Goal: Task Accomplishment & Management: Use online tool/utility

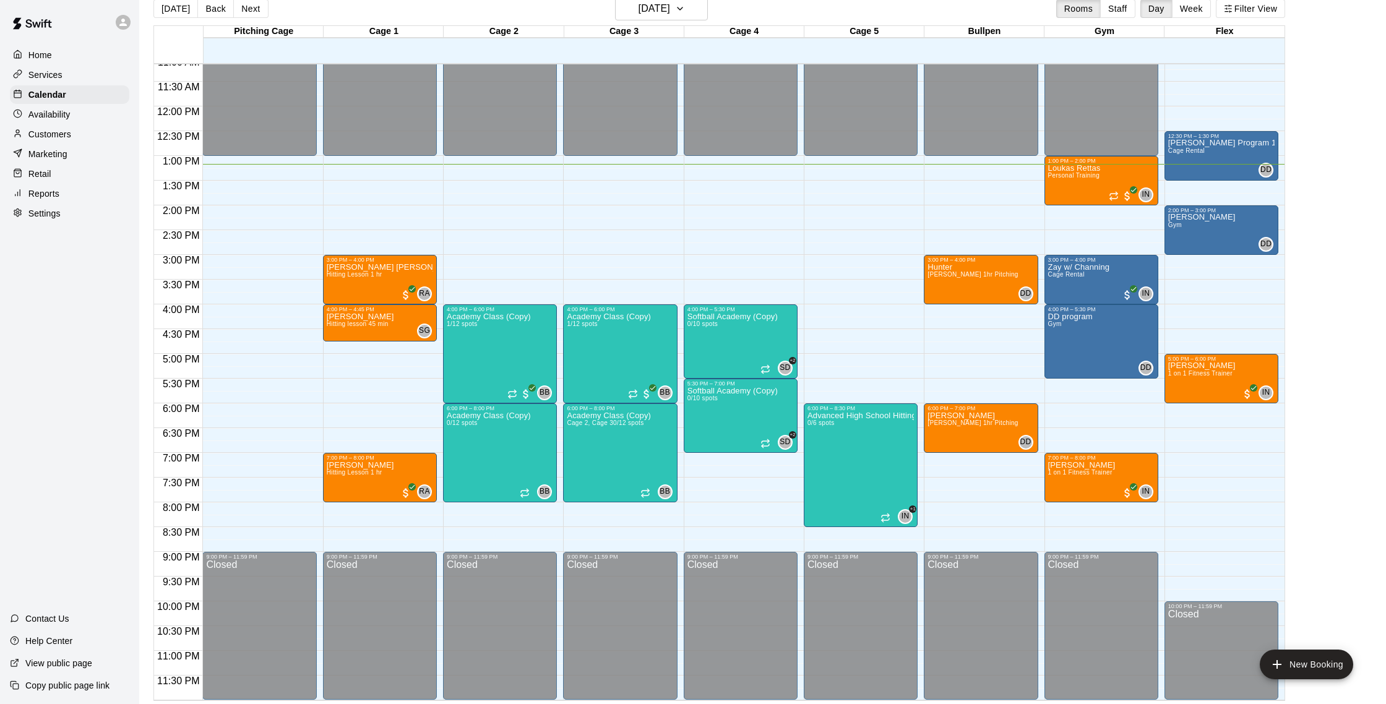
scroll to position [20, 0]
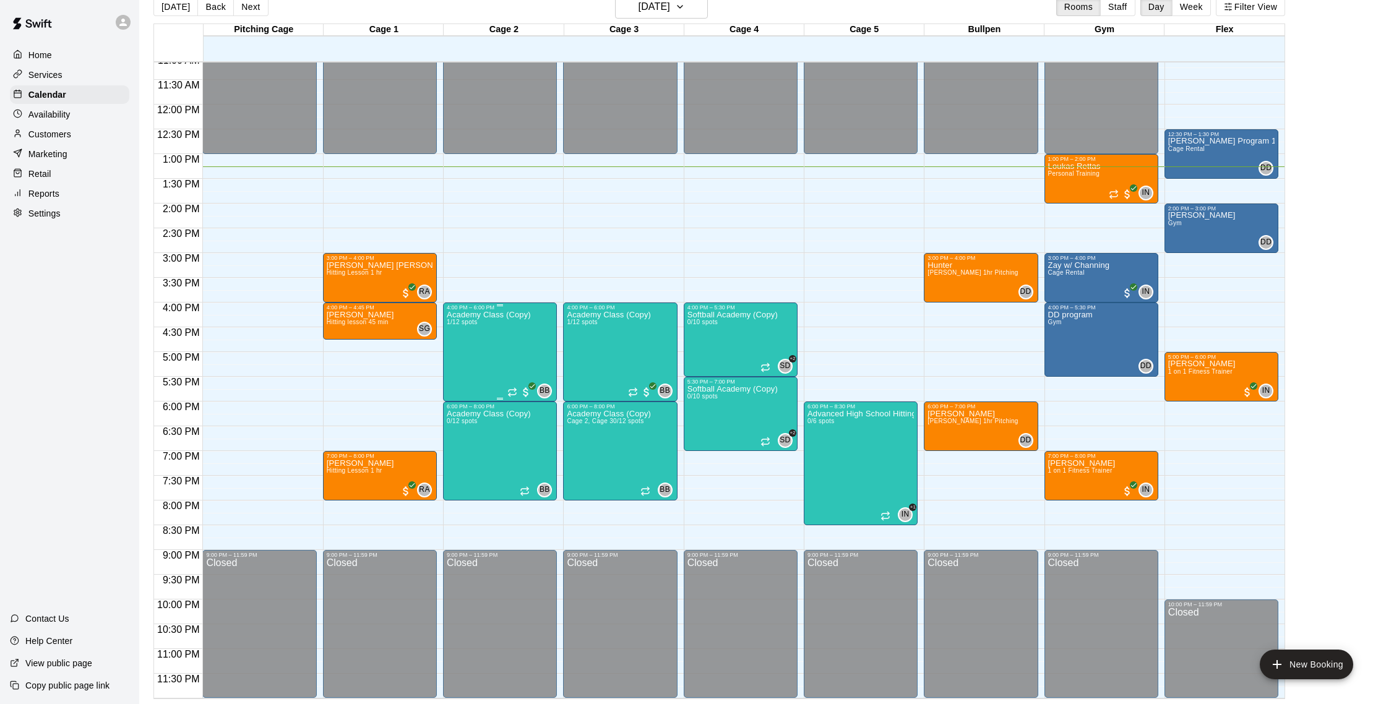
click at [457, 356] on div "Academy Class (Copy) 1/12 spots" at bounding box center [489, 663] width 84 height 704
click at [458, 322] on icon "edit" at bounding box center [459, 322] width 11 height 11
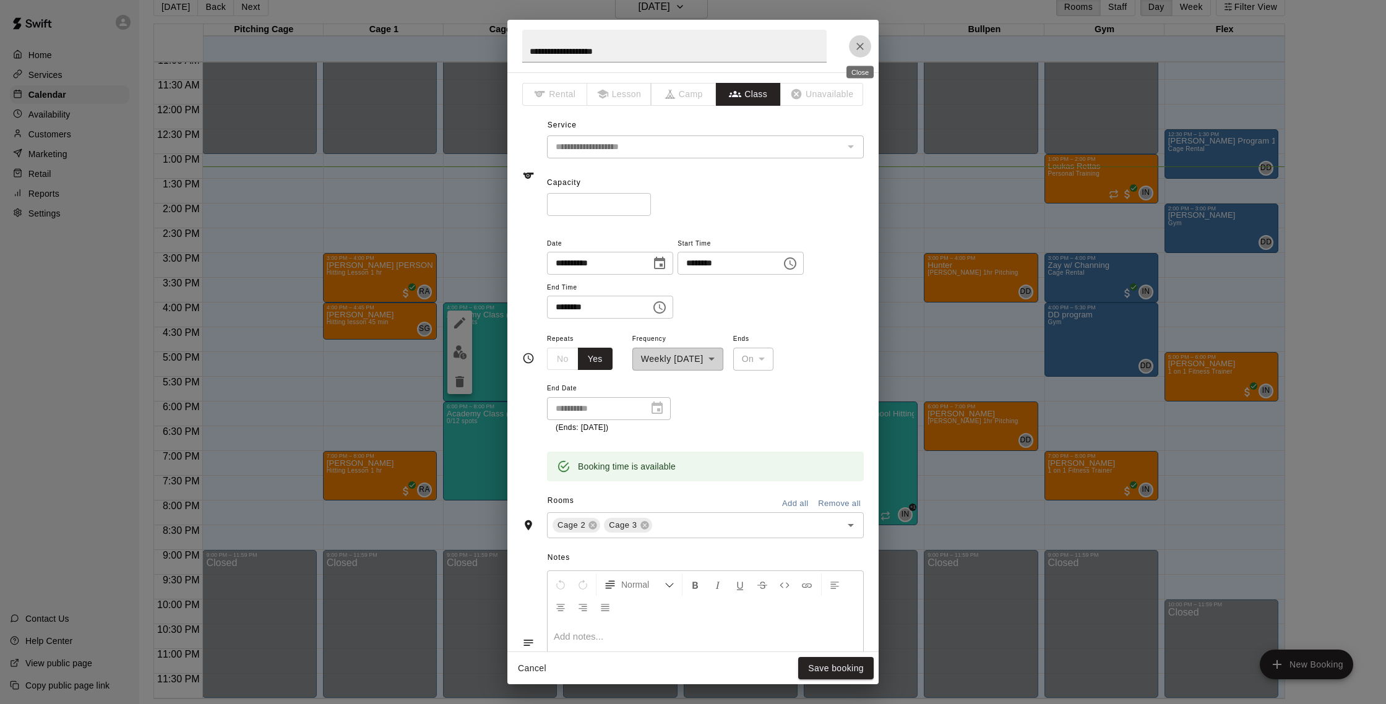
click at [856, 42] on icon "Close" at bounding box center [860, 46] width 12 height 12
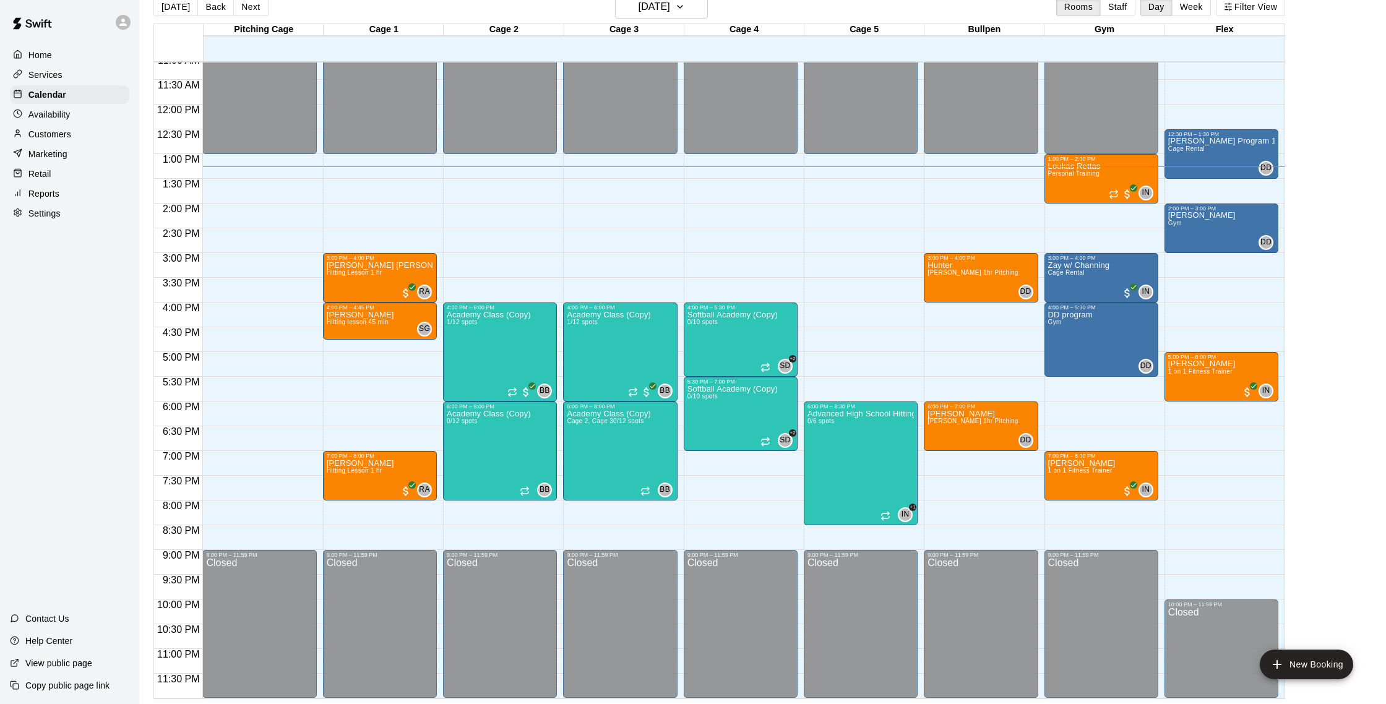
click at [30, 79] on p "Services" at bounding box center [45, 75] width 34 height 12
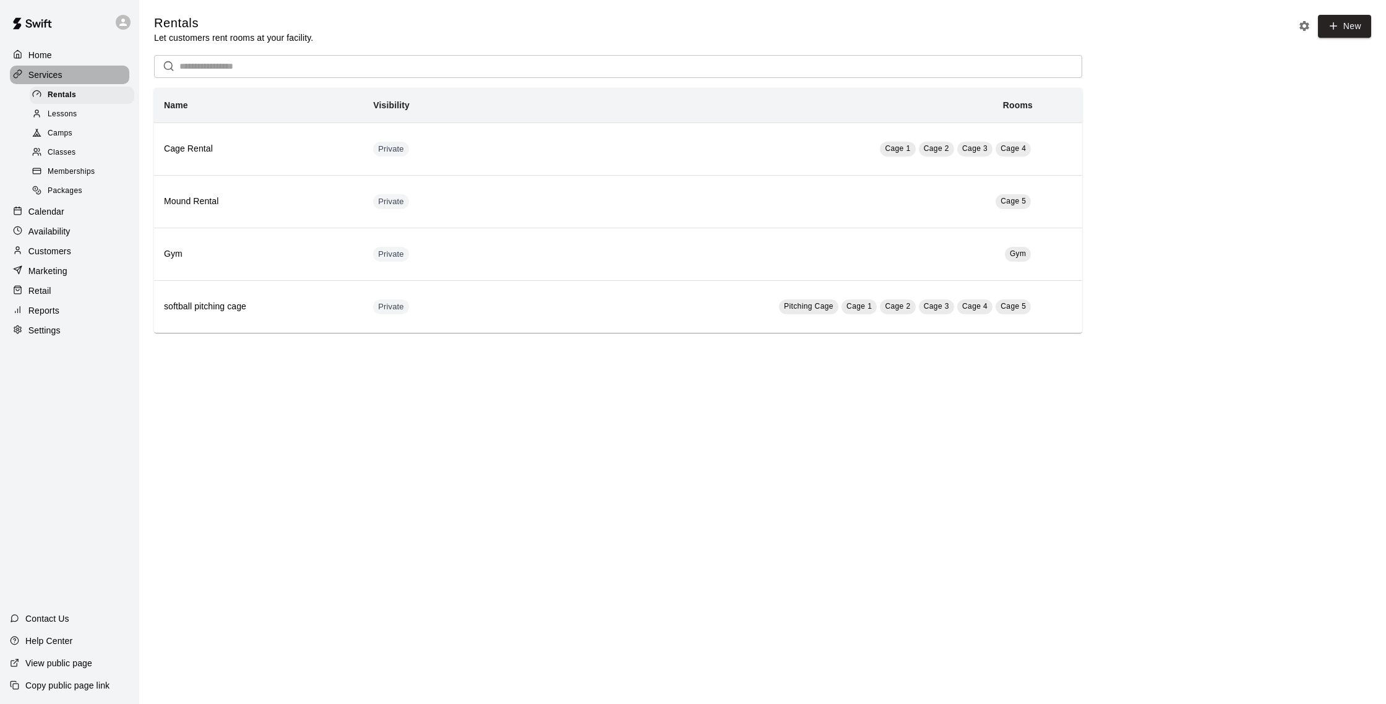
click at [79, 73] on div "Services" at bounding box center [69, 75] width 119 height 19
click at [93, 256] on div "Customers" at bounding box center [69, 251] width 119 height 19
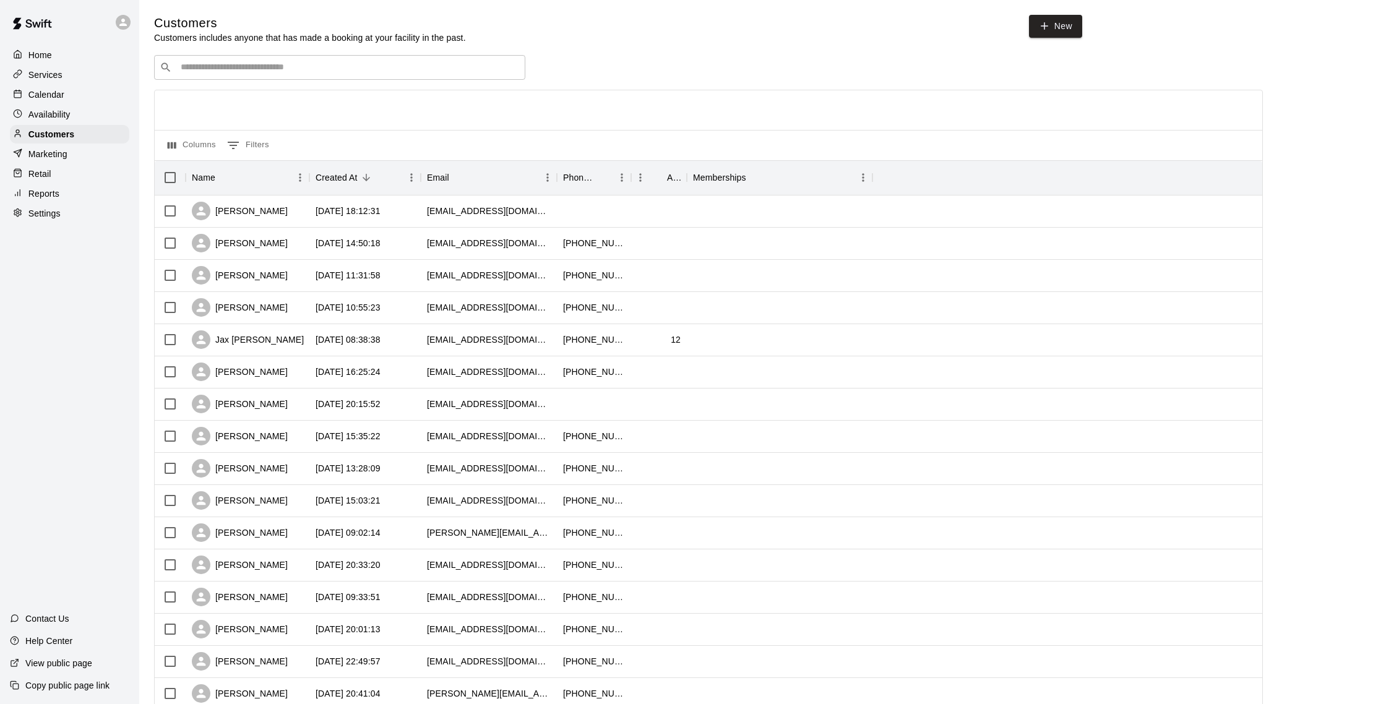
click at [272, 60] on div "​ ​" at bounding box center [339, 67] width 371 height 25
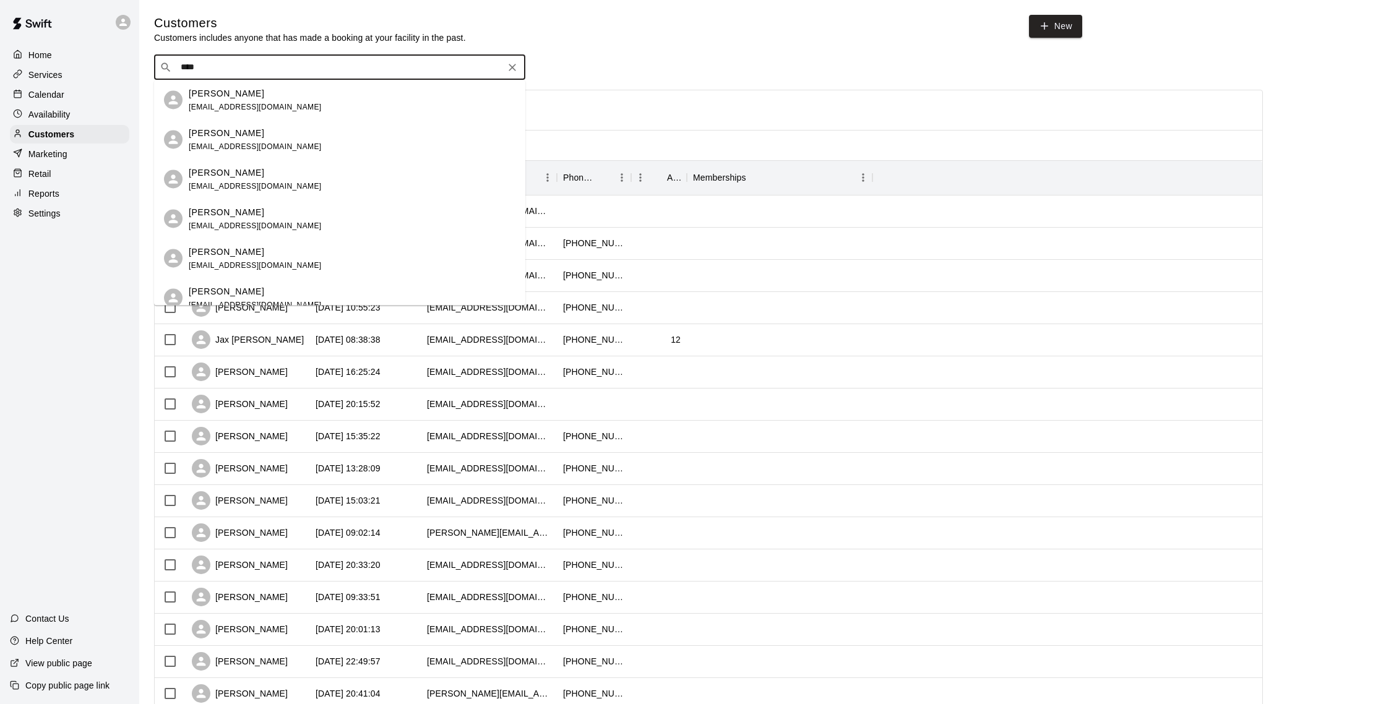
type input "*****"
click at [251, 95] on div "[PERSON_NAME]" at bounding box center [255, 93] width 133 height 13
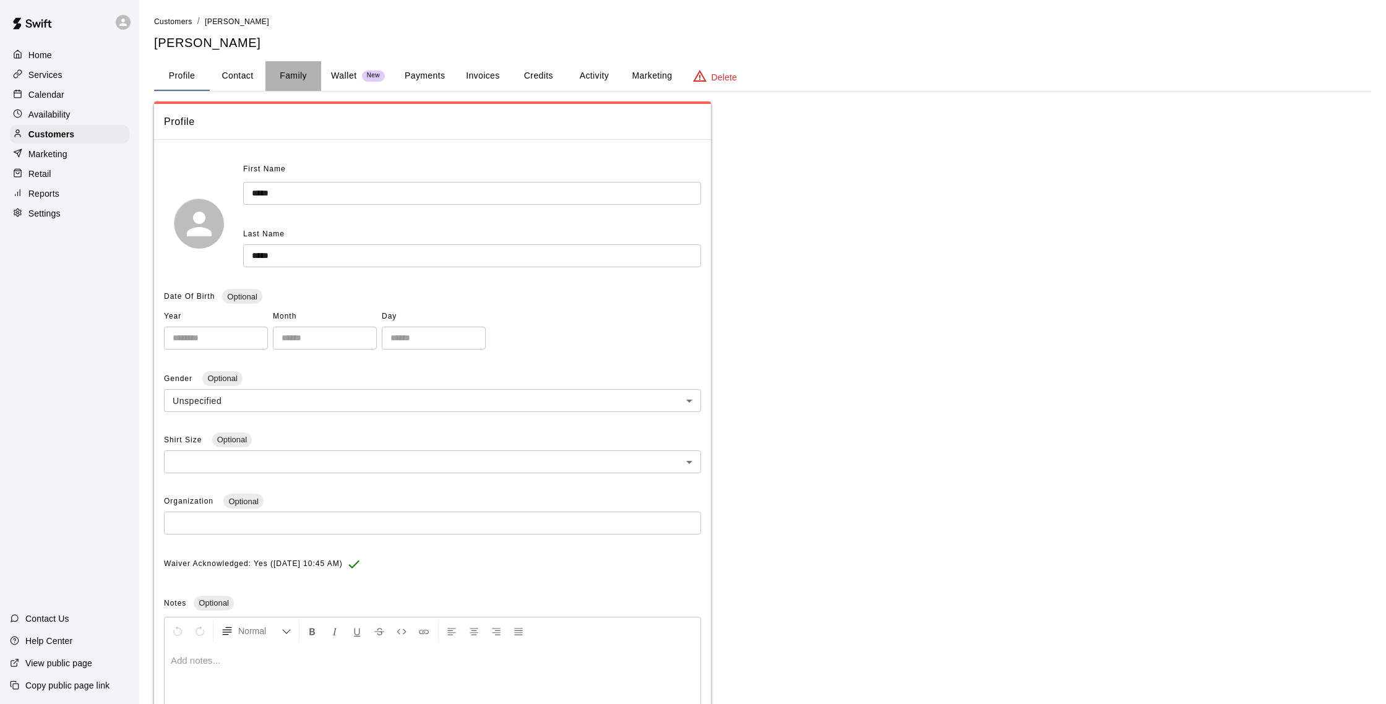
click at [279, 72] on button "Family" at bounding box center [293, 76] width 56 height 30
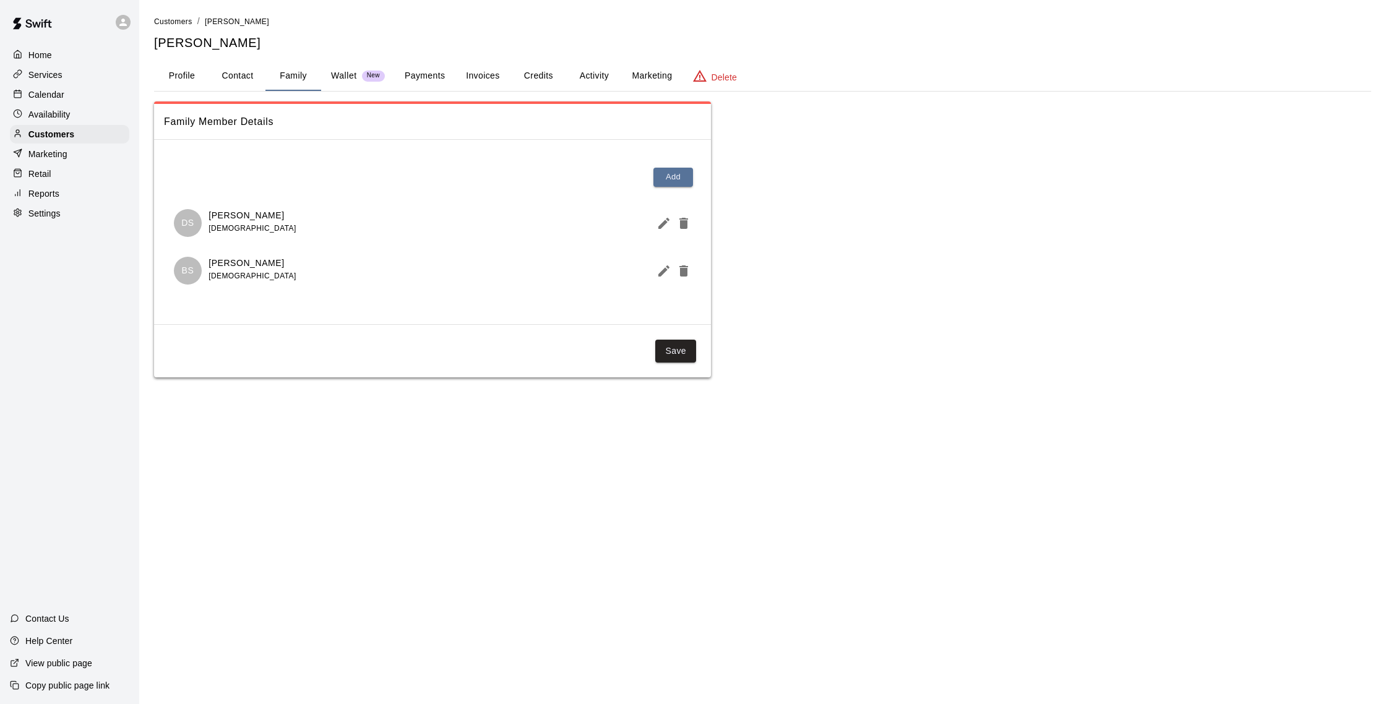
click at [252, 74] on button "Contact" at bounding box center [238, 76] width 56 height 30
select select "**"
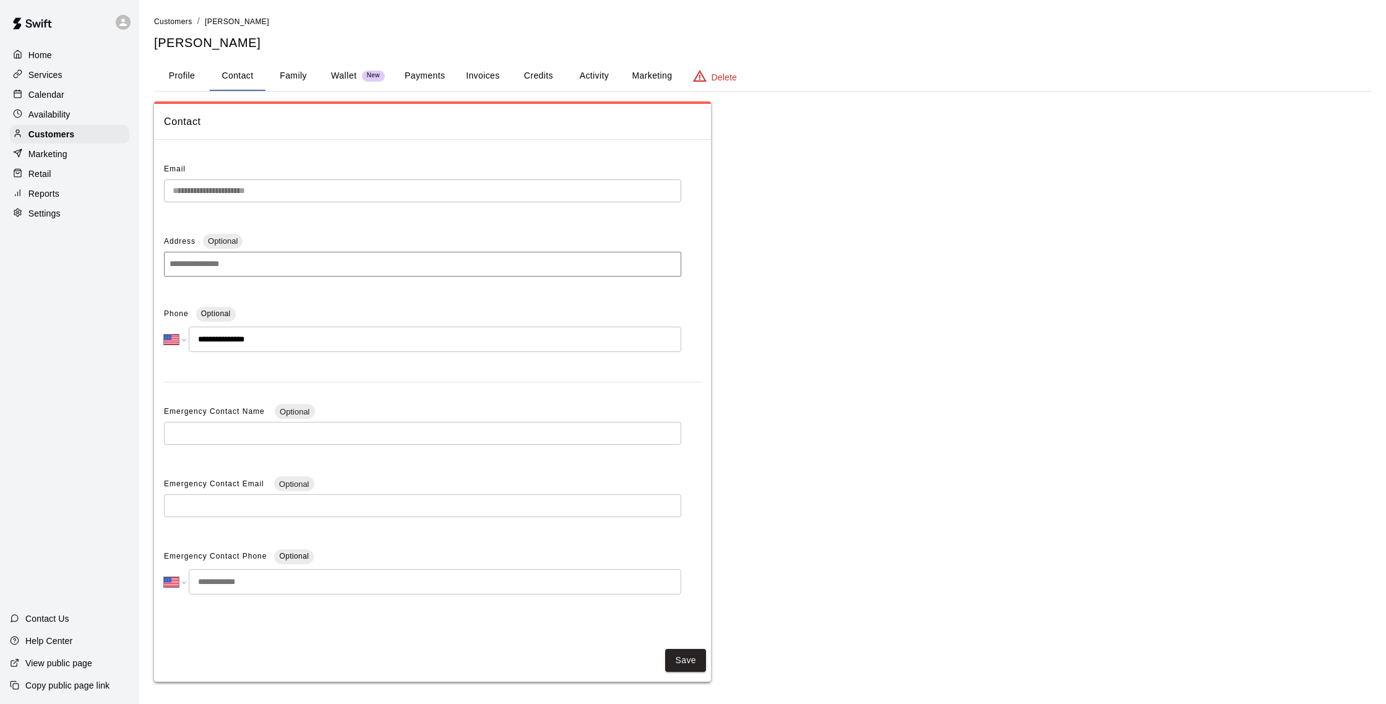
click at [348, 77] on p "Wallet" at bounding box center [344, 75] width 26 height 13
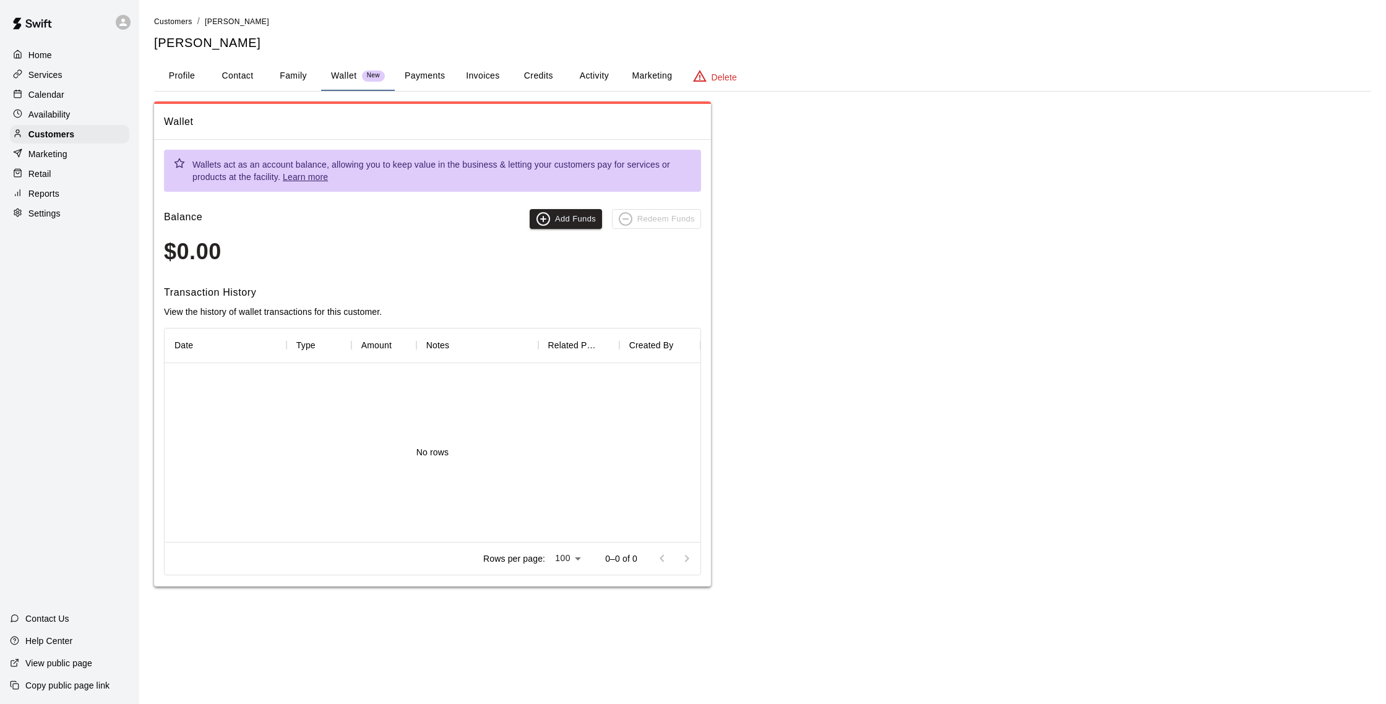
drag, startPoint x: 298, startPoint y: 75, endPoint x: 507, endPoint y: 74, distance: 209.7
click at [297, 75] on button "Family" at bounding box center [293, 76] width 56 height 30
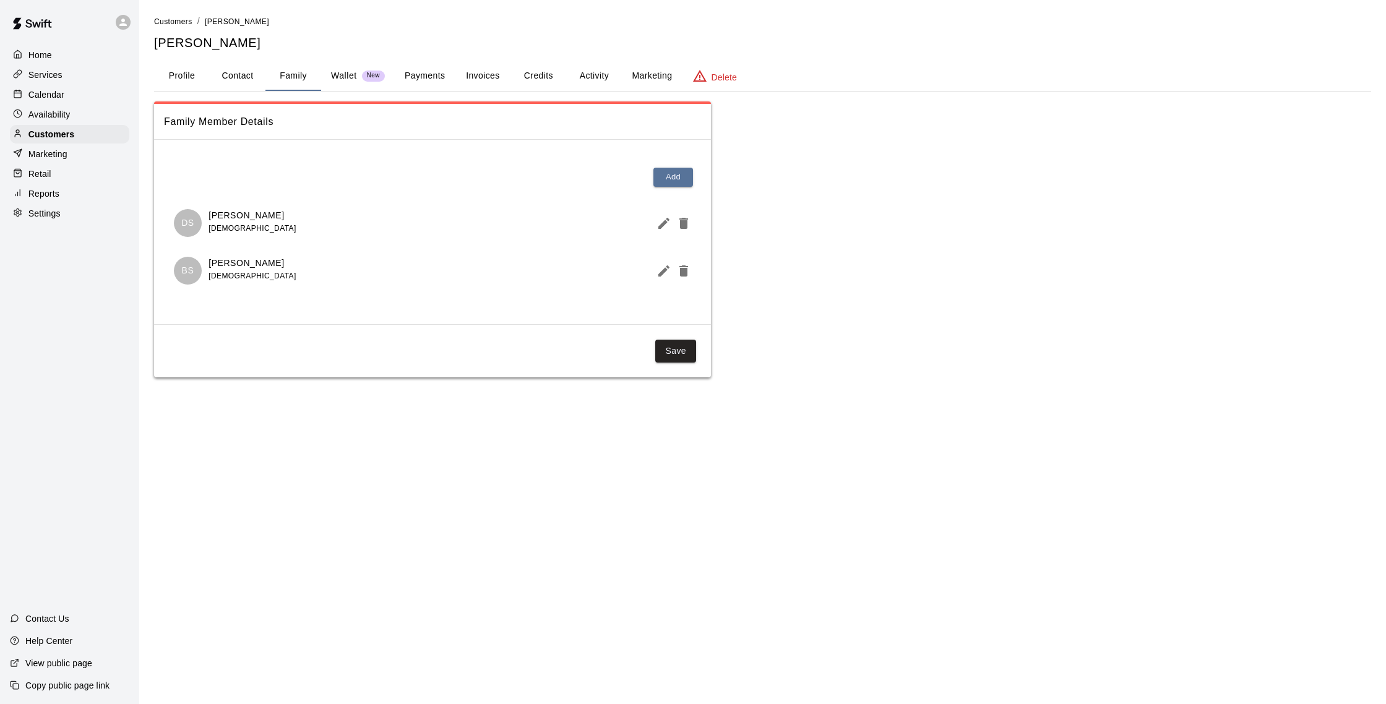
click at [512, 71] on button "Credits" at bounding box center [538, 76] width 56 height 30
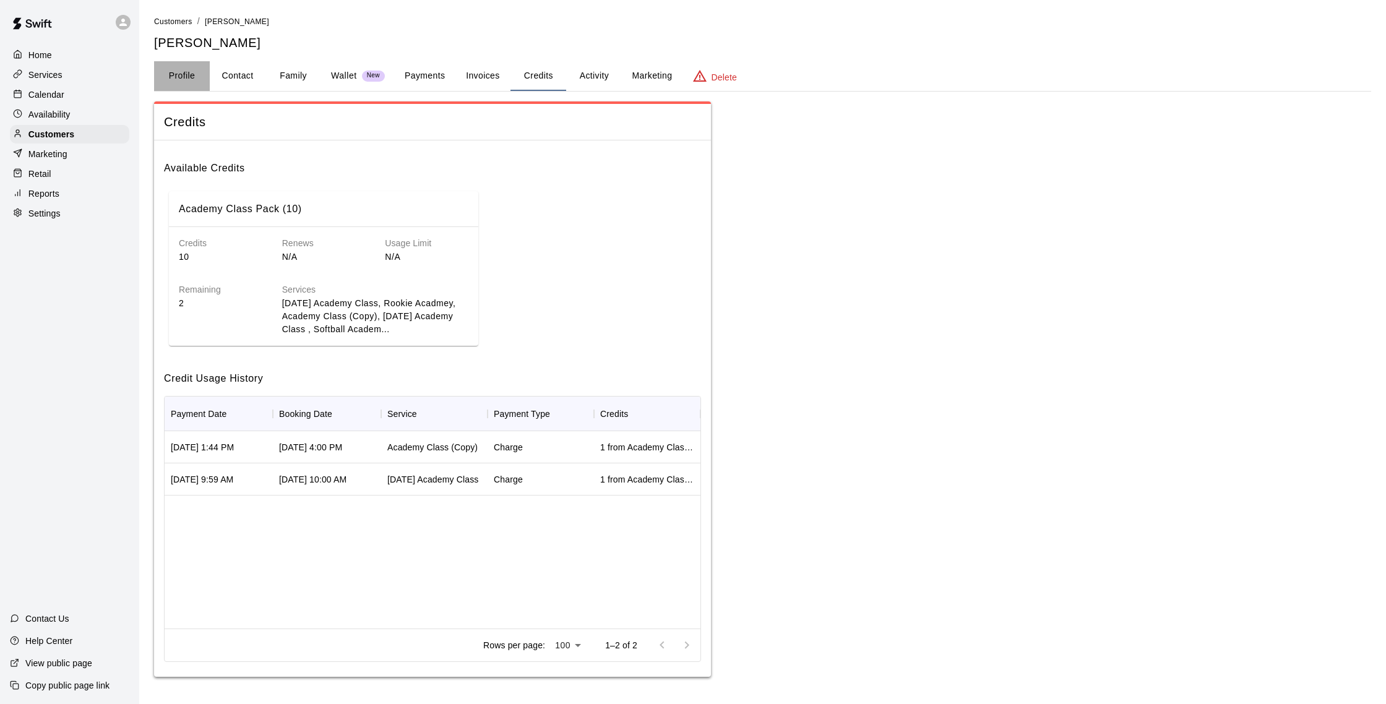
drag, startPoint x: 176, startPoint y: 80, endPoint x: 110, endPoint y: 91, distance: 67.1
click at [175, 80] on button "Profile" at bounding box center [182, 76] width 56 height 30
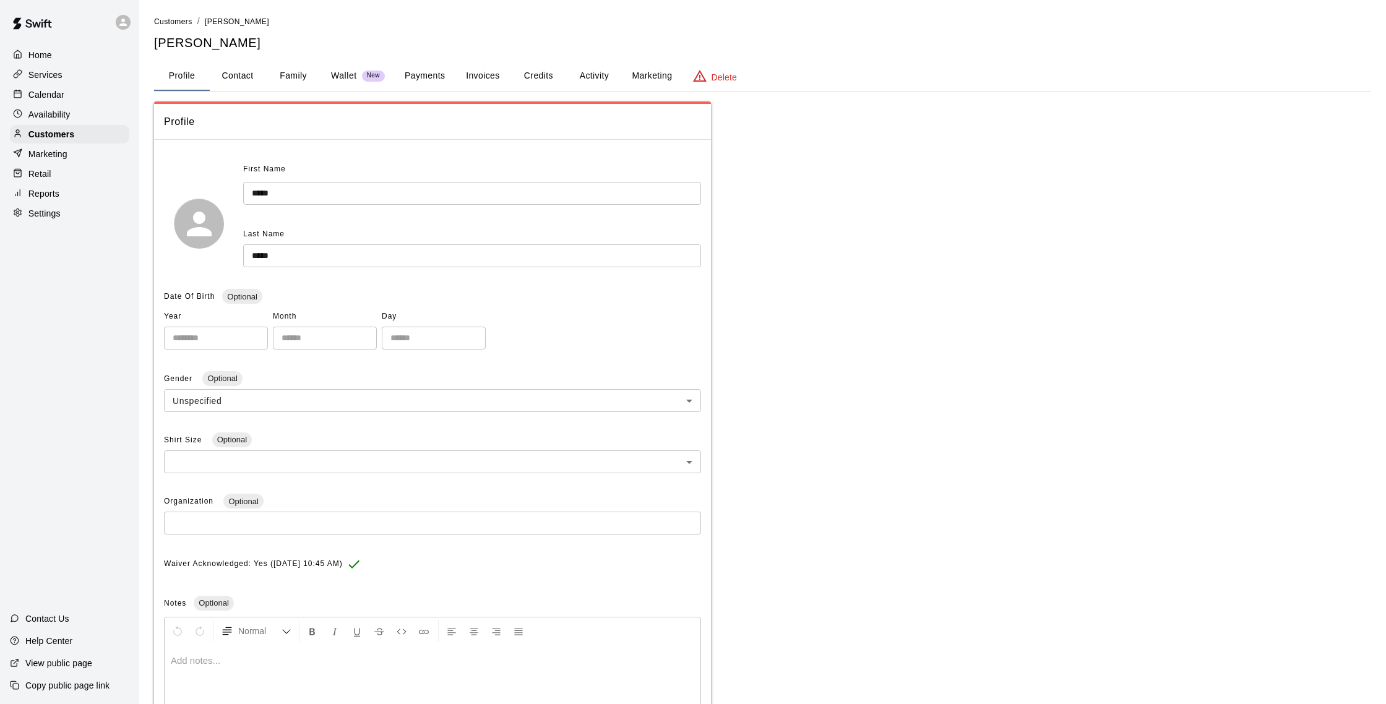
click at [47, 60] on p "Home" at bounding box center [40, 55] width 24 height 12
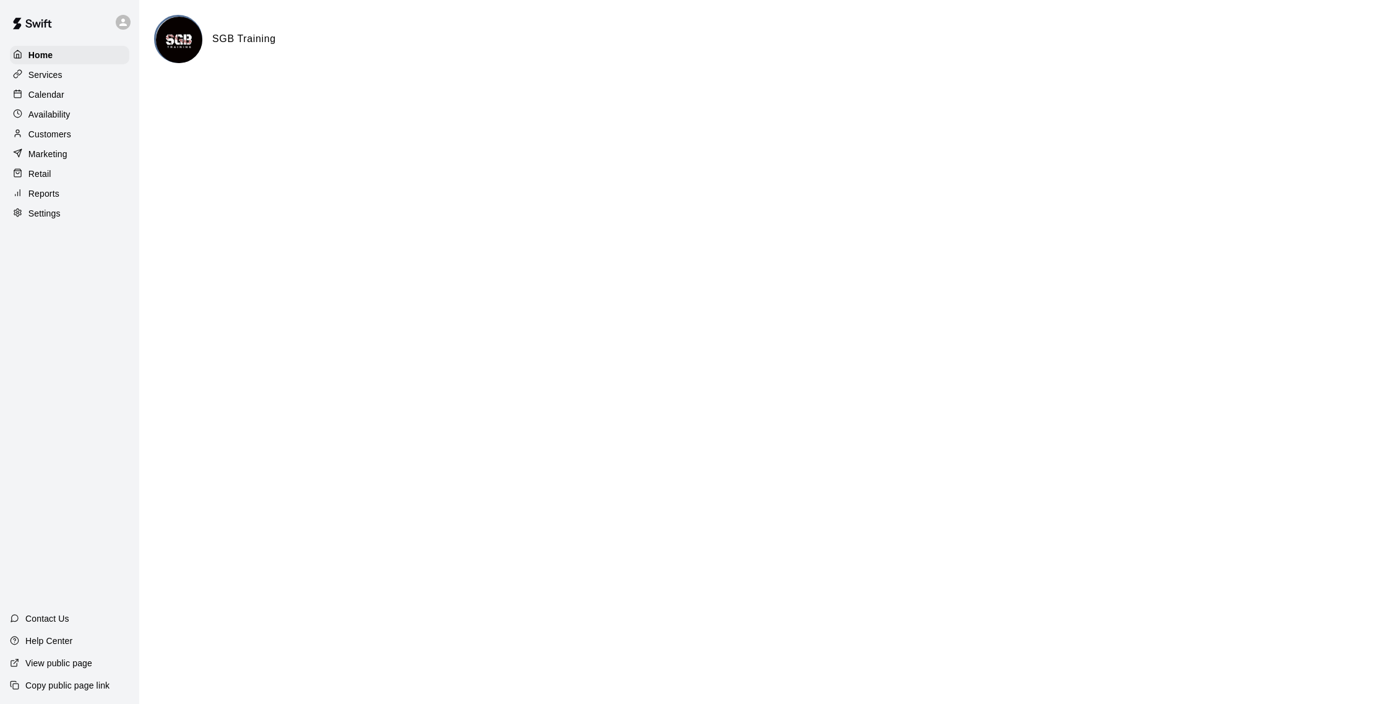
click at [42, 74] on p "Services" at bounding box center [45, 75] width 34 height 12
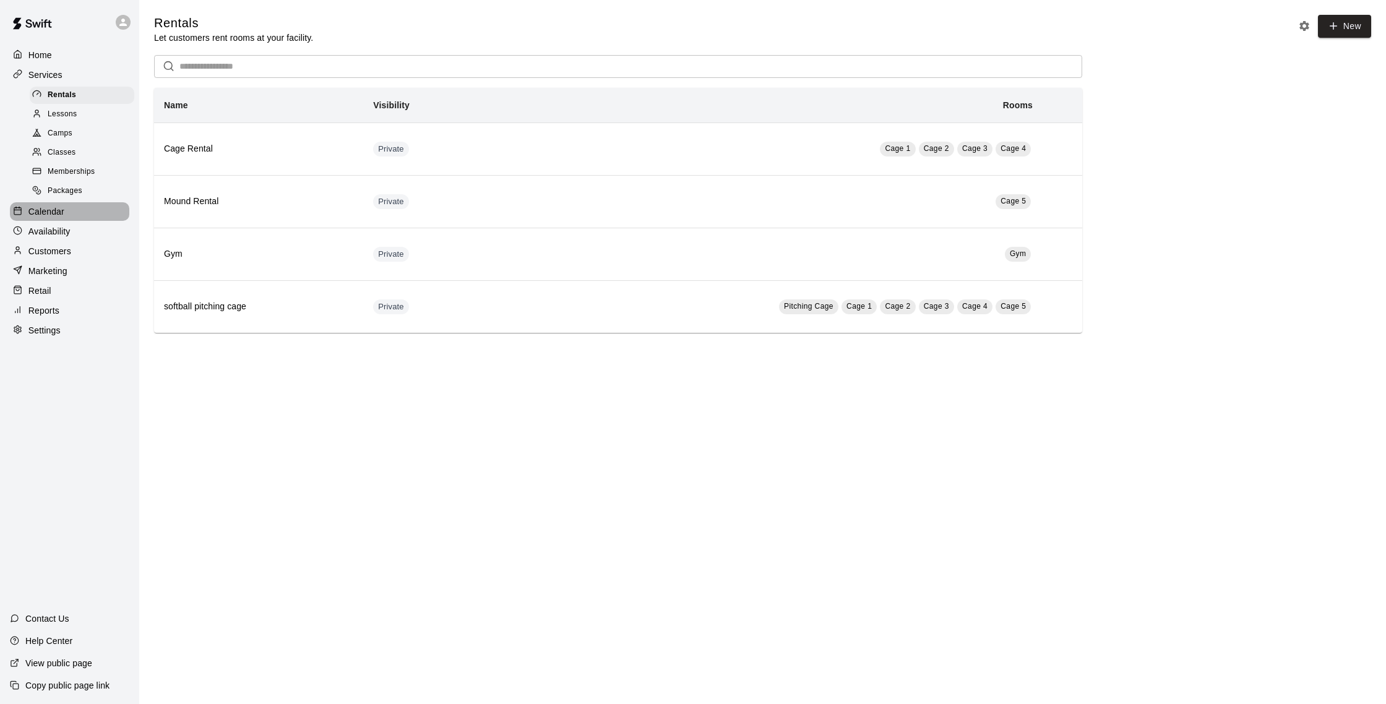
click at [82, 206] on div "Calendar" at bounding box center [69, 211] width 119 height 19
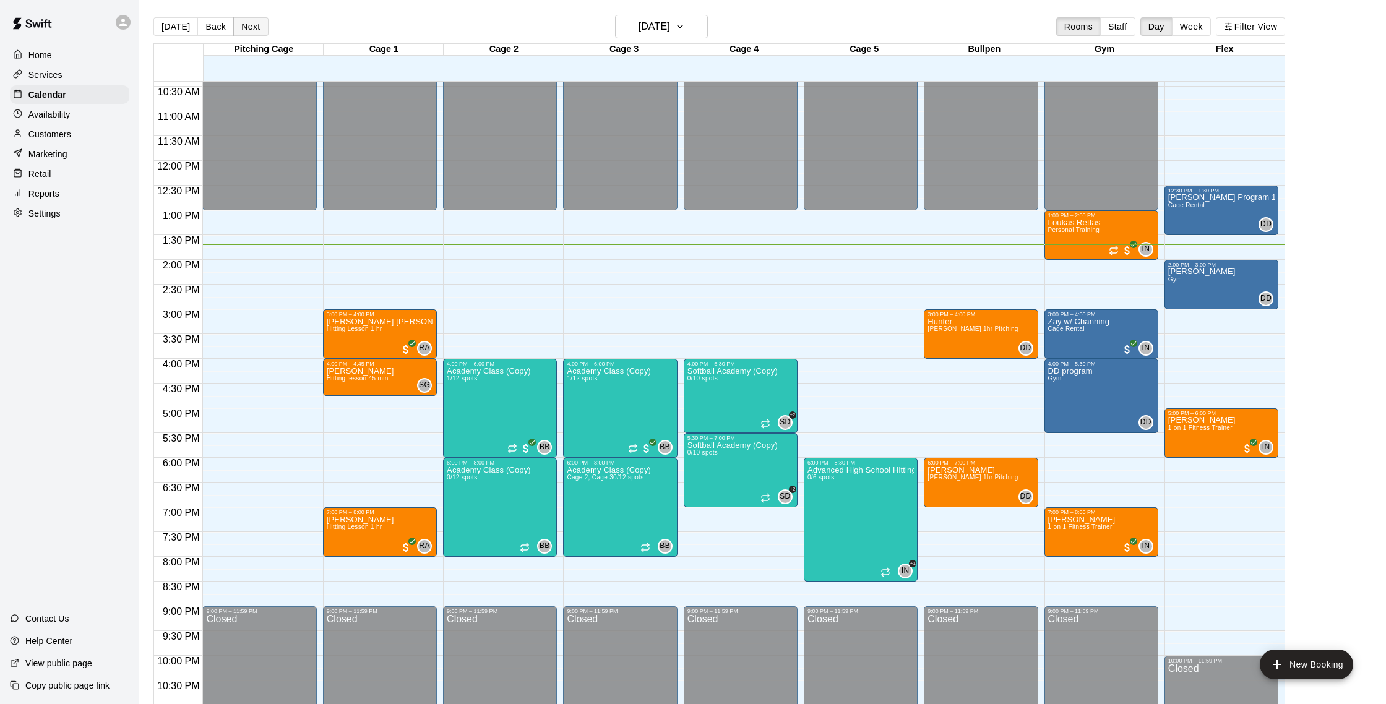
scroll to position [1, 0]
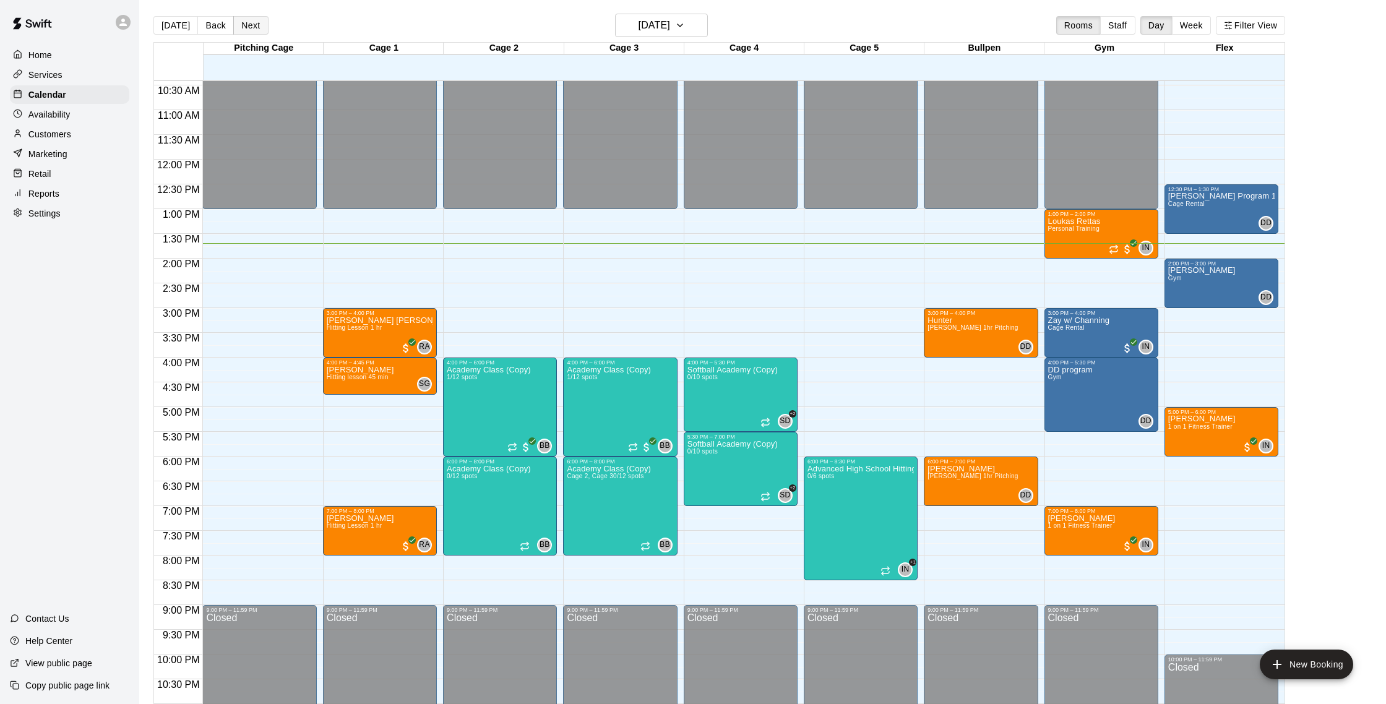
click at [260, 30] on button "Next" at bounding box center [250, 25] width 35 height 19
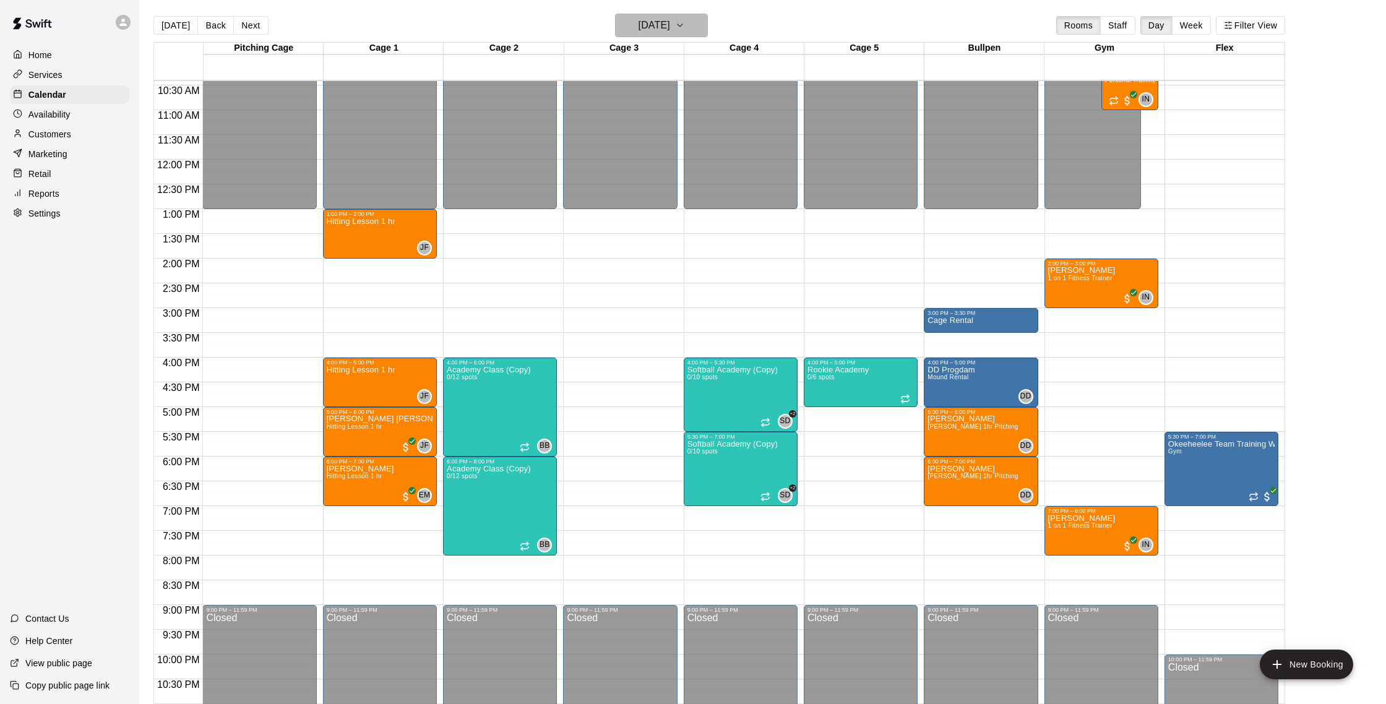
click at [651, 18] on h6 "[DATE]" at bounding box center [654, 25] width 32 height 17
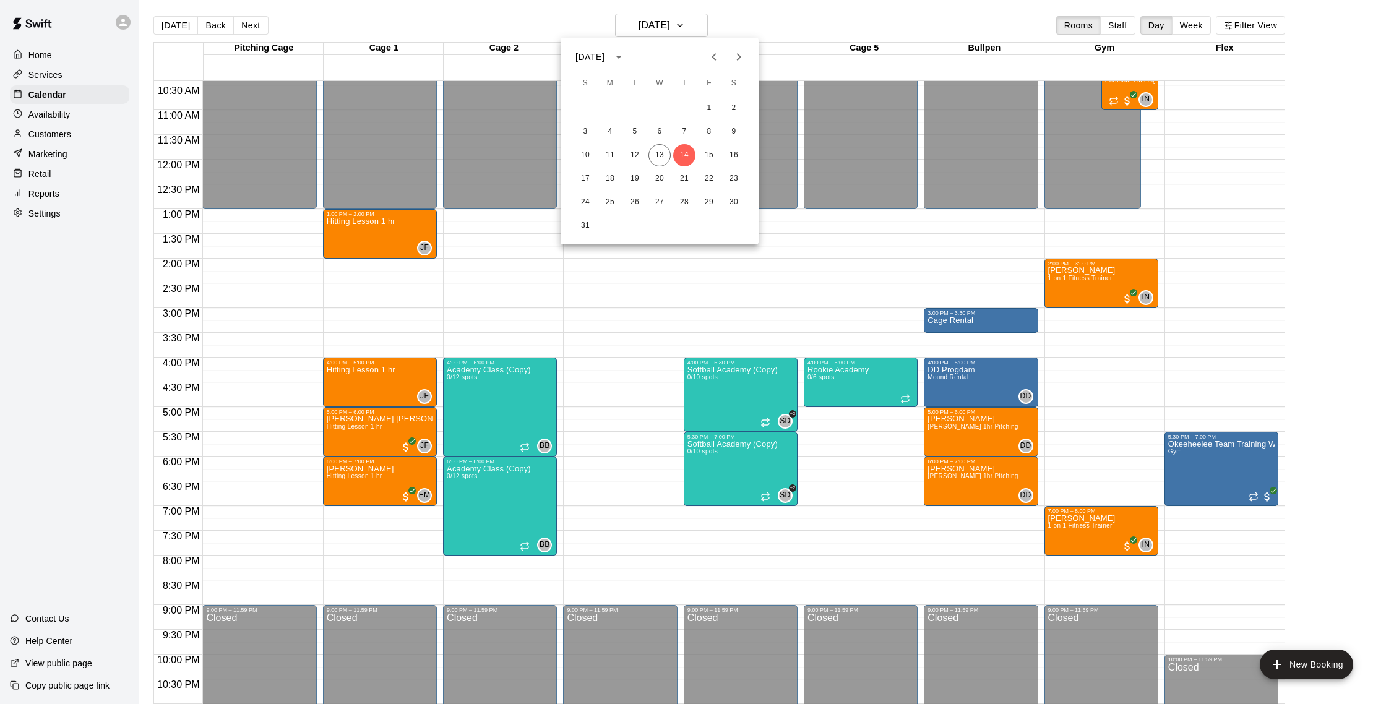
click at [728, 58] on button "Next month" at bounding box center [738, 57] width 25 height 25
click at [614, 105] on button "1" at bounding box center [610, 108] width 22 height 22
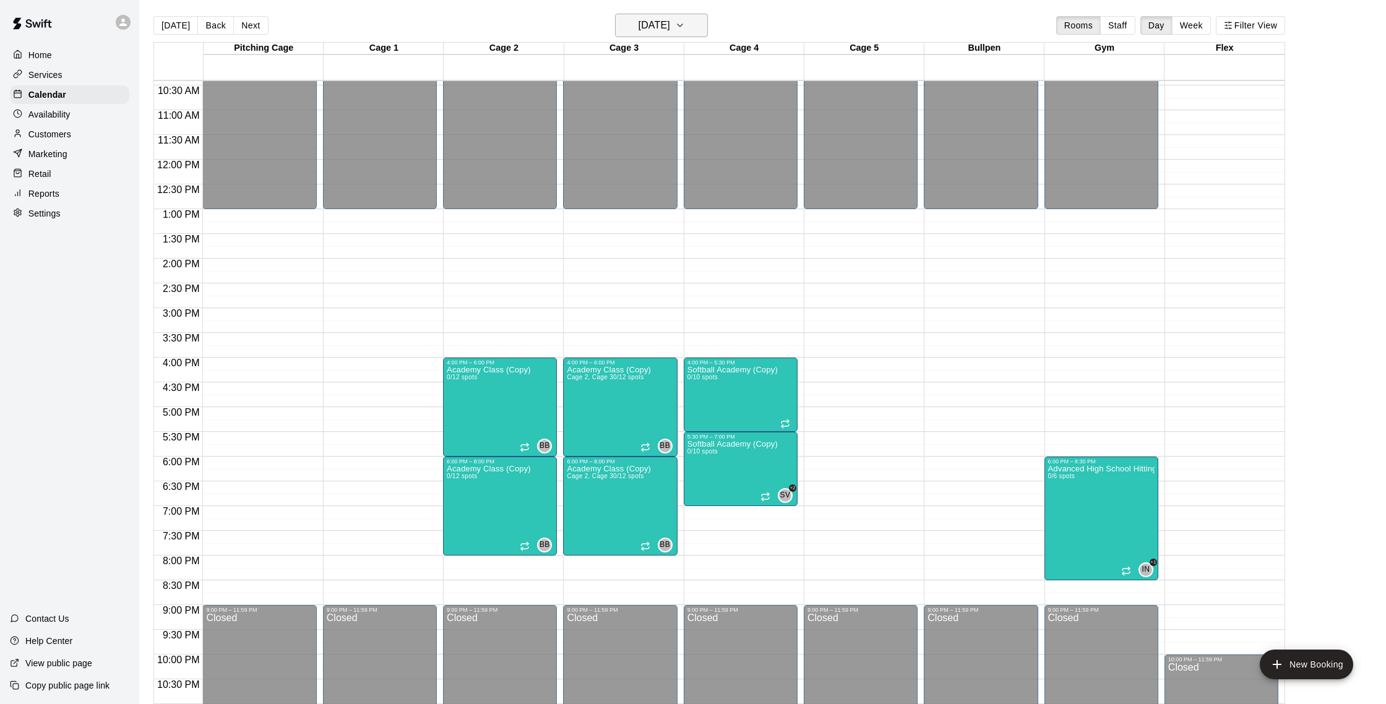
click at [638, 32] on h6 "[DATE]" at bounding box center [654, 25] width 32 height 17
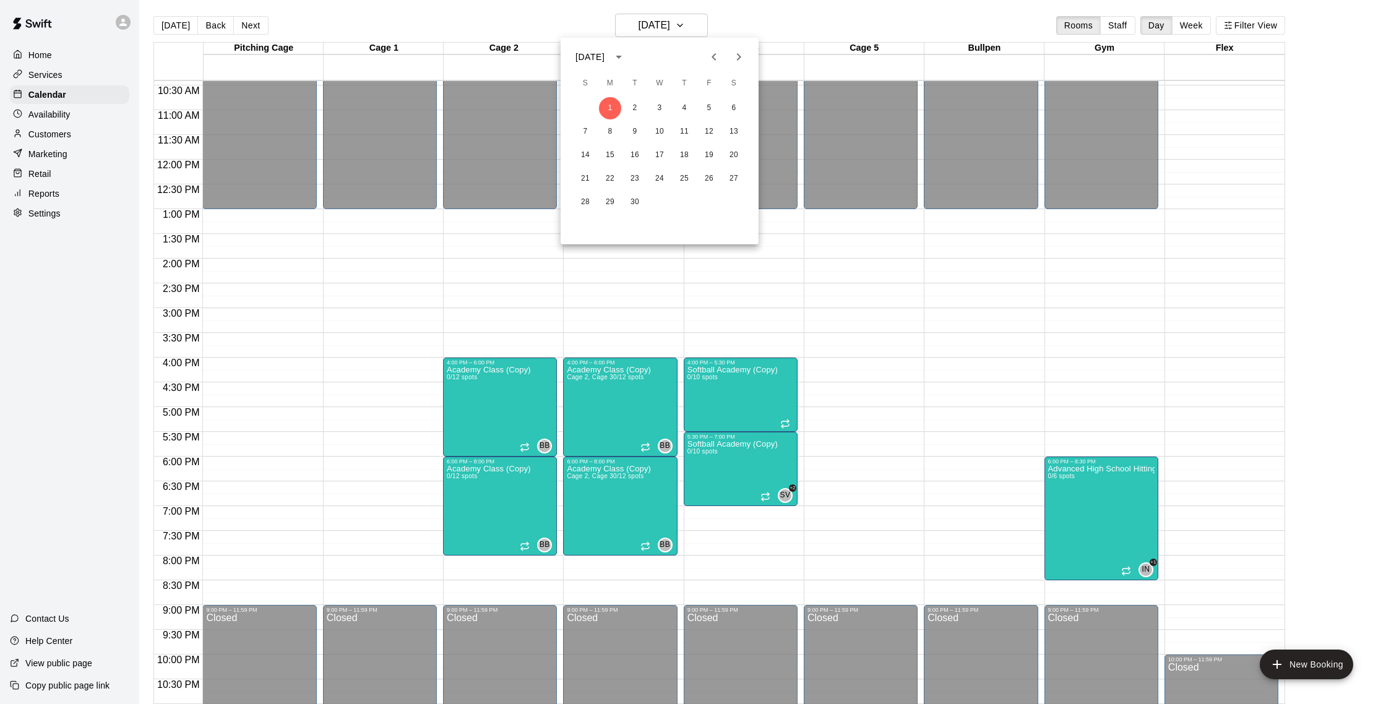
click at [723, 54] on button "Previous month" at bounding box center [714, 57] width 25 height 25
click at [656, 148] on button "13" at bounding box center [659, 155] width 22 height 22
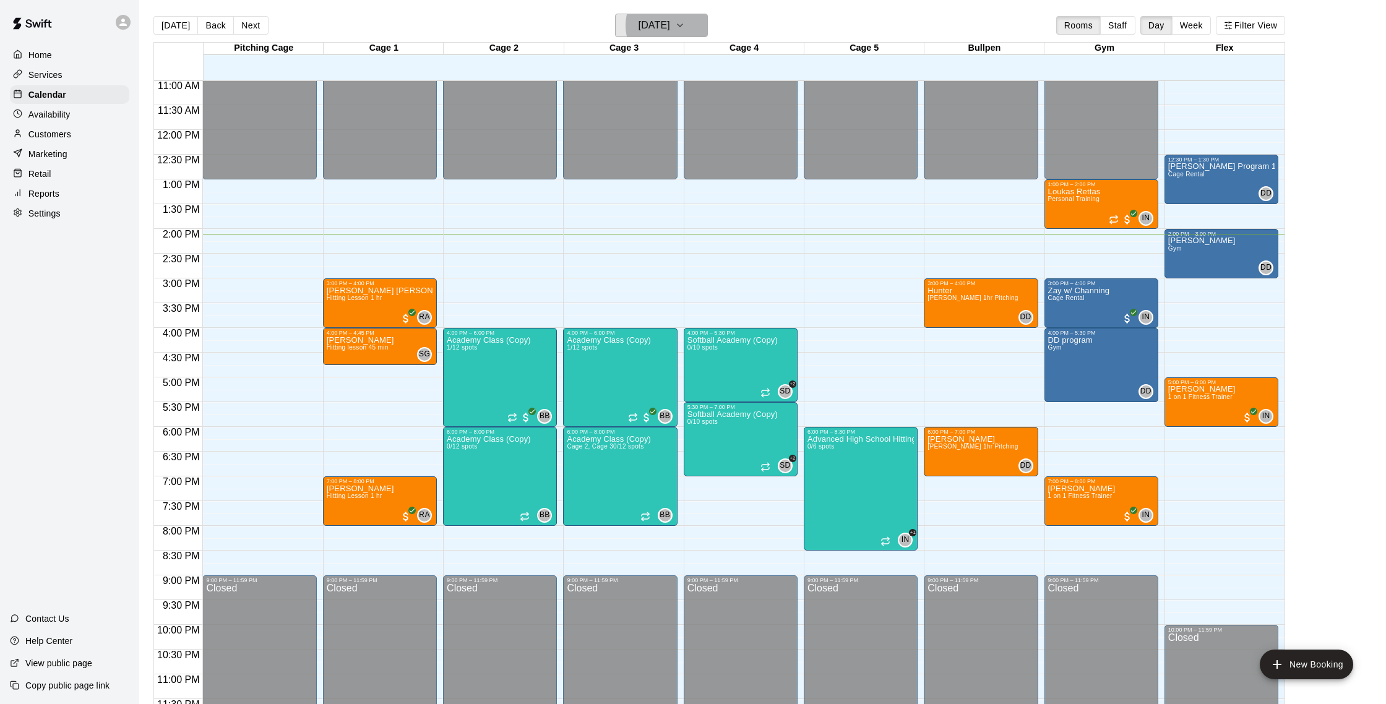
scroll to position [552, 0]
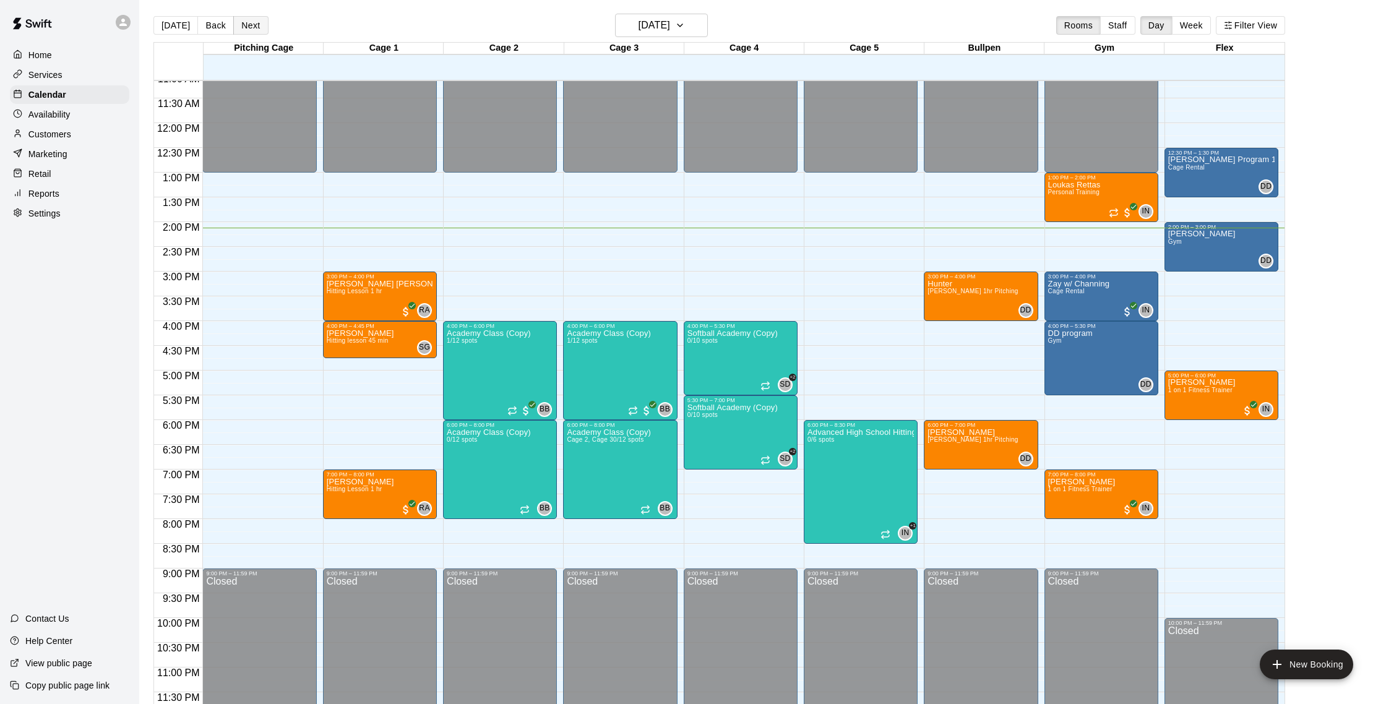
click at [252, 29] on button "Next" at bounding box center [250, 25] width 35 height 19
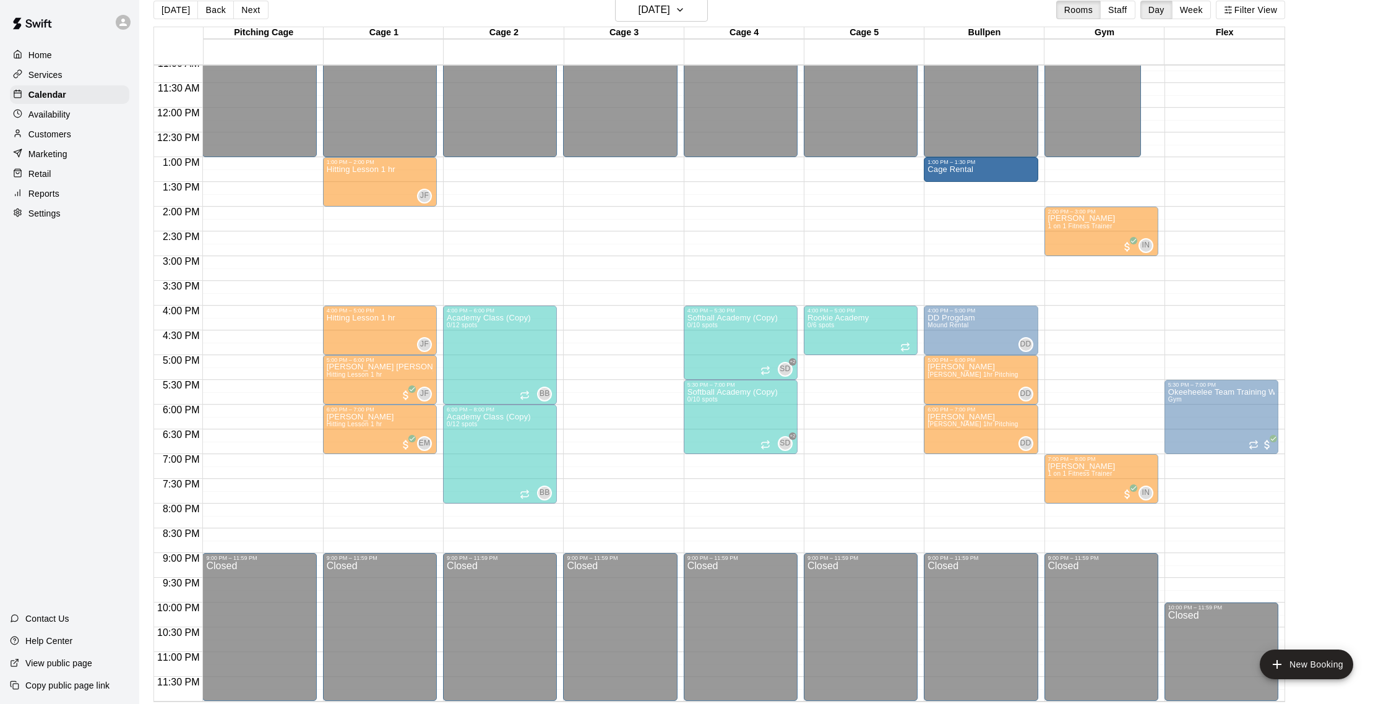
scroll to position [12, 0]
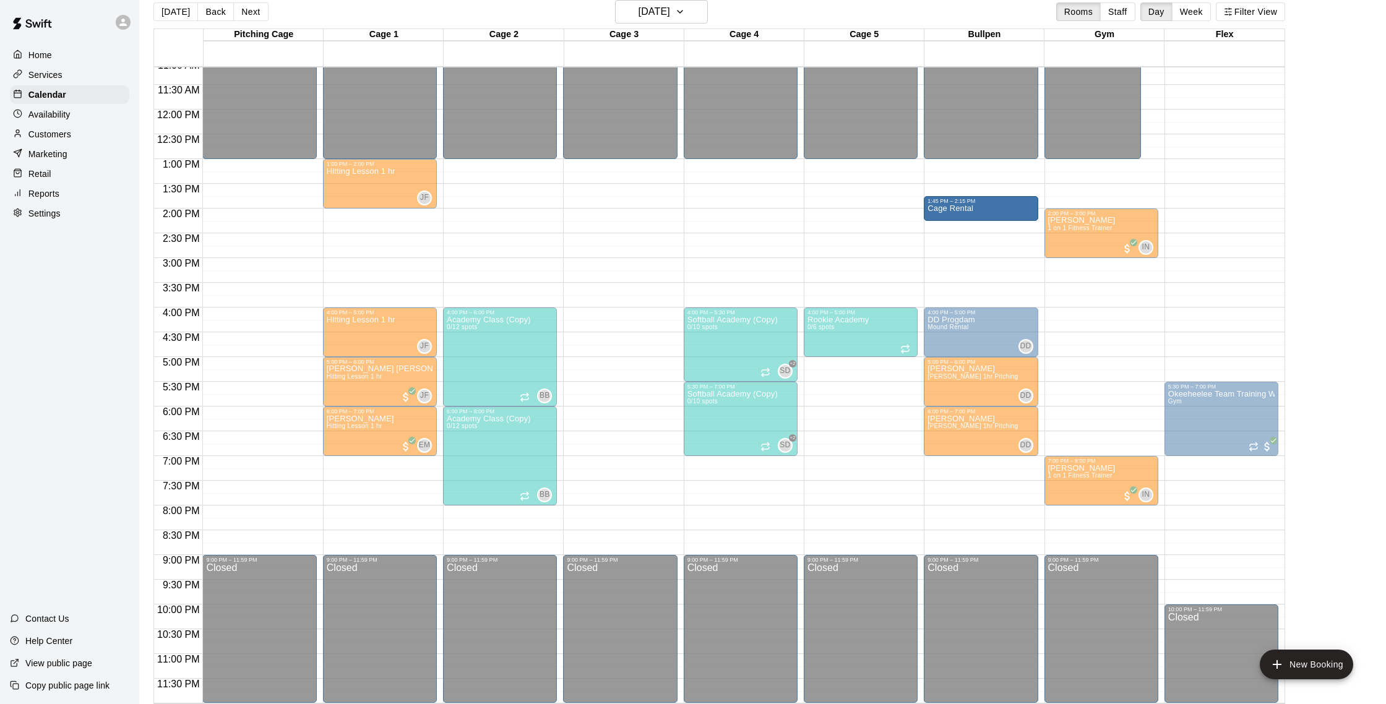
drag, startPoint x: 978, startPoint y: 282, endPoint x: 964, endPoint y: 214, distance: 69.4
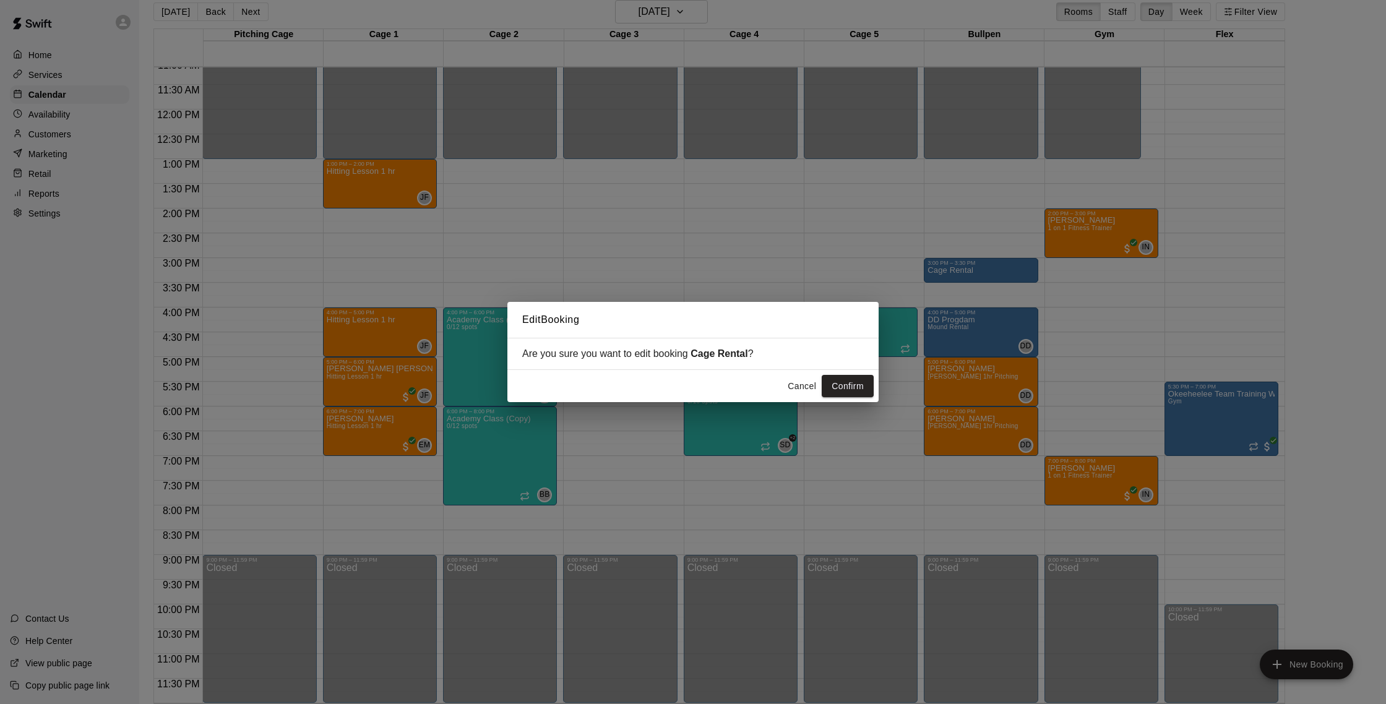
scroll to position [16, 0]
click at [812, 391] on button "Cancel" at bounding box center [802, 386] width 40 height 23
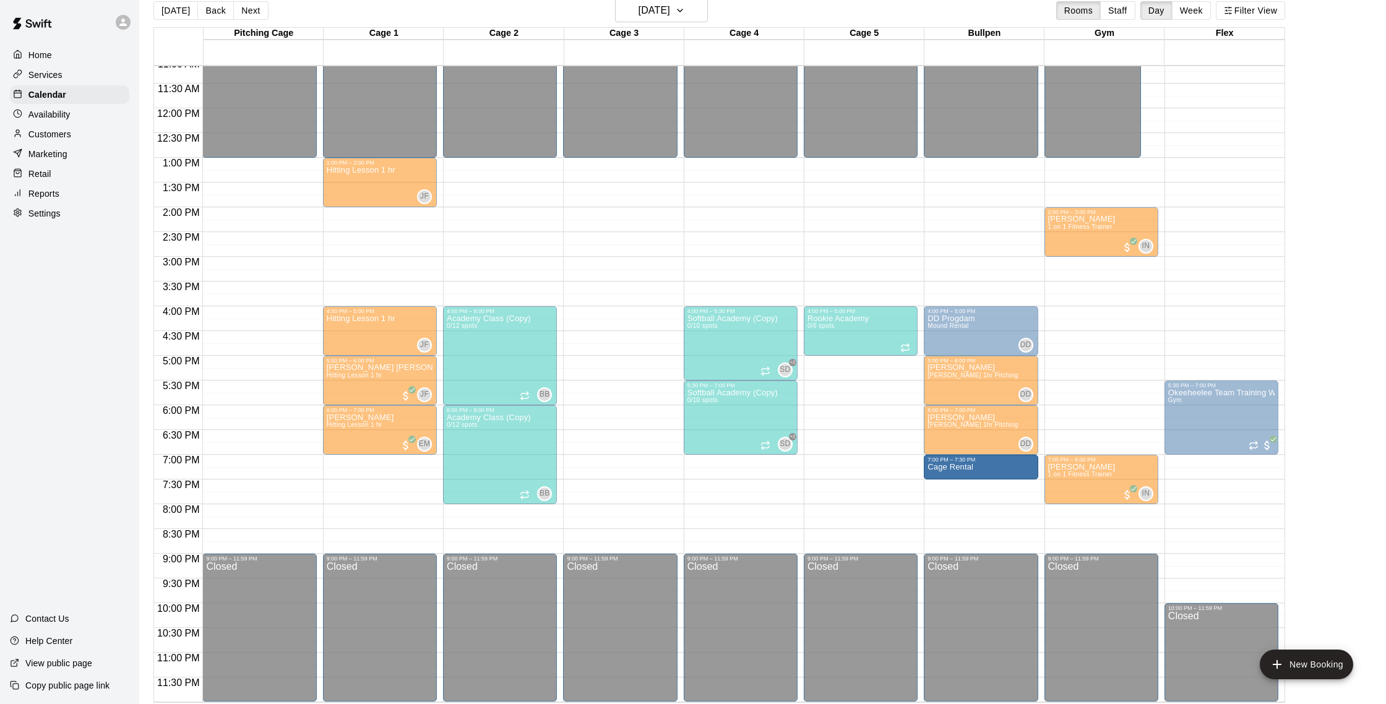
drag, startPoint x: 990, startPoint y: 270, endPoint x: 985, endPoint y: 468, distance: 198.0
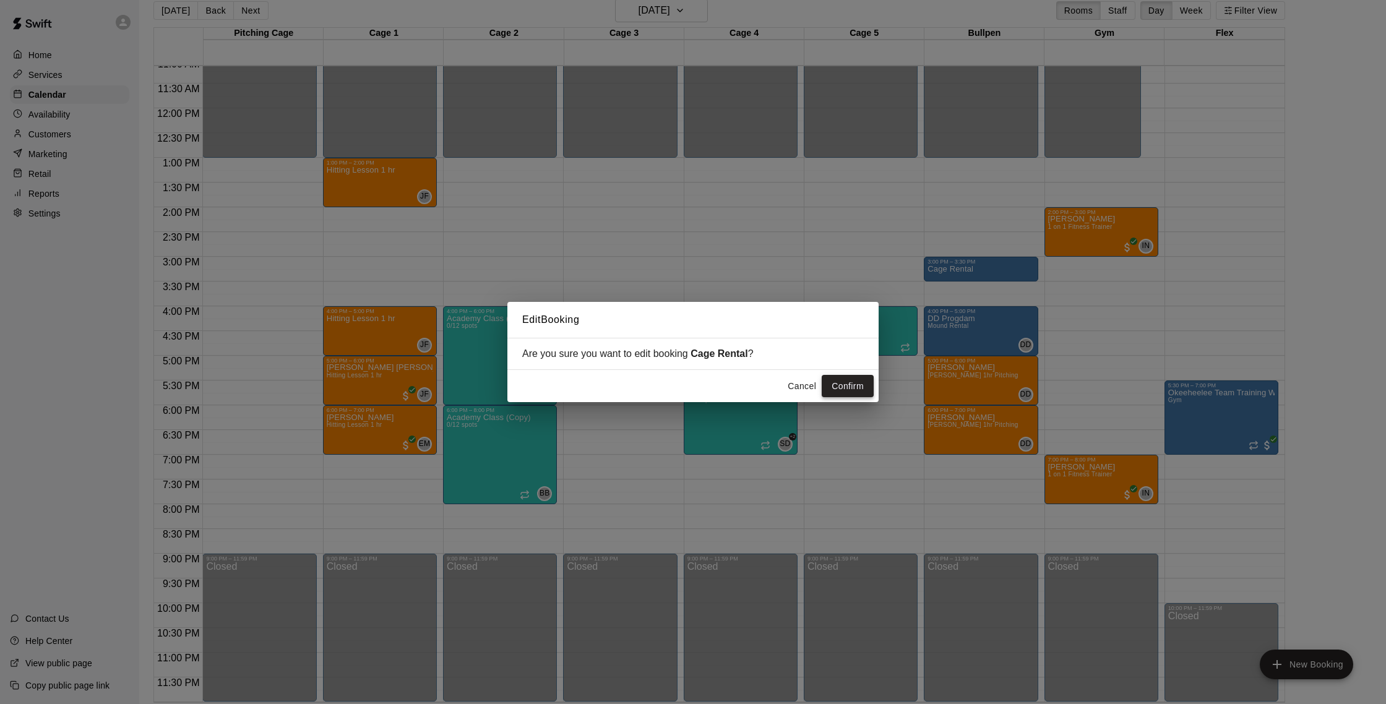
click at [861, 393] on button "Confirm" at bounding box center [848, 386] width 52 height 23
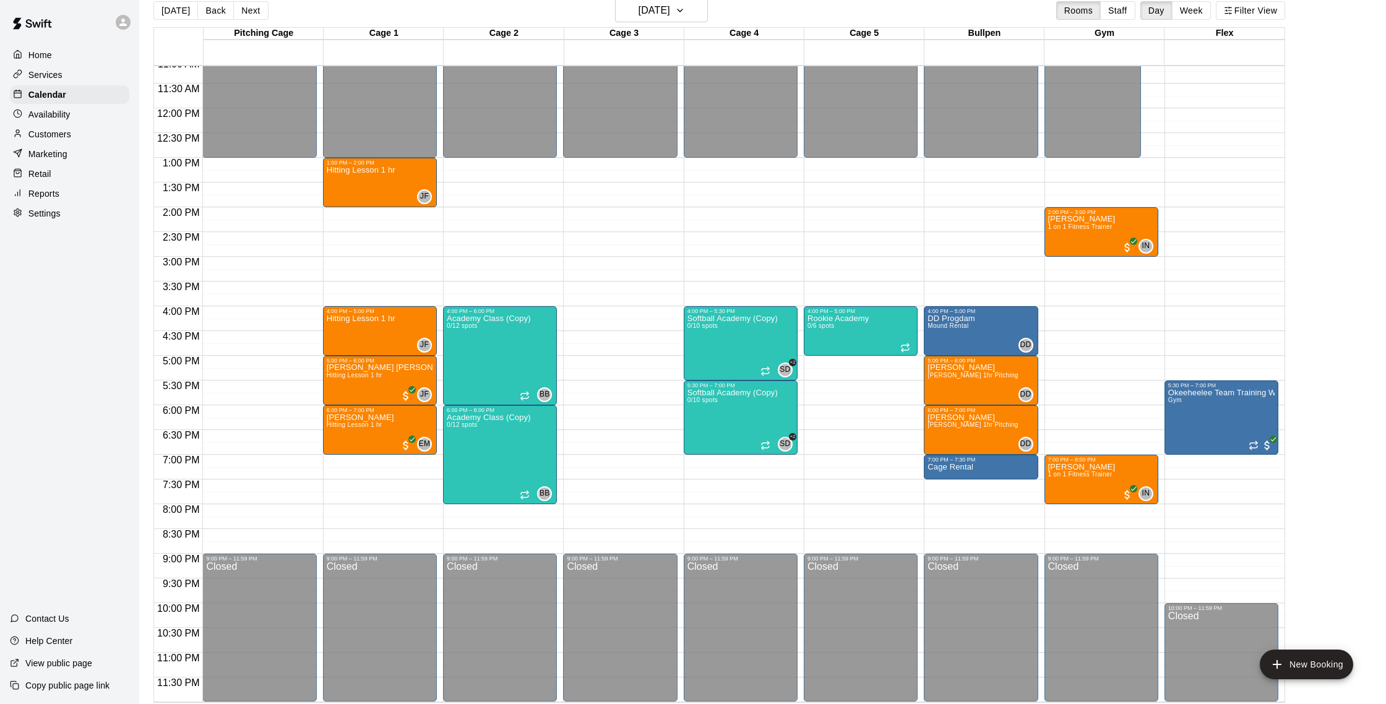
click at [85, 131] on div "Customers" at bounding box center [69, 134] width 119 height 19
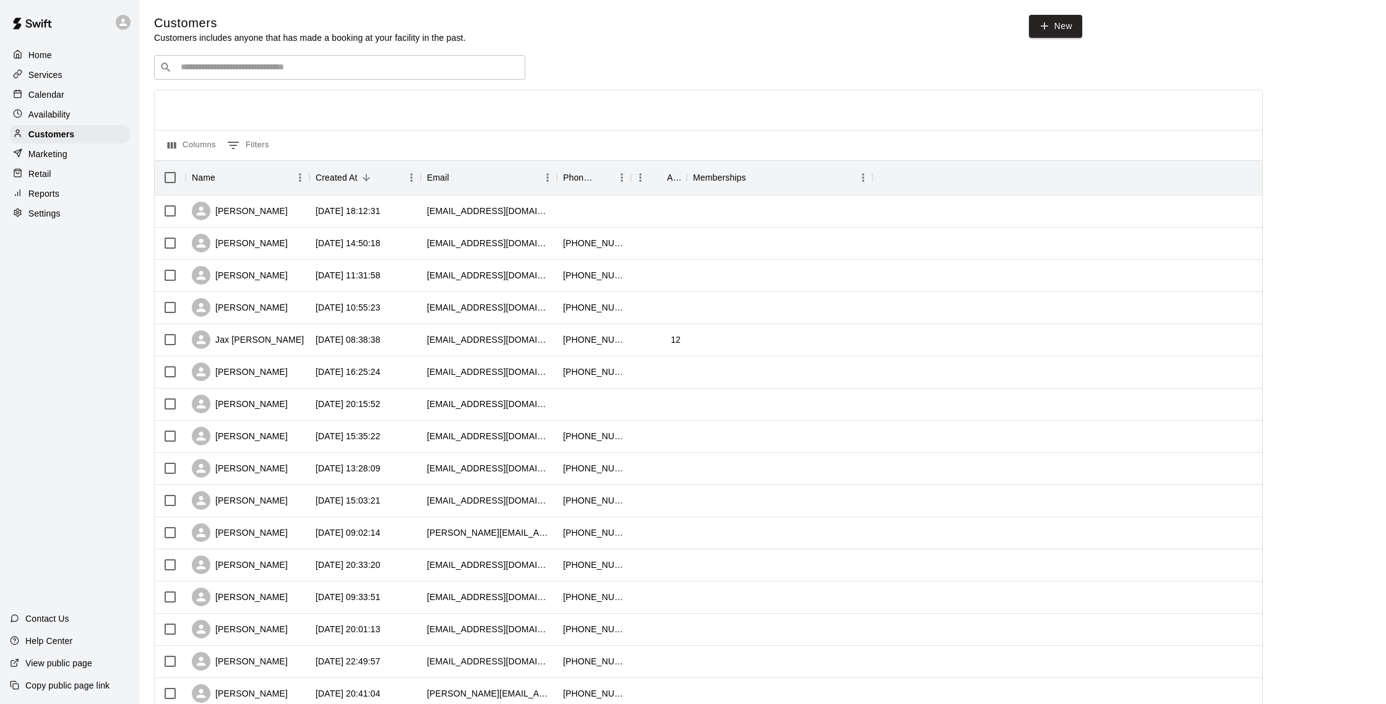
click at [194, 70] on input "Search customers by name or email" at bounding box center [348, 67] width 343 height 12
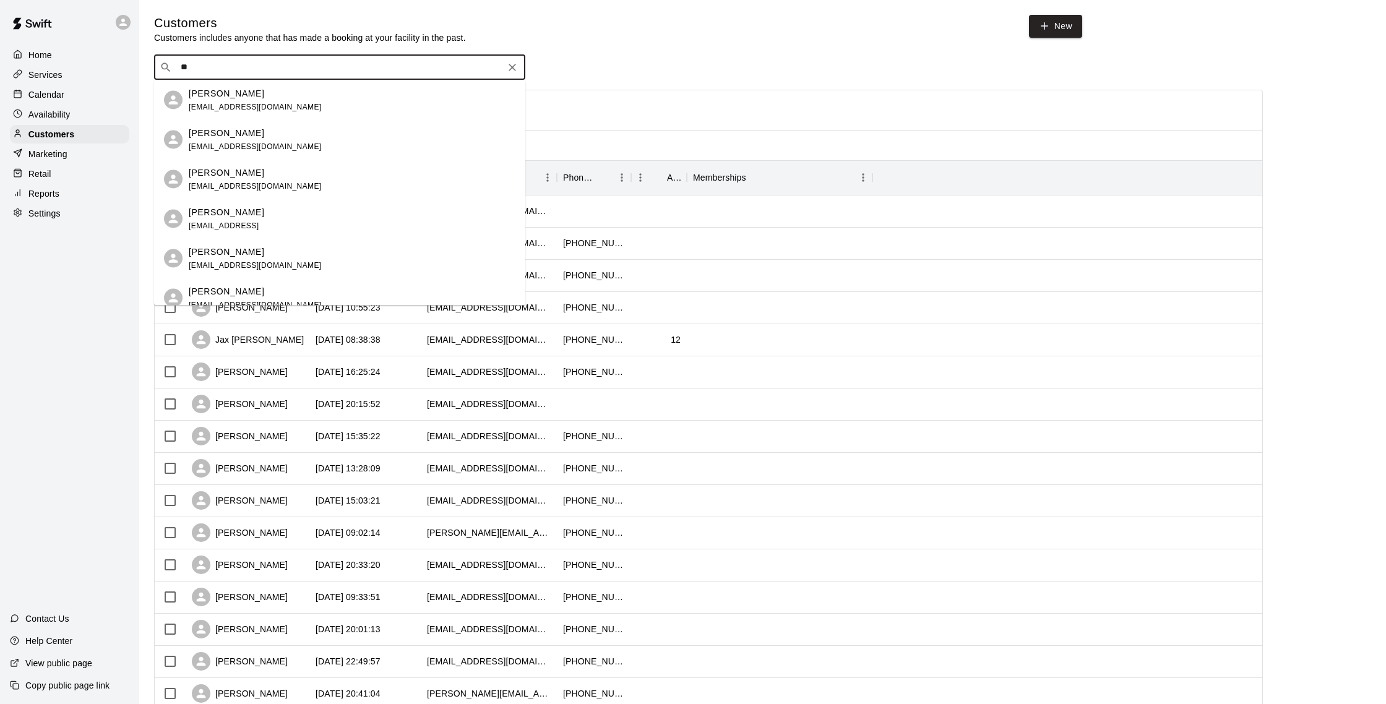
type input "*"
type input "***"
click at [315, 153] on div "[PERSON_NAME] [EMAIL_ADDRESS][DOMAIN_NAME]" at bounding box center [339, 140] width 371 height 40
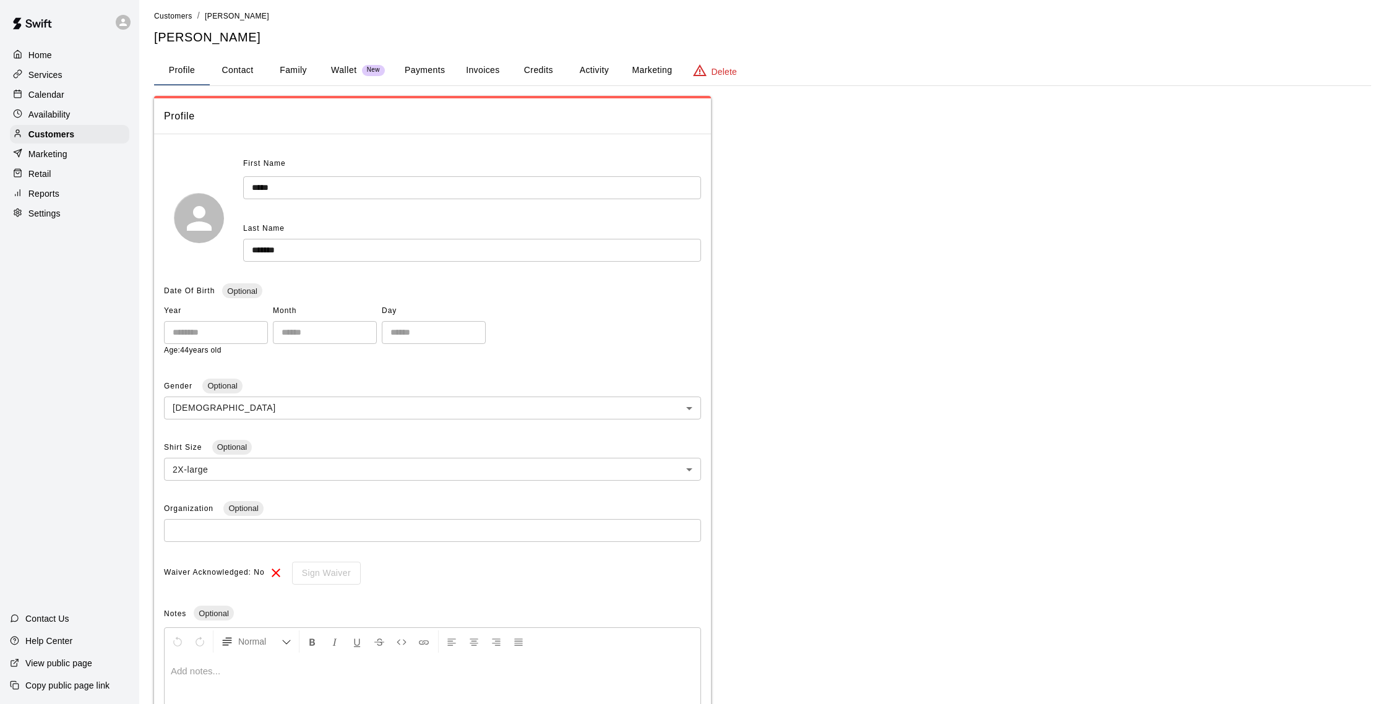
click at [292, 74] on button "Family" at bounding box center [293, 71] width 56 height 30
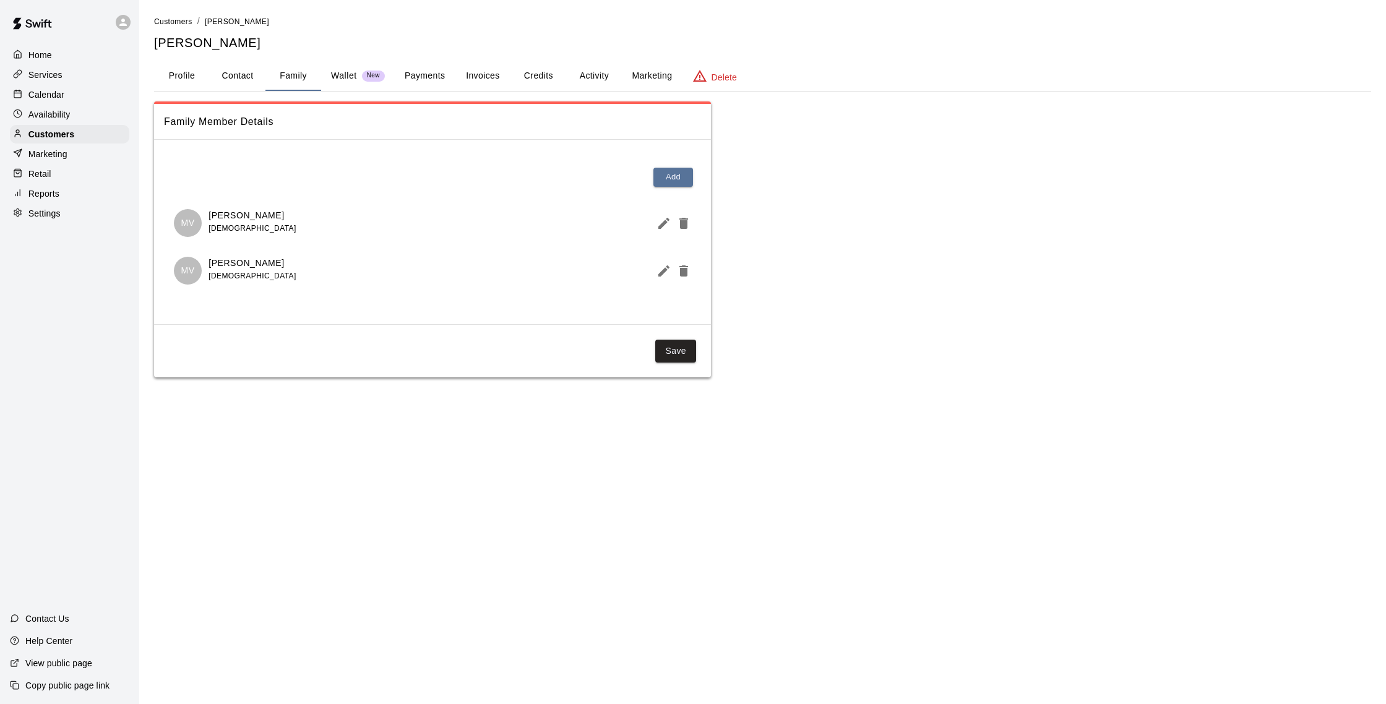
click at [247, 82] on button "Contact" at bounding box center [238, 76] width 56 height 30
select select "**"
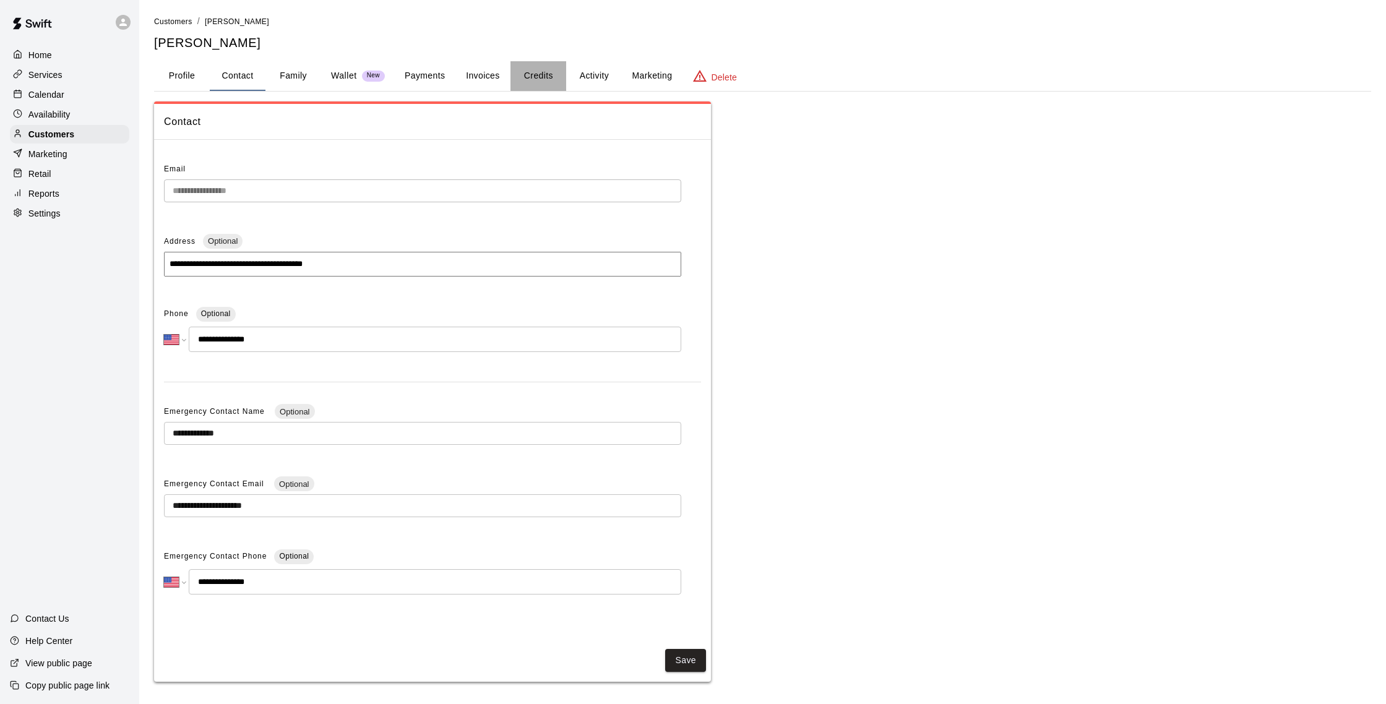
click at [543, 80] on button "Credits" at bounding box center [538, 76] width 56 height 30
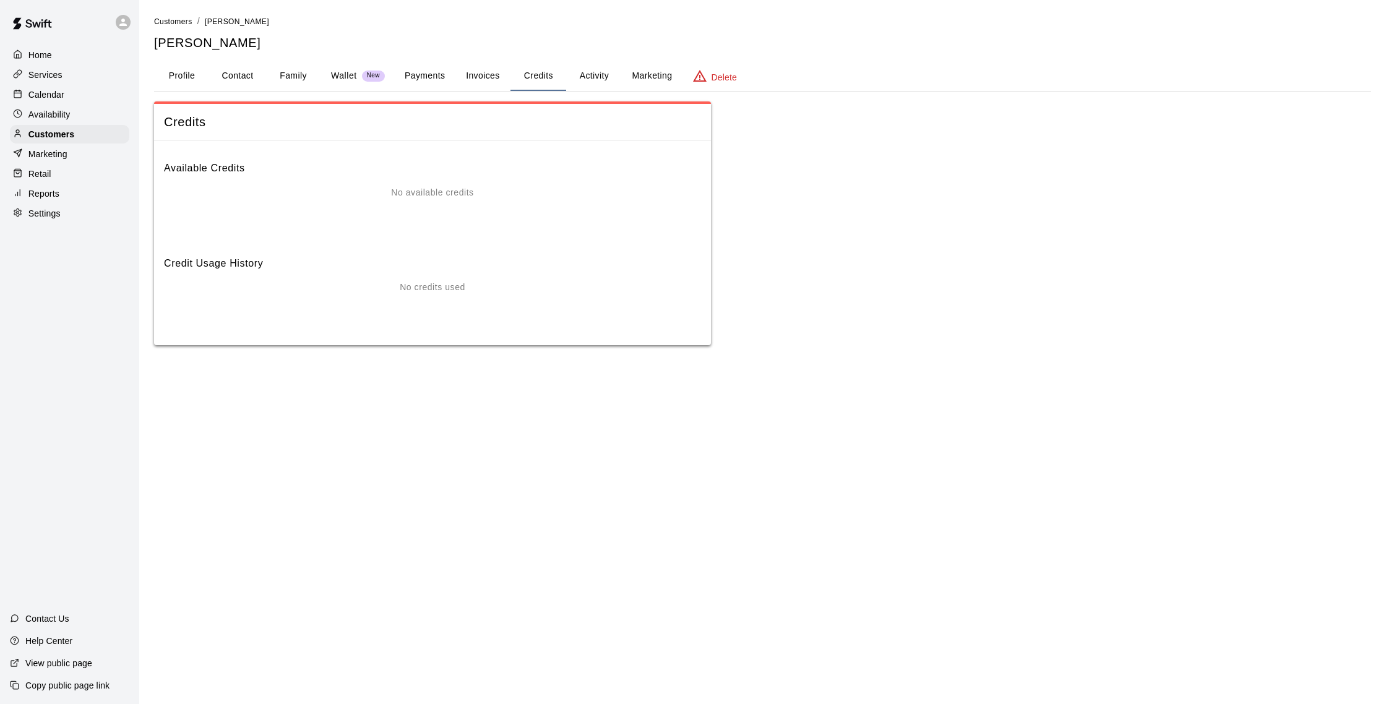
click at [195, 72] on button "Profile" at bounding box center [182, 76] width 56 height 30
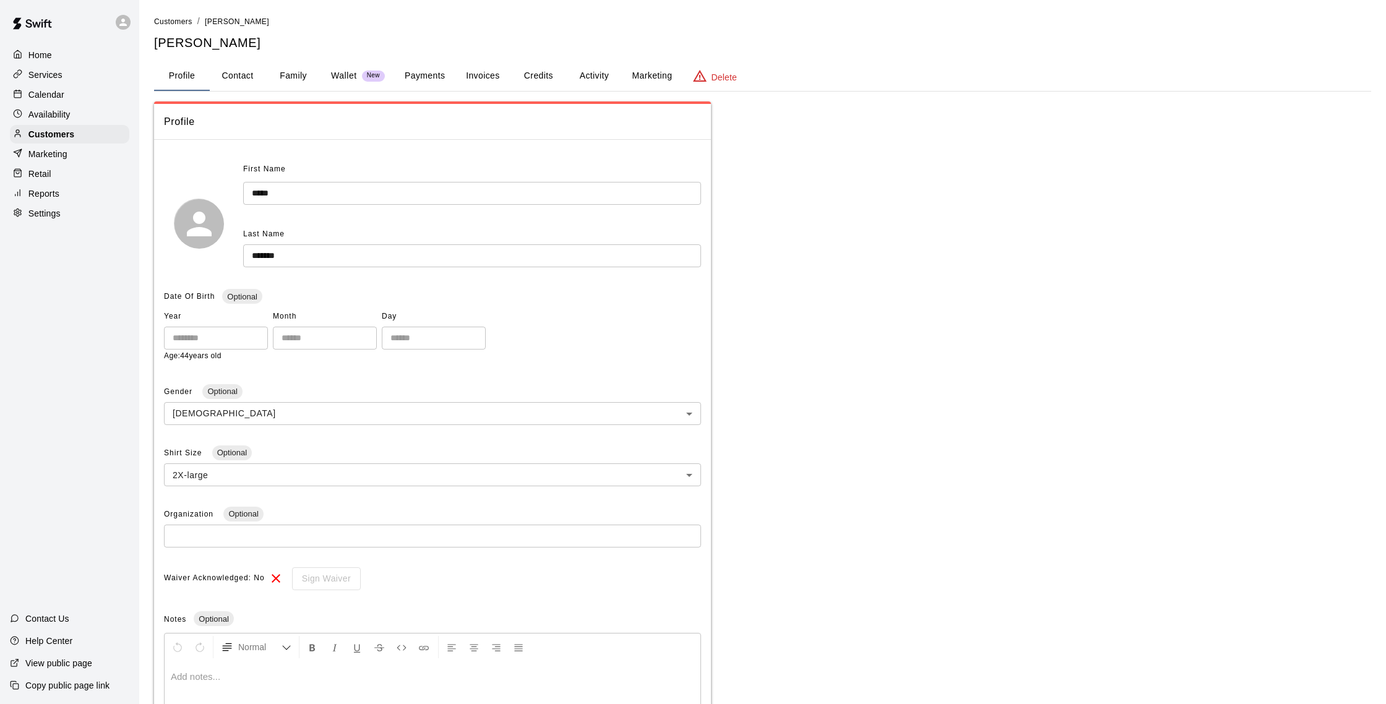
click at [451, 82] on button "Payments" at bounding box center [425, 76] width 60 height 30
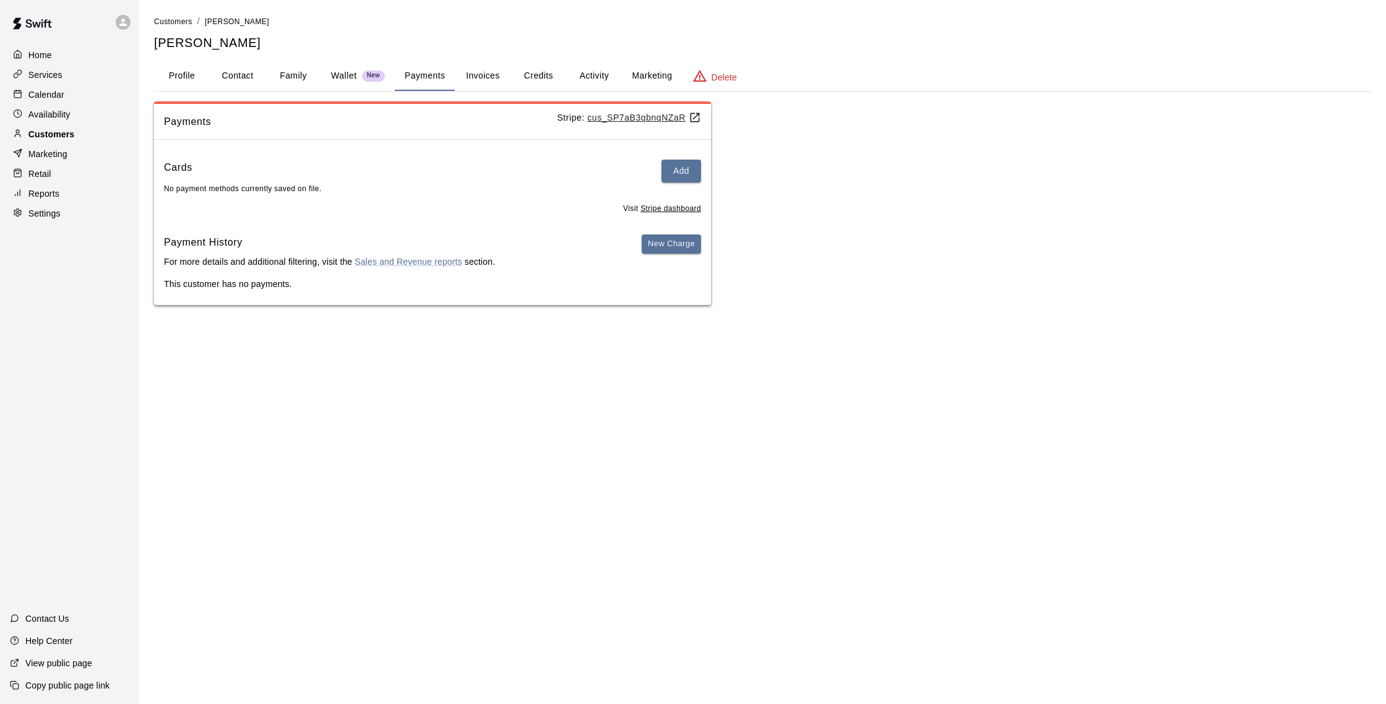
click at [82, 140] on div "Customers" at bounding box center [69, 134] width 119 height 19
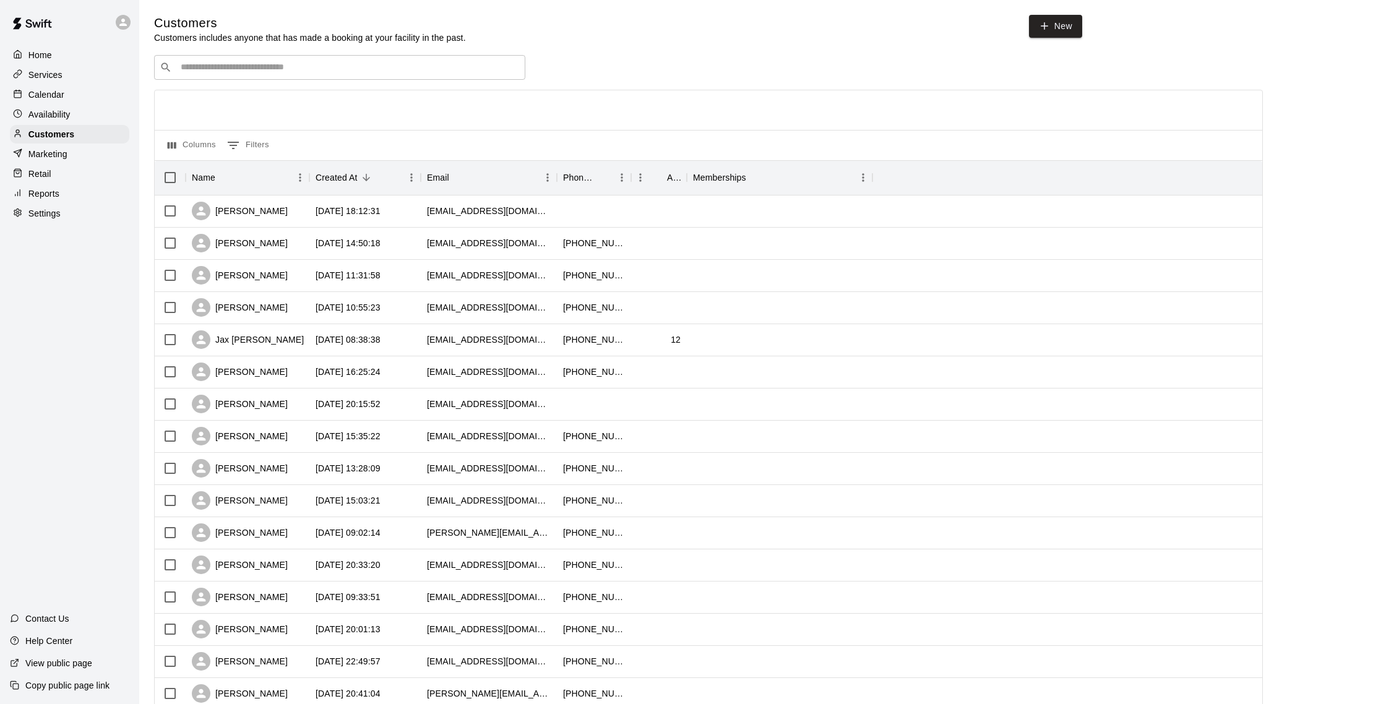
click at [181, 77] on div "​ ​" at bounding box center [339, 67] width 371 height 25
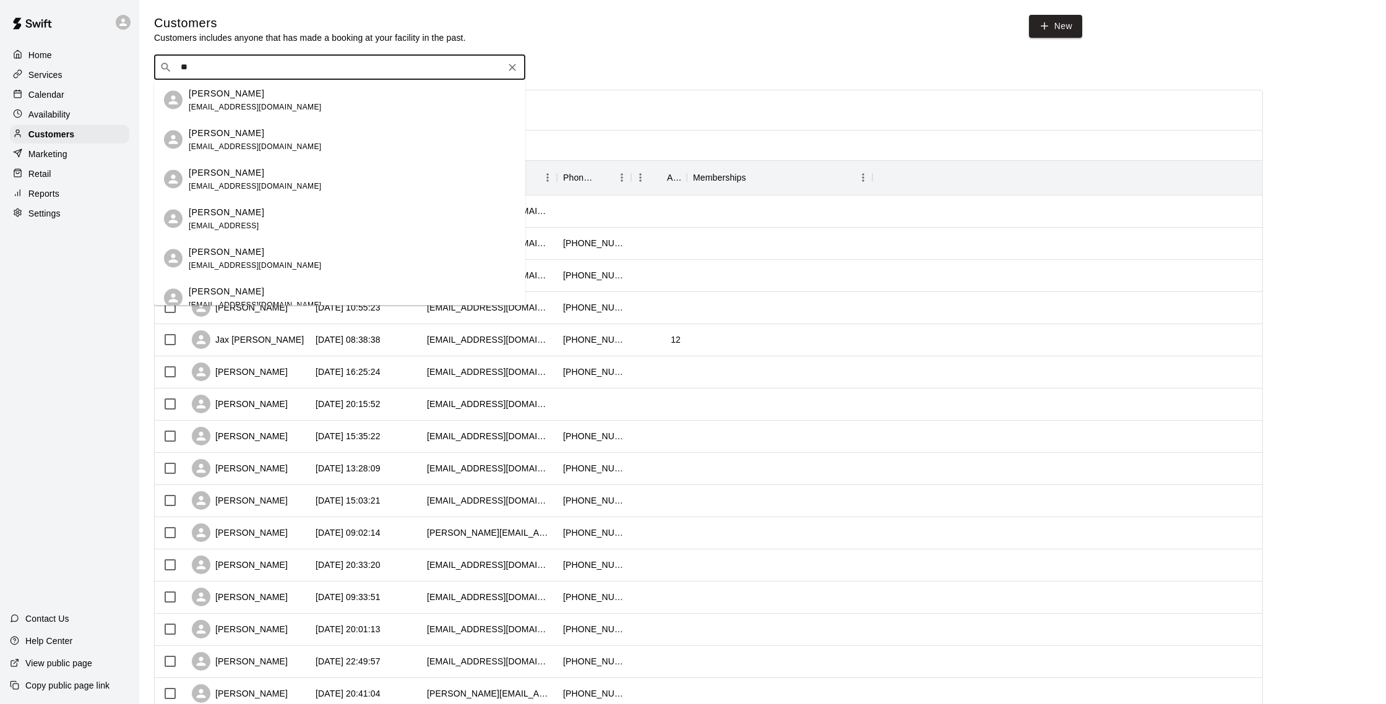
type input "***"
click at [263, 118] on div "[PERSON_NAME] [EMAIL_ADDRESS][DOMAIN_NAME]" at bounding box center [339, 100] width 371 height 40
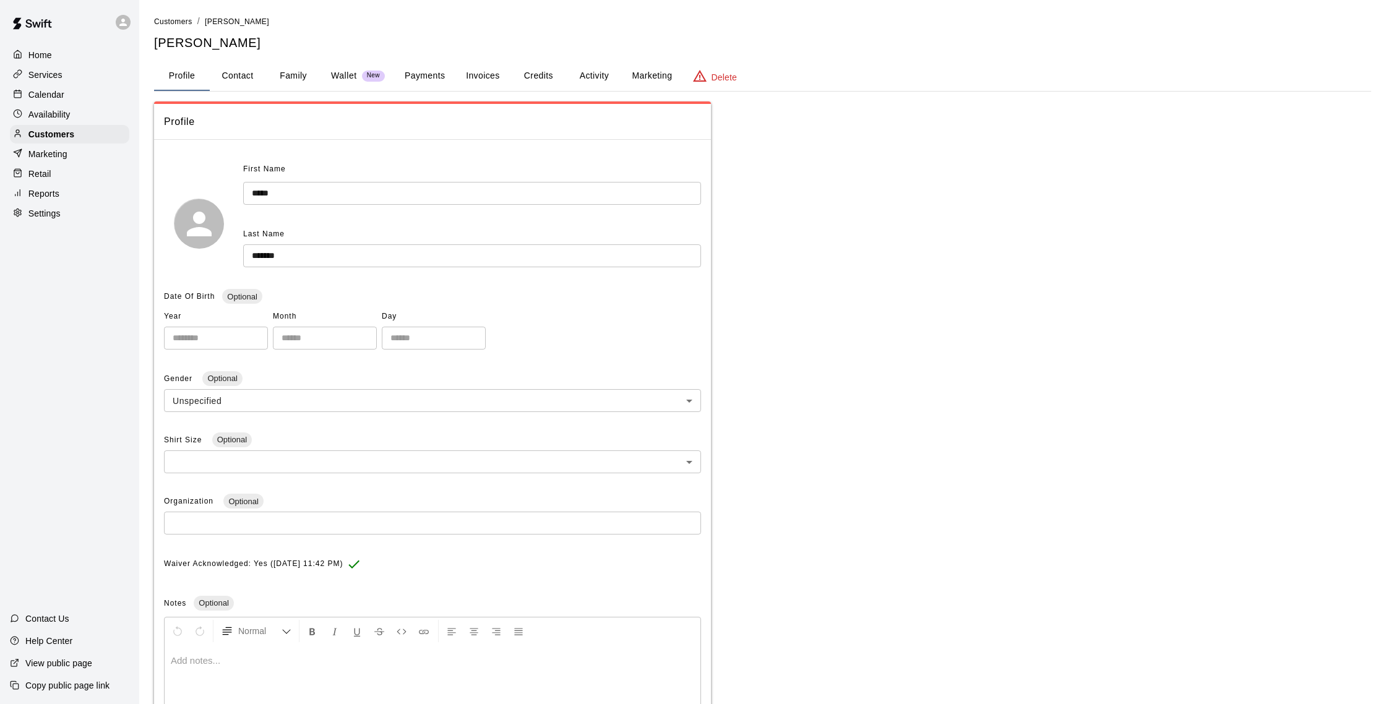
click at [254, 82] on button "Contact" at bounding box center [238, 76] width 56 height 30
select select "**"
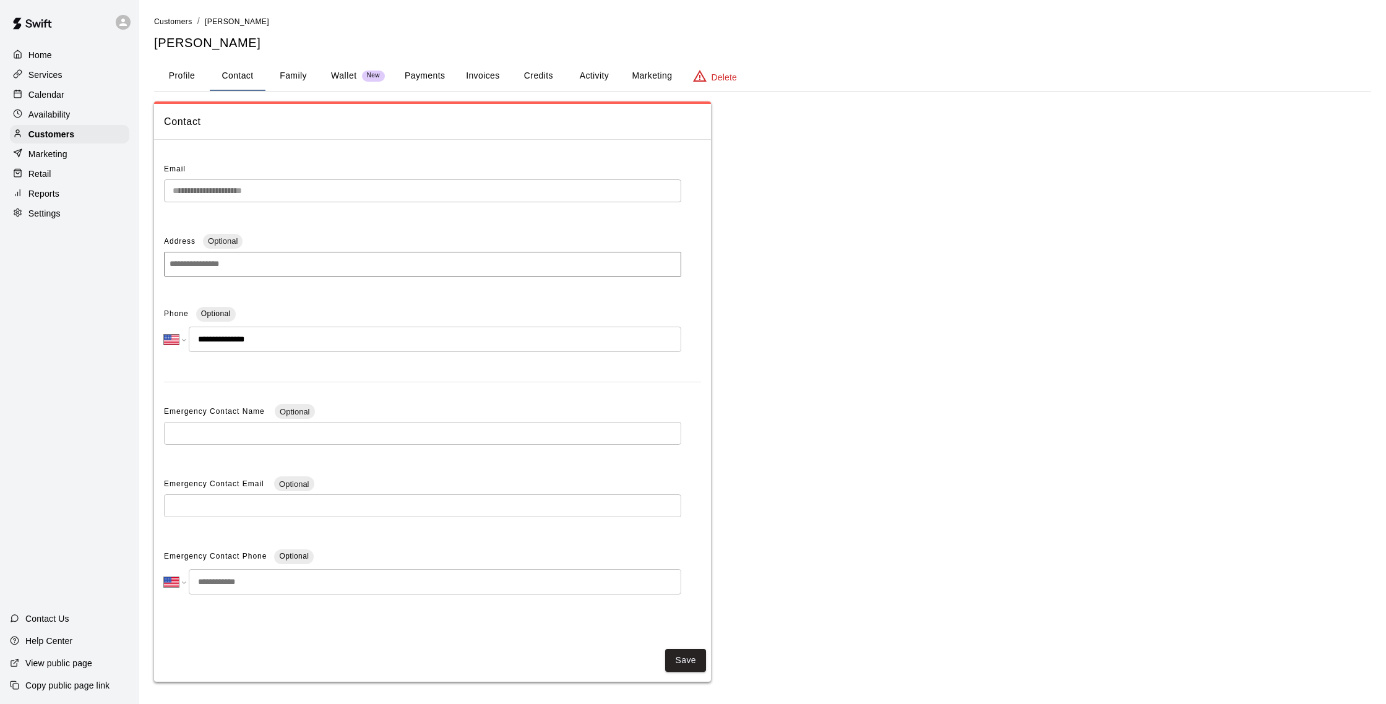
click at [419, 72] on button "Payments" at bounding box center [425, 76] width 60 height 30
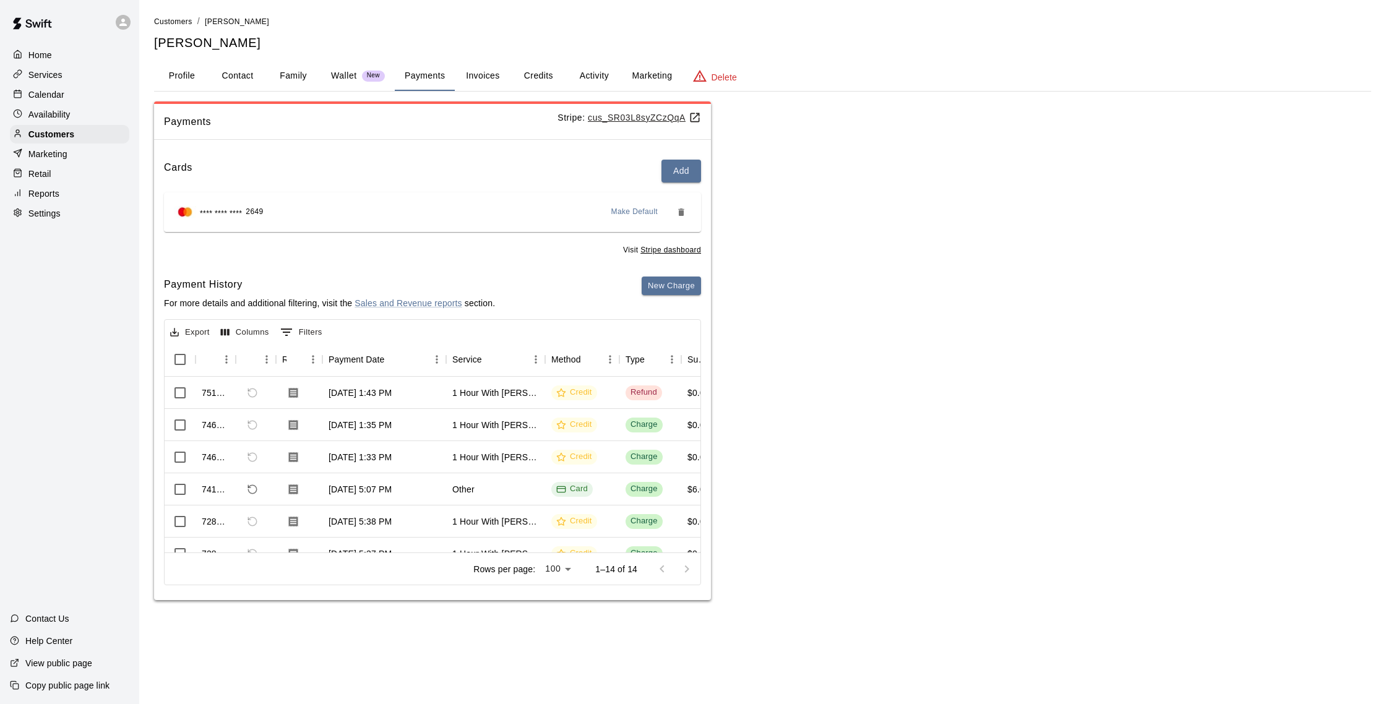
click at [539, 73] on button "Credits" at bounding box center [538, 76] width 56 height 30
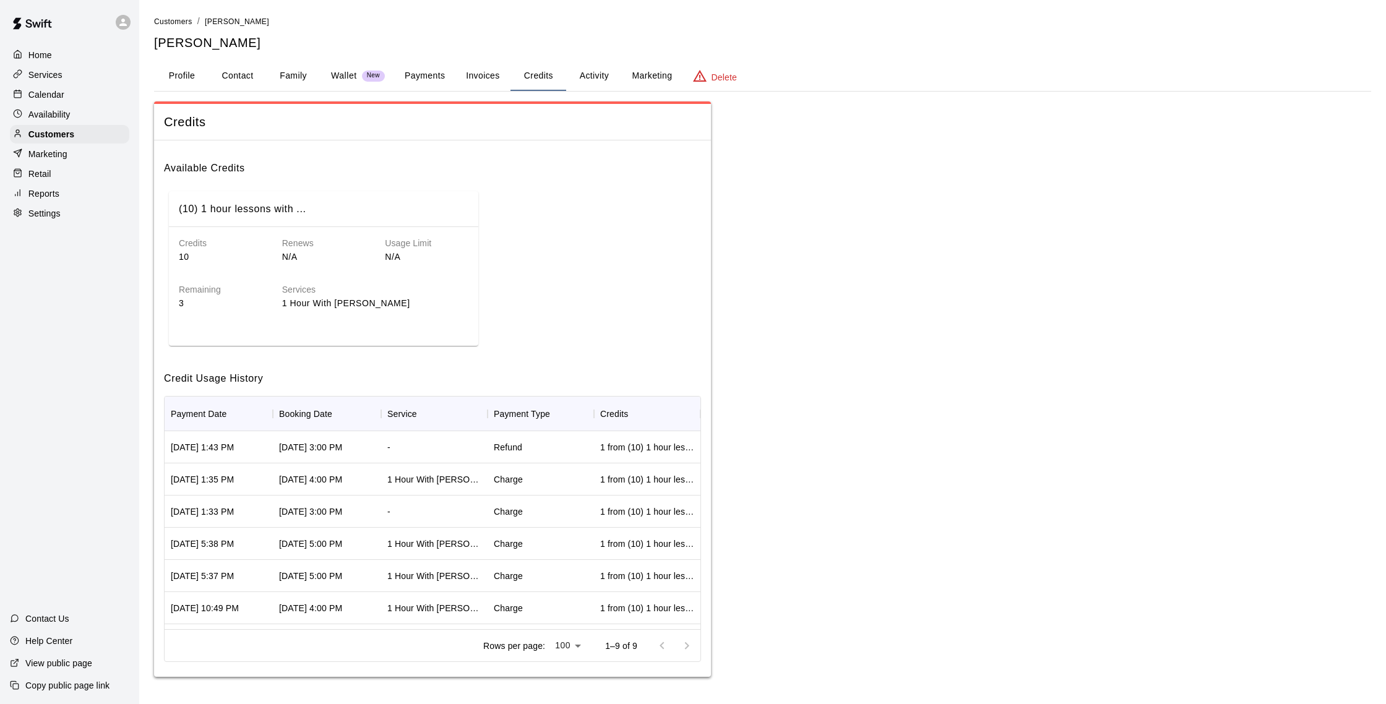
click at [444, 69] on button "Payments" at bounding box center [425, 76] width 60 height 30
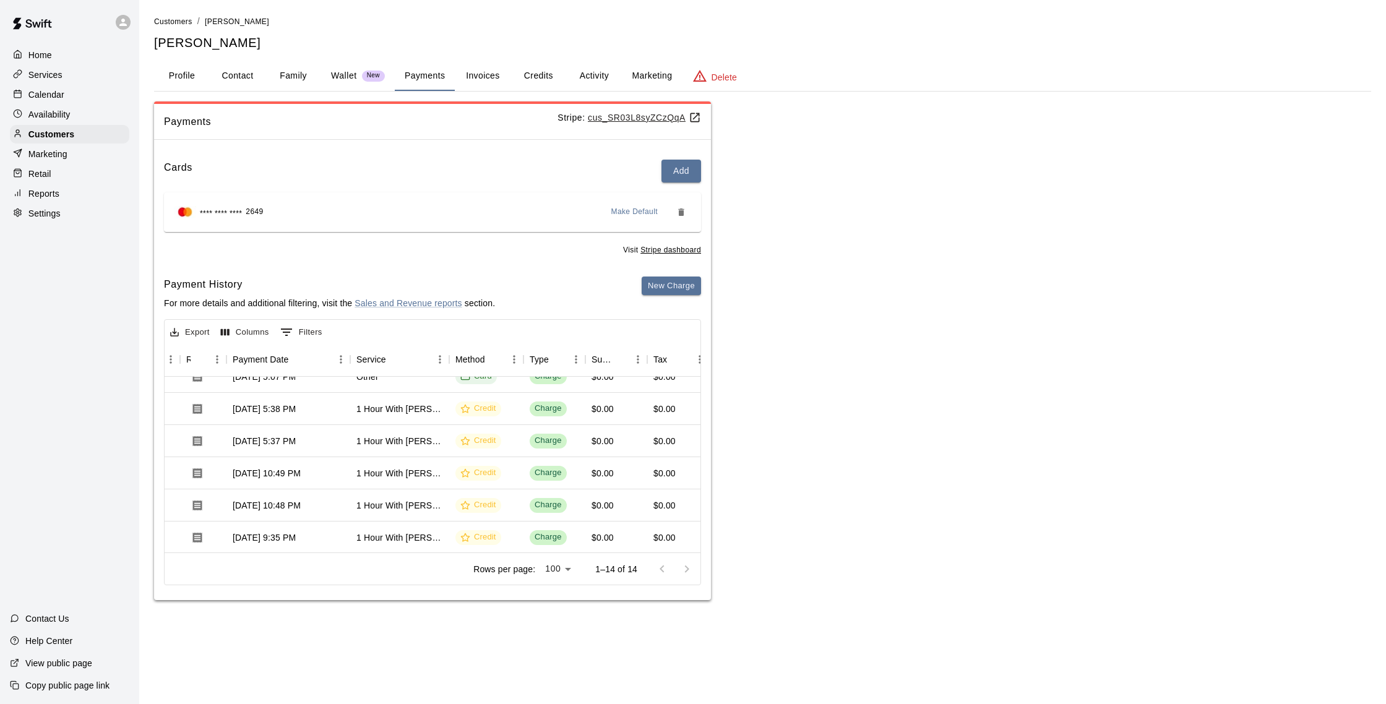
scroll to position [0, 96]
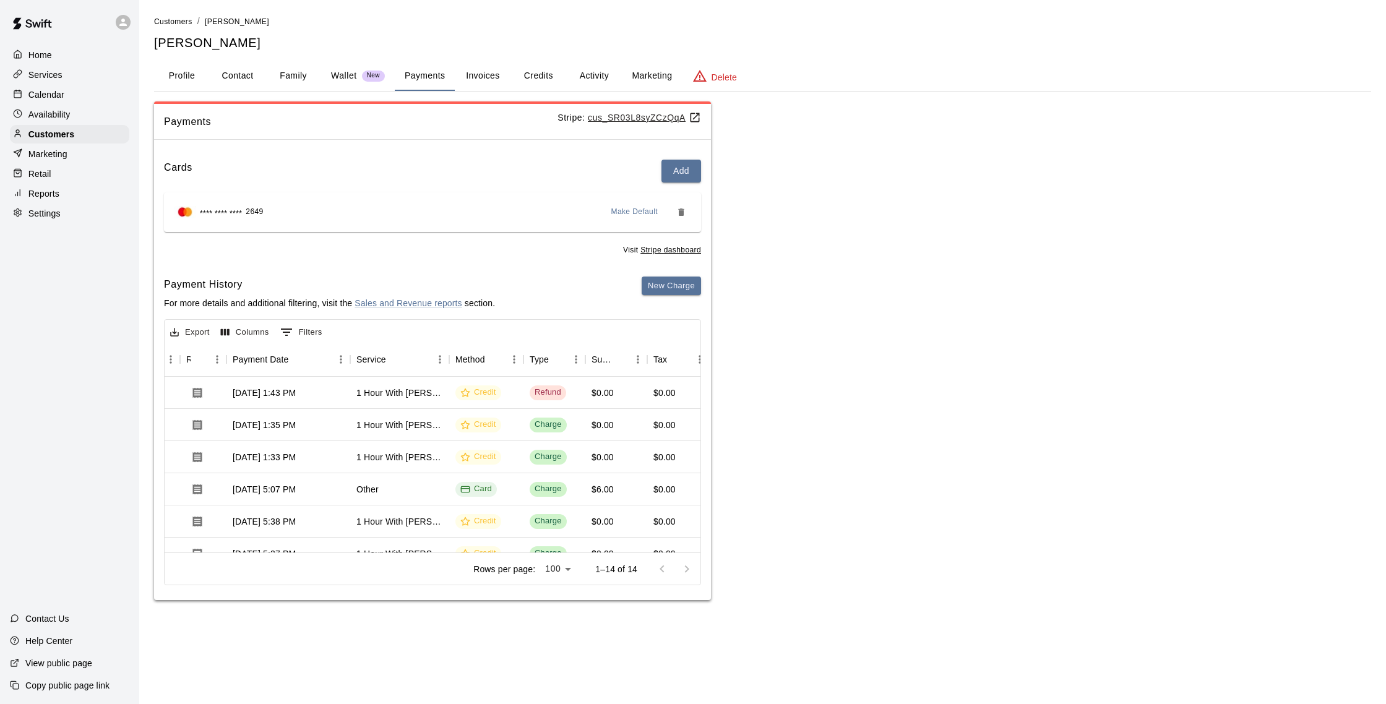
click at [17, 87] on div "Calendar" at bounding box center [69, 94] width 119 height 19
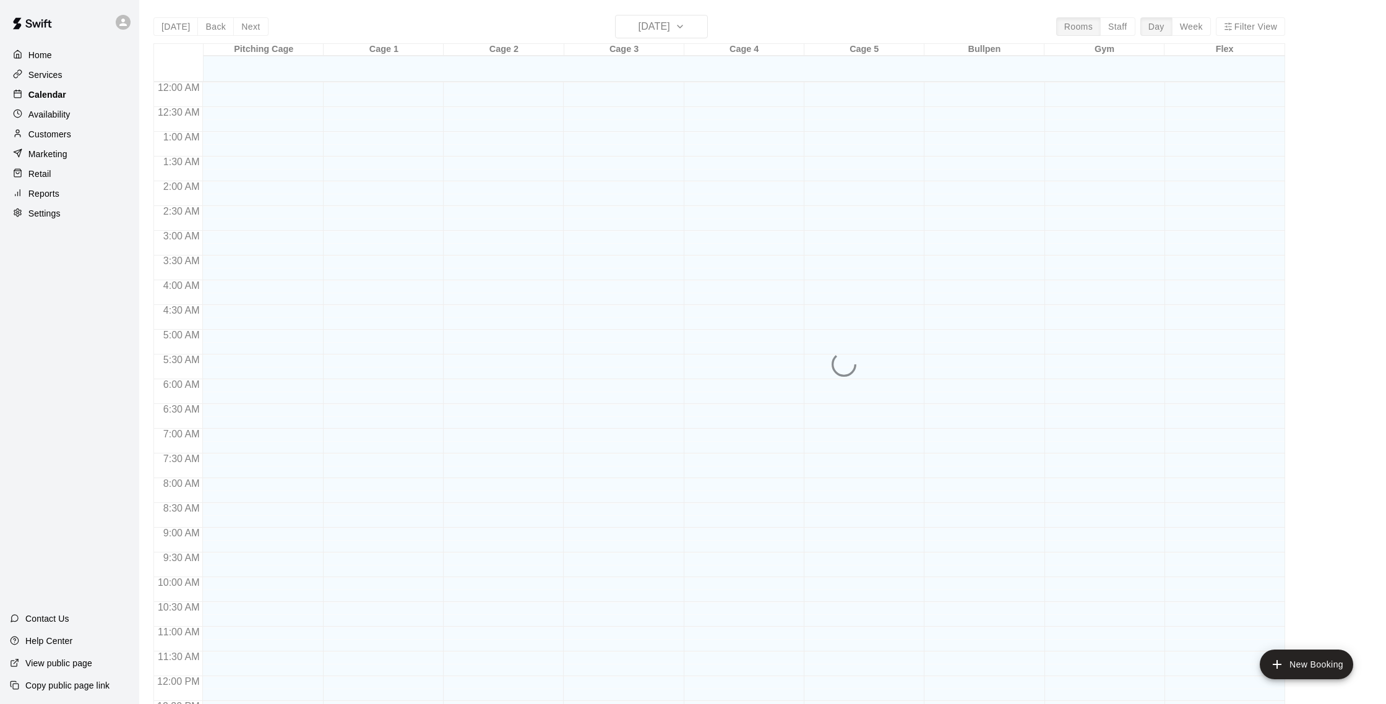
scroll to position [515, 0]
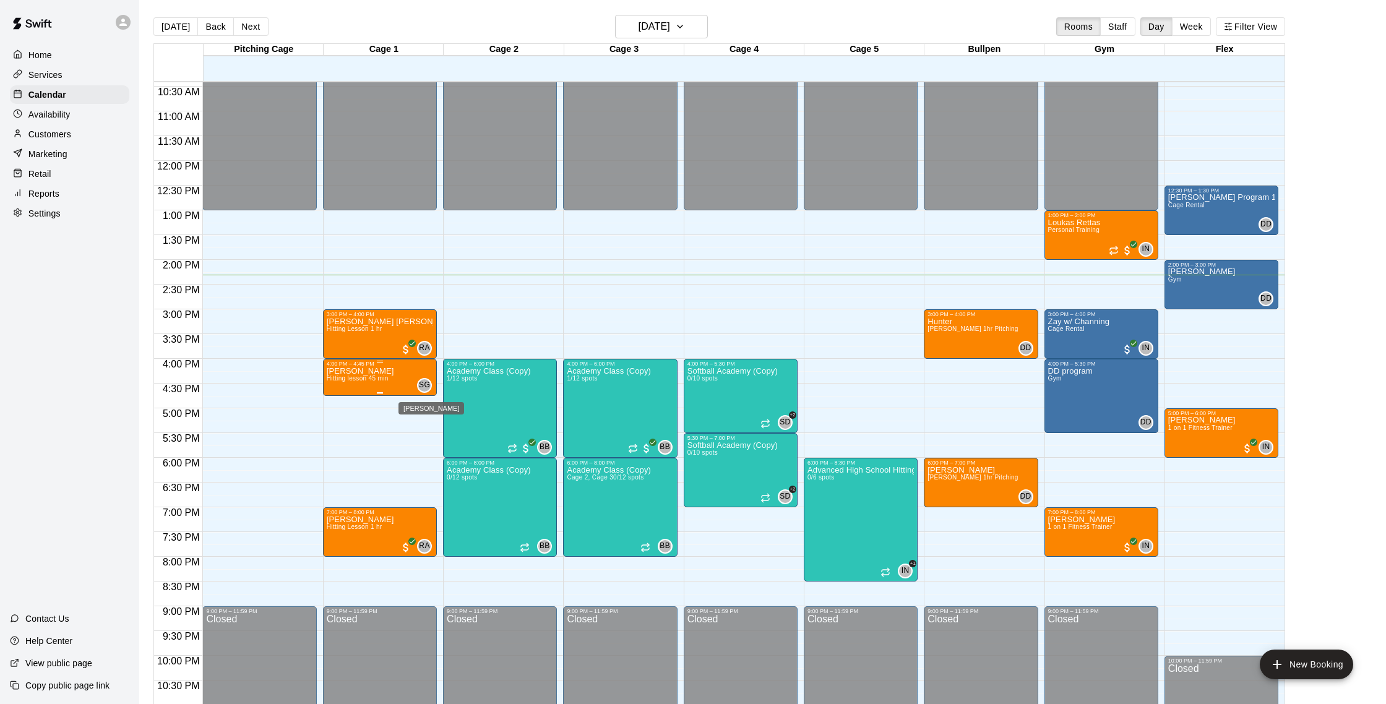
click at [431, 384] on div "SG" at bounding box center [424, 385] width 15 height 15
click at [355, 413] on div at bounding box center [693, 352] width 1386 height 704
click at [411, 329] on div "[PERSON_NAME] [PERSON_NAME] Hitting Lesson 1 hr RA 0" at bounding box center [380, 669] width 106 height 704
click at [338, 355] on img "edit" at bounding box center [339, 360] width 14 height 14
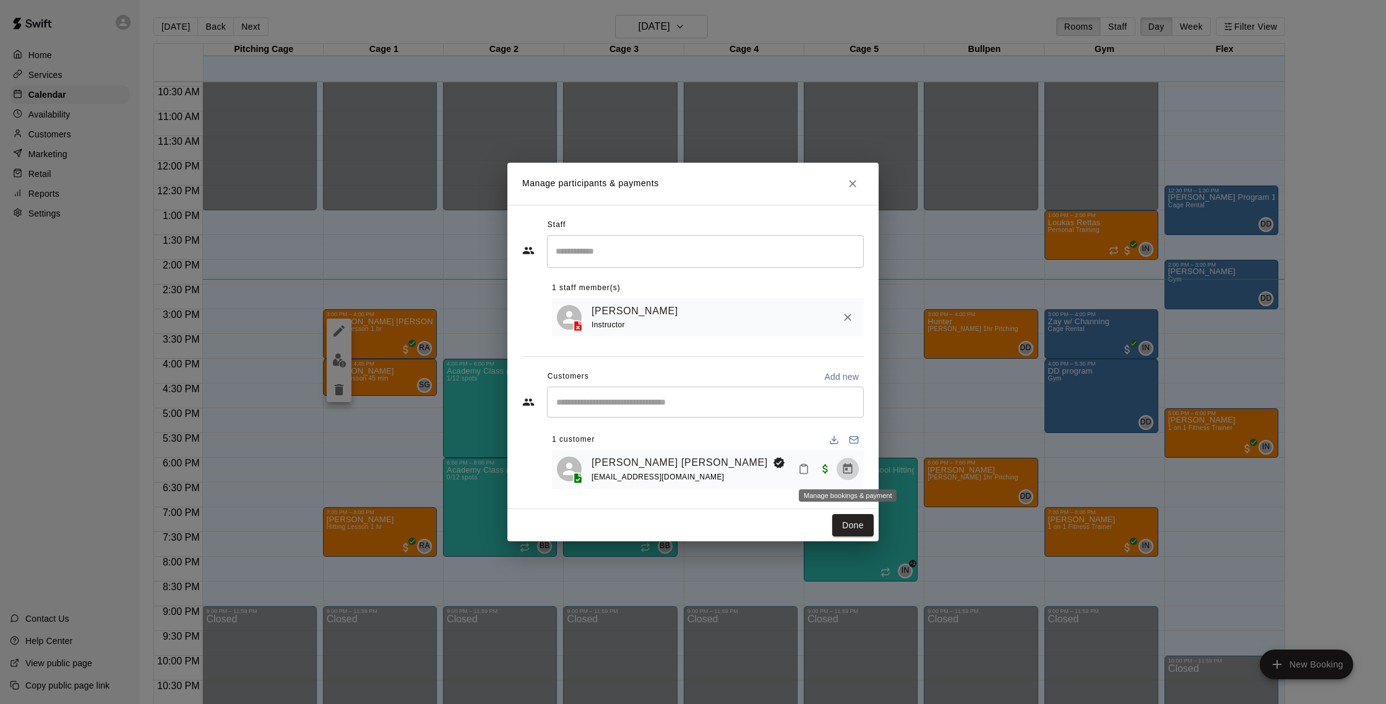
click at [844, 472] on icon "Manage bookings & payment" at bounding box center [847, 469] width 12 height 12
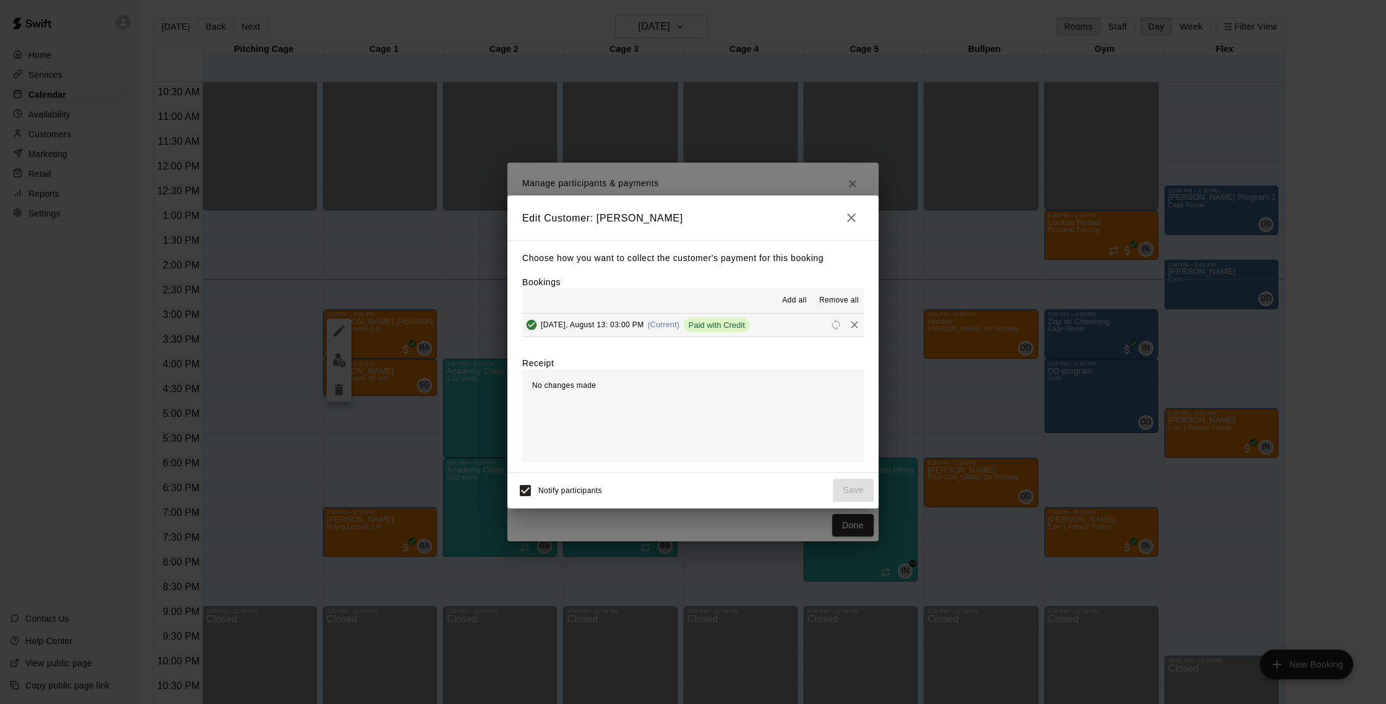
click at [858, 218] on icon "button" at bounding box center [851, 217] width 15 height 15
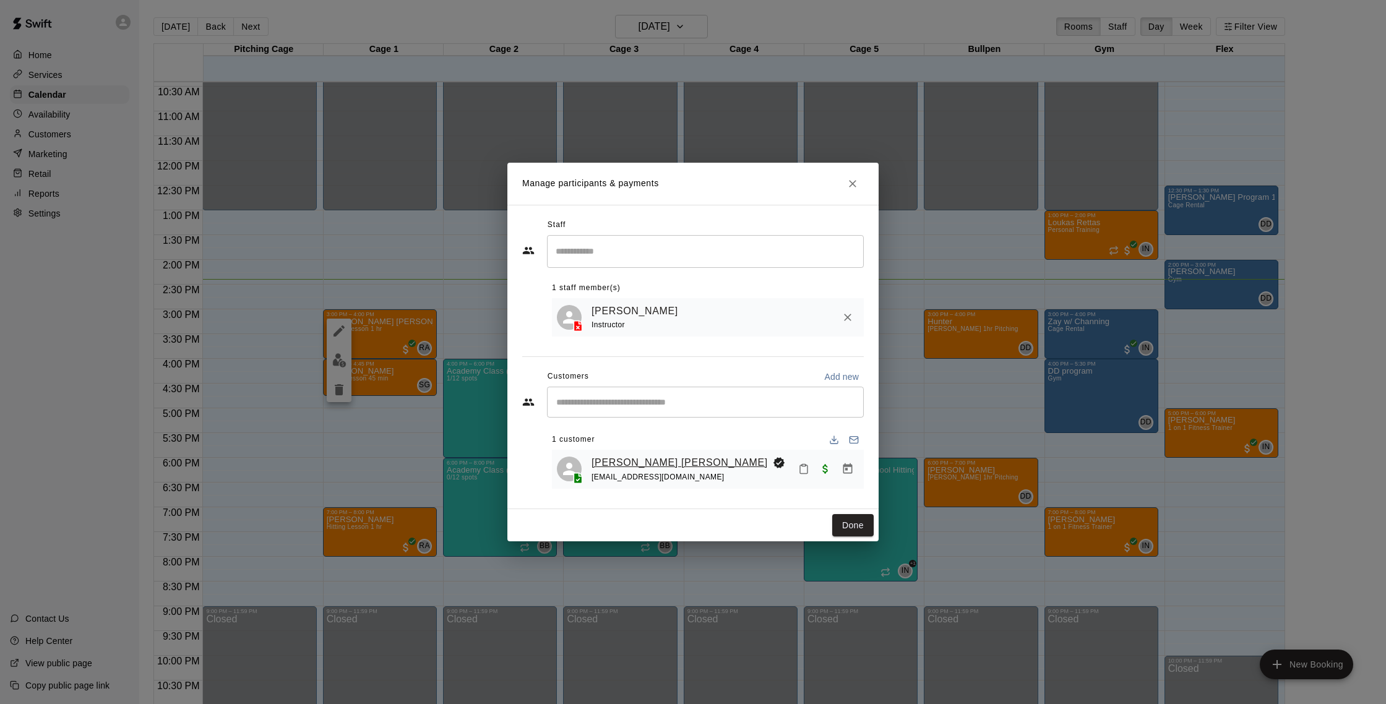
click at [626, 459] on link "[PERSON_NAME] [PERSON_NAME]" at bounding box center [679, 463] width 176 height 16
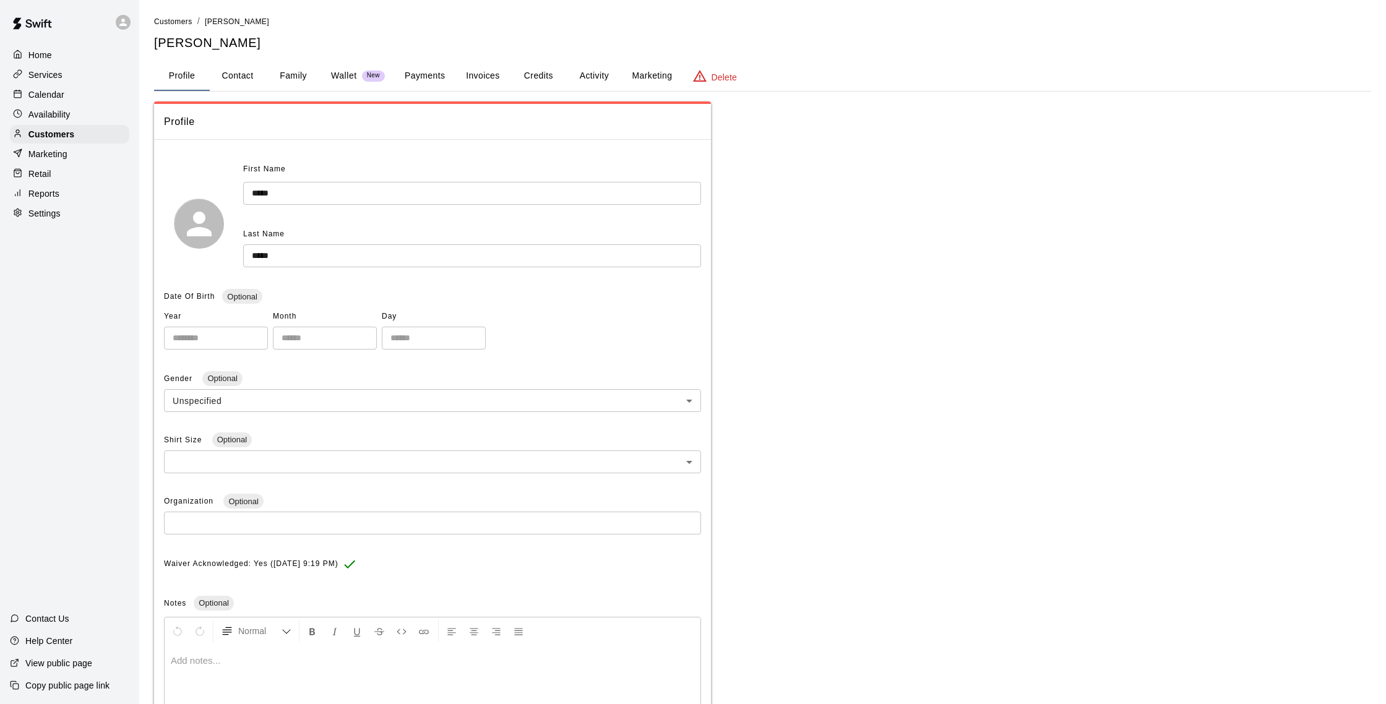
click at [399, 74] on button "Payments" at bounding box center [425, 76] width 60 height 30
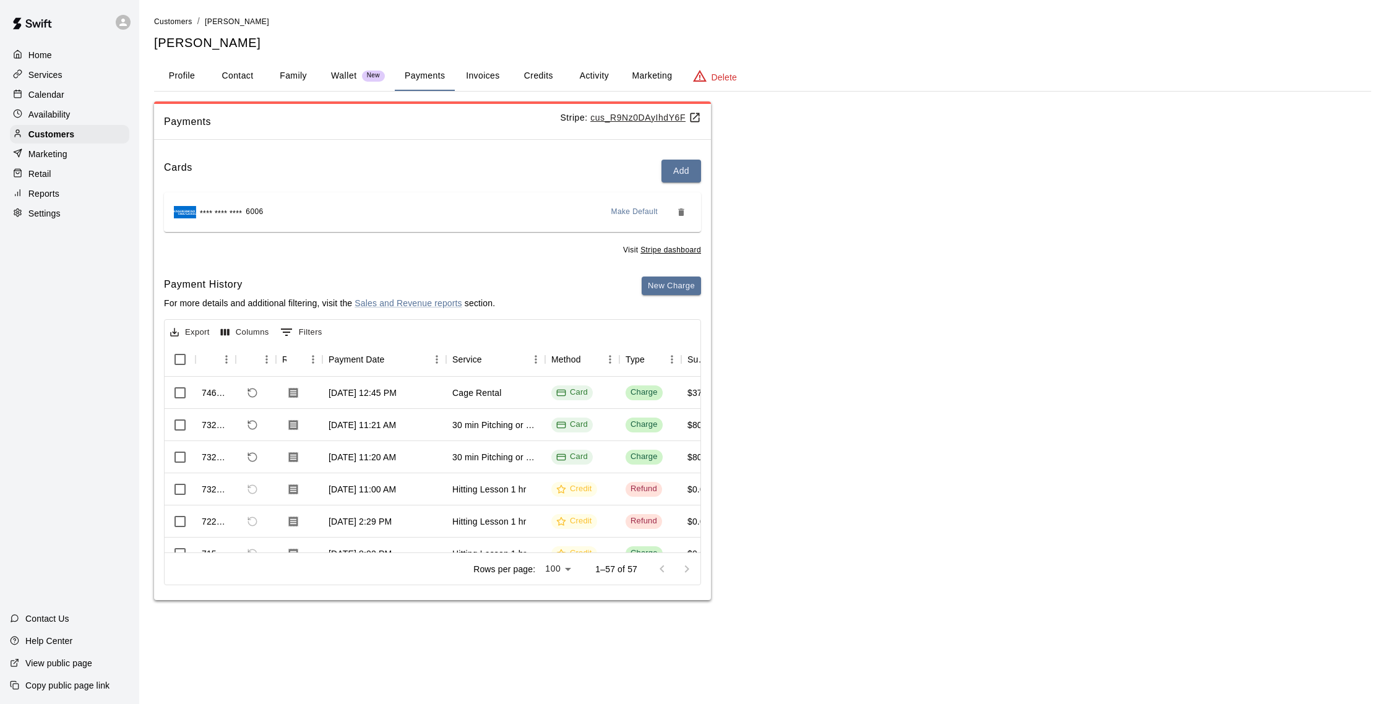
click at [538, 71] on button "Credits" at bounding box center [538, 76] width 56 height 30
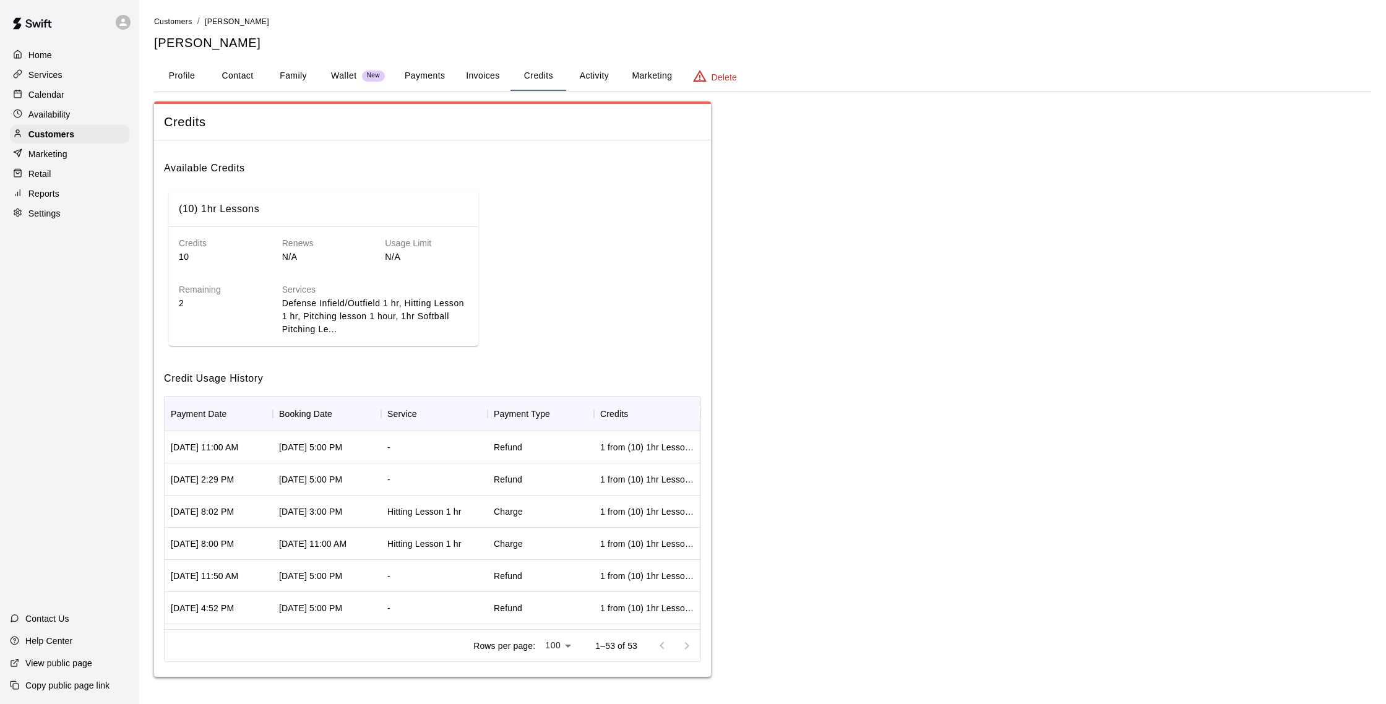
click at [583, 72] on button "Activity" at bounding box center [594, 76] width 56 height 30
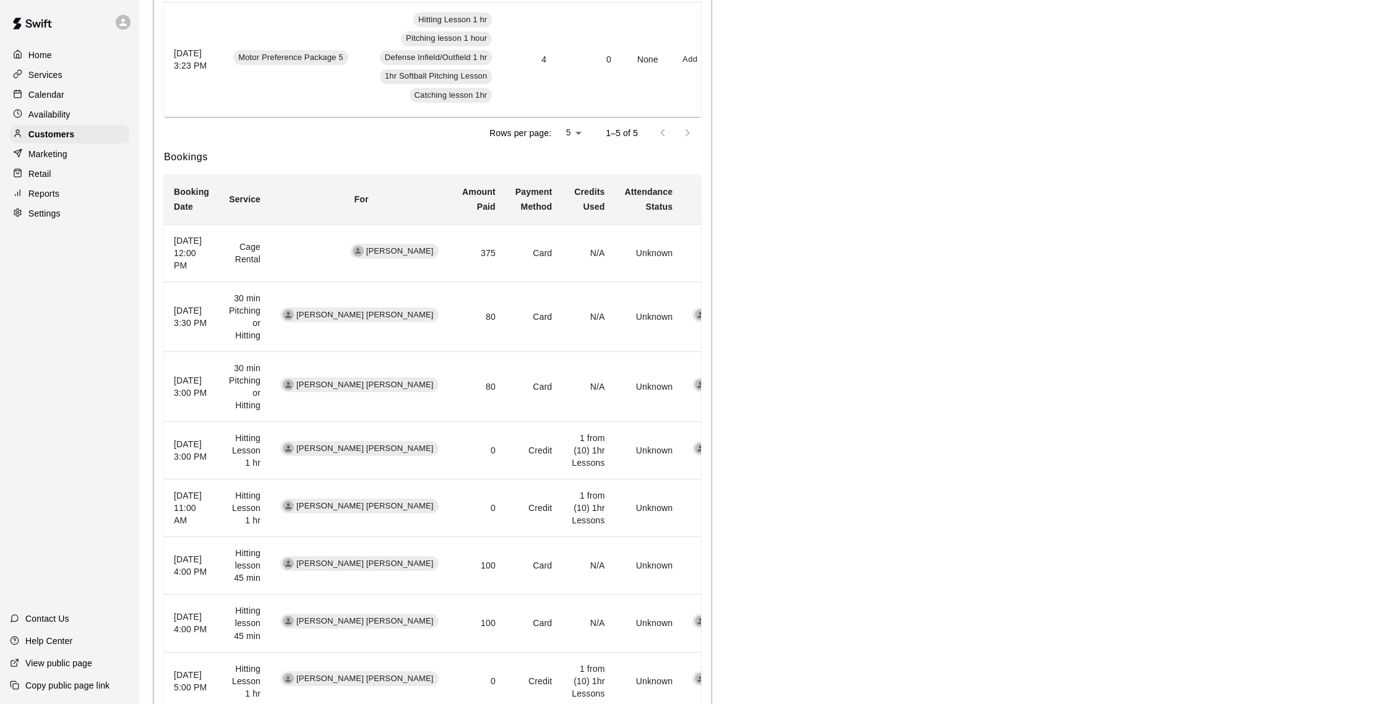
scroll to position [702, 0]
click at [49, 88] on p "Calendar" at bounding box center [46, 94] width 36 height 12
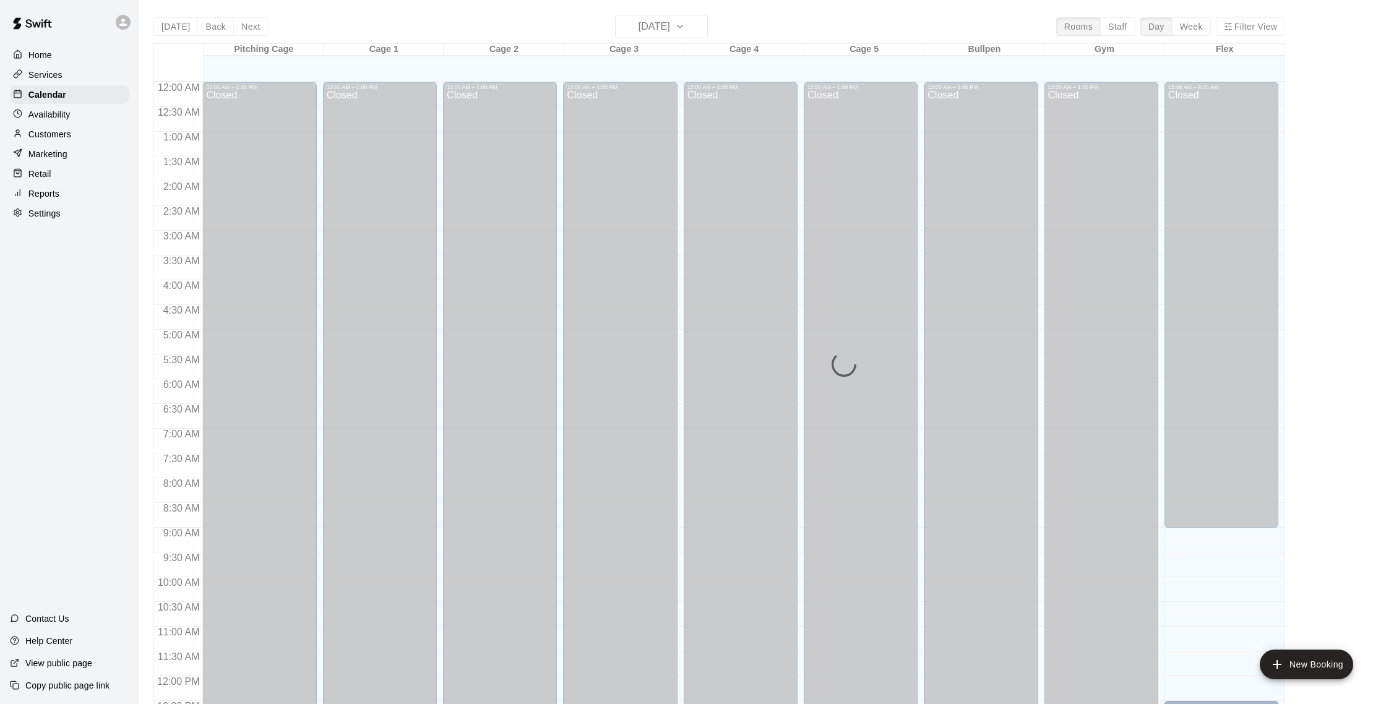
scroll to position [515, 0]
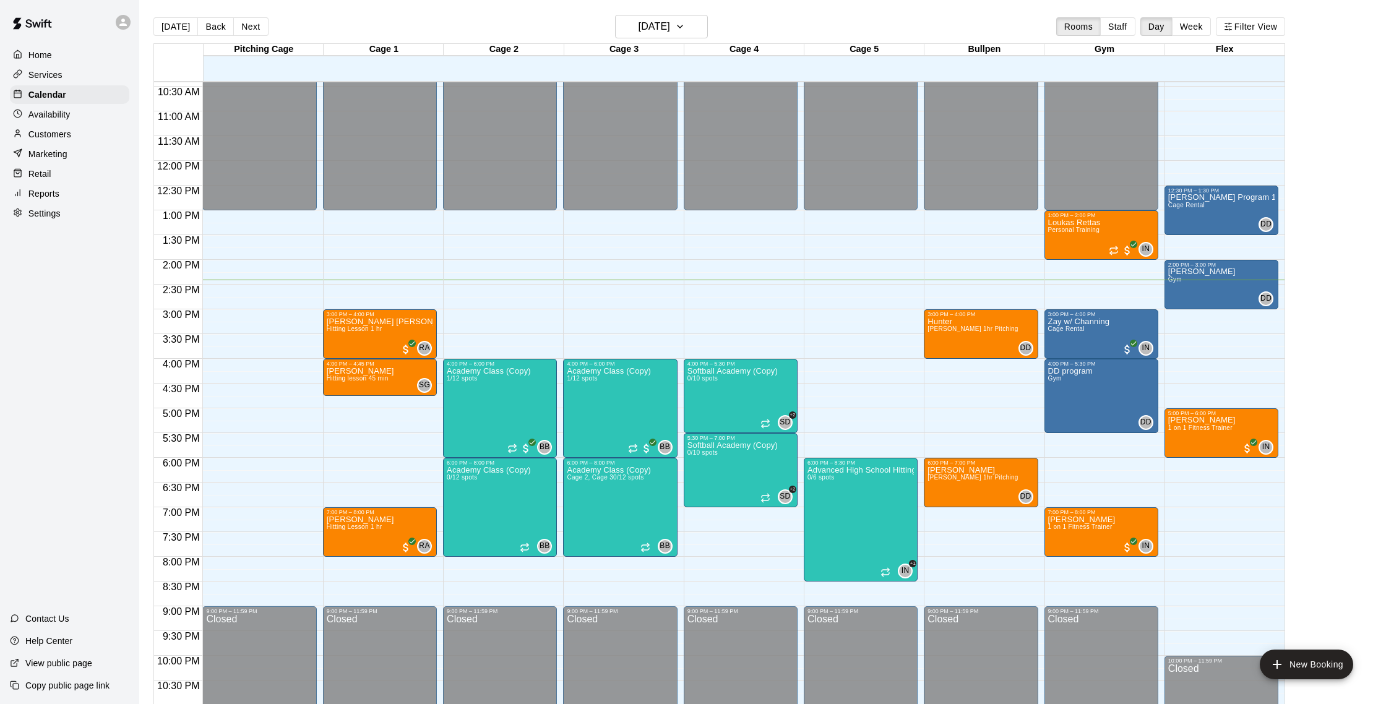
click at [67, 126] on div "Customers" at bounding box center [69, 134] width 119 height 19
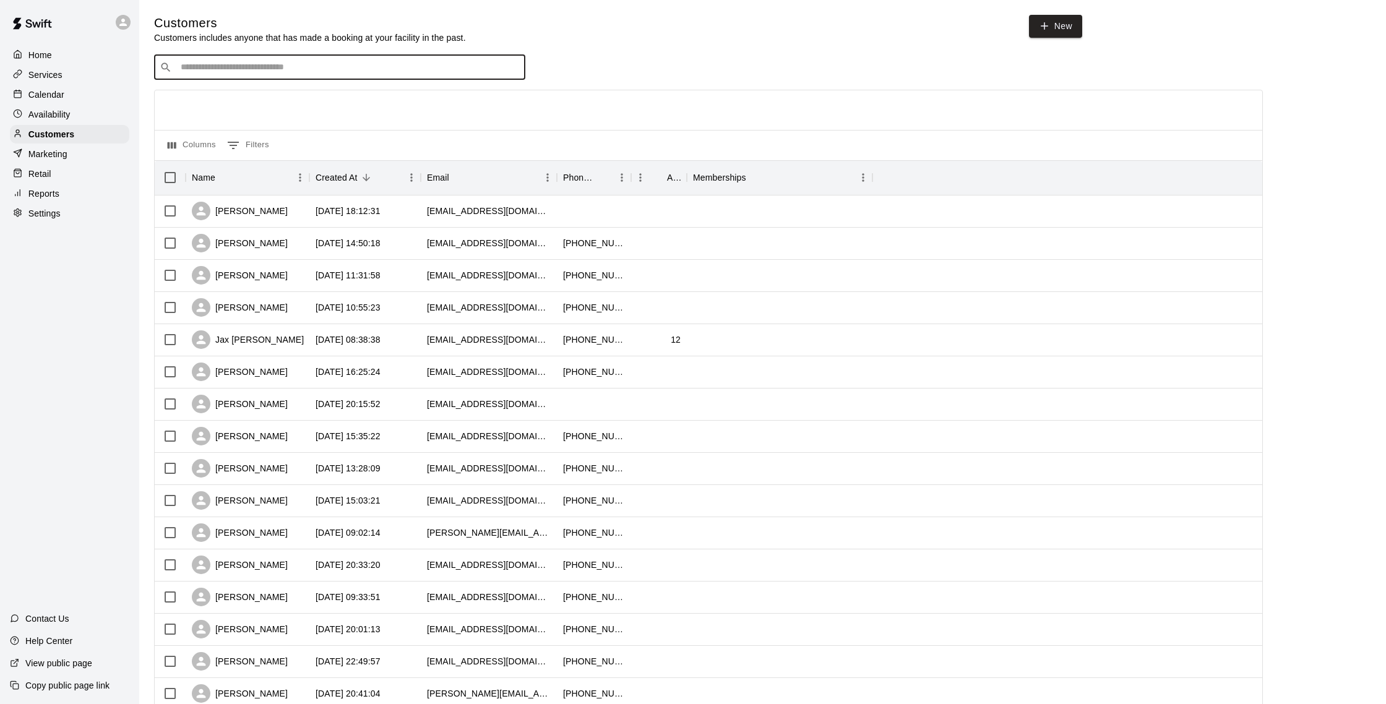
click at [268, 67] on input "Search customers by name or email" at bounding box center [348, 67] width 343 height 12
type input "*****"
click at [238, 91] on p "[PERSON_NAME]" at bounding box center [226, 93] width 75 height 13
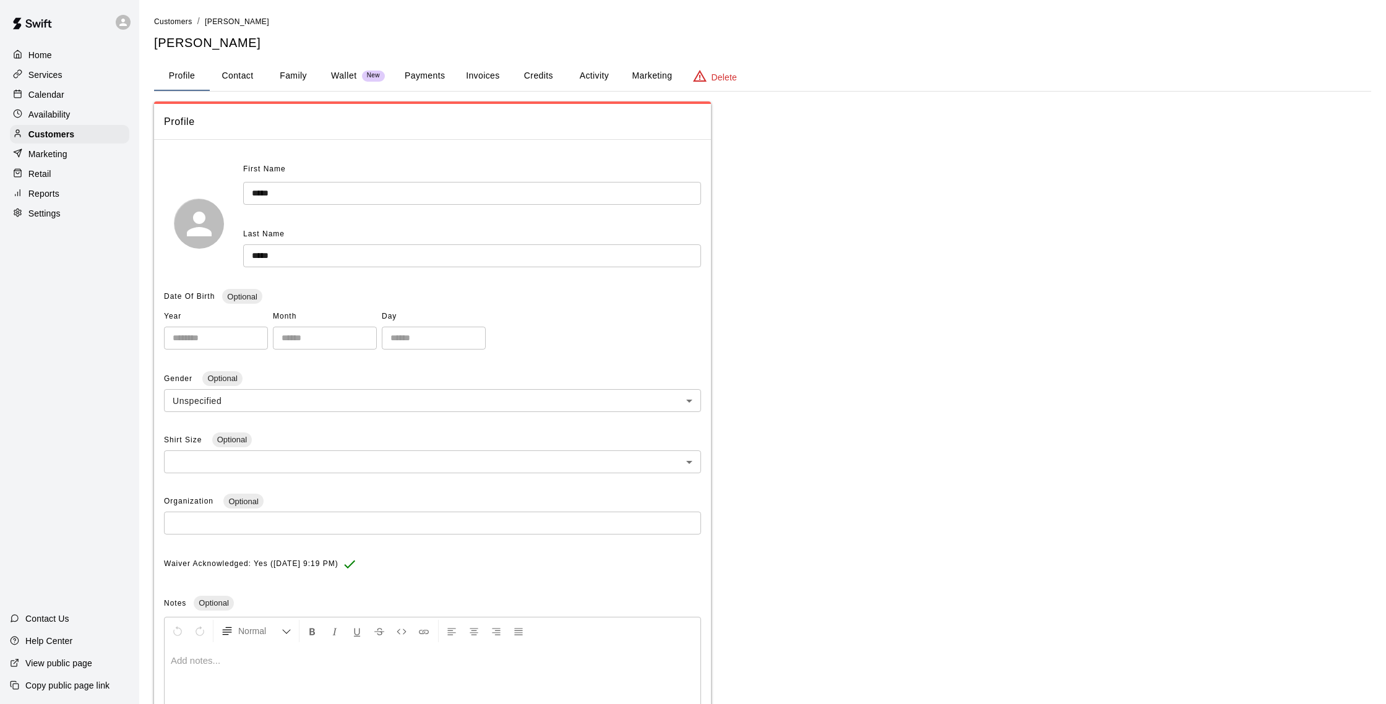
click at [436, 78] on button "Payments" at bounding box center [425, 76] width 60 height 30
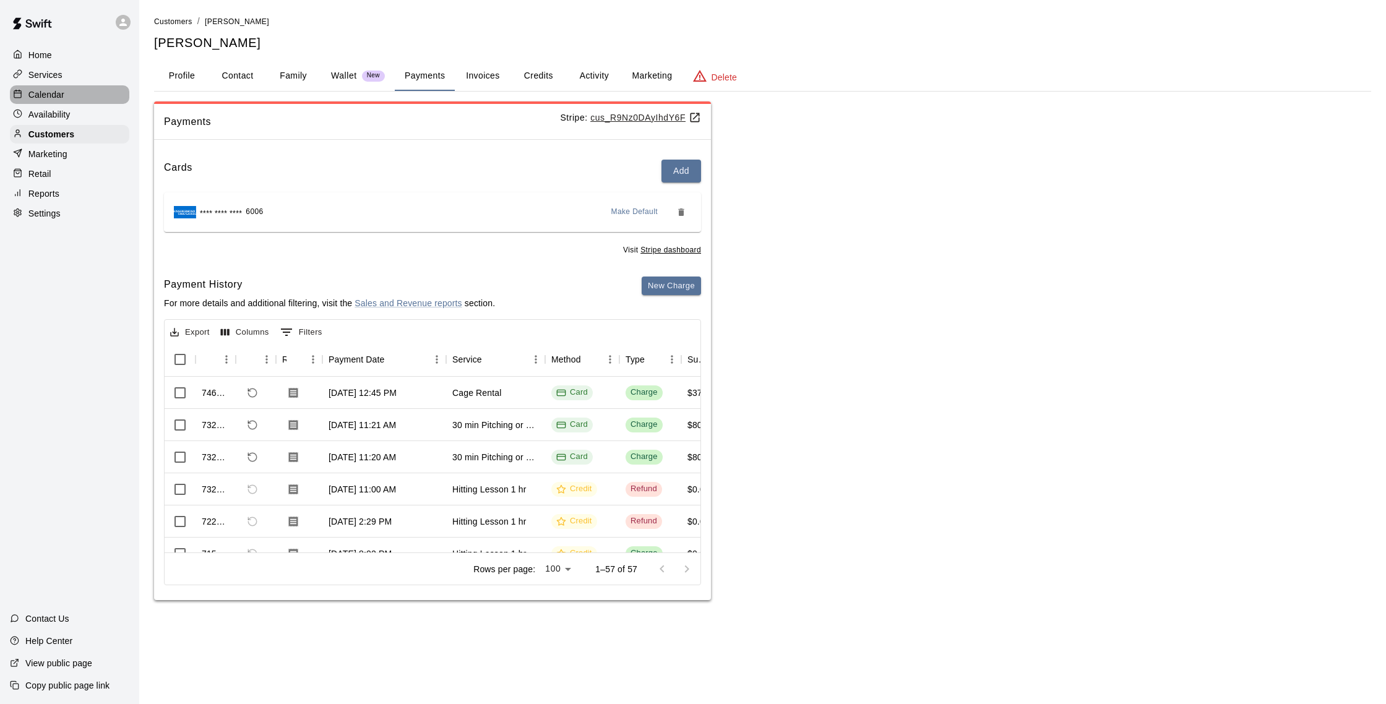
click at [56, 97] on p "Calendar" at bounding box center [46, 94] width 36 height 12
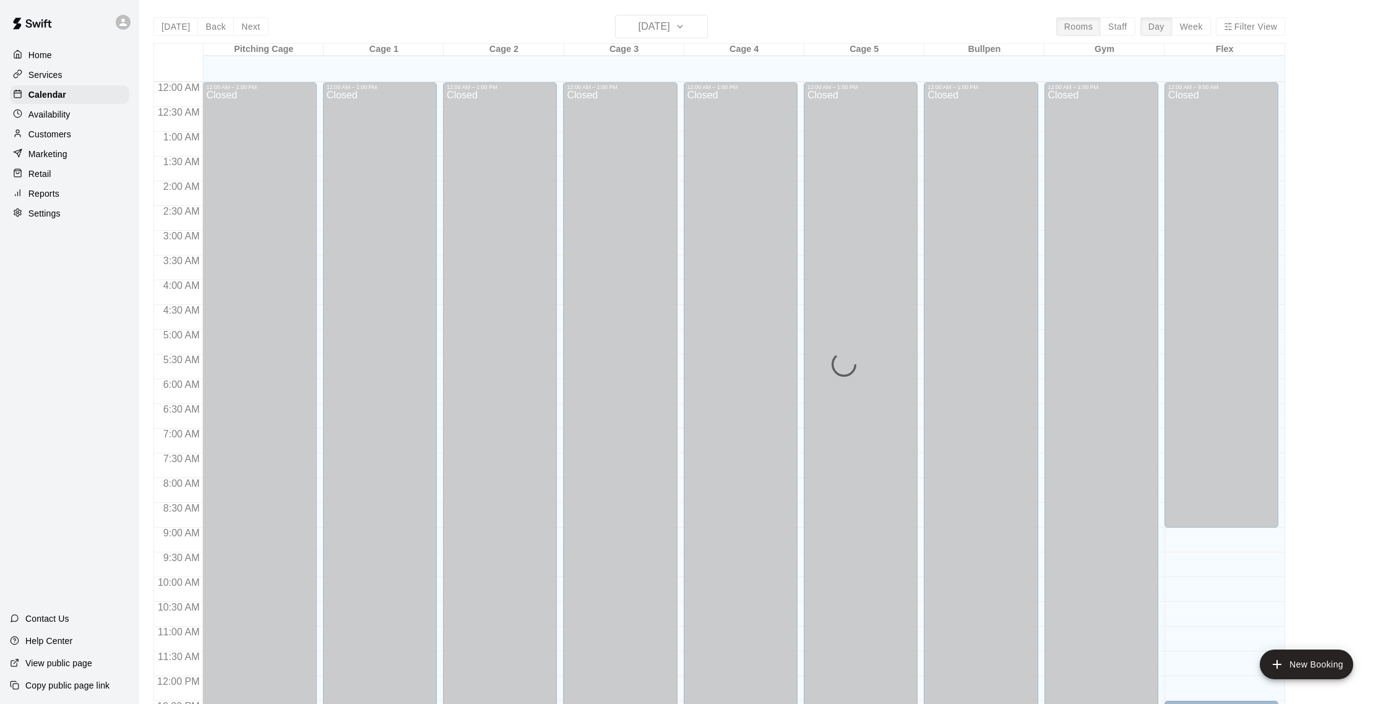
scroll to position [515, 0]
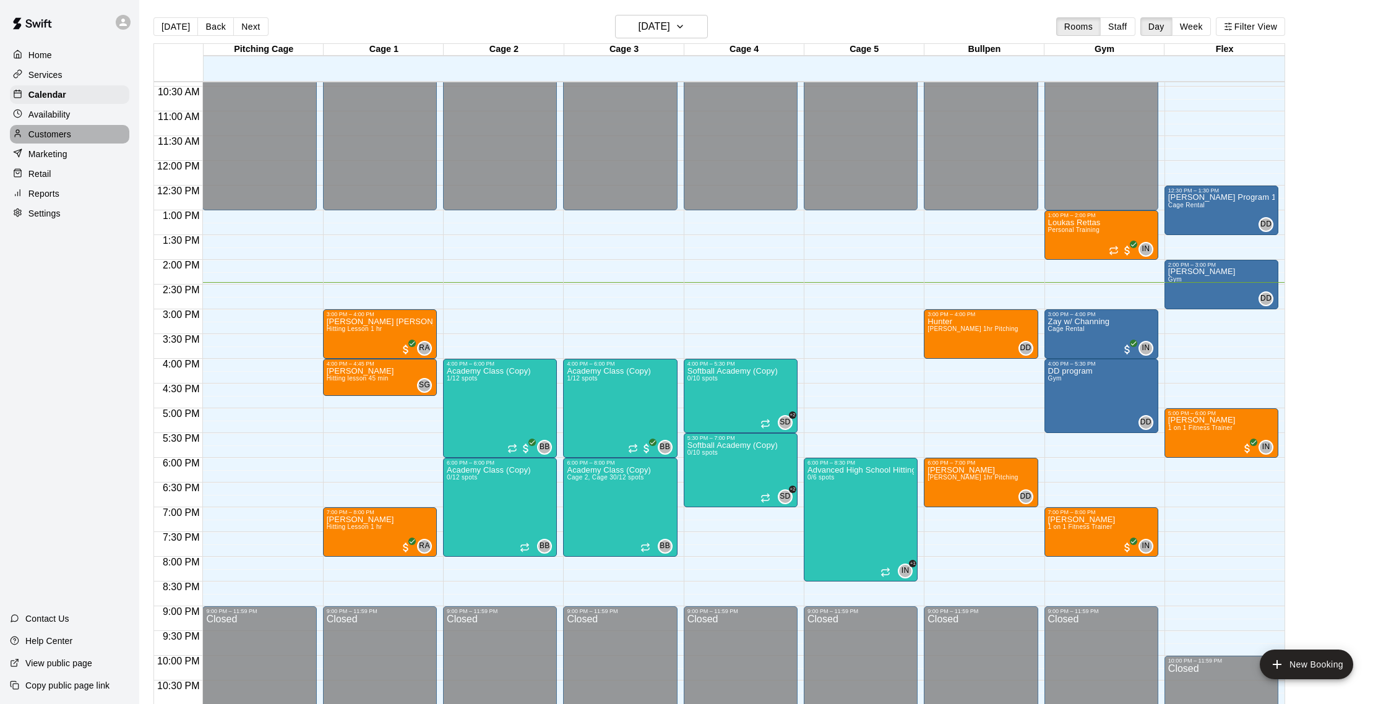
click at [85, 136] on div "Customers" at bounding box center [69, 134] width 119 height 19
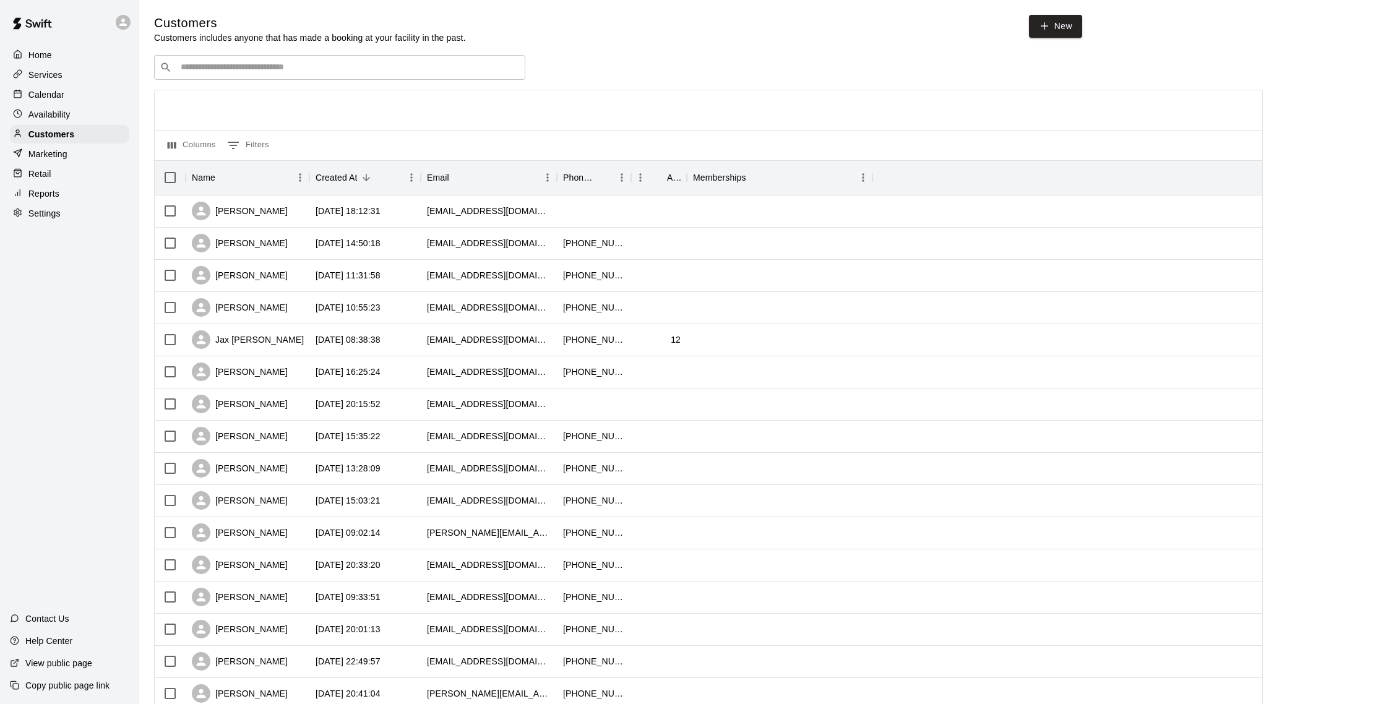
click at [247, 80] on div "​ ​" at bounding box center [339, 67] width 371 height 25
click at [261, 67] on input "Search customers by name or email" at bounding box center [348, 67] width 343 height 12
type input "****"
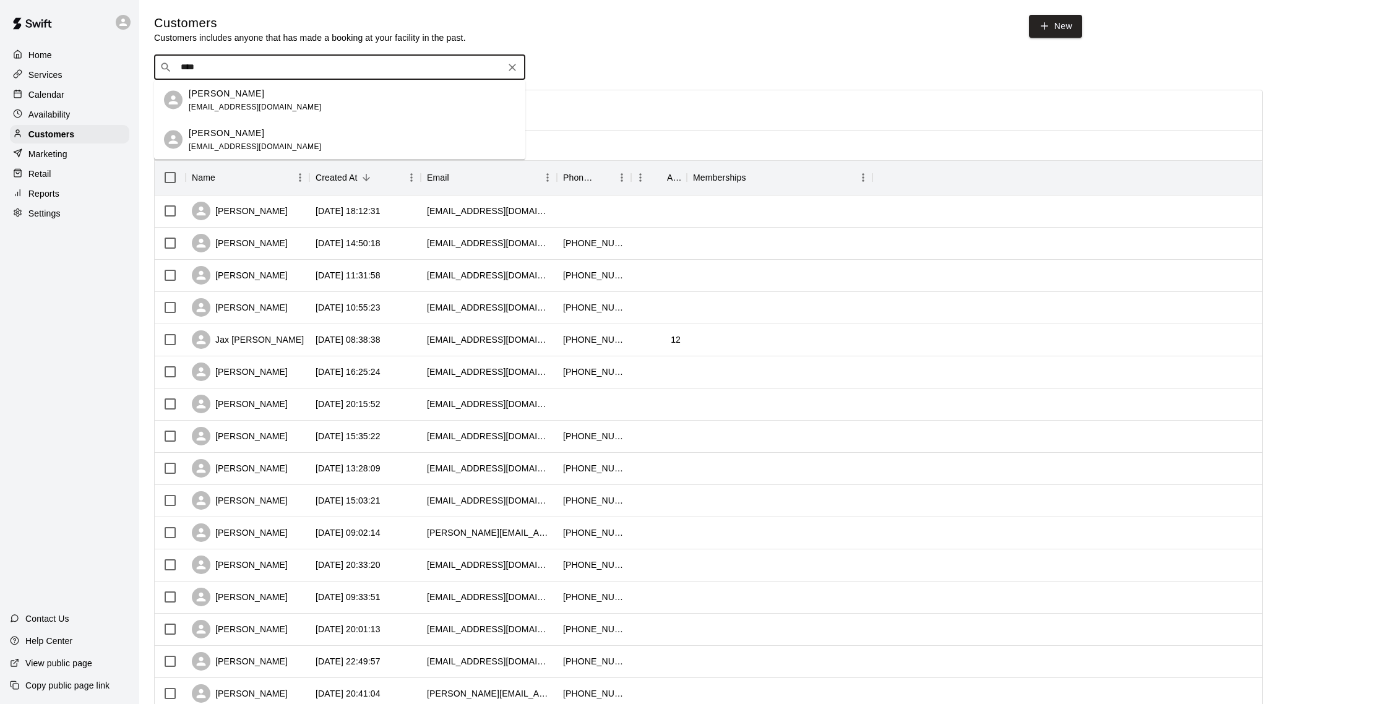
click at [265, 101] on div "[PERSON_NAME] [EMAIL_ADDRESS][DOMAIN_NAME]" at bounding box center [255, 100] width 133 height 27
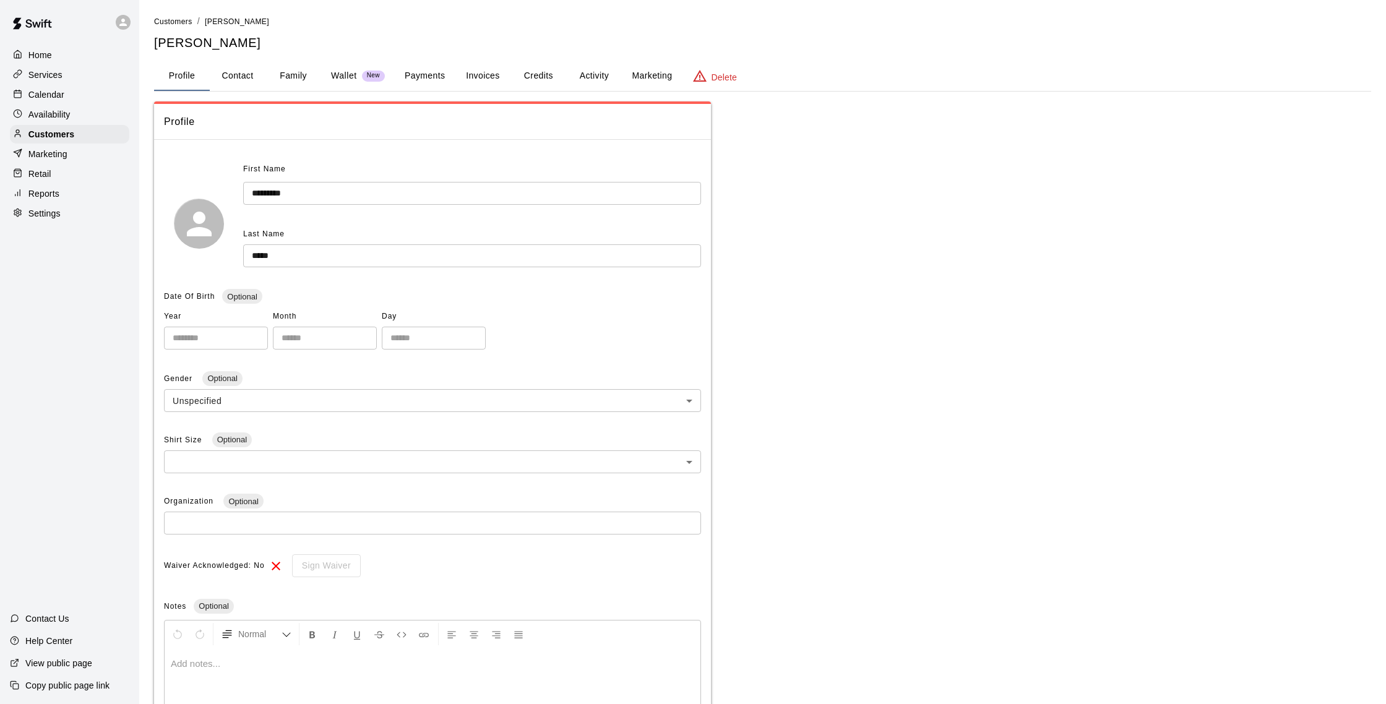
click at [443, 82] on button "Payments" at bounding box center [425, 76] width 60 height 30
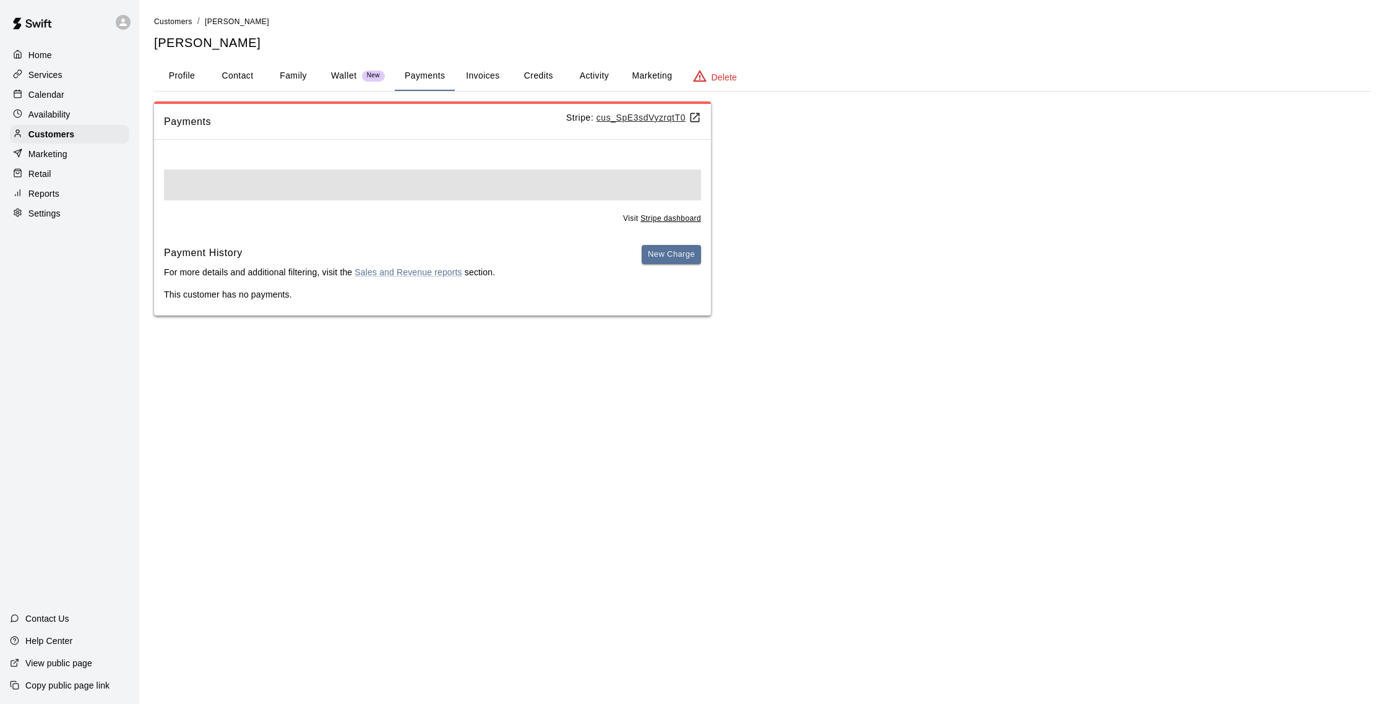
click at [576, 77] on button "Activity" at bounding box center [594, 76] width 56 height 30
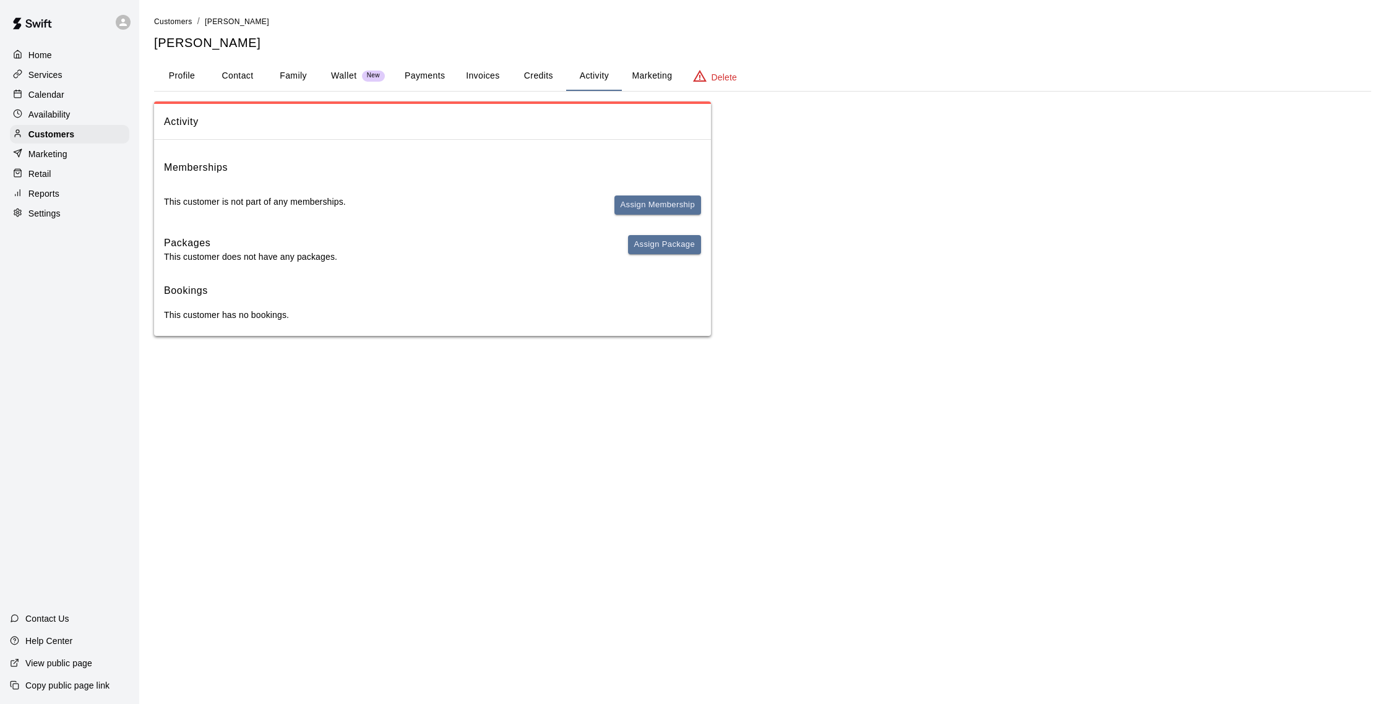
click at [533, 77] on button "Credits" at bounding box center [538, 76] width 56 height 30
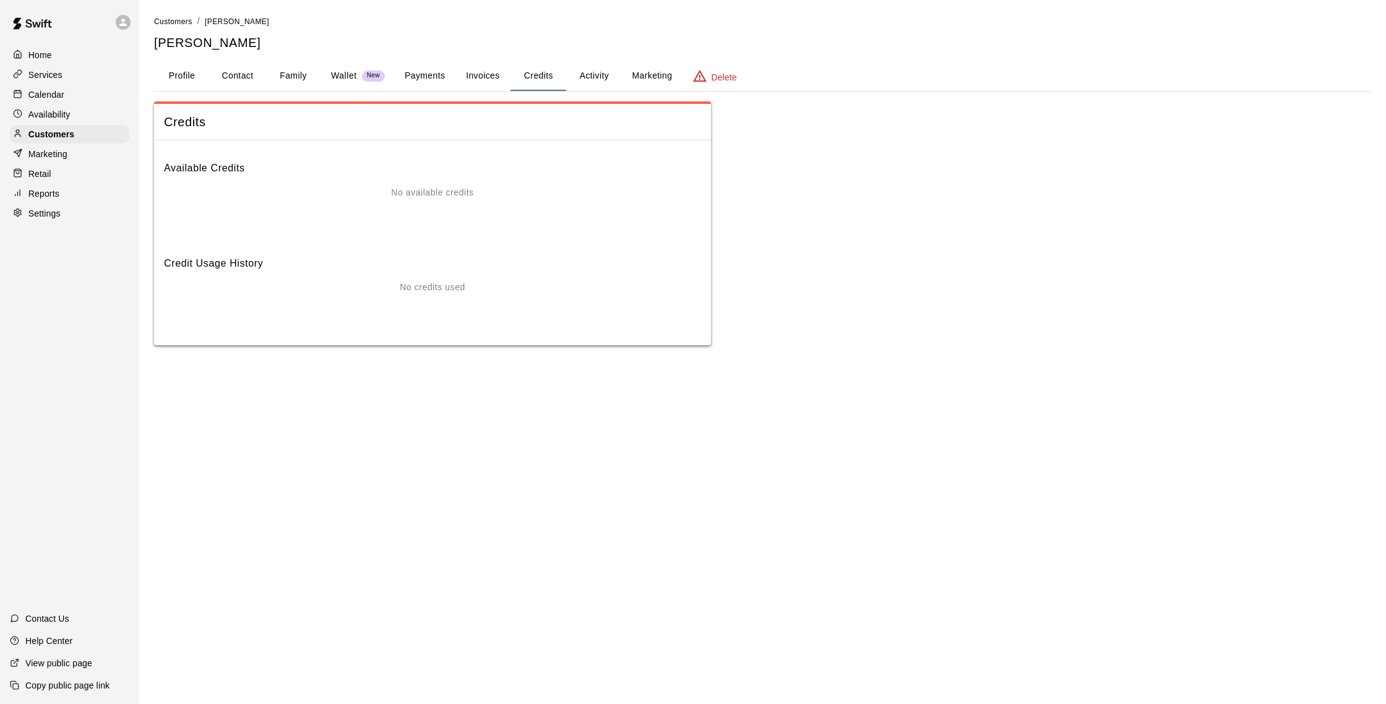
click at [411, 77] on button "Payments" at bounding box center [425, 76] width 60 height 30
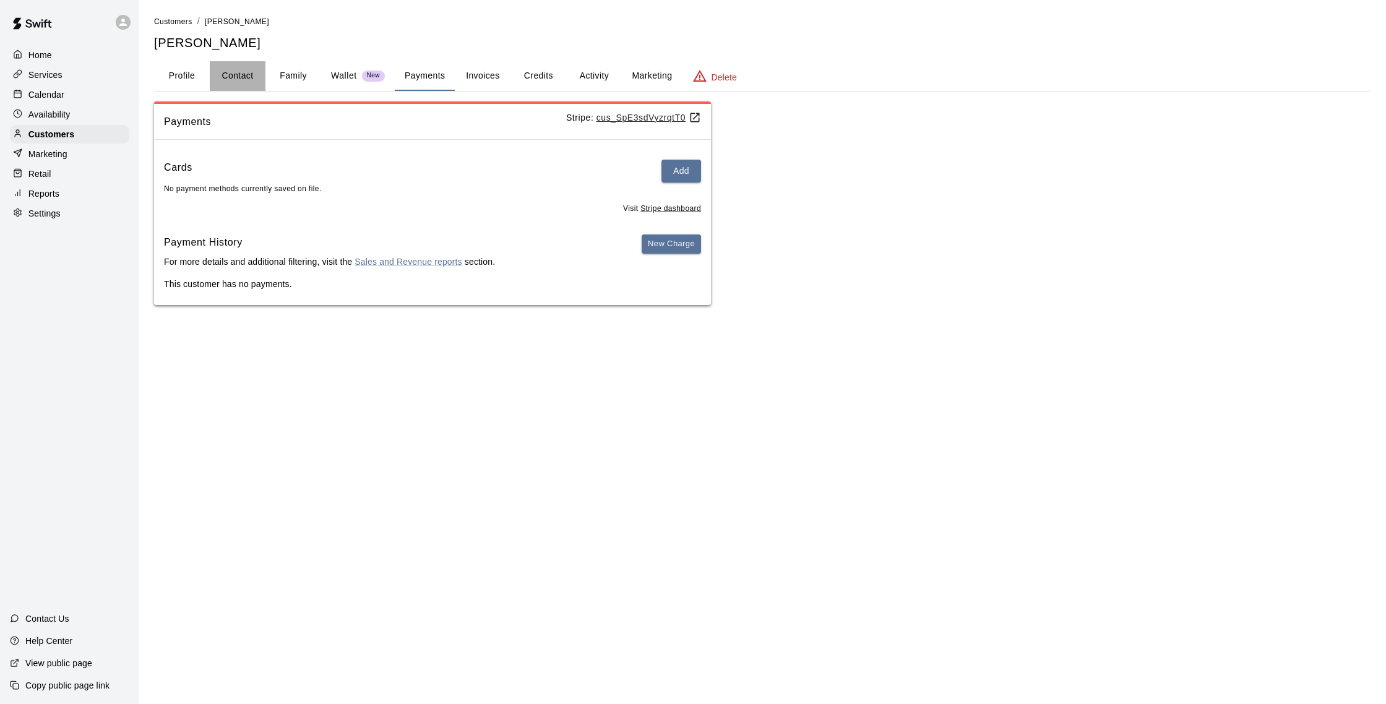
click at [230, 68] on button "Contact" at bounding box center [238, 76] width 56 height 30
select select "**"
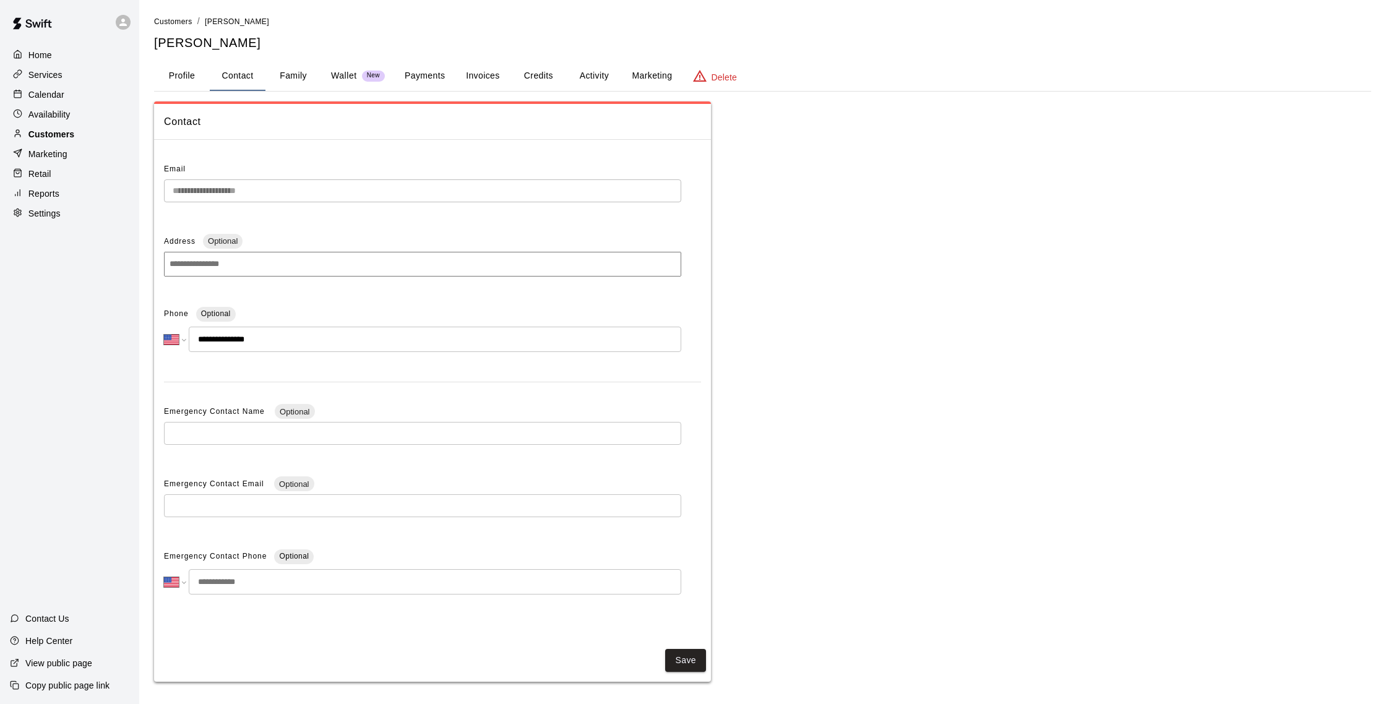
click at [75, 140] on div "Customers" at bounding box center [69, 134] width 119 height 19
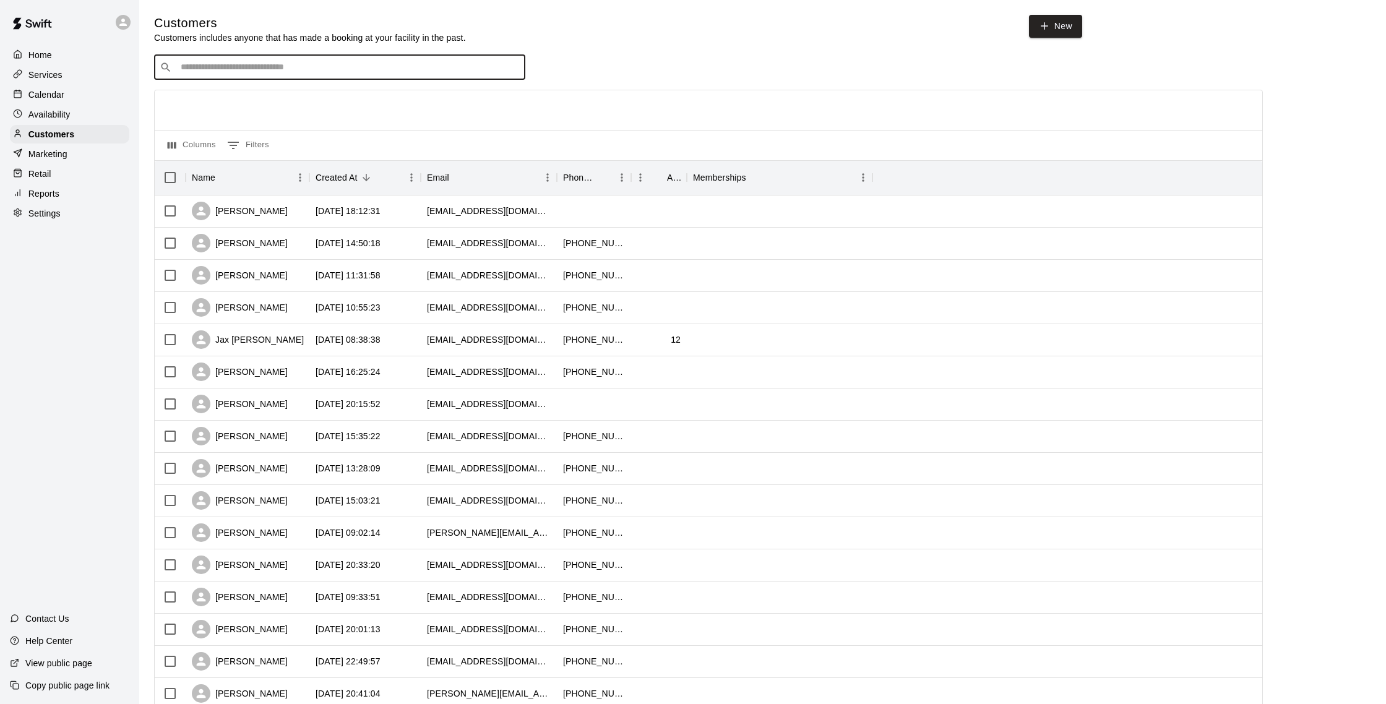
click at [306, 70] on input "Search customers by name or email" at bounding box center [348, 67] width 343 height 12
type input "*******"
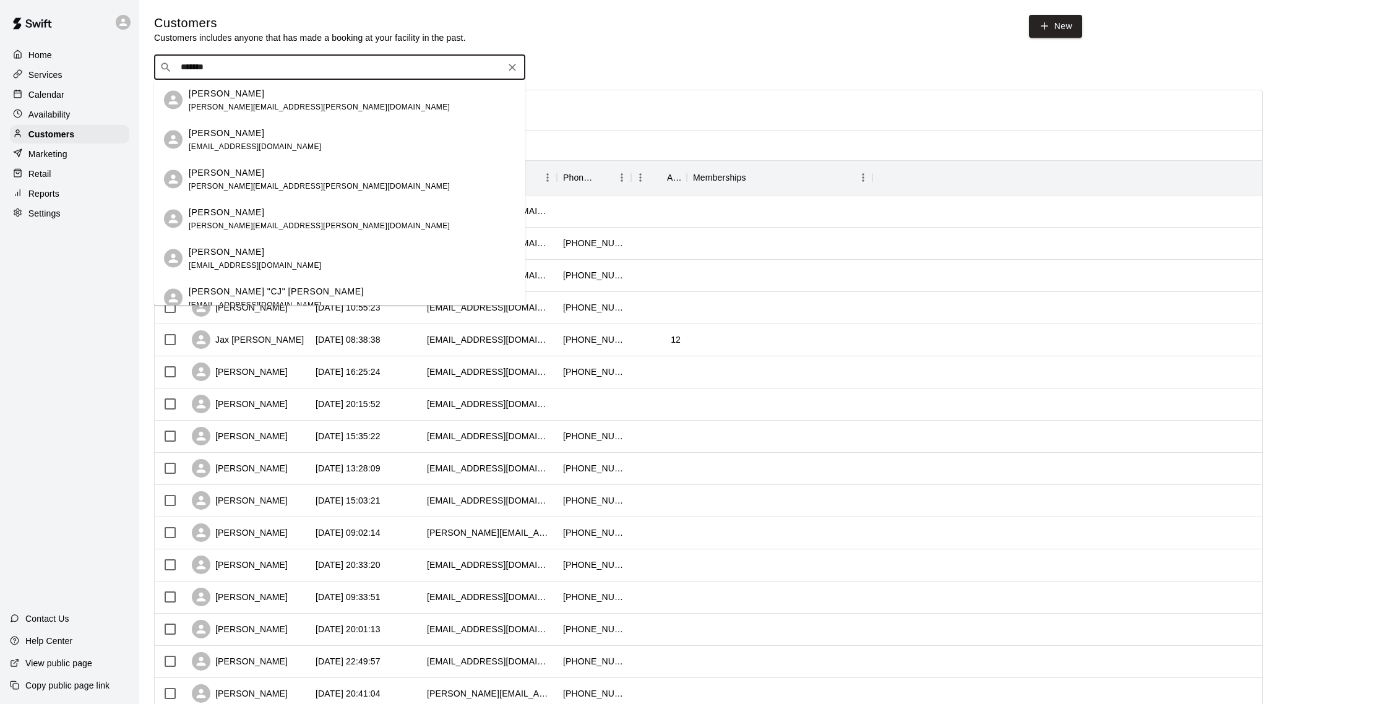
click at [233, 105] on span "[PERSON_NAME][EMAIL_ADDRESS][PERSON_NAME][DOMAIN_NAME]" at bounding box center [319, 106] width 261 height 9
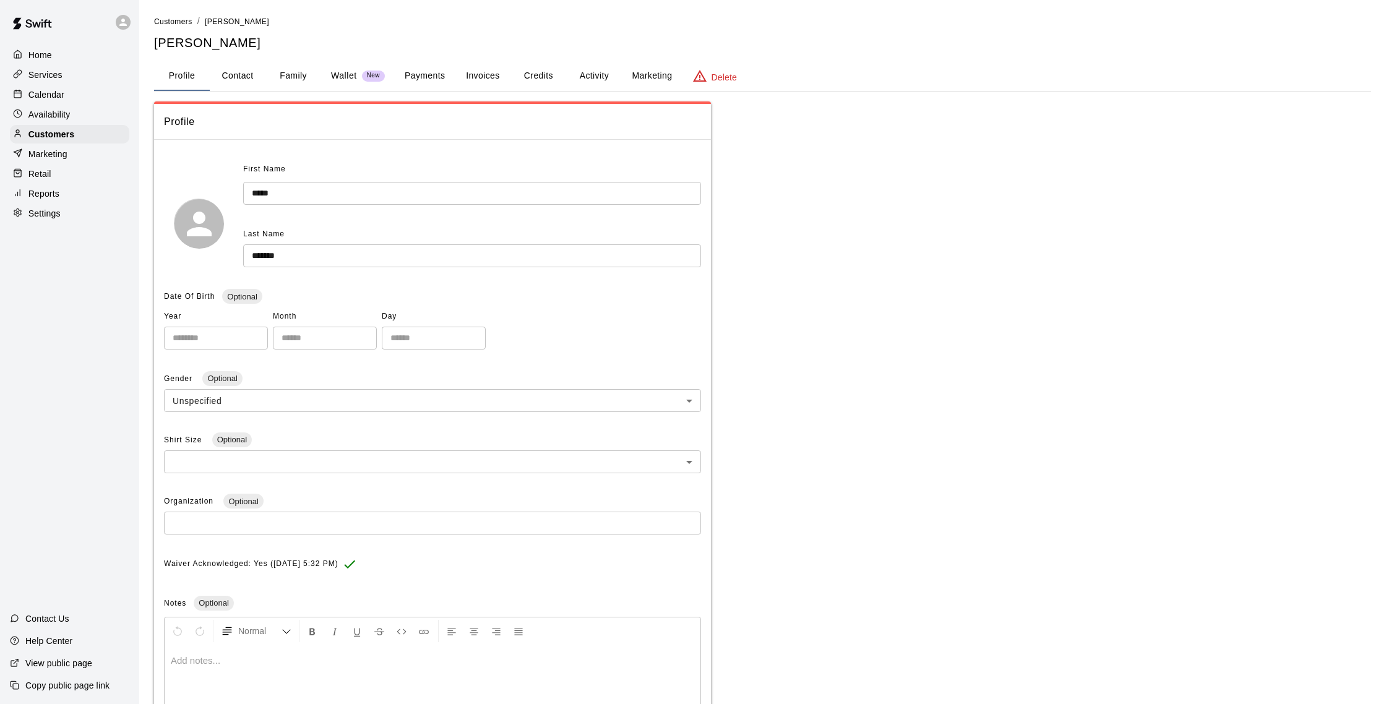
click at [249, 79] on button "Contact" at bounding box center [238, 76] width 56 height 30
select select "**"
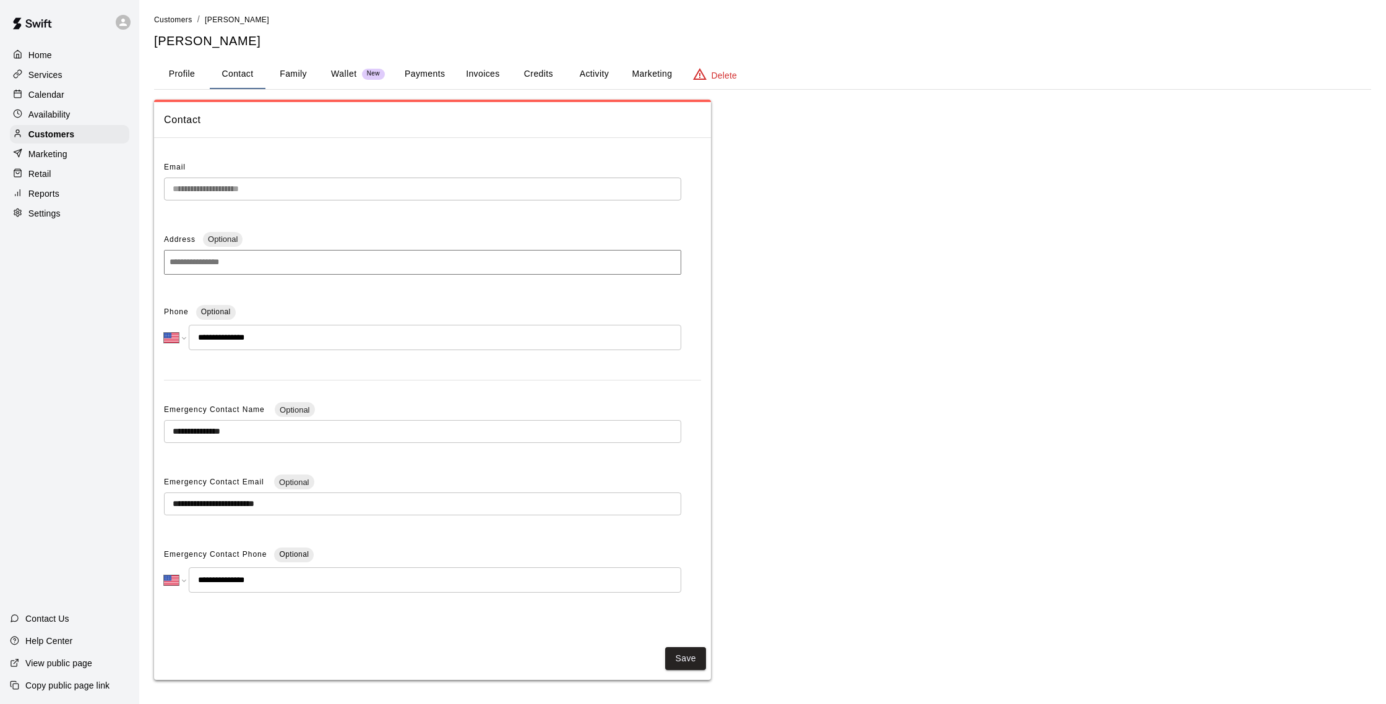
scroll to position [4, 0]
click at [95, 95] on div "Calendar" at bounding box center [69, 94] width 119 height 19
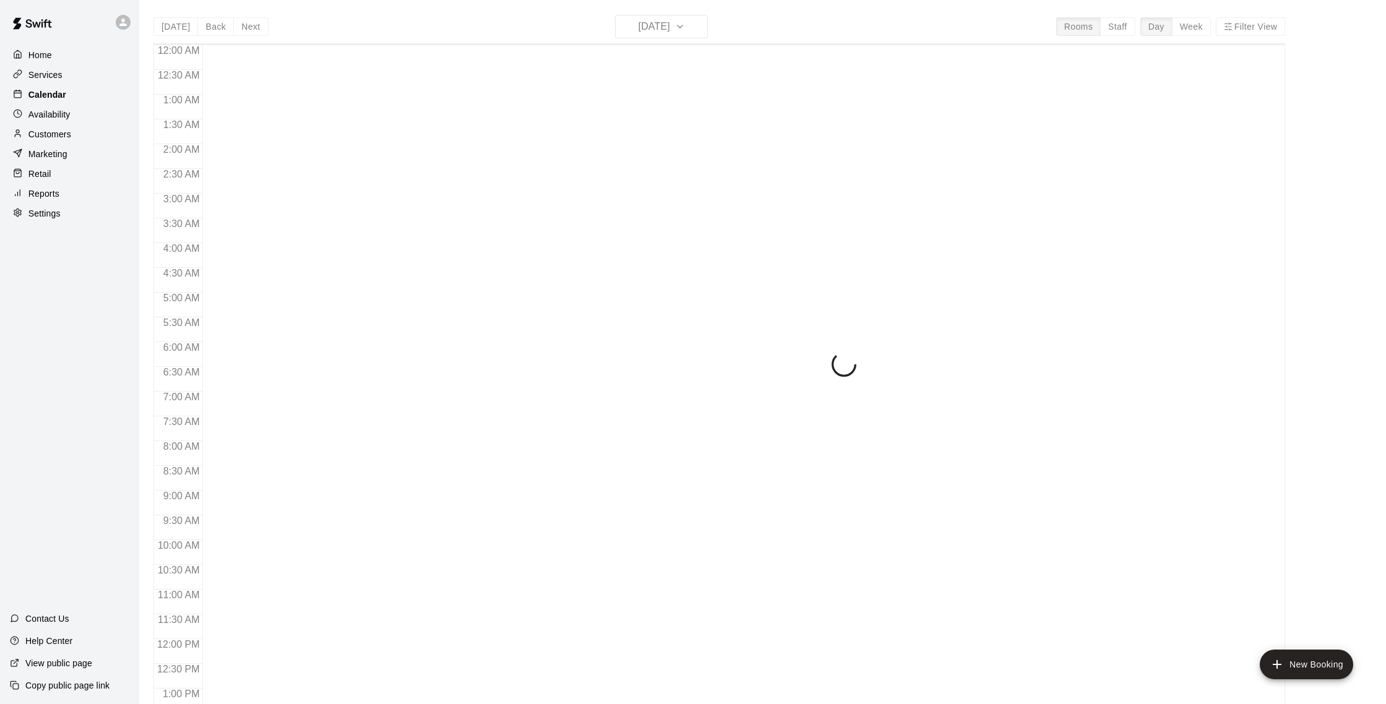
scroll to position [515, 0]
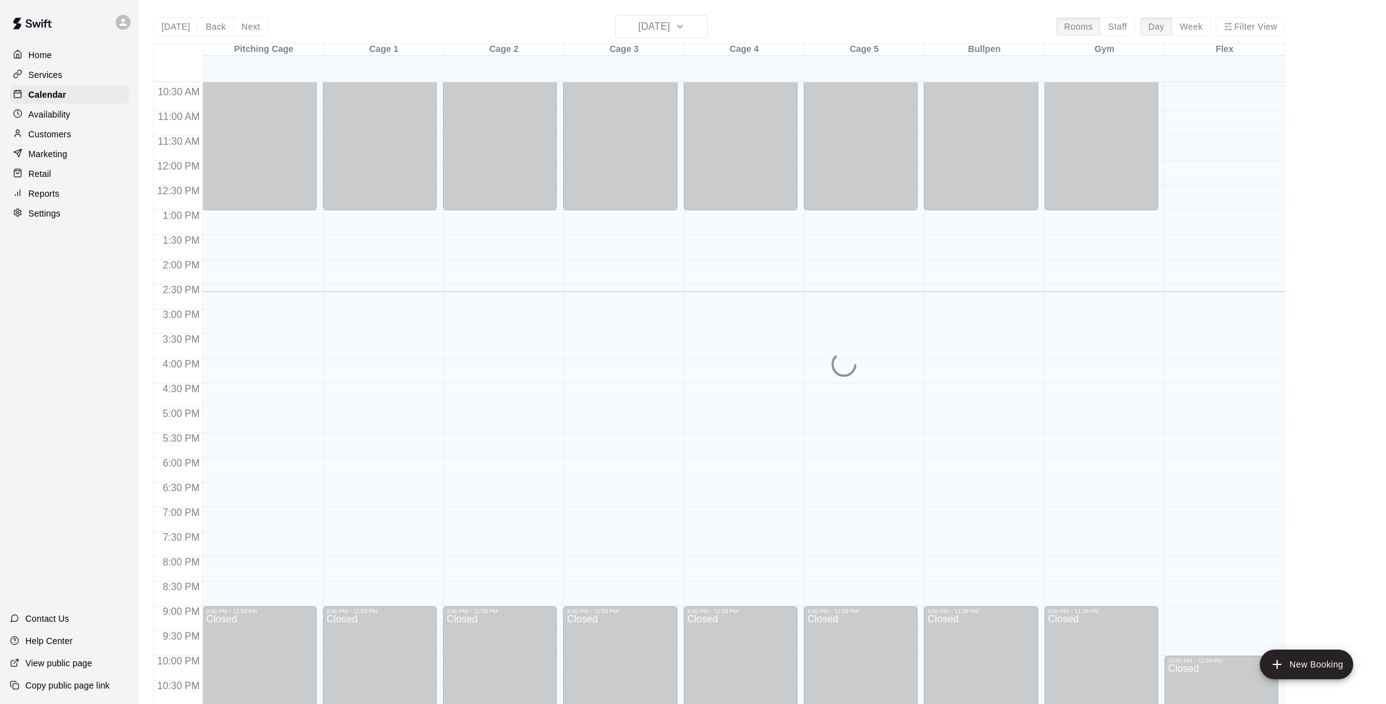
click at [67, 134] on p "Customers" at bounding box center [49, 134] width 43 height 12
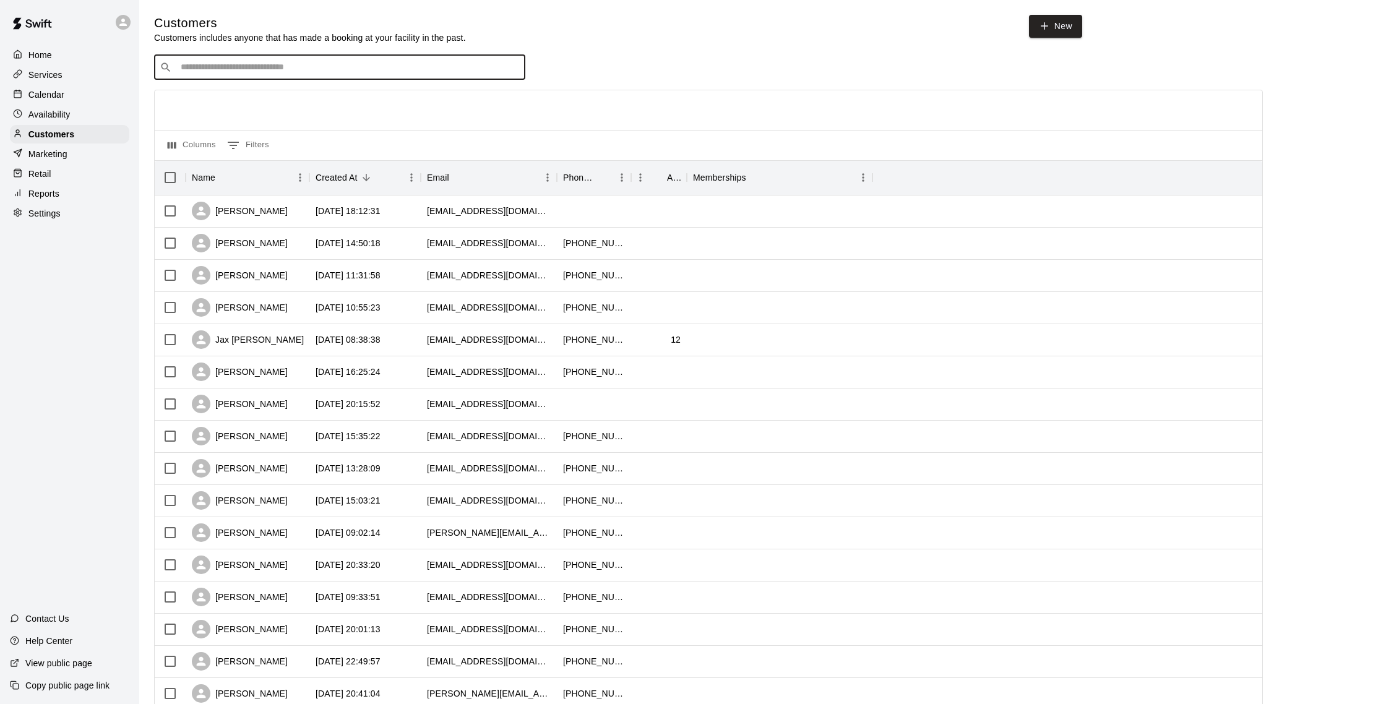
click at [455, 63] on input "Search customers by name or email" at bounding box center [348, 67] width 343 height 12
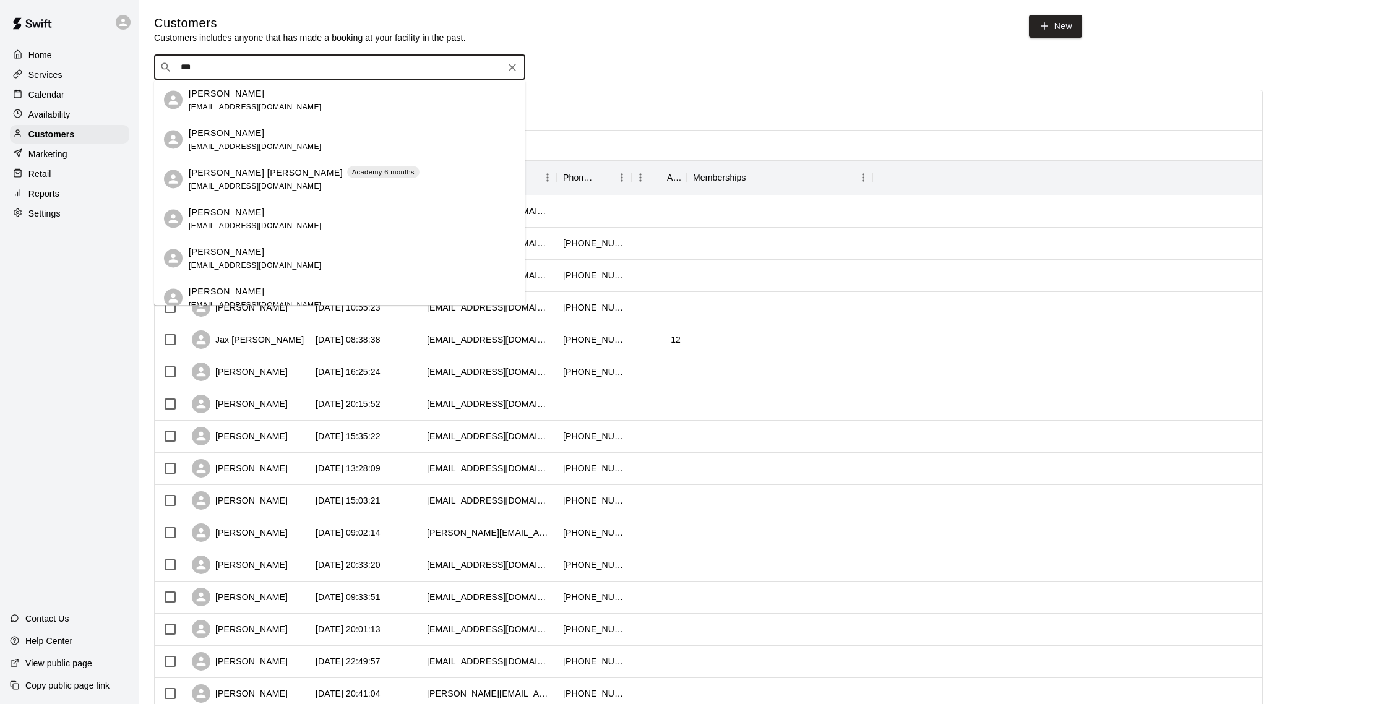
type input "****"
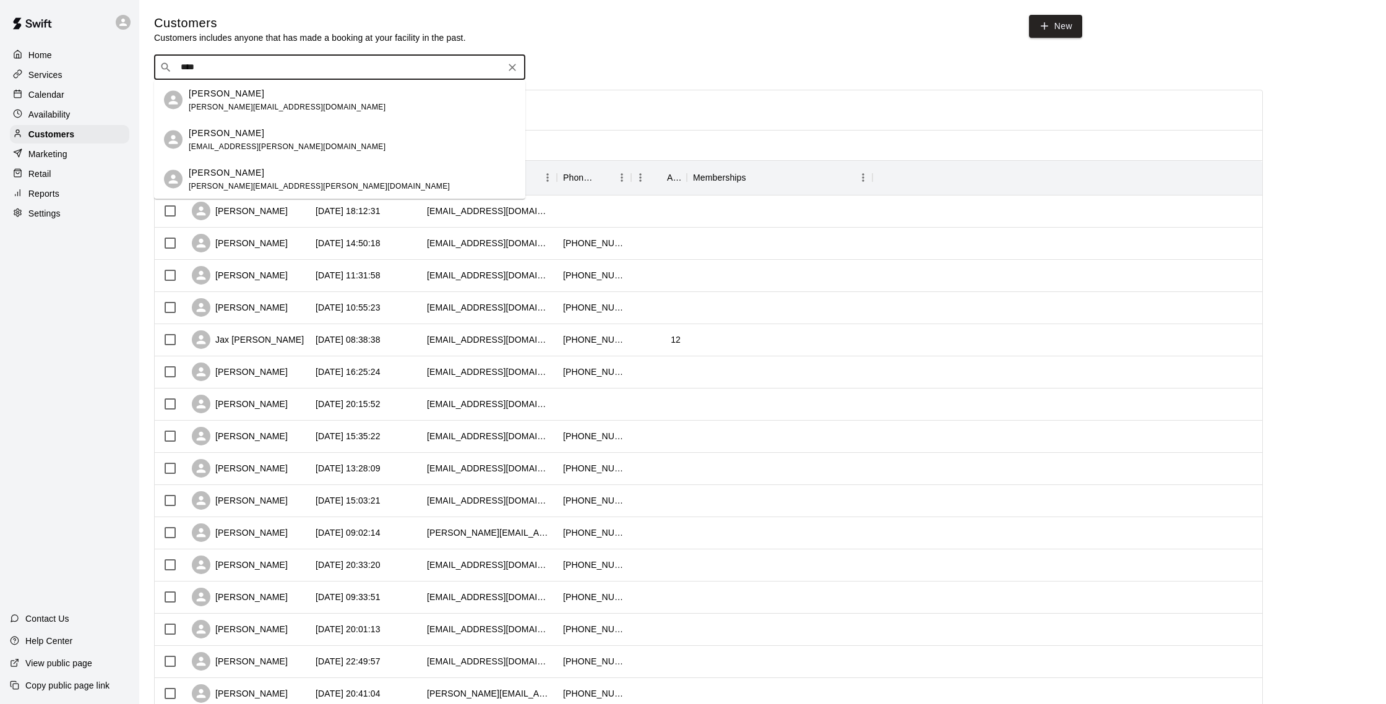
click at [476, 98] on div "[PERSON_NAME] [PERSON_NAME][EMAIL_ADDRESS][DOMAIN_NAME]" at bounding box center [352, 100] width 327 height 27
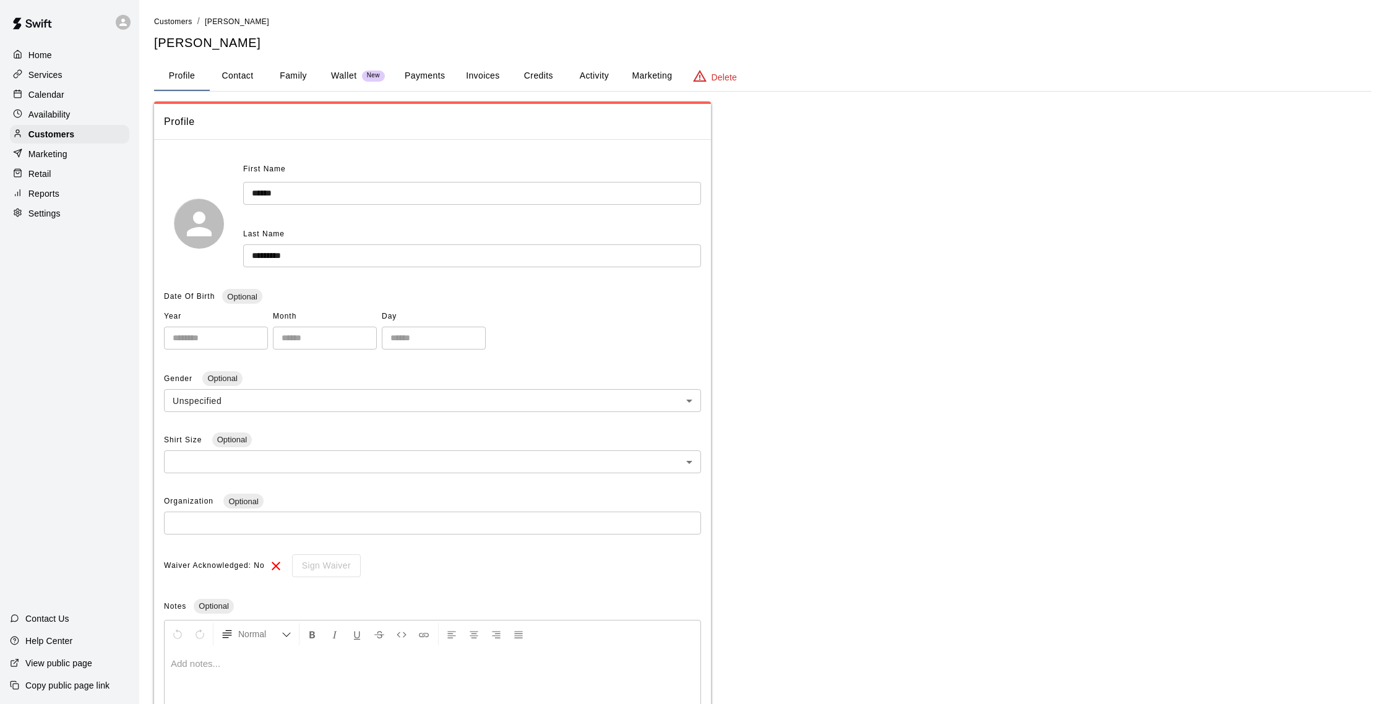
scroll to position [6, 0]
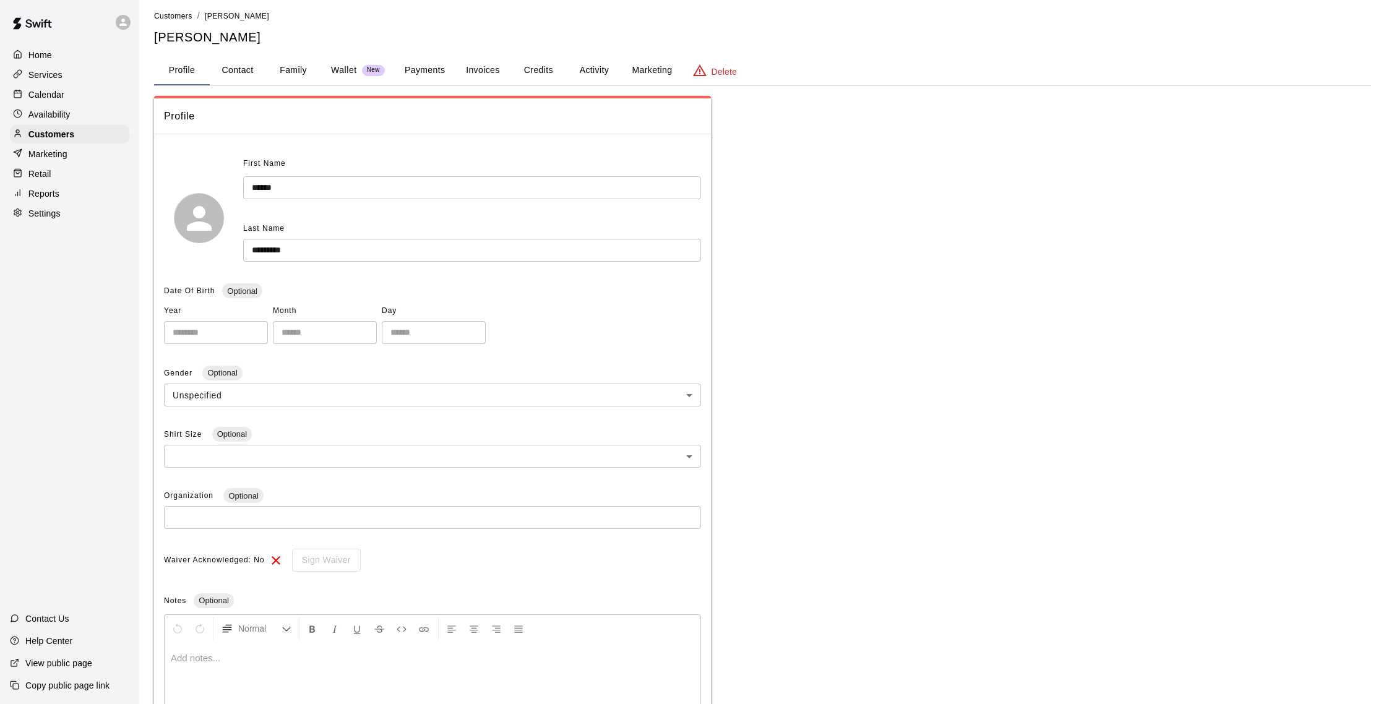
click at [418, 86] on div "**********" at bounding box center [762, 402] width 1217 height 787
click at [417, 77] on button "Payments" at bounding box center [425, 70] width 60 height 30
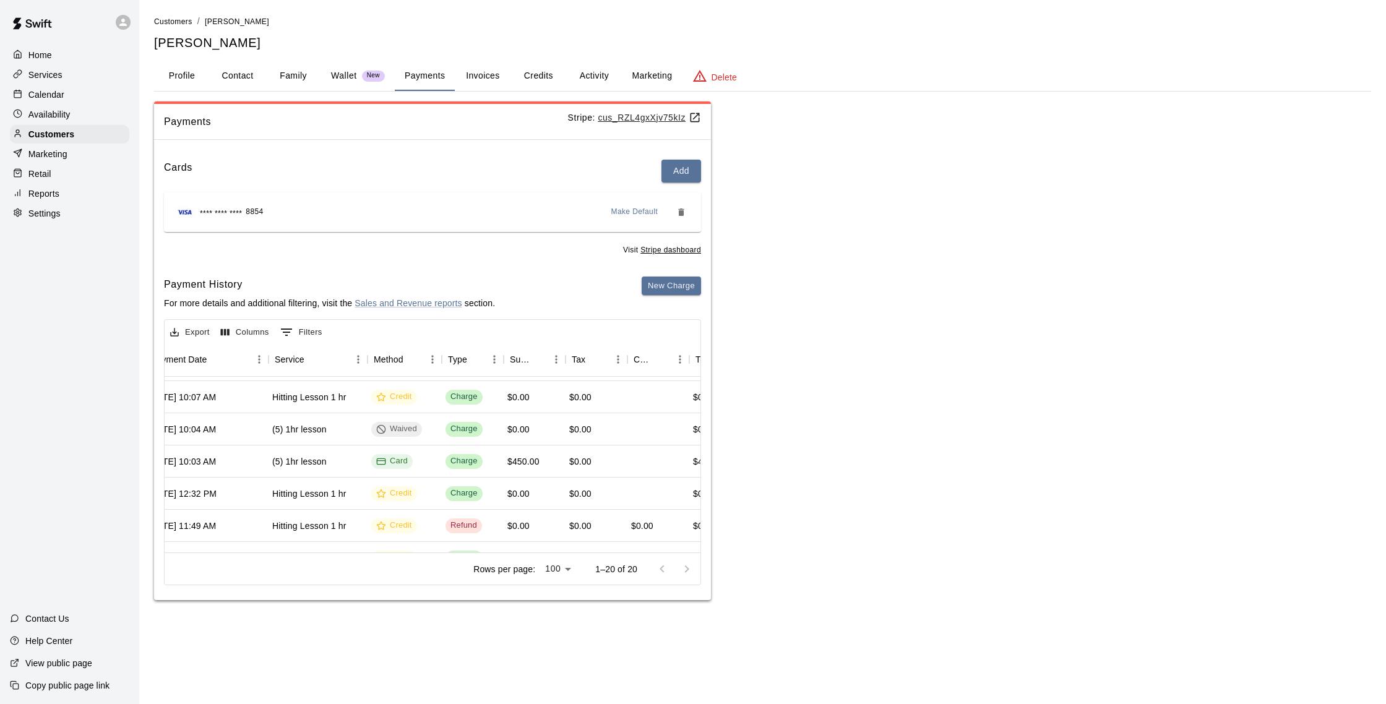
scroll to position [253, 178]
click at [231, 74] on button "Contact" at bounding box center [238, 76] width 56 height 30
select select "**"
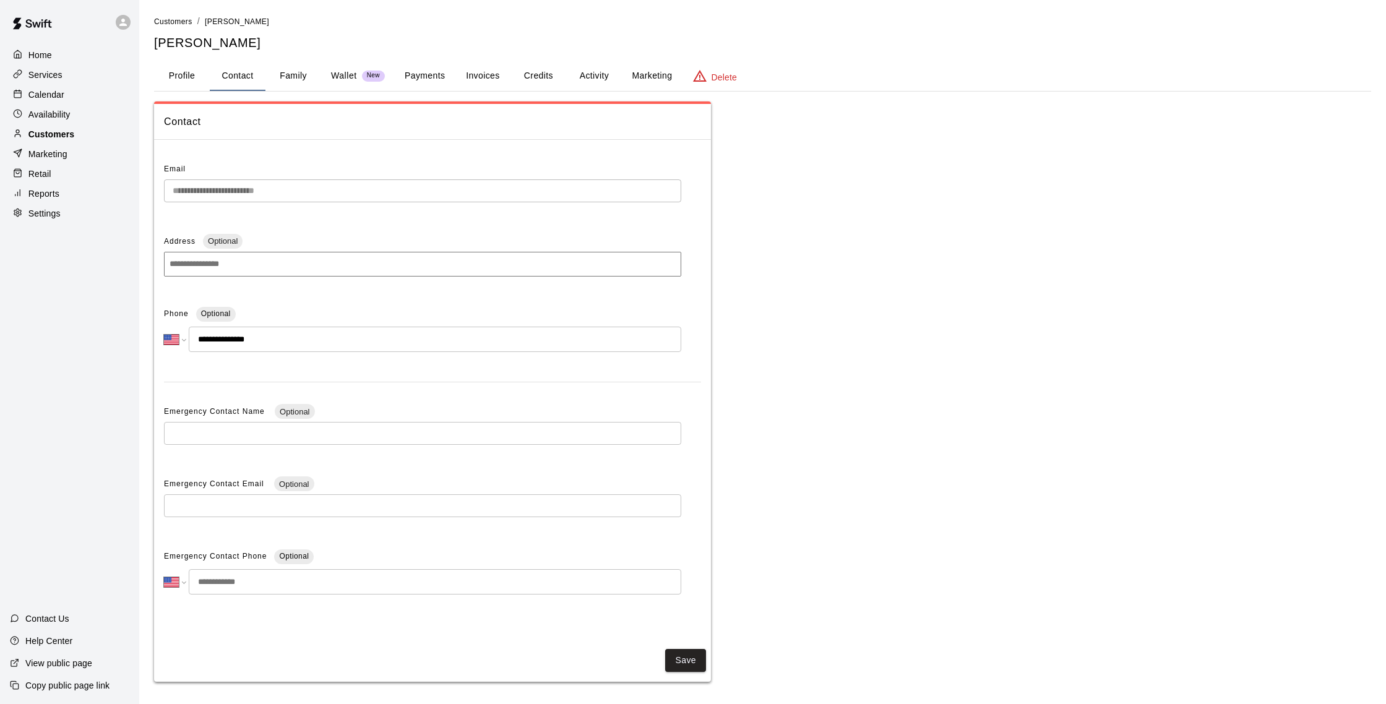
click at [70, 136] on p "Customers" at bounding box center [51, 134] width 46 height 12
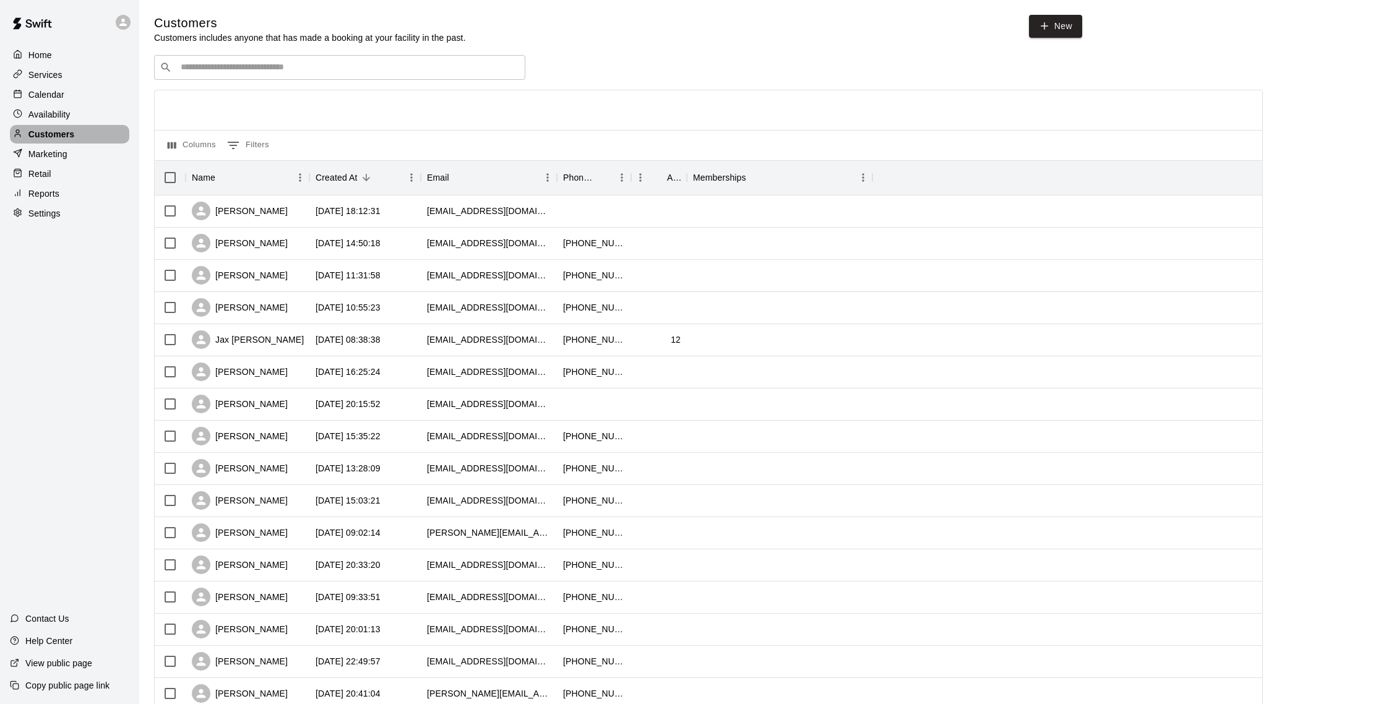
drag, startPoint x: 70, startPoint y: 136, endPoint x: 80, endPoint y: 133, distance: 11.0
click at [70, 136] on p "Customers" at bounding box center [51, 134] width 46 height 12
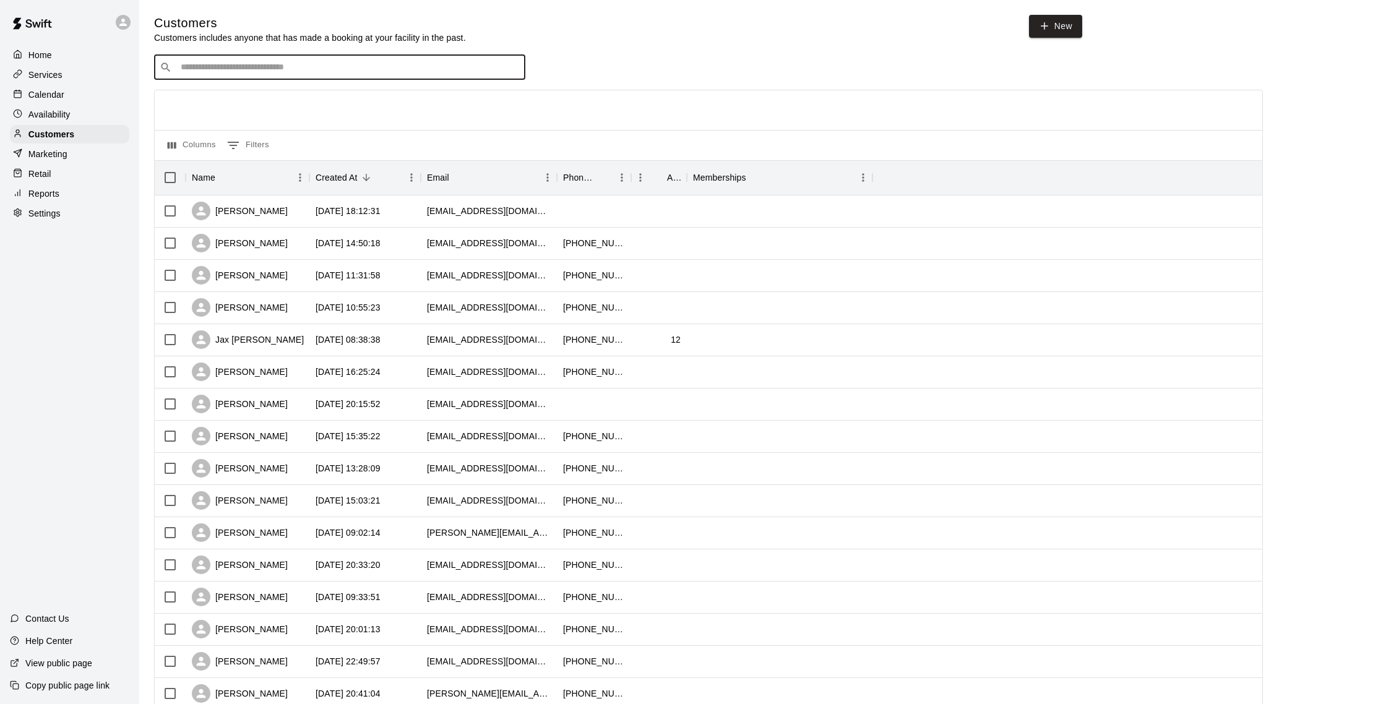
click at [273, 66] on input "Search customers by name or email" at bounding box center [348, 67] width 343 height 12
type input "****"
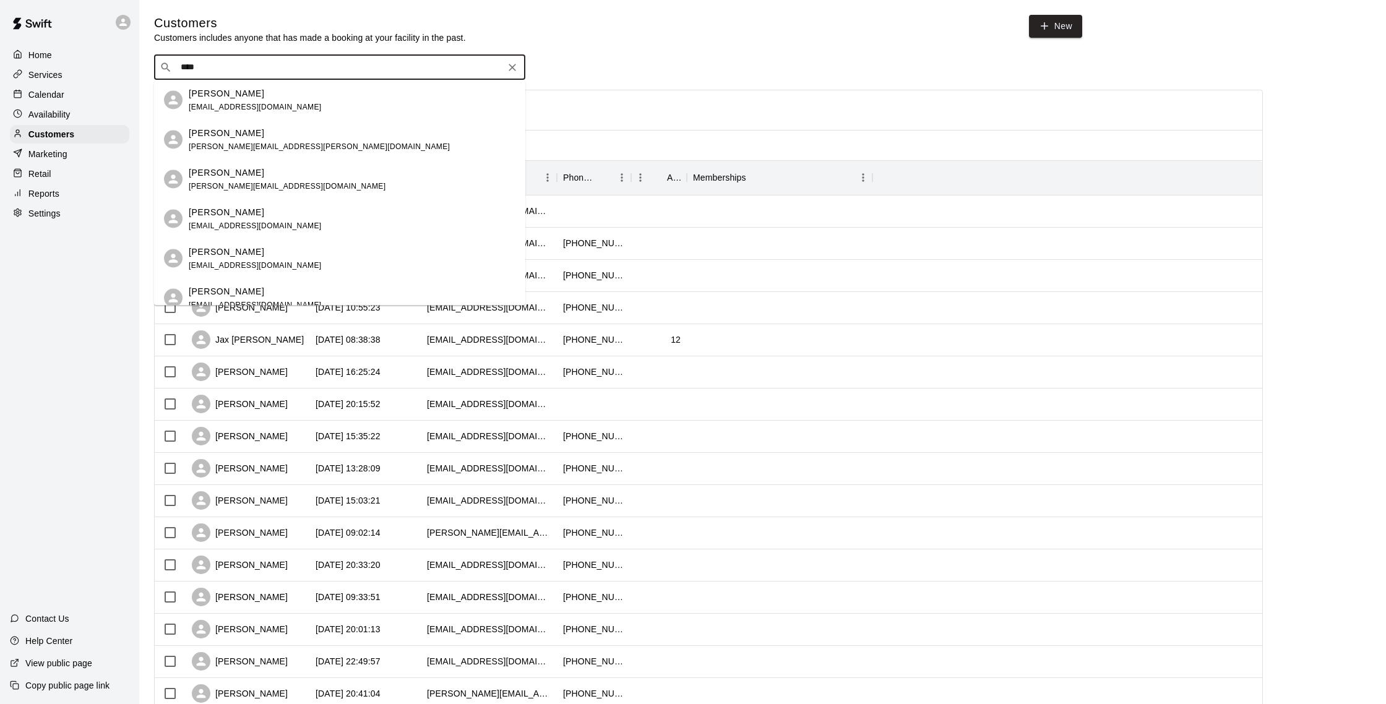
click at [261, 97] on div "[PERSON_NAME]" at bounding box center [255, 93] width 133 height 13
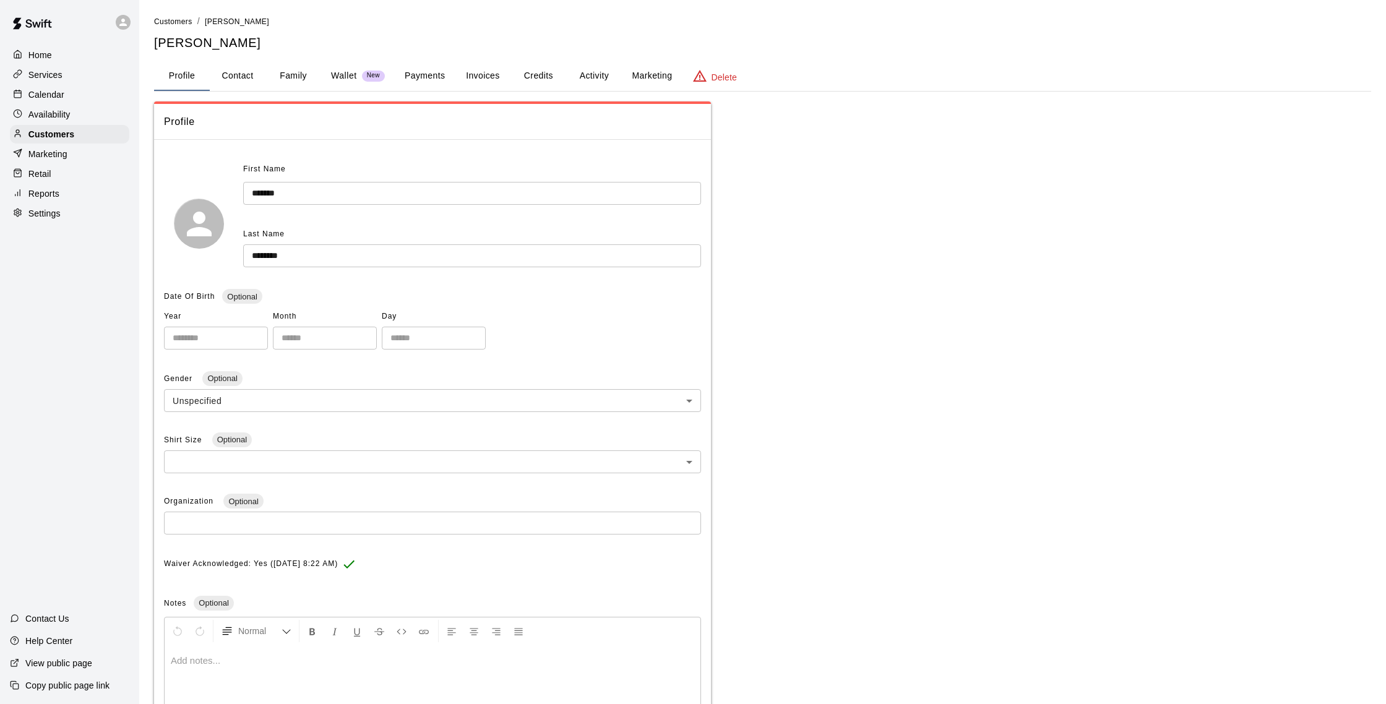
click at [232, 78] on button "Contact" at bounding box center [238, 76] width 56 height 30
select select "**"
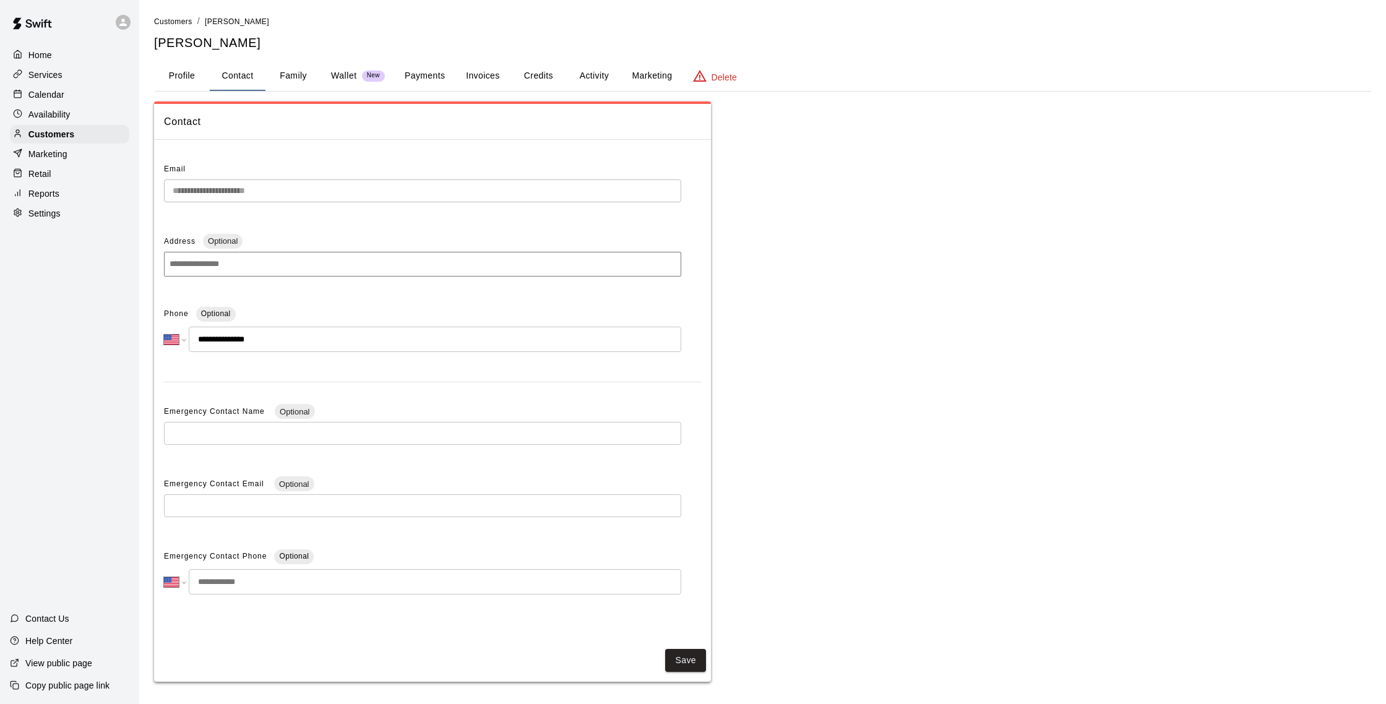
click at [48, 98] on p "Calendar" at bounding box center [46, 94] width 36 height 12
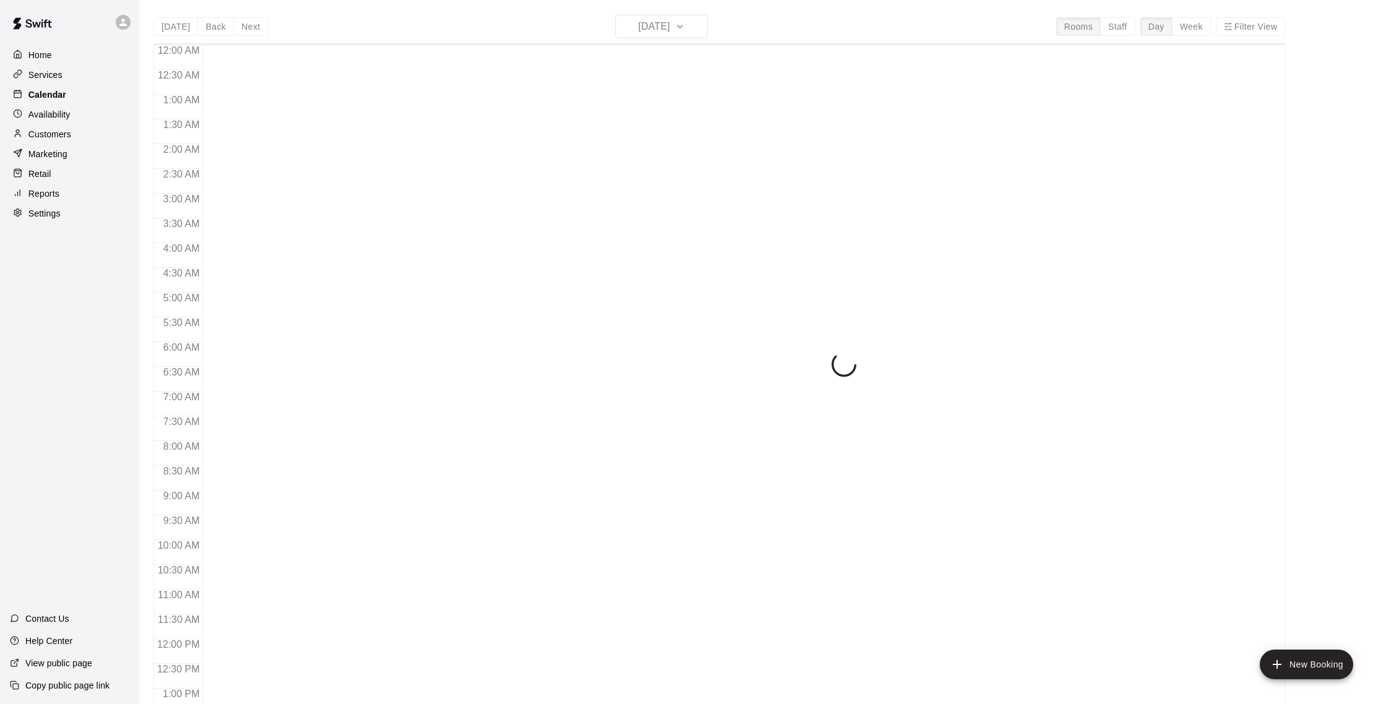
scroll to position [515, 0]
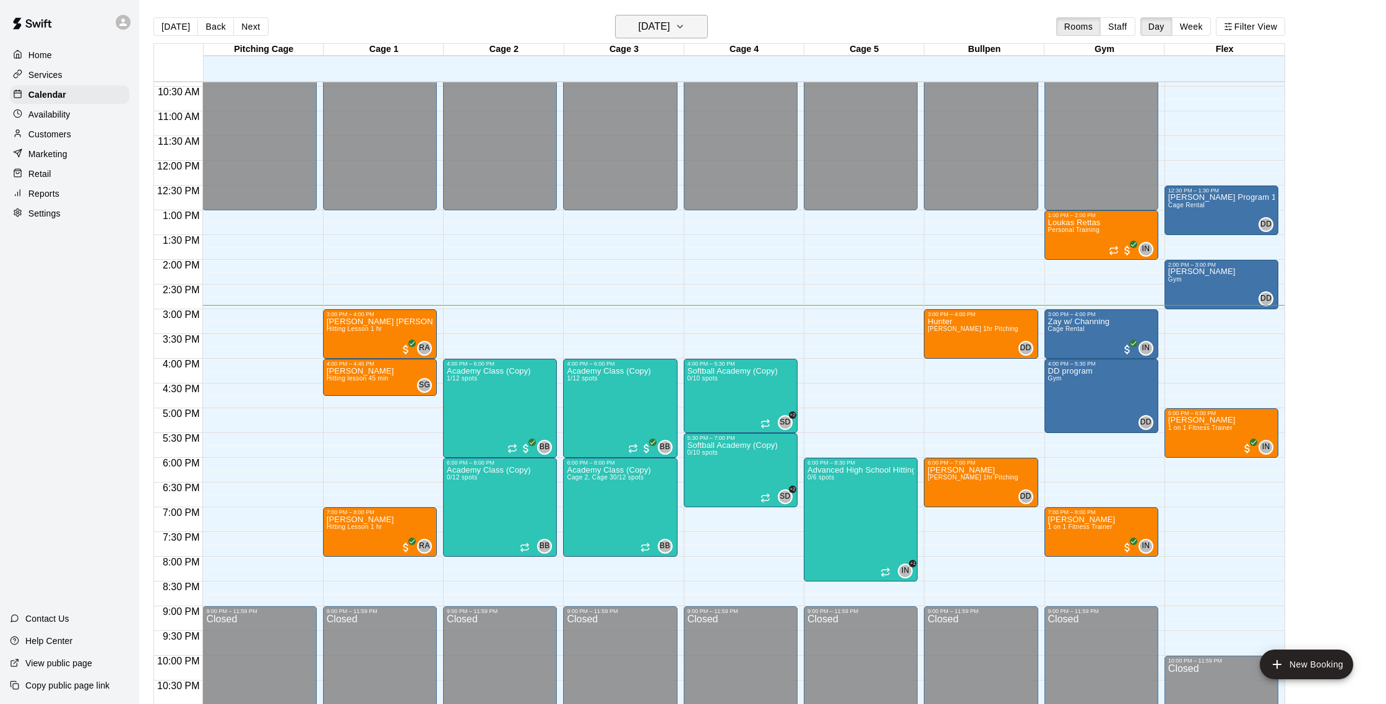
click at [708, 29] on button "[DATE]" at bounding box center [661, 27] width 93 height 24
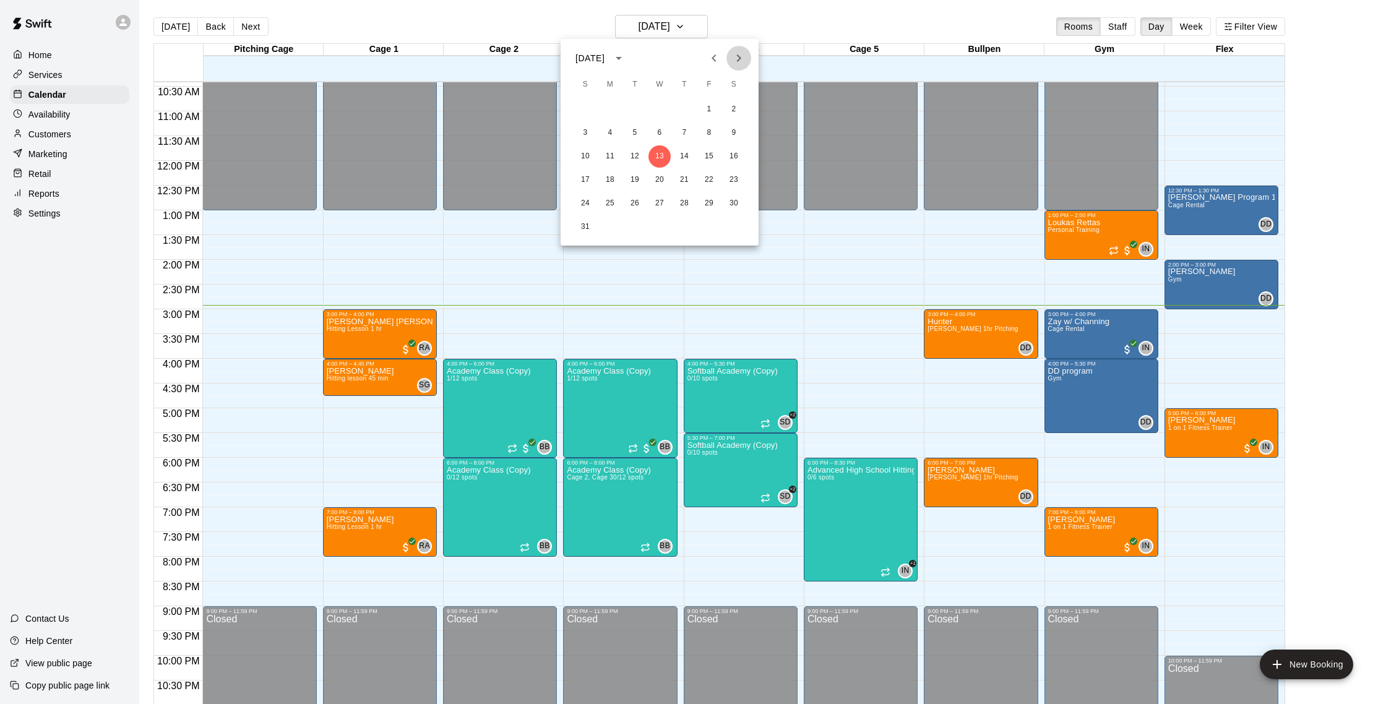
click at [736, 64] on icon "Next month" at bounding box center [738, 58] width 15 height 15
click at [709, 62] on icon "Previous month" at bounding box center [714, 58] width 15 height 15
click at [681, 152] on button "14" at bounding box center [684, 156] width 22 height 22
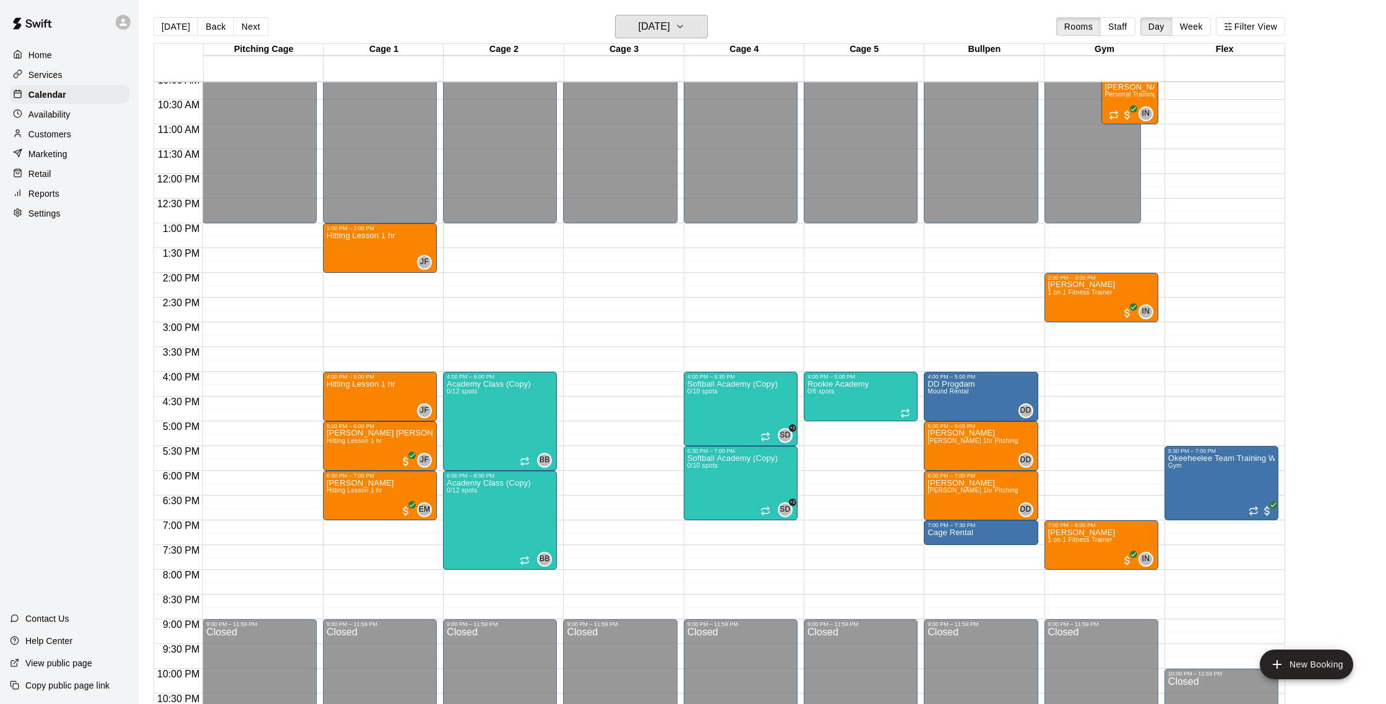
scroll to position [507, 0]
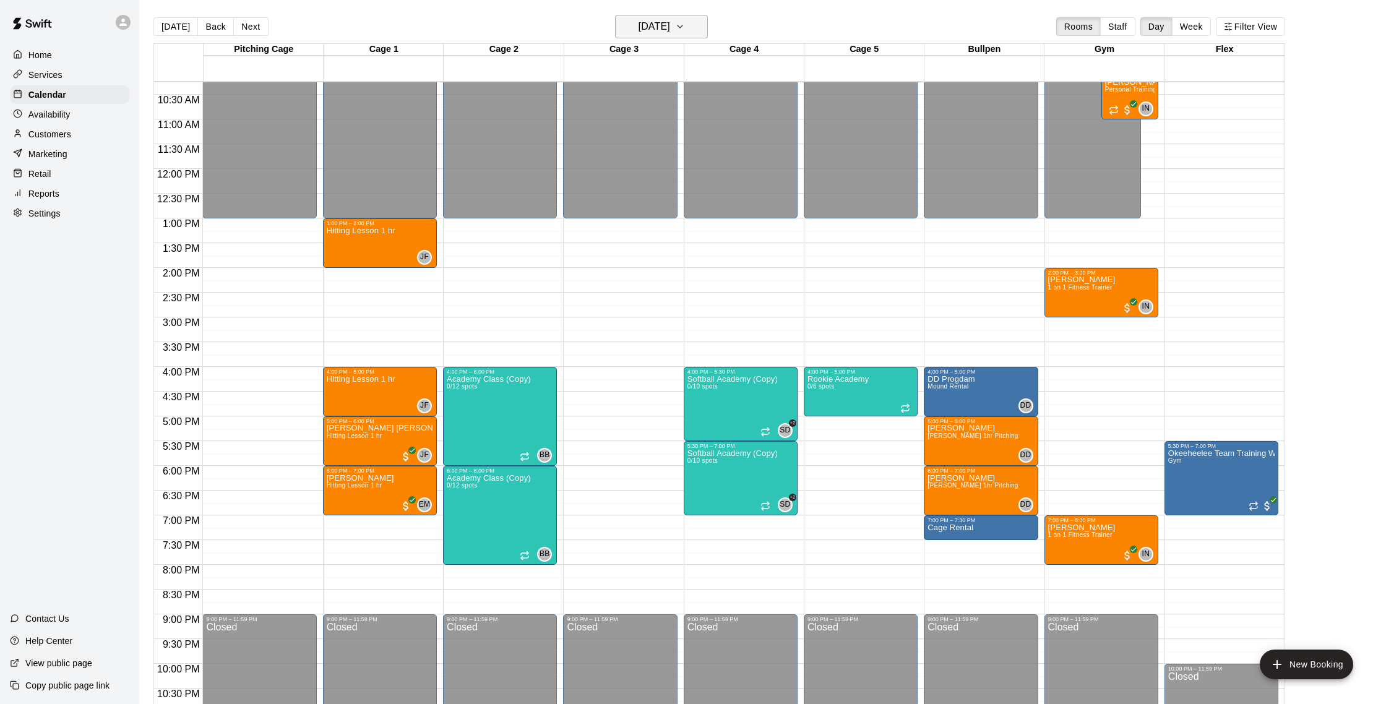
click at [685, 30] on icon "button" at bounding box center [680, 26] width 10 height 15
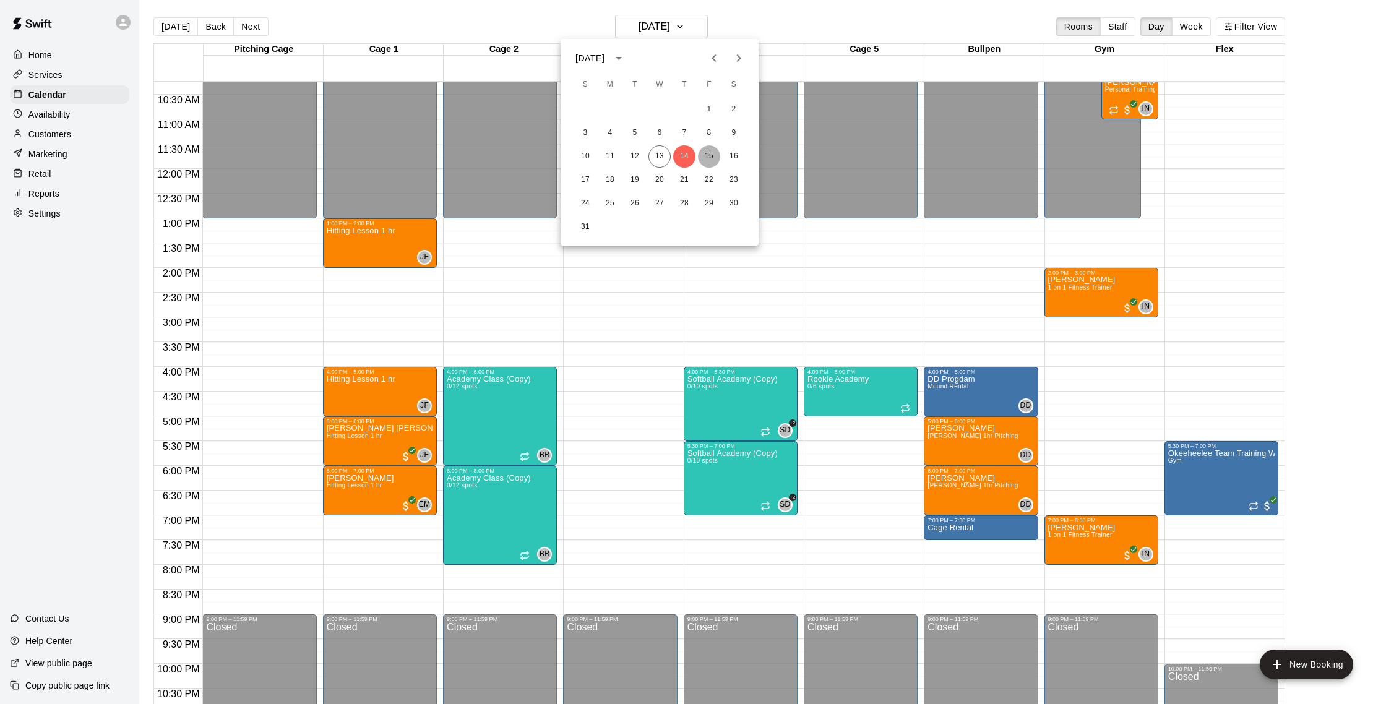
click at [705, 153] on button "15" at bounding box center [709, 156] width 22 height 22
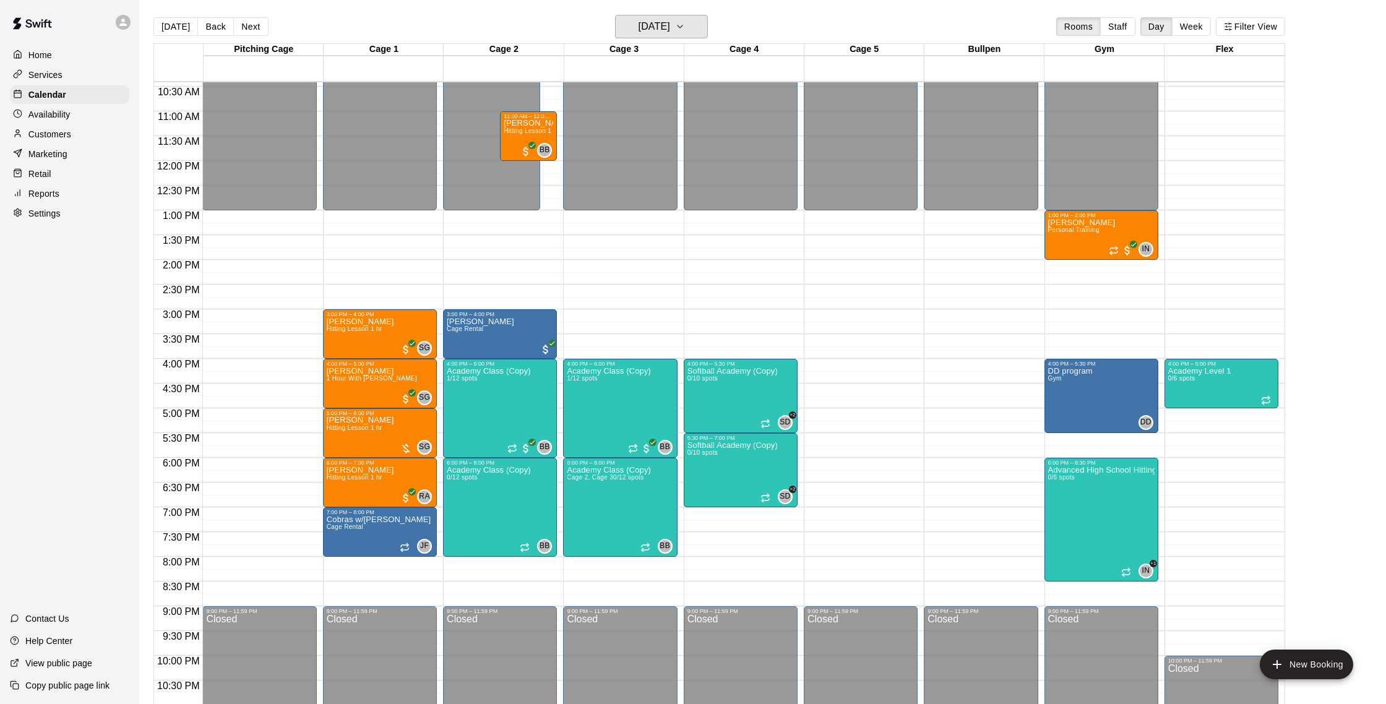
scroll to position [509, 0]
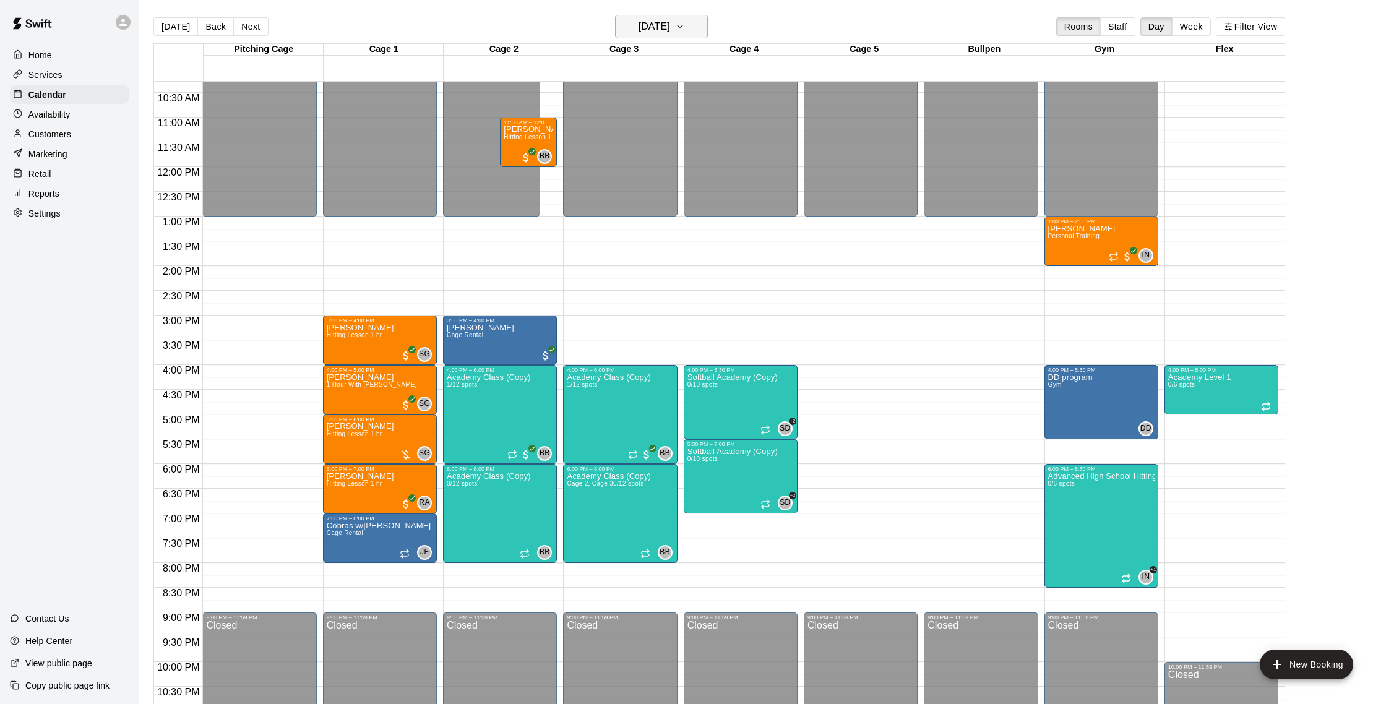
click at [687, 22] on button "[DATE]" at bounding box center [661, 27] width 93 height 24
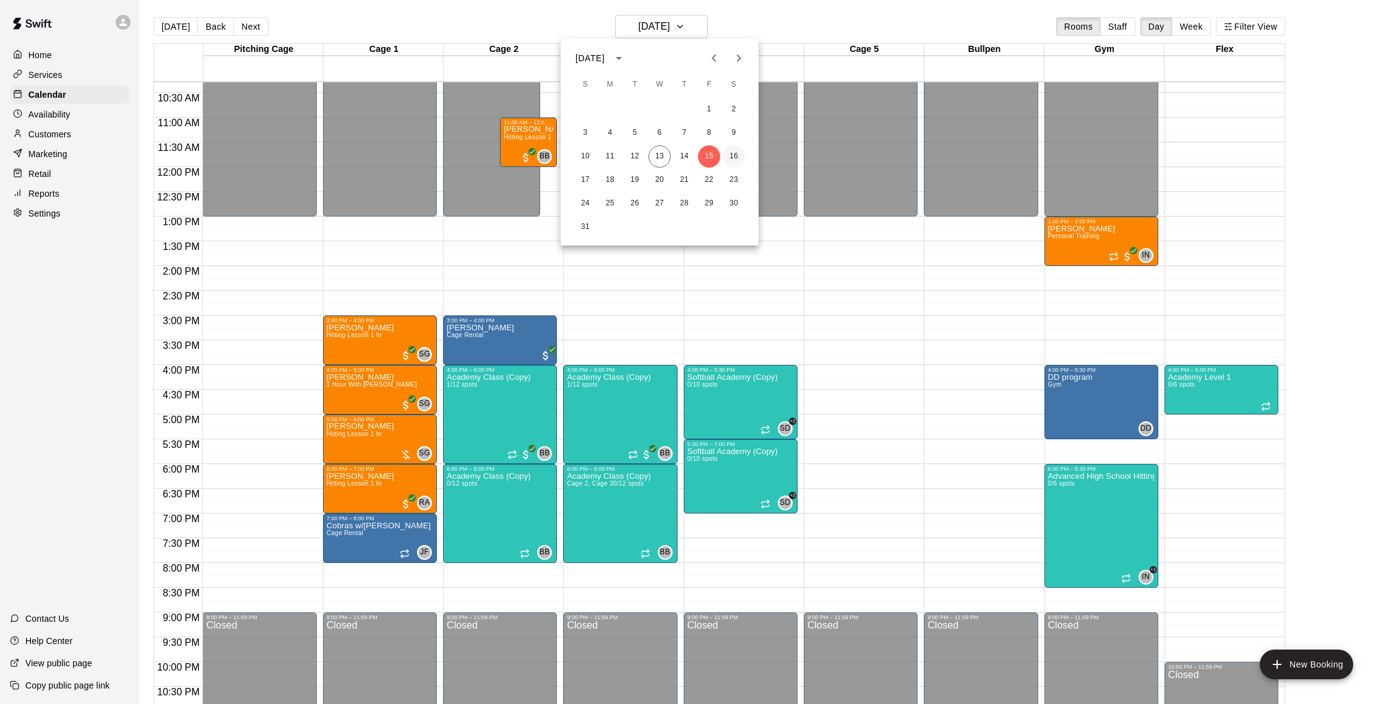
click at [737, 160] on button "16" at bounding box center [734, 156] width 22 height 22
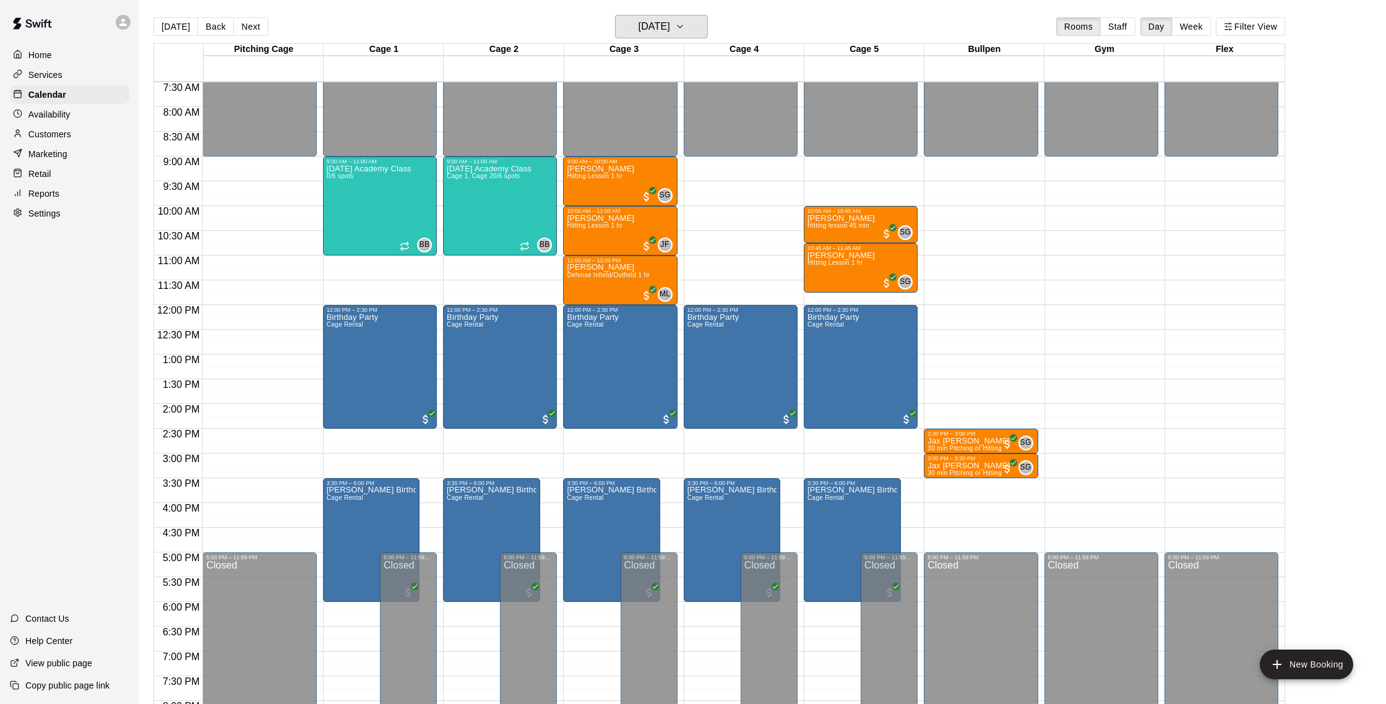
scroll to position [369, 0]
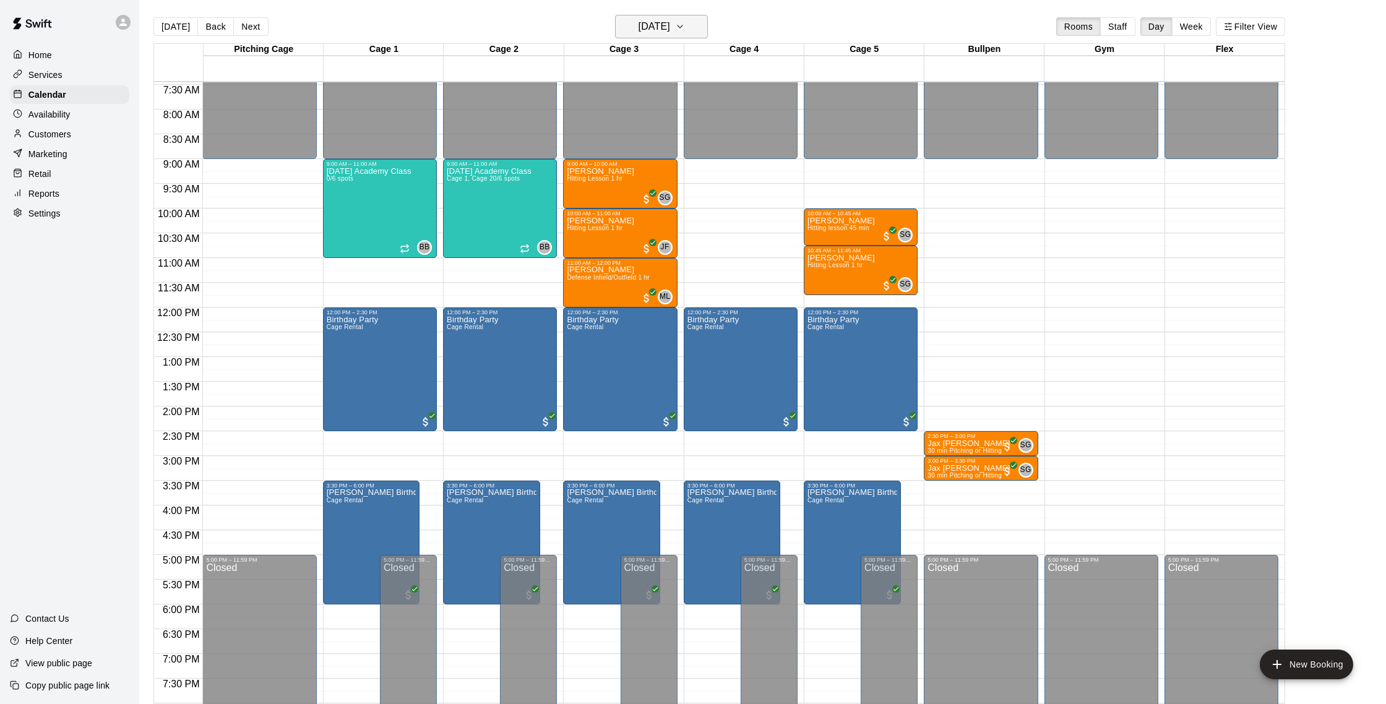
click at [685, 30] on icon "button" at bounding box center [680, 26] width 10 height 15
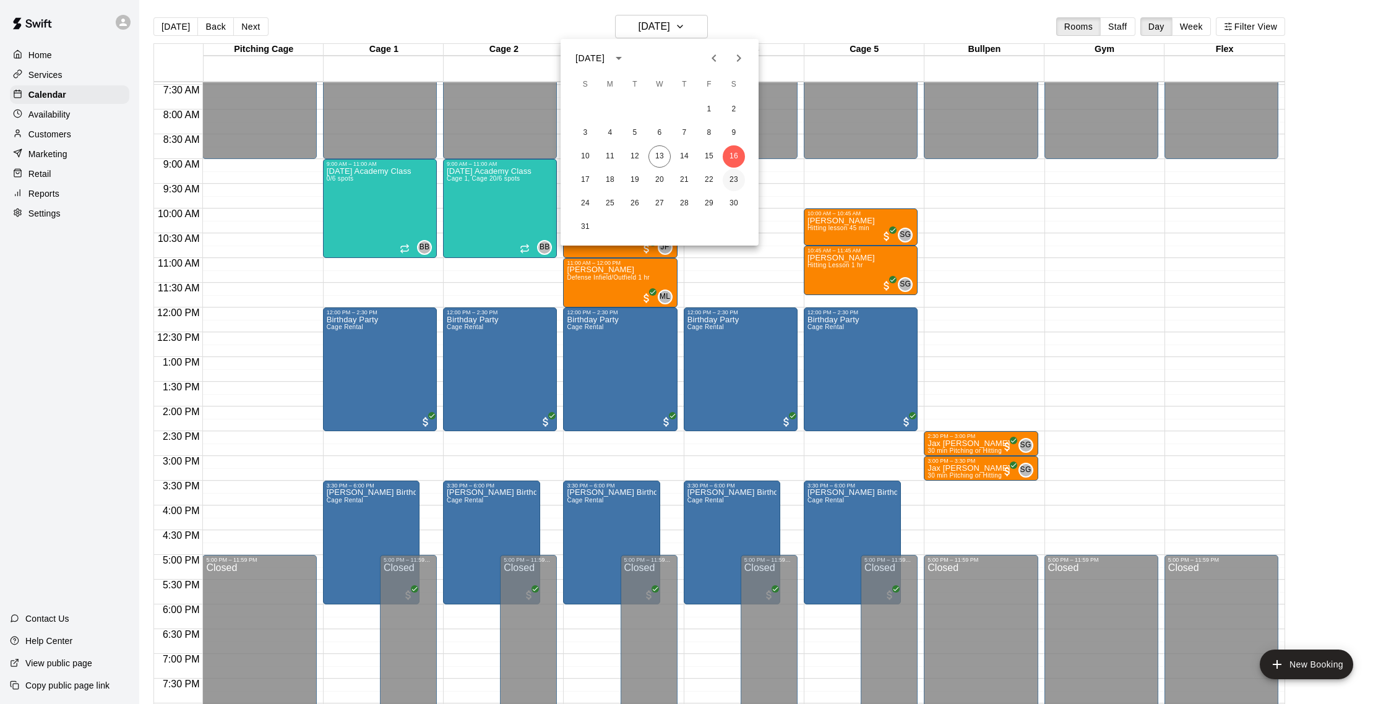
click at [737, 183] on button "23" at bounding box center [734, 180] width 22 height 22
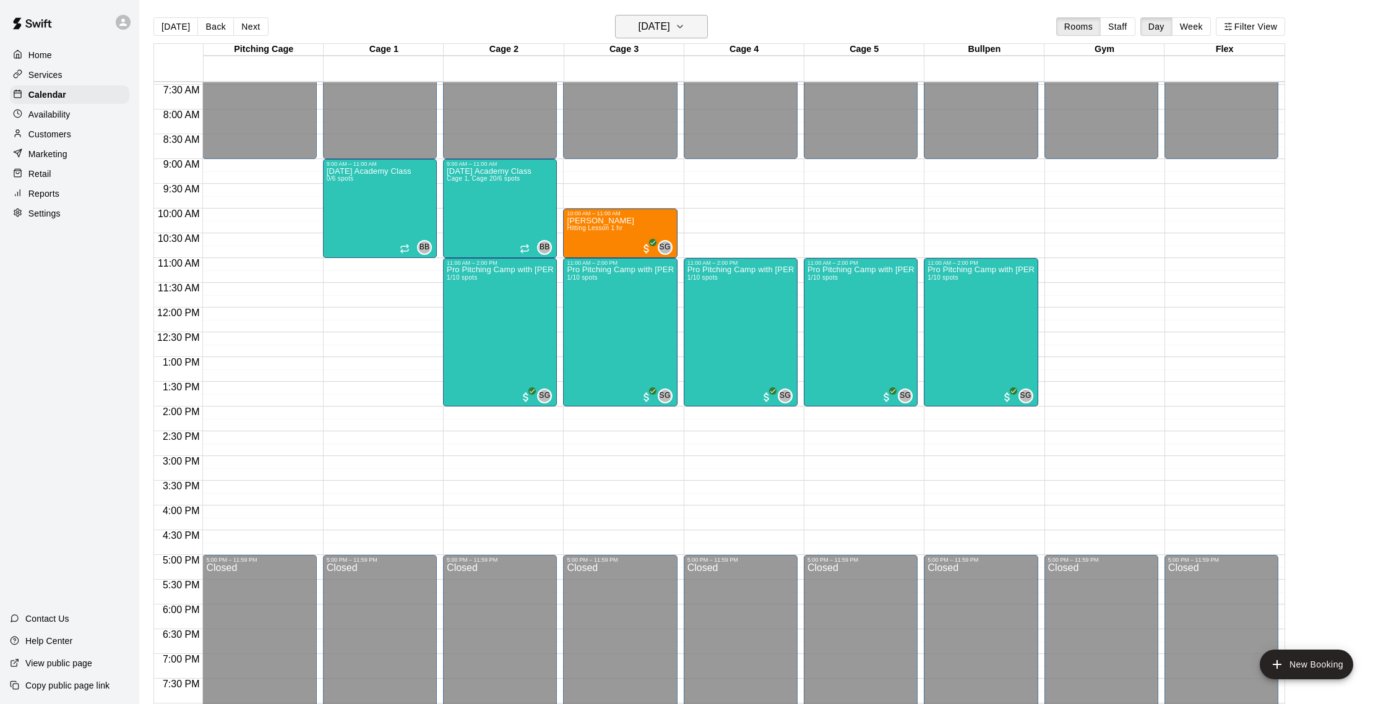
click at [685, 32] on icon "button" at bounding box center [680, 26] width 10 height 15
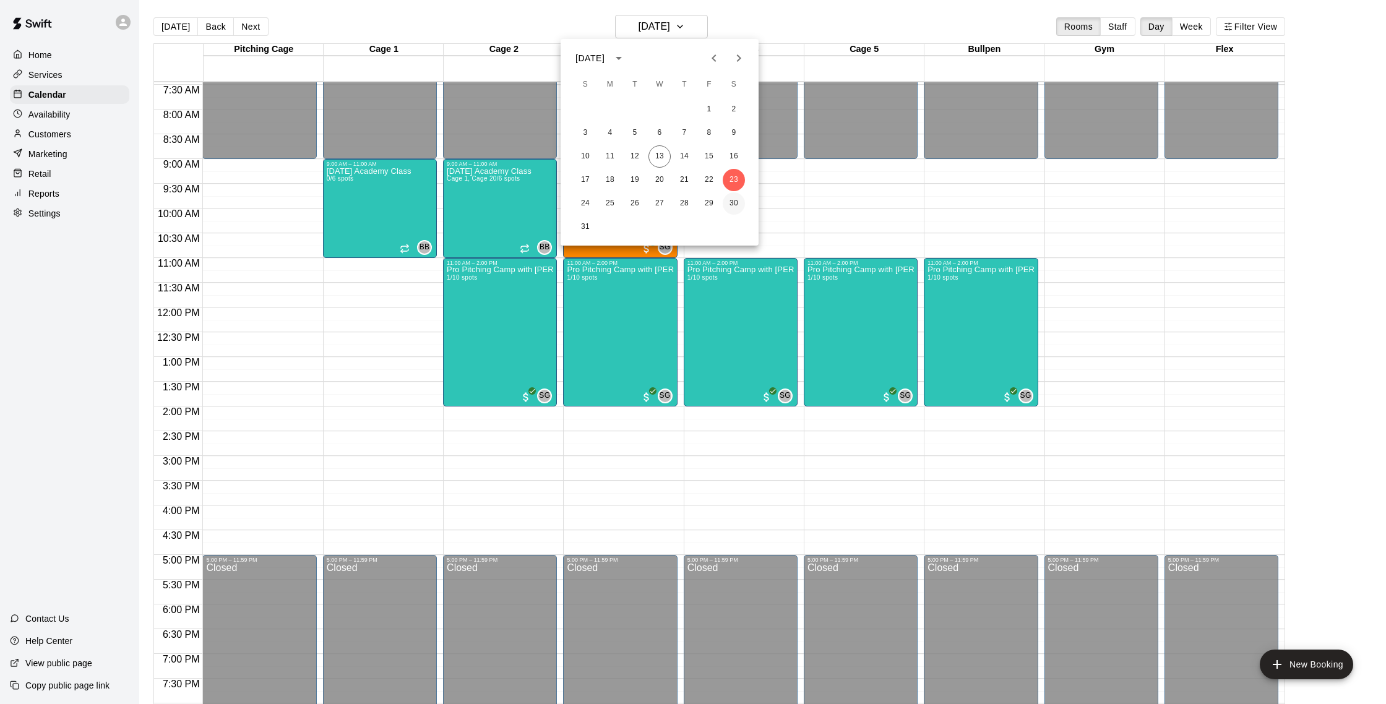
click at [739, 204] on button "30" at bounding box center [734, 203] width 22 height 22
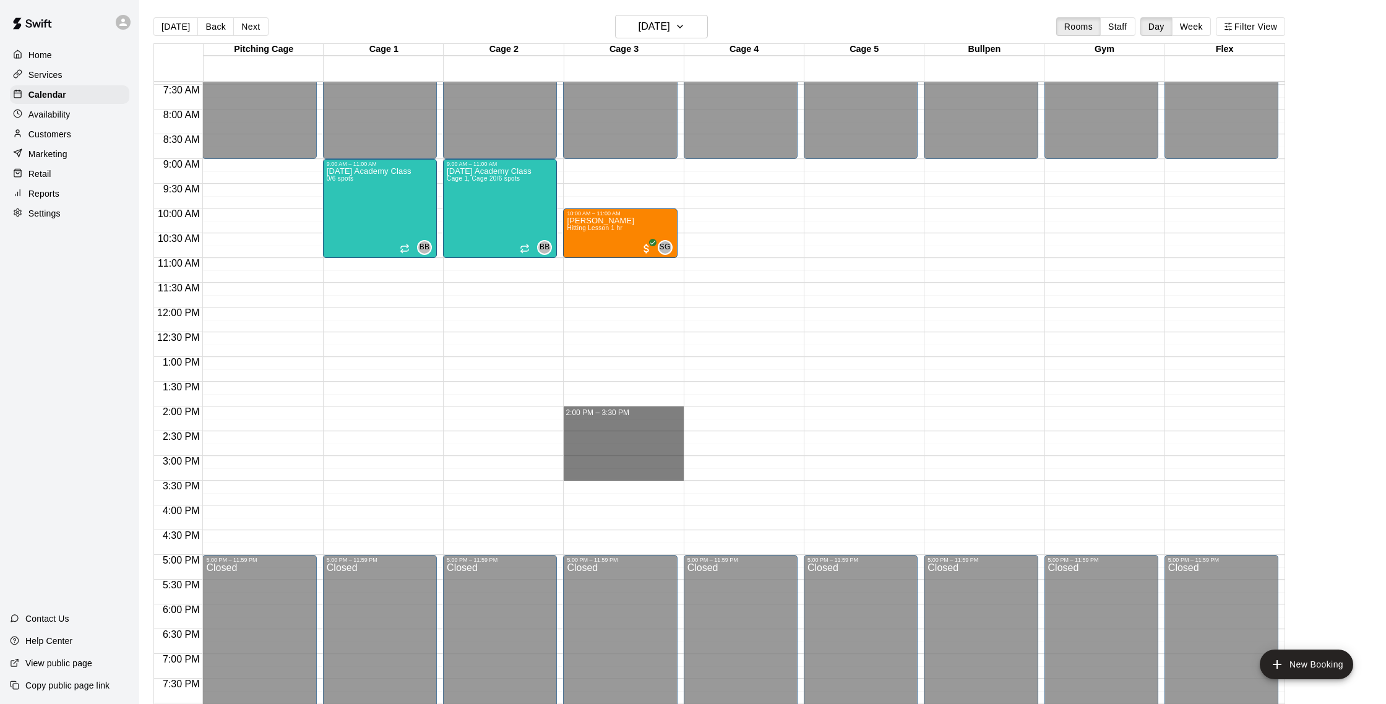
drag, startPoint x: 587, startPoint y: 413, endPoint x: 603, endPoint y: 473, distance: 62.0
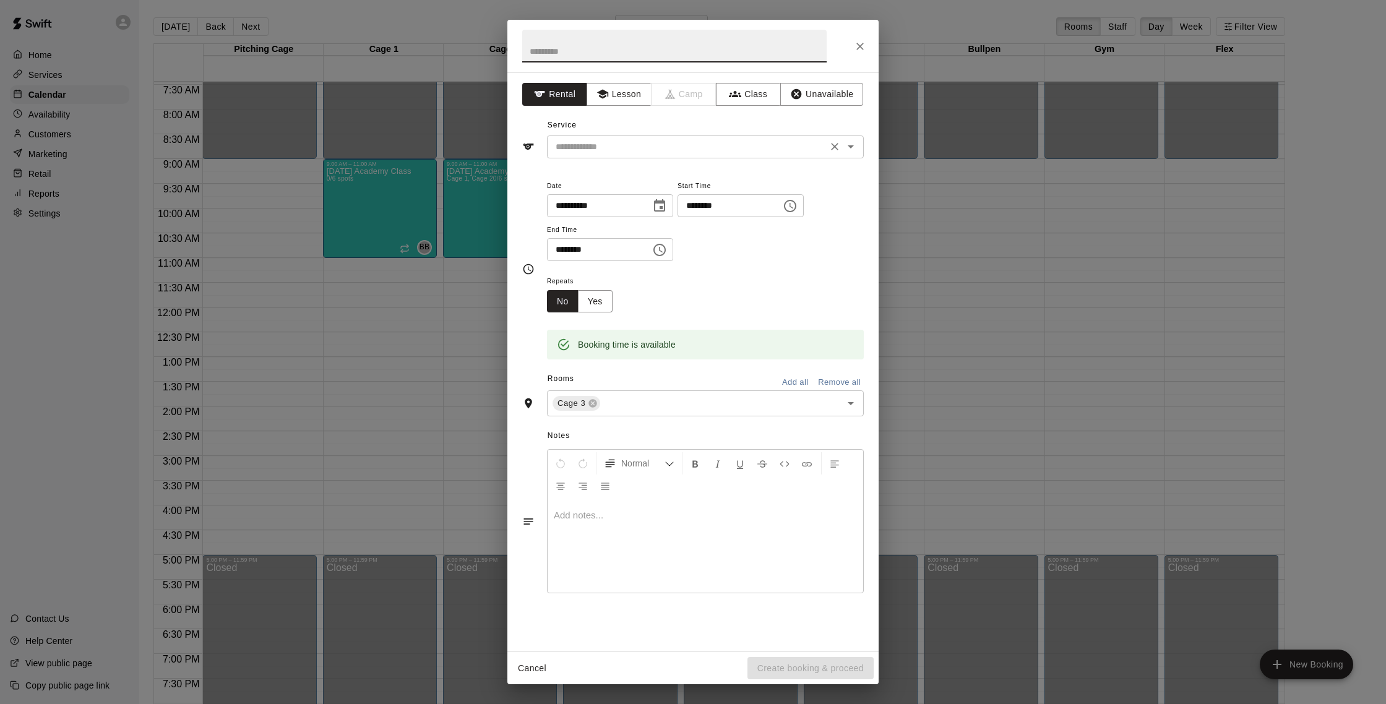
click at [653, 147] on input "text" at bounding box center [687, 146] width 273 height 15
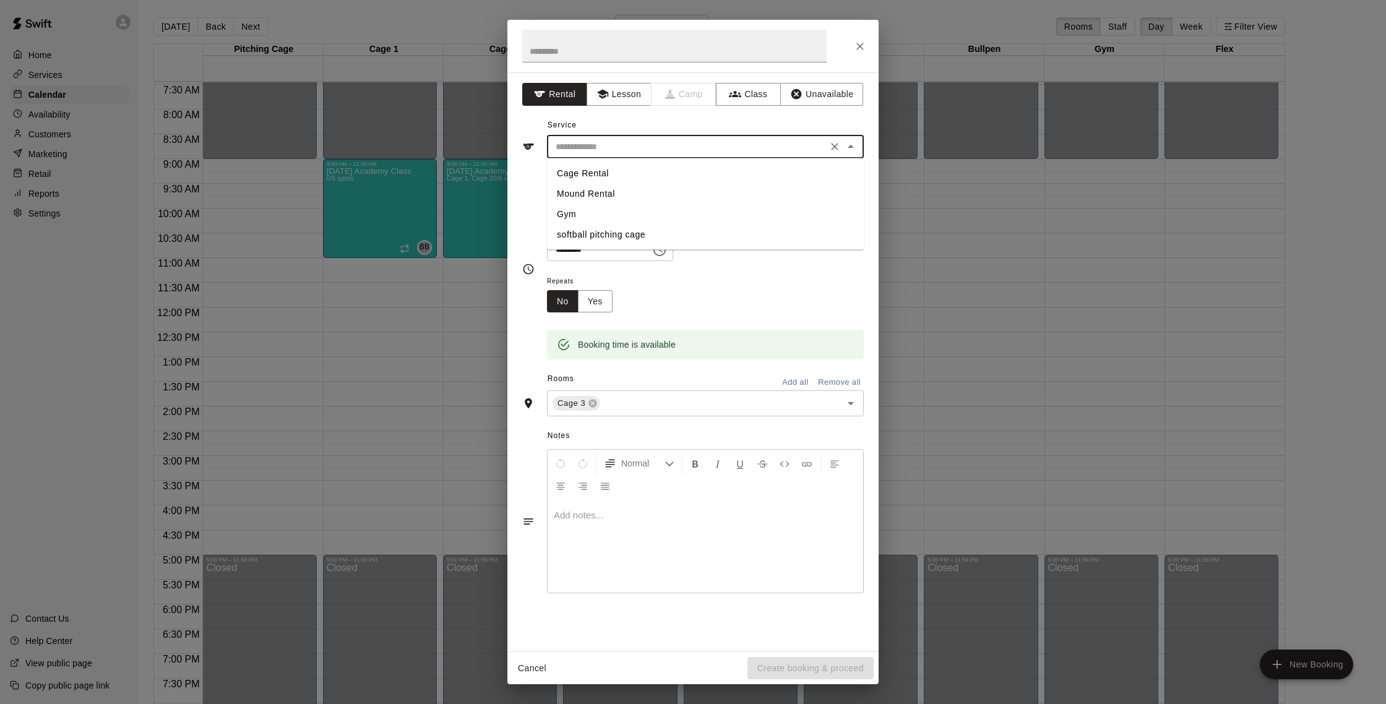
click at [642, 171] on li "Cage Rental" at bounding box center [705, 173] width 317 height 20
type input "**********"
click at [659, 56] on input "text" at bounding box center [674, 46] width 304 height 33
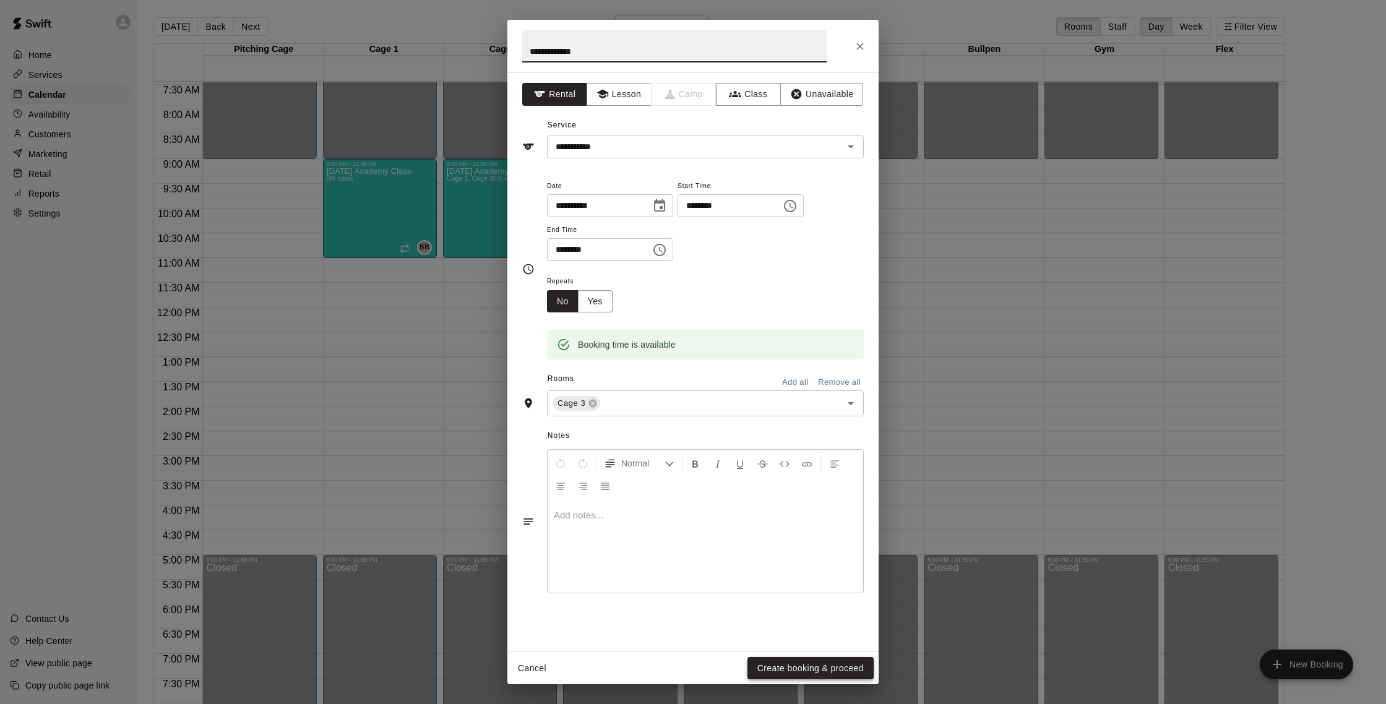
type input "**********"
click at [833, 668] on button "Create booking & proceed" at bounding box center [810, 668] width 126 height 23
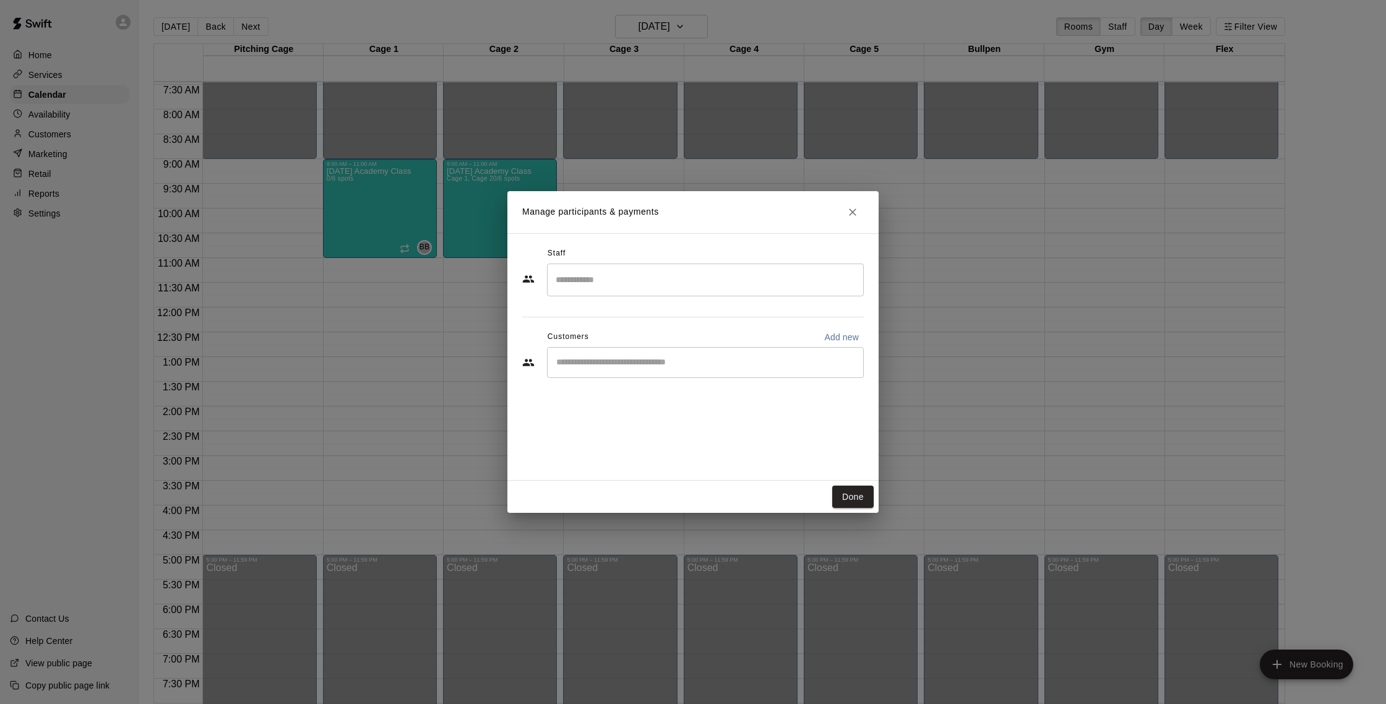
click at [684, 369] on div "​" at bounding box center [705, 362] width 317 height 31
type input "*****"
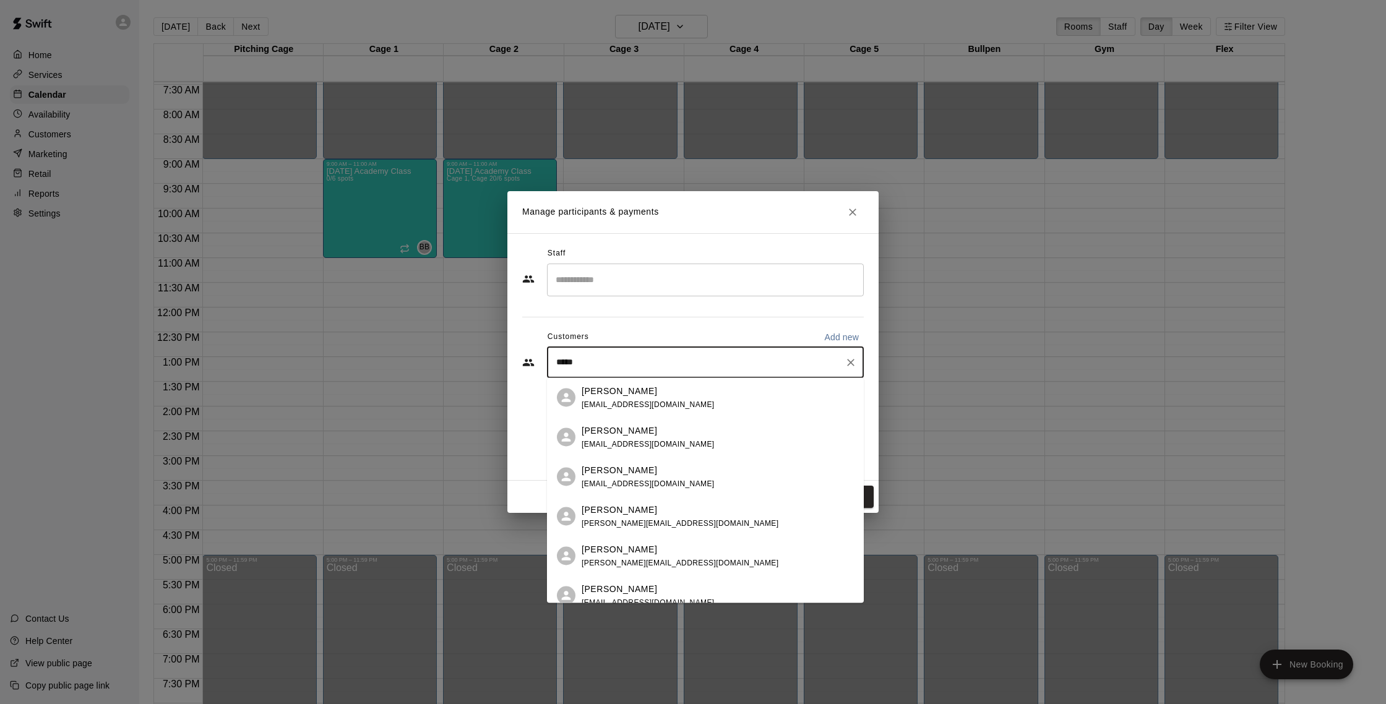
click at [604, 388] on p "[PERSON_NAME]" at bounding box center [619, 390] width 75 height 13
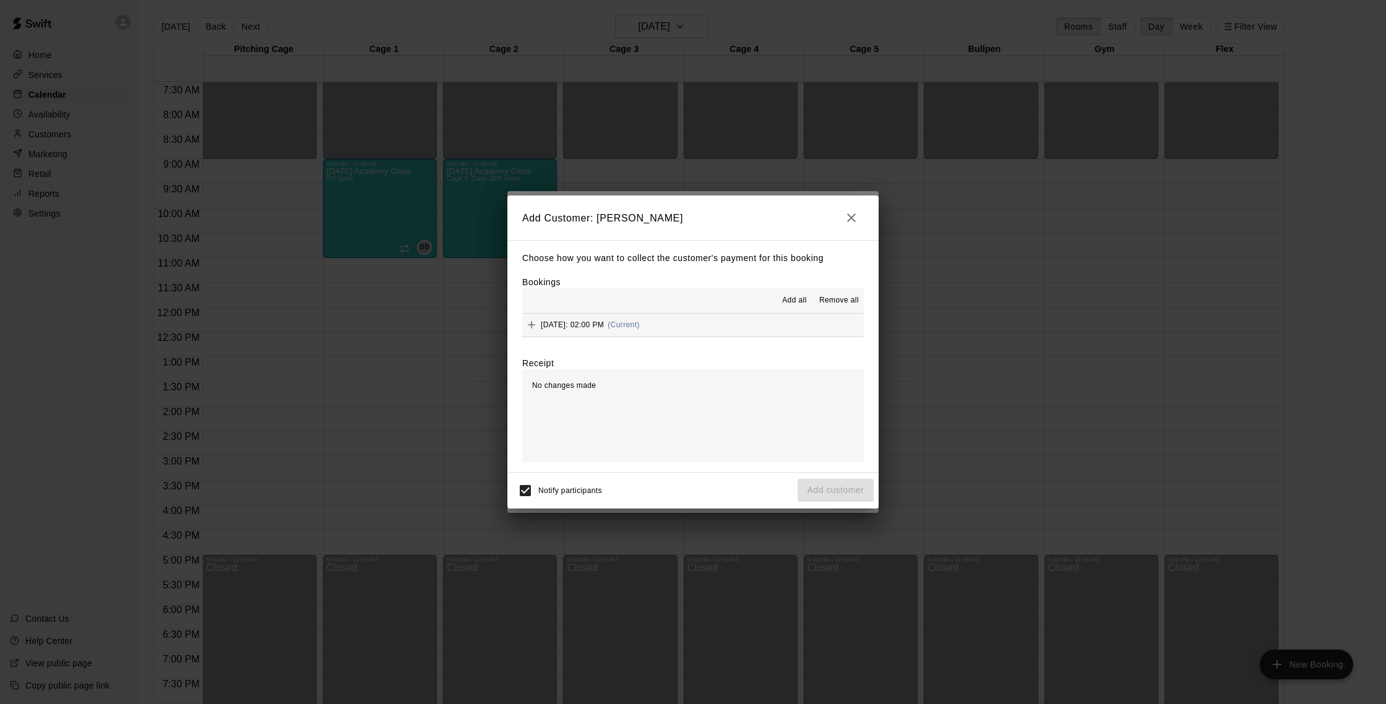
click at [604, 329] on span "[DATE]: 02:00 PM" at bounding box center [572, 324] width 63 height 9
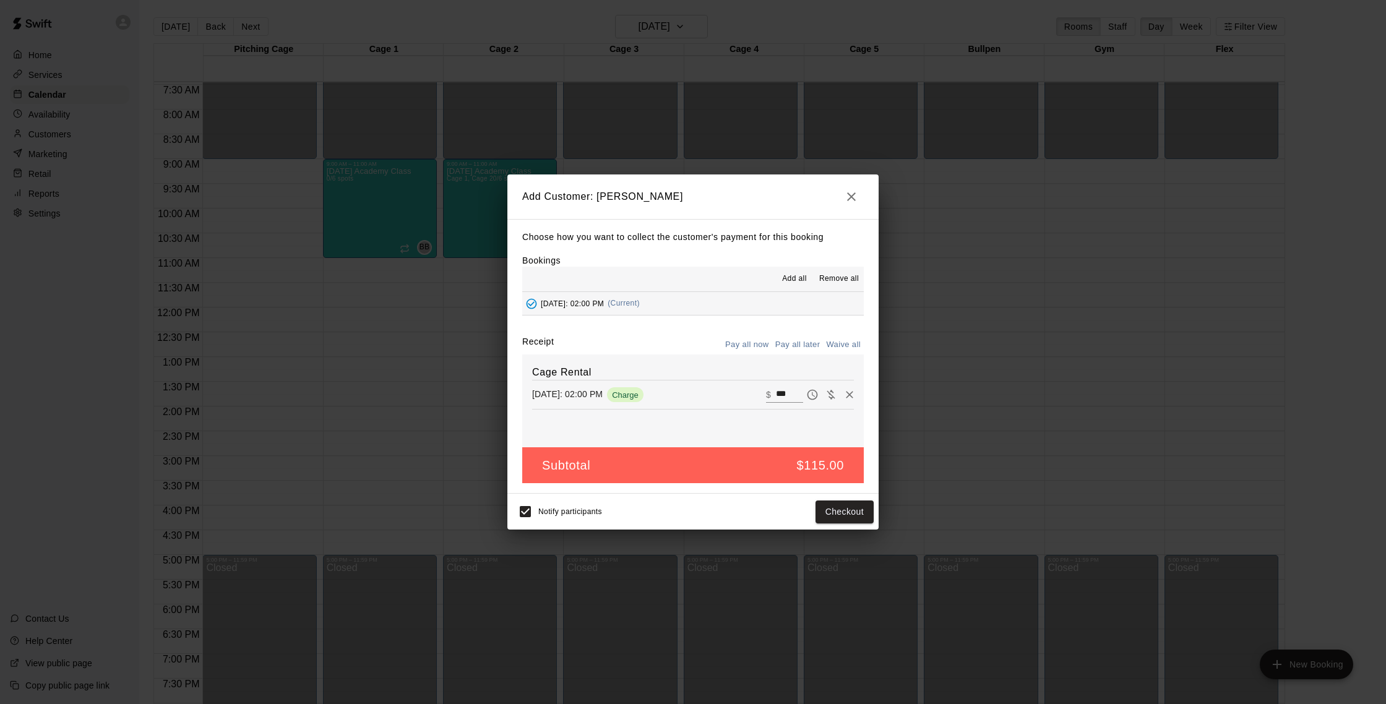
click at [838, 345] on button "Waive all" at bounding box center [843, 344] width 41 height 19
type input "*"
click at [840, 515] on button "Add customer" at bounding box center [835, 511] width 76 height 23
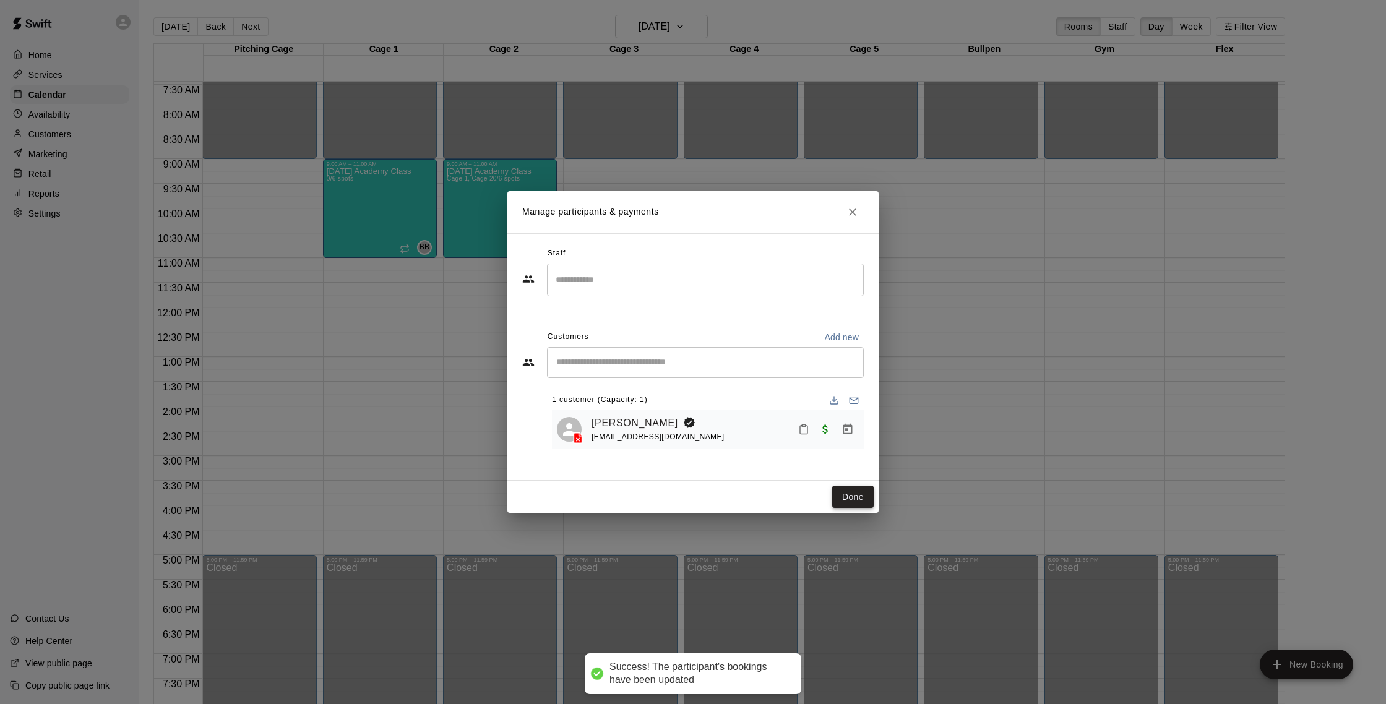
click at [856, 498] on button "Done" at bounding box center [852, 497] width 41 height 23
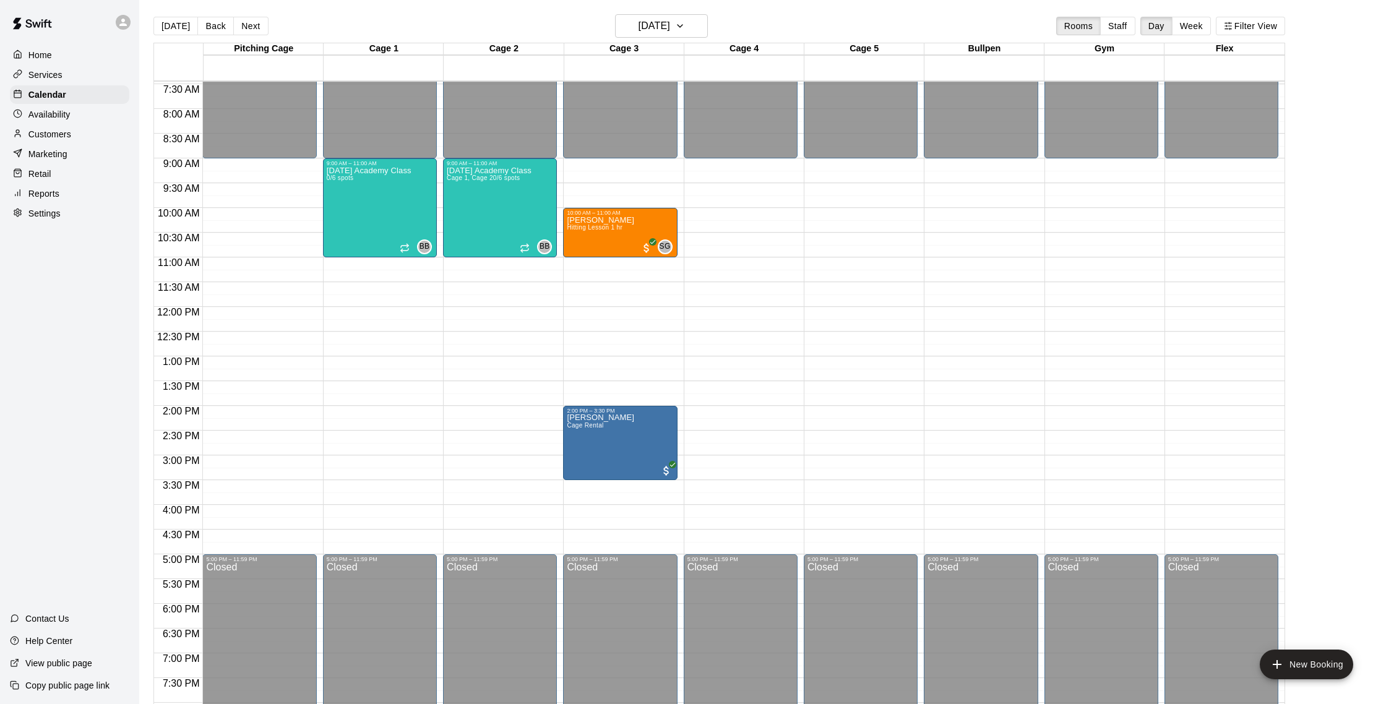
scroll to position [0, 0]
click at [49, 130] on p "Customers" at bounding box center [49, 134] width 43 height 12
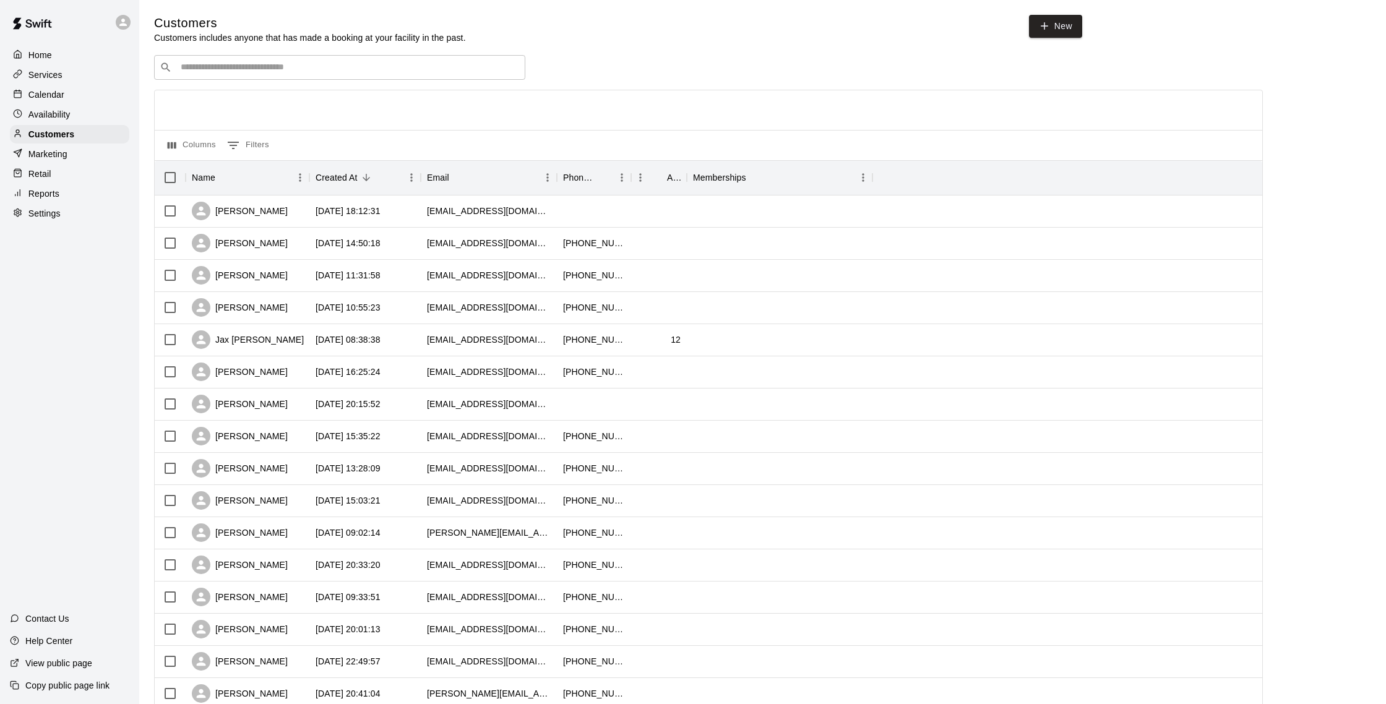
click at [248, 76] on div "​ ​" at bounding box center [339, 67] width 371 height 25
type input "*****"
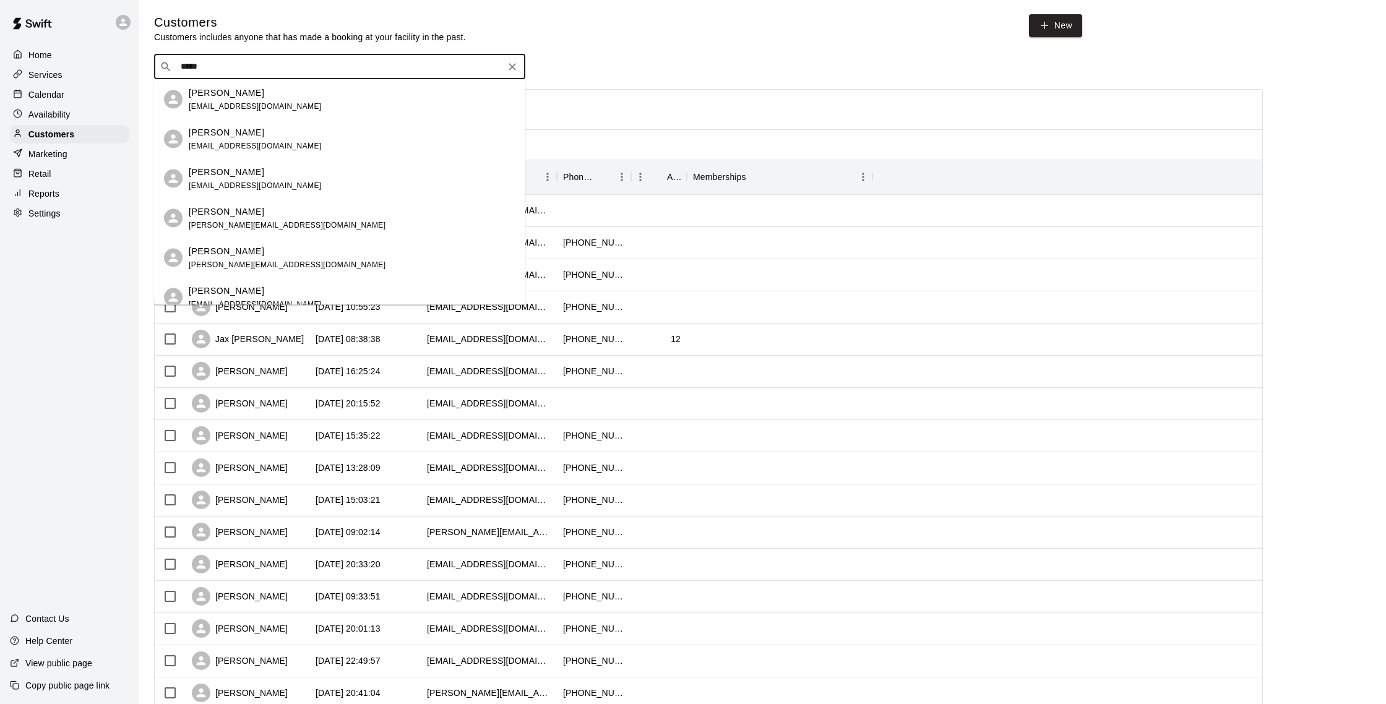
click at [239, 101] on span "[EMAIL_ADDRESS][DOMAIN_NAME]" at bounding box center [255, 105] width 133 height 9
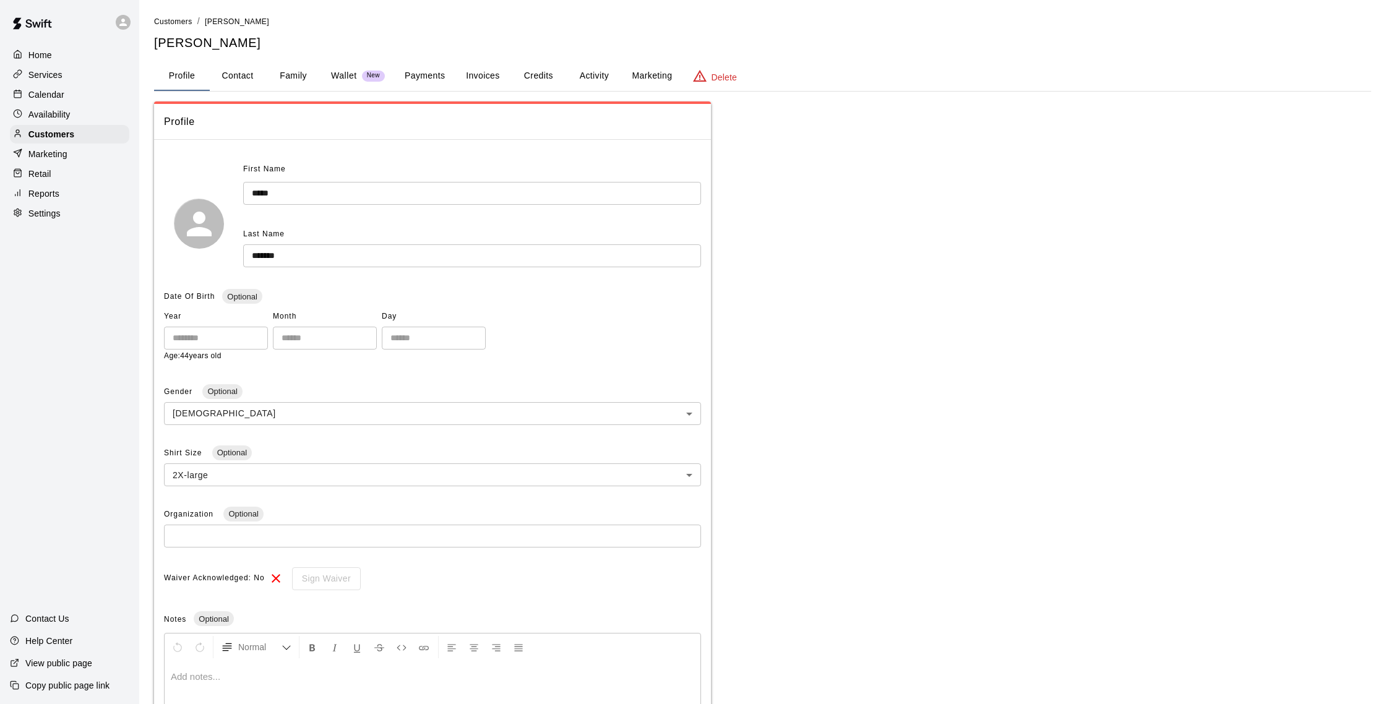
click at [440, 73] on button "Payments" at bounding box center [425, 76] width 60 height 30
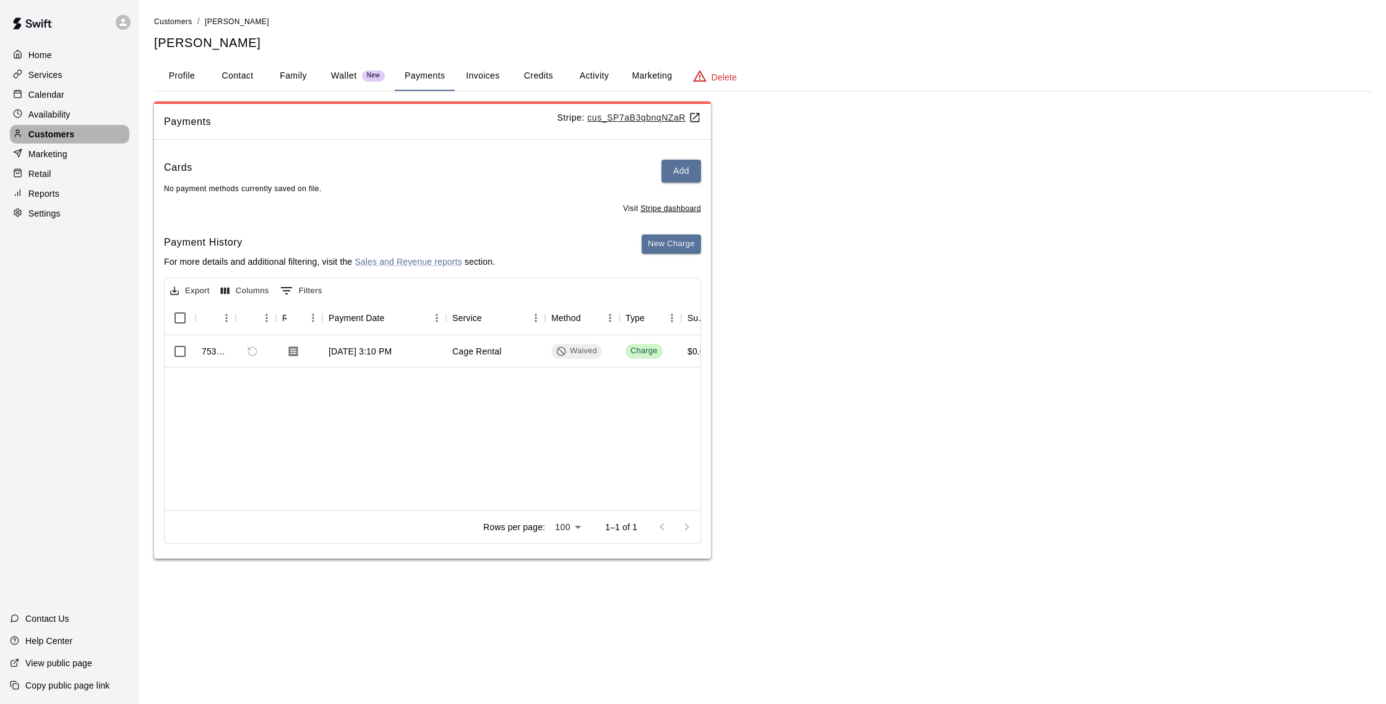
click at [35, 135] on p "Customers" at bounding box center [51, 134] width 46 height 12
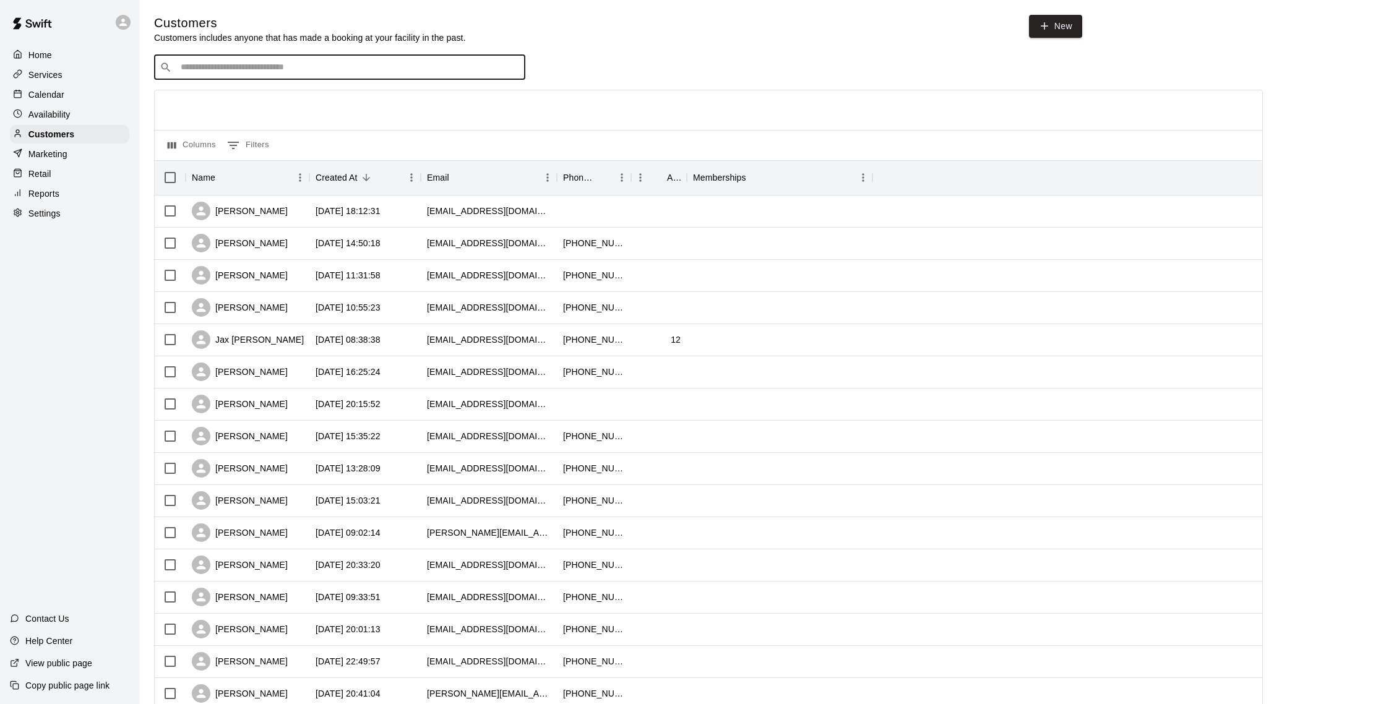
click at [206, 64] on input "Search customers by name or email" at bounding box center [348, 67] width 343 height 12
type input "***"
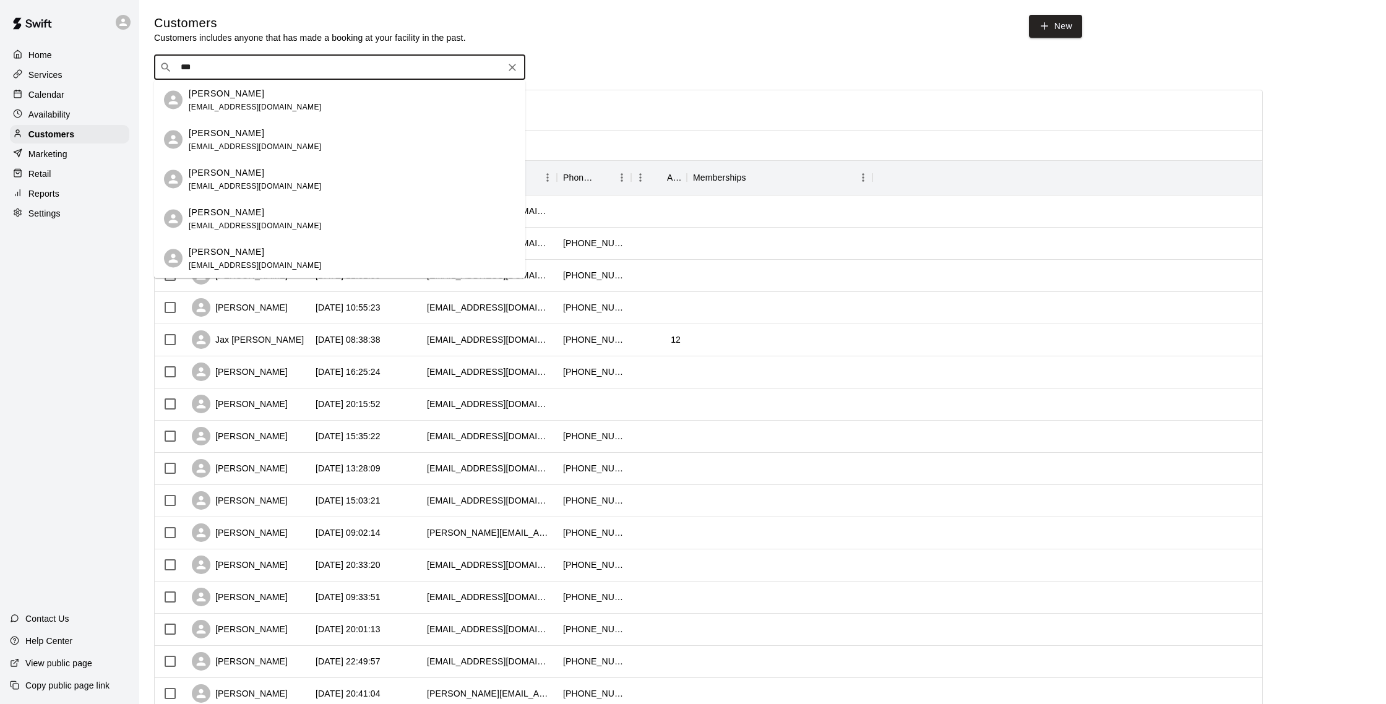
click at [212, 100] on div "[PERSON_NAME] [EMAIL_ADDRESS][DOMAIN_NAME]" at bounding box center [255, 100] width 133 height 27
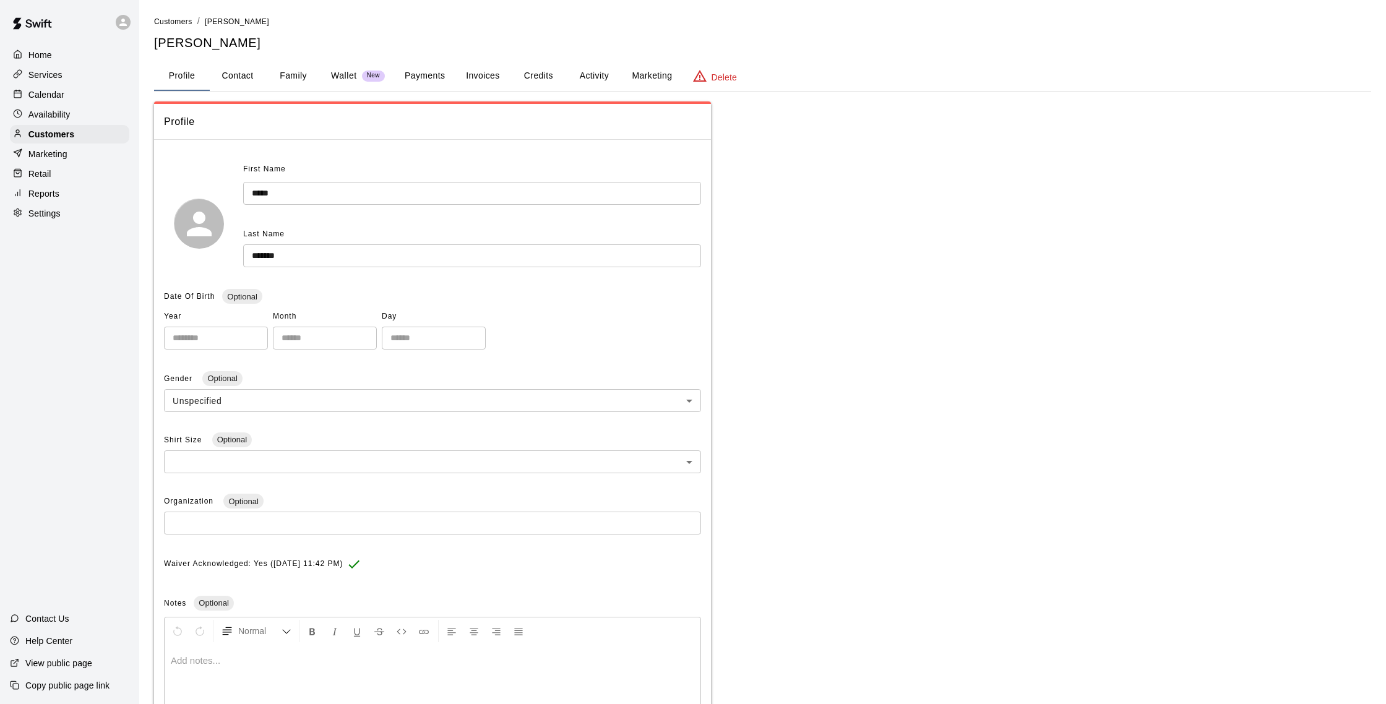
click at [419, 77] on button "Payments" at bounding box center [425, 76] width 60 height 30
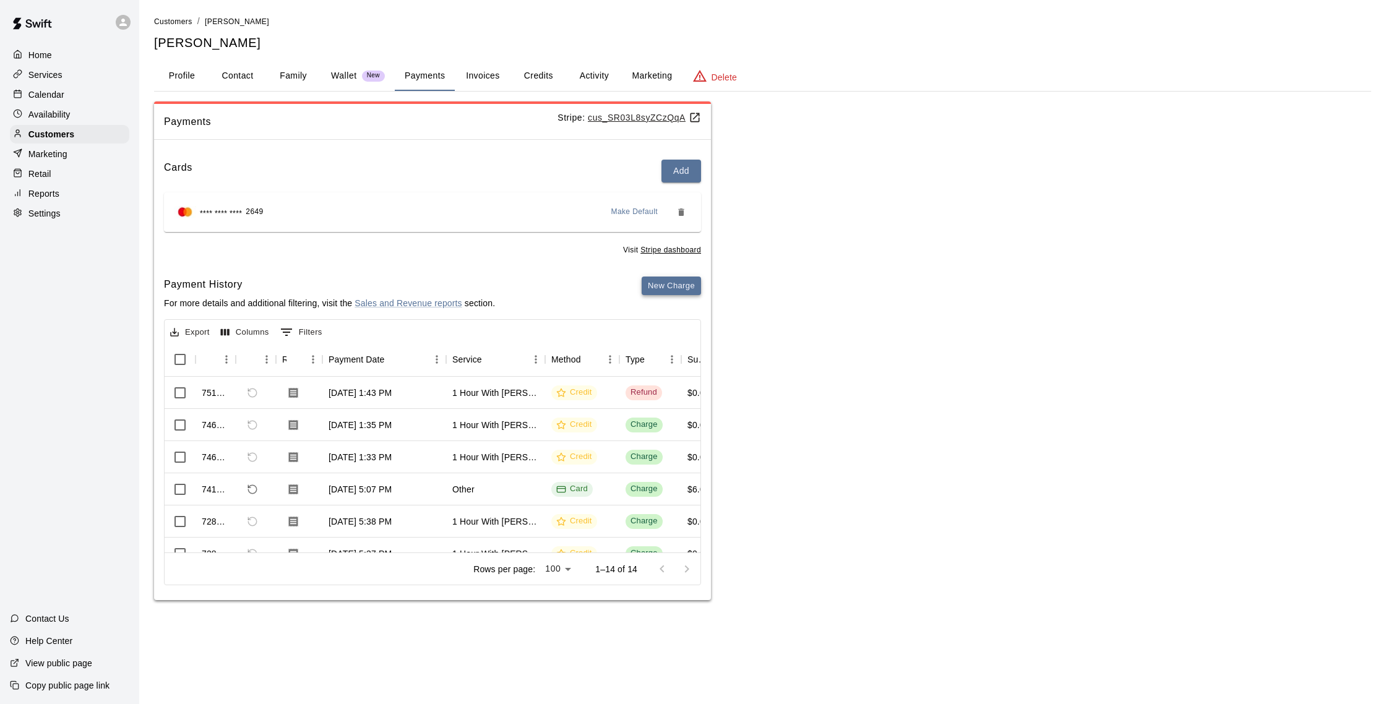
click at [664, 287] on button "New Charge" at bounding box center [671, 286] width 59 height 19
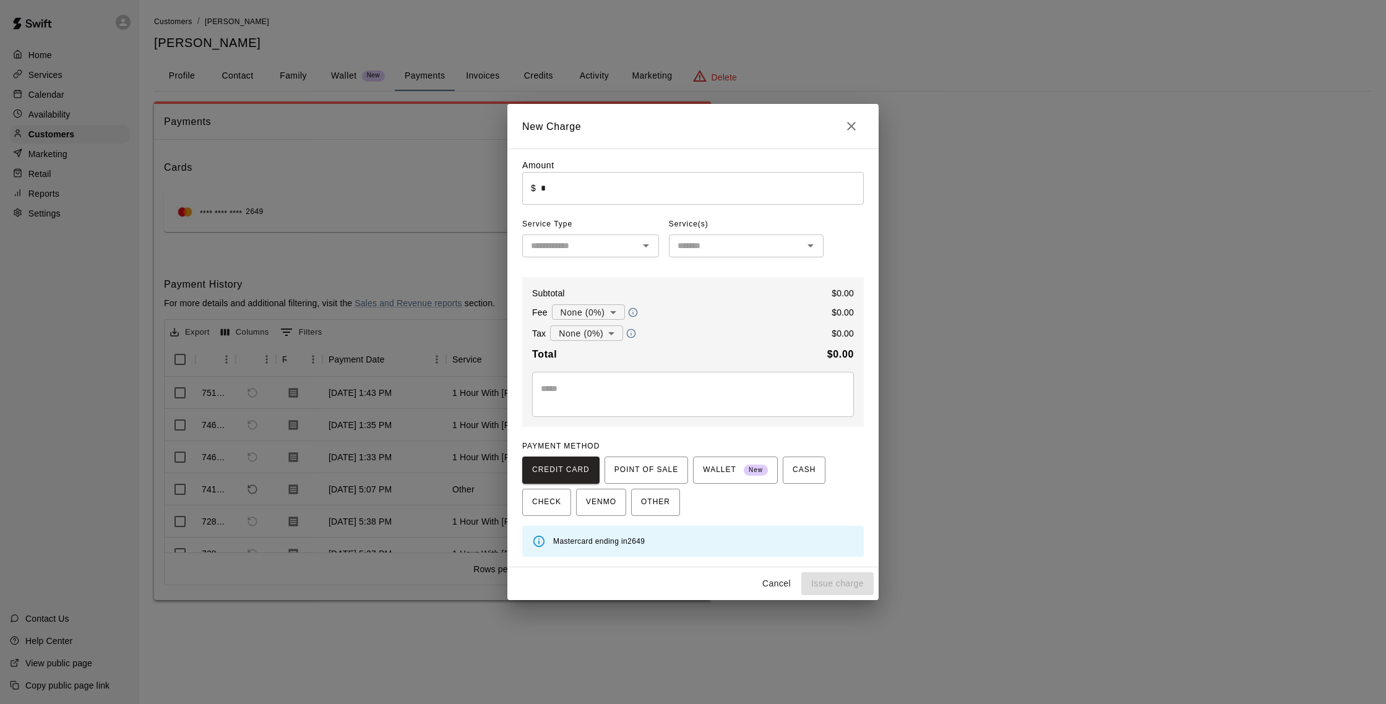
click at [625, 196] on input "*" at bounding box center [702, 188] width 323 height 33
click at [837, 582] on button "Issue charge" at bounding box center [837, 583] width 72 height 23
type input "*"
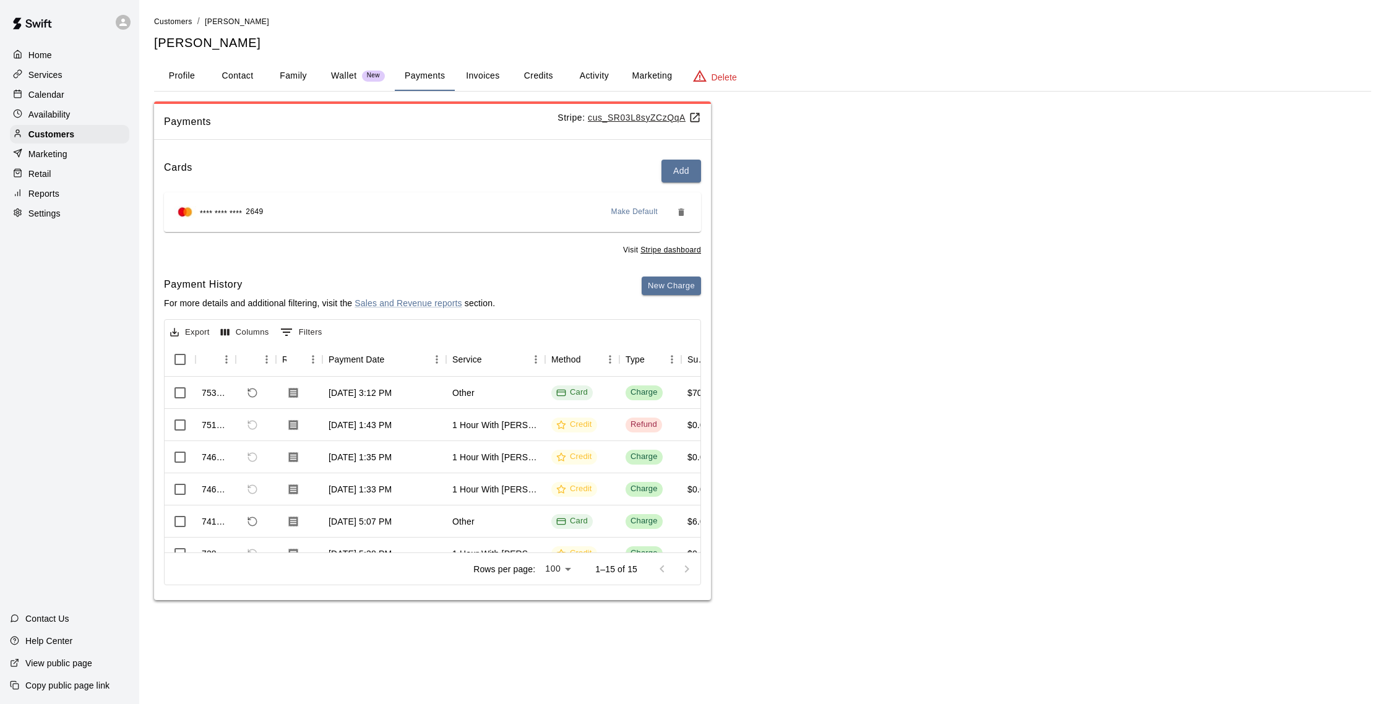
click at [33, 92] on p "Calendar" at bounding box center [46, 94] width 36 height 12
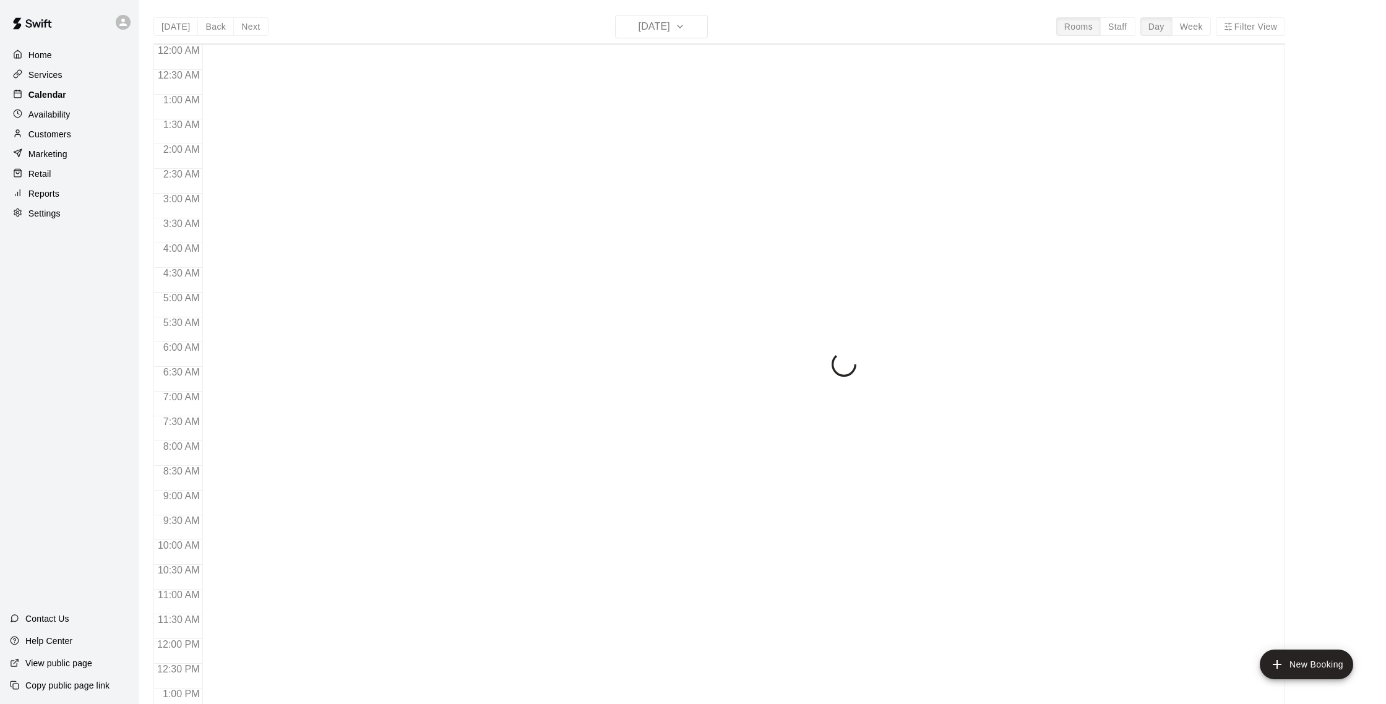
scroll to position [515, 0]
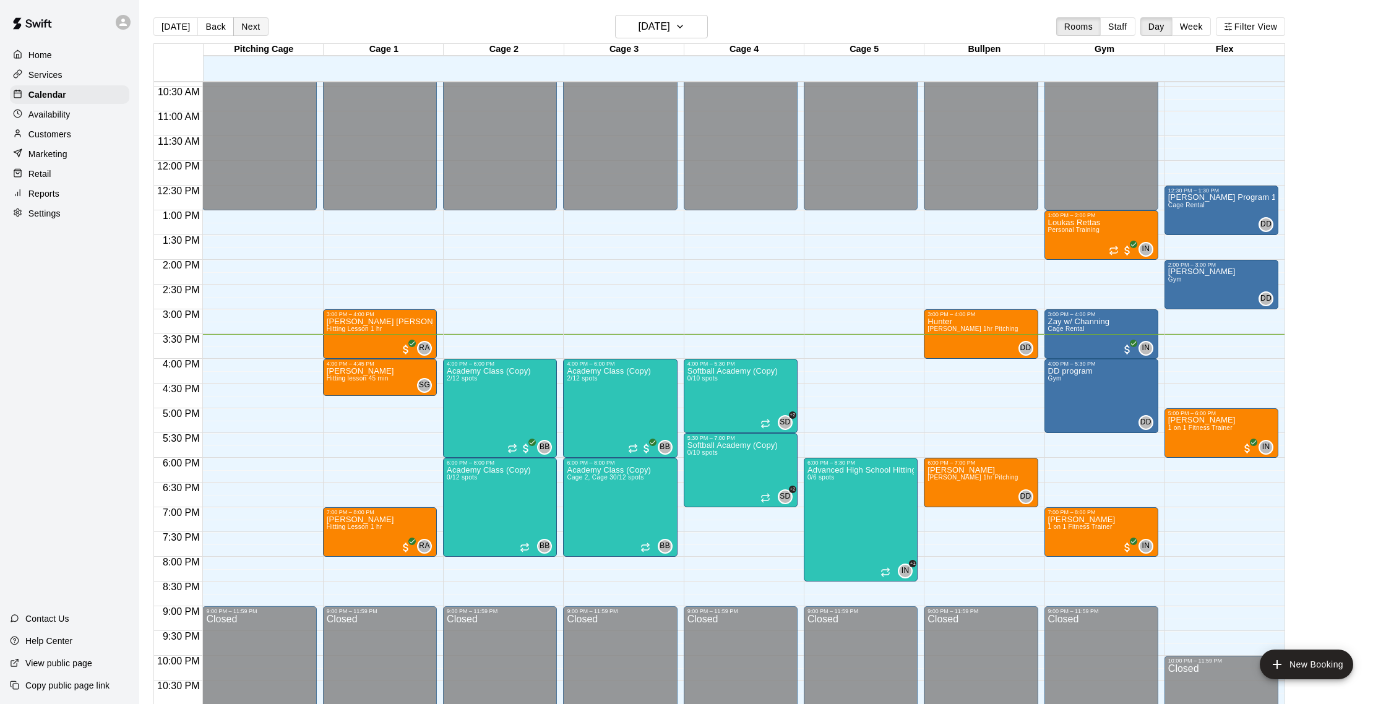
click at [253, 33] on button "Next" at bounding box center [250, 26] width 35 height 19
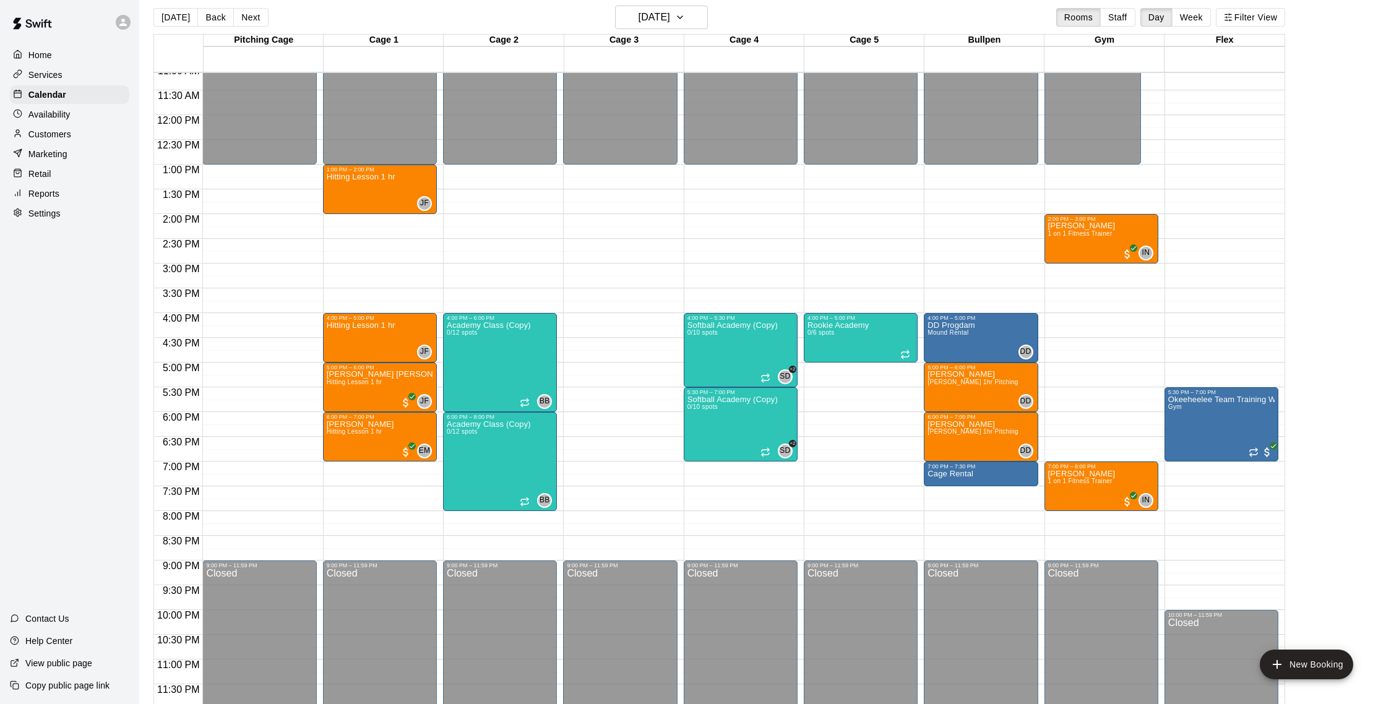
scroll to position [11, 0]
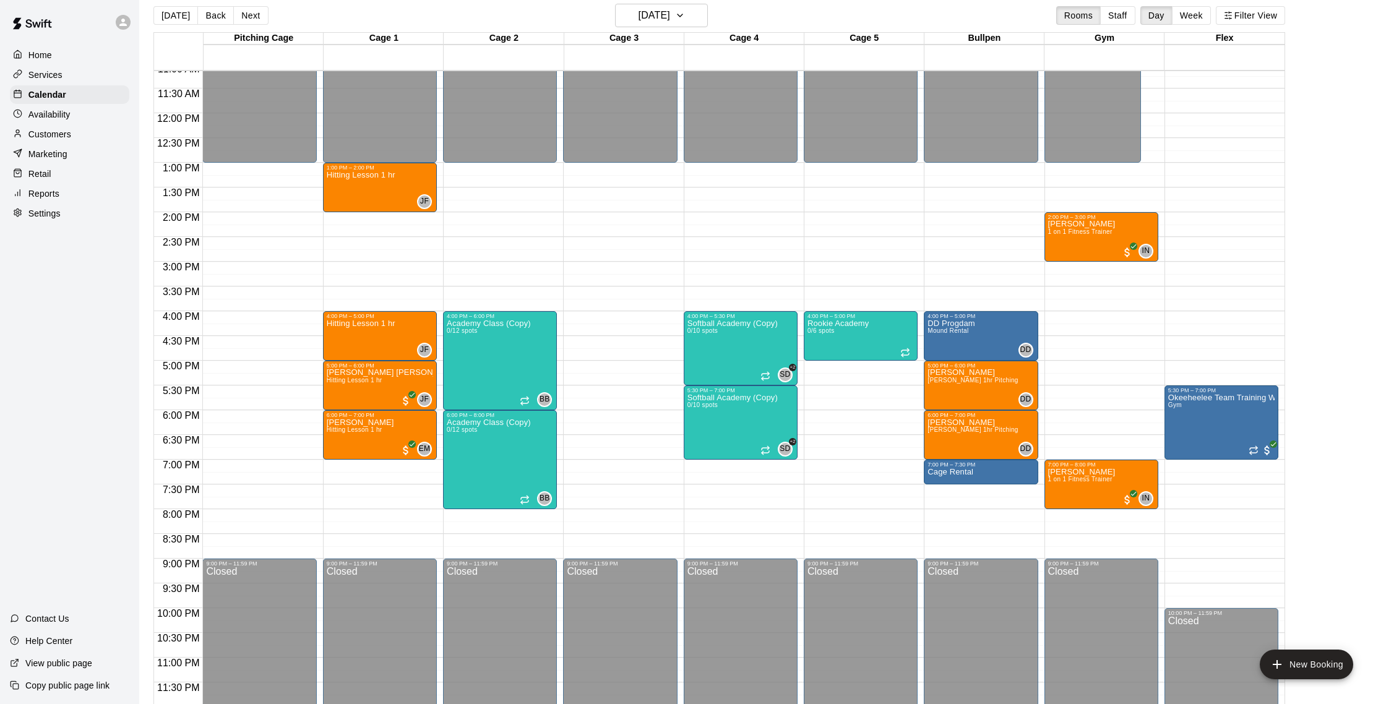
click at [335, 215] on div "12:00 AM – 1:00 PM Closed 1:00 PM – 2:00 PM Hitting Lesson 1 hr JF 0 4:00 PM – …" at bounding box center [380, 113] width 114 height 1188
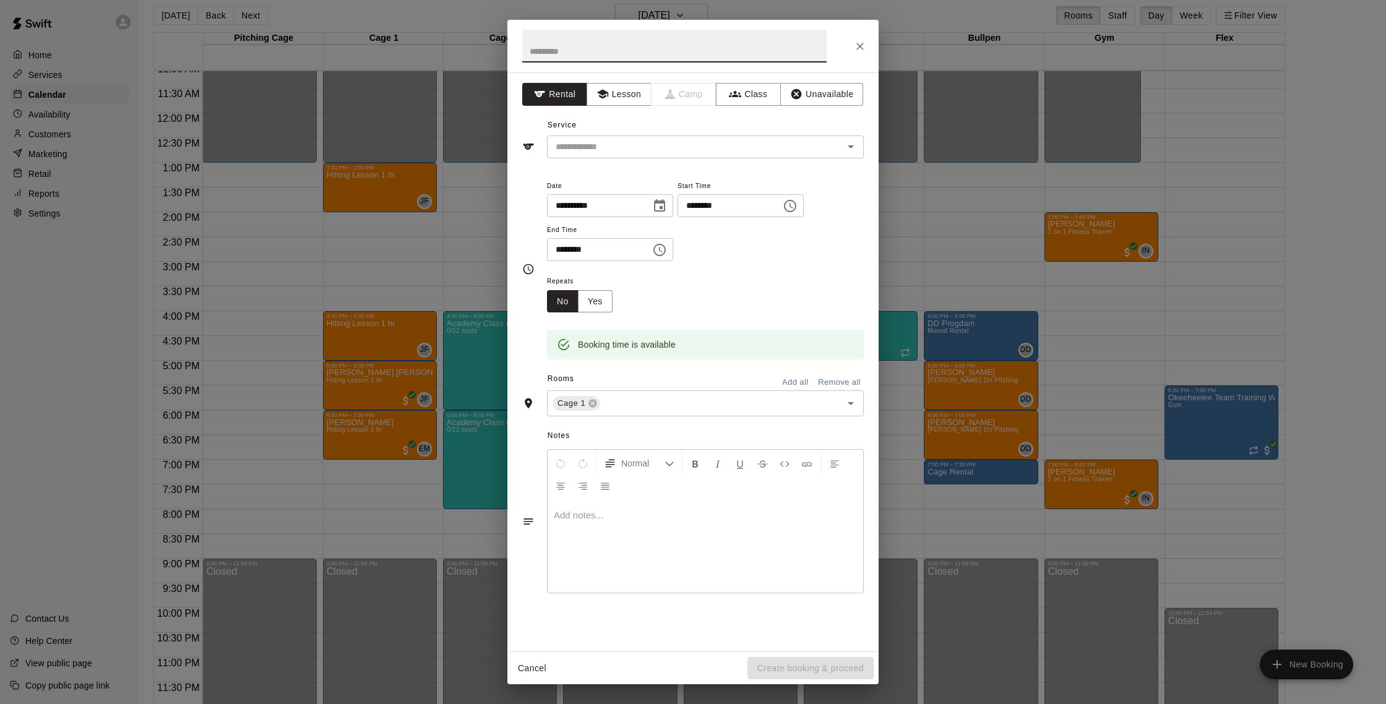
click at [566, 249] on input "********" at bounding box center [594, 249] width 95 height 23
type input "********"
click at [618, 91] on button "Lesson" at bounding box center [618, 94] width 65 height 23
click at [847, 148] on icon "Open" at bounding box center [850, 146] width 15 height 15
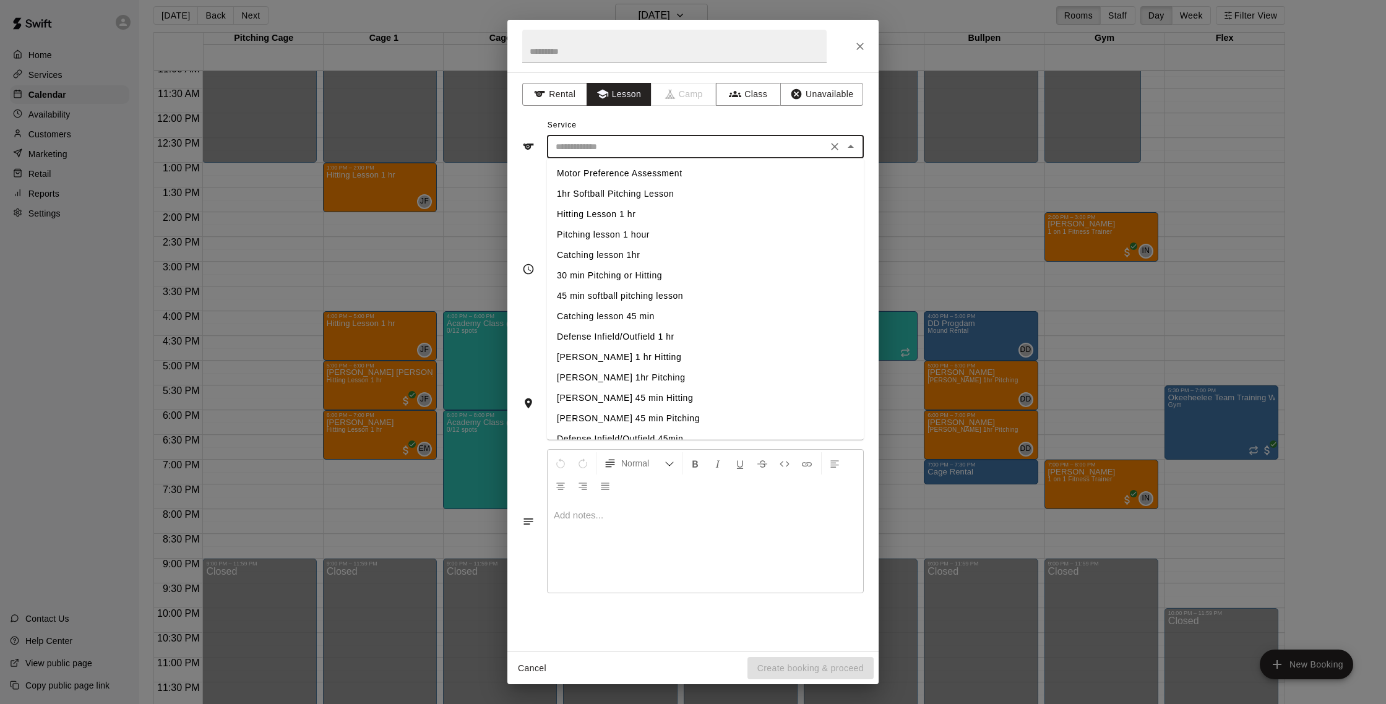
click at [597, 217] on li "Hitting Lesson 1 hr" at bounding box center [705, 214] width 317 height 20
type input "**********"
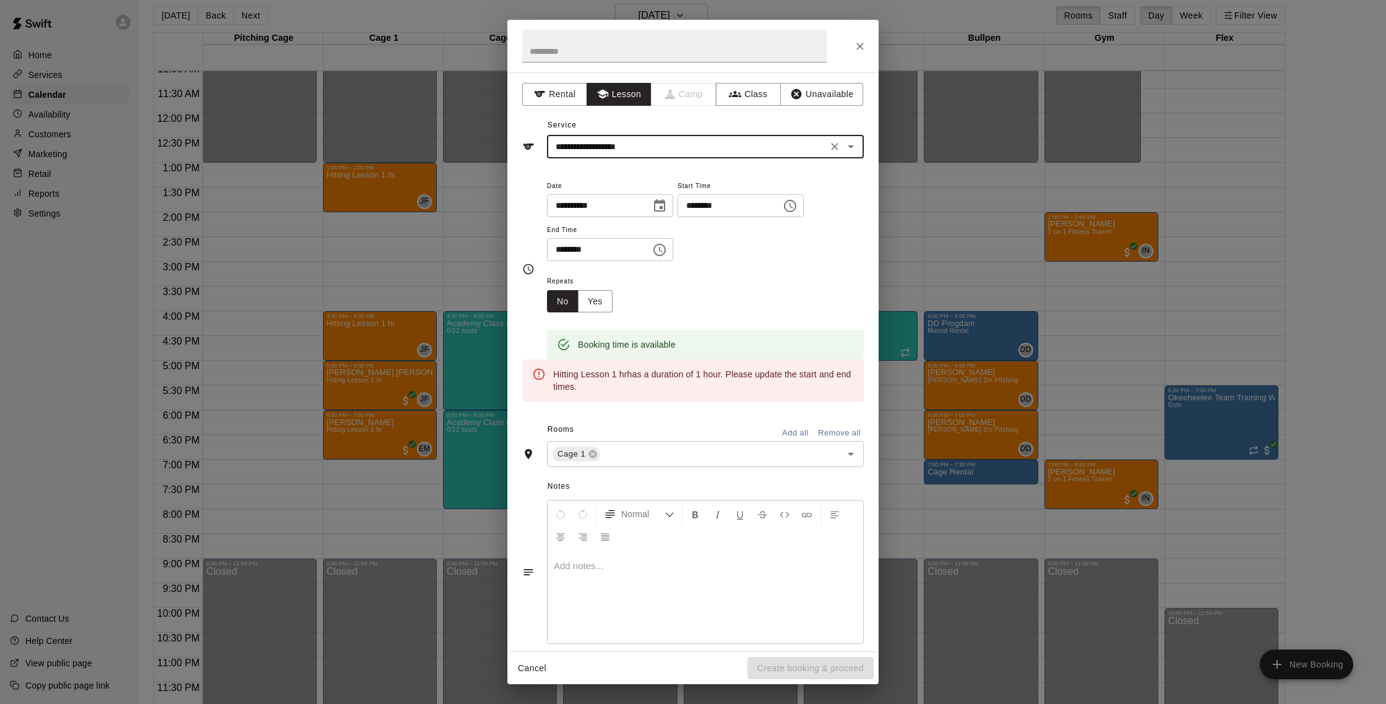
click at [563, 244] on input "********" at bounding box center [594, 249] width 95 height 23
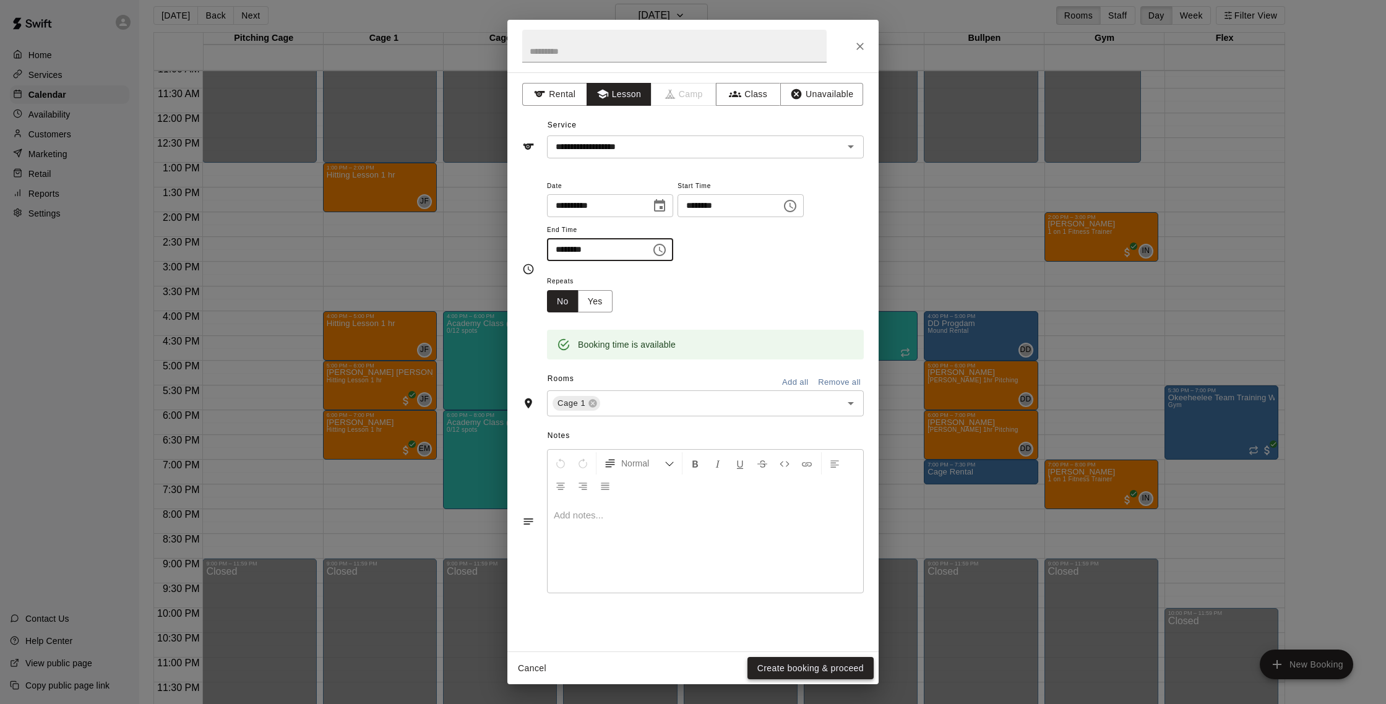
type input "********"
click at [853, 670] on button "Create booking & proceed" at bounding box center [810, 668] width 126 height 23
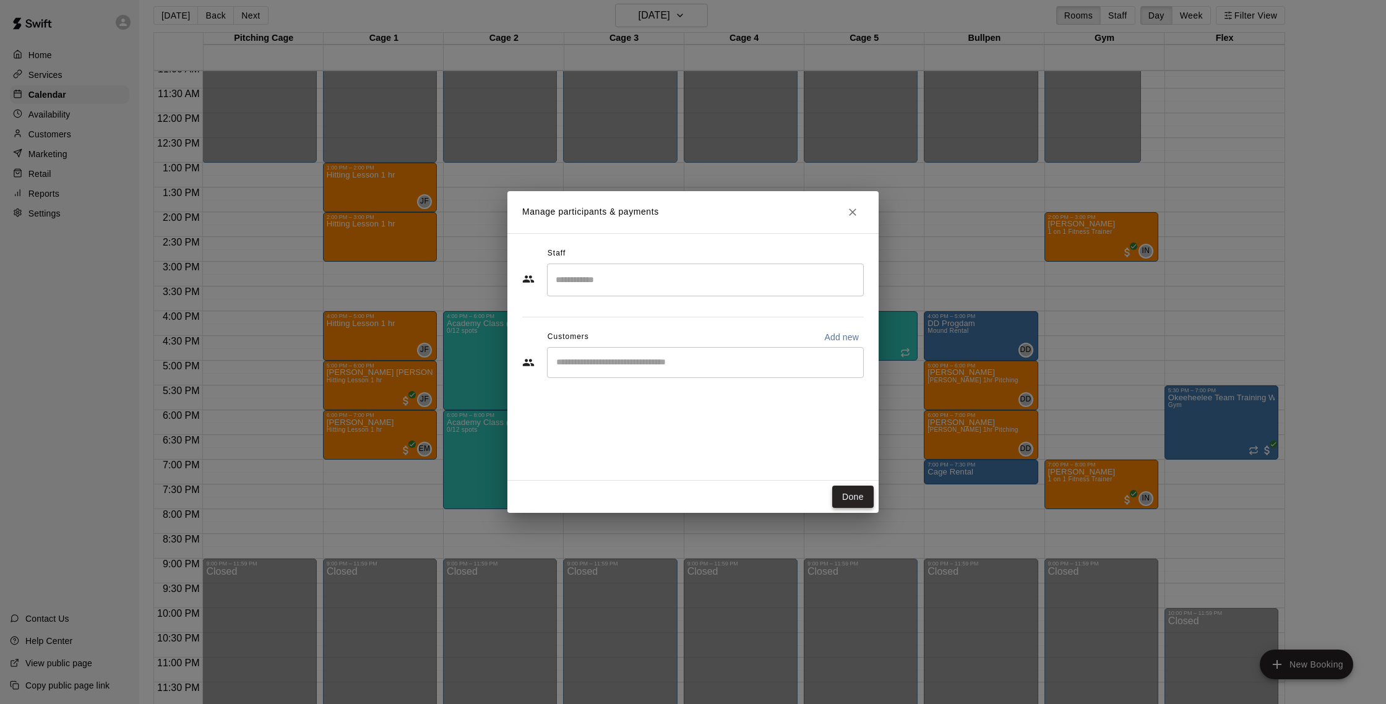
click at [858, 500] on button "Done" at bounding box center [852, 497] width 41 height 23
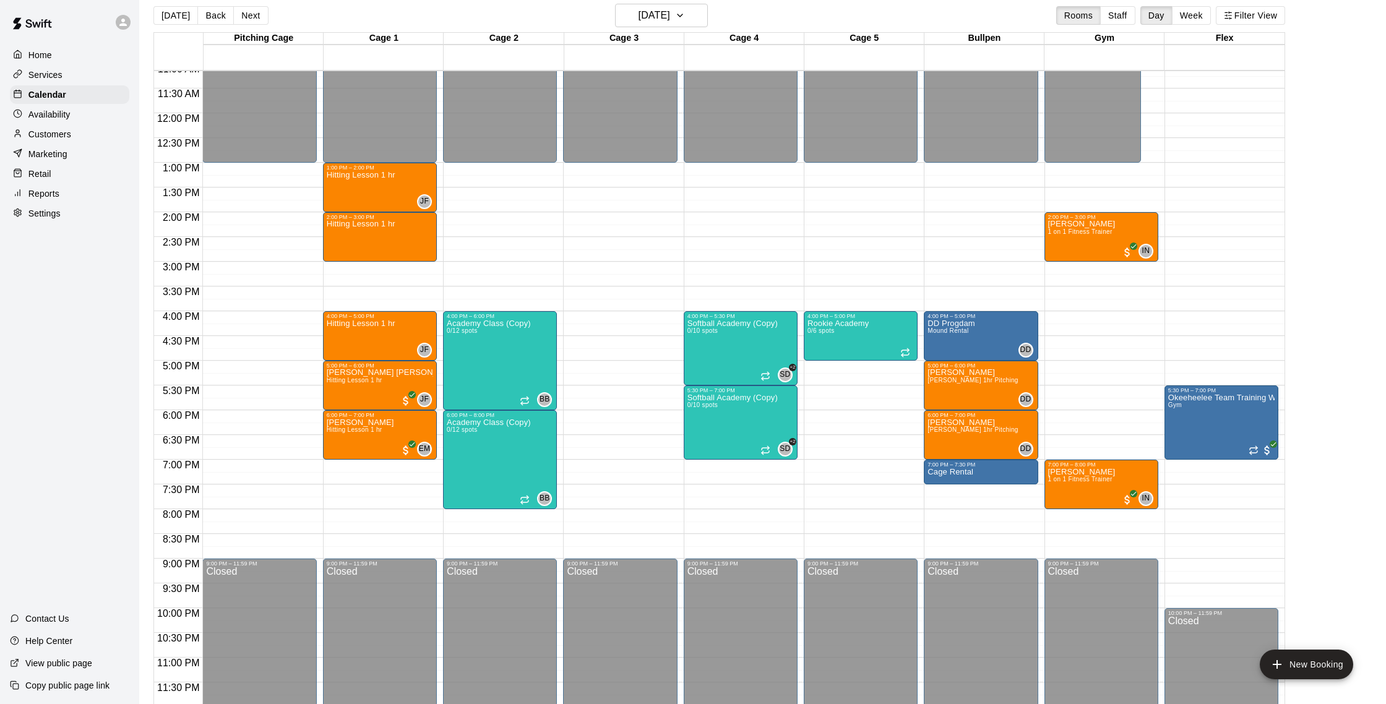
click at [343, 267] on div "12:00 AM – 1:00 PM Closed 1:00 PM – 2:00 PM Hitting Lesson 1 hr JF 0 2:00 PM – …" at bounding box center [380, 113] width 114 height 1188
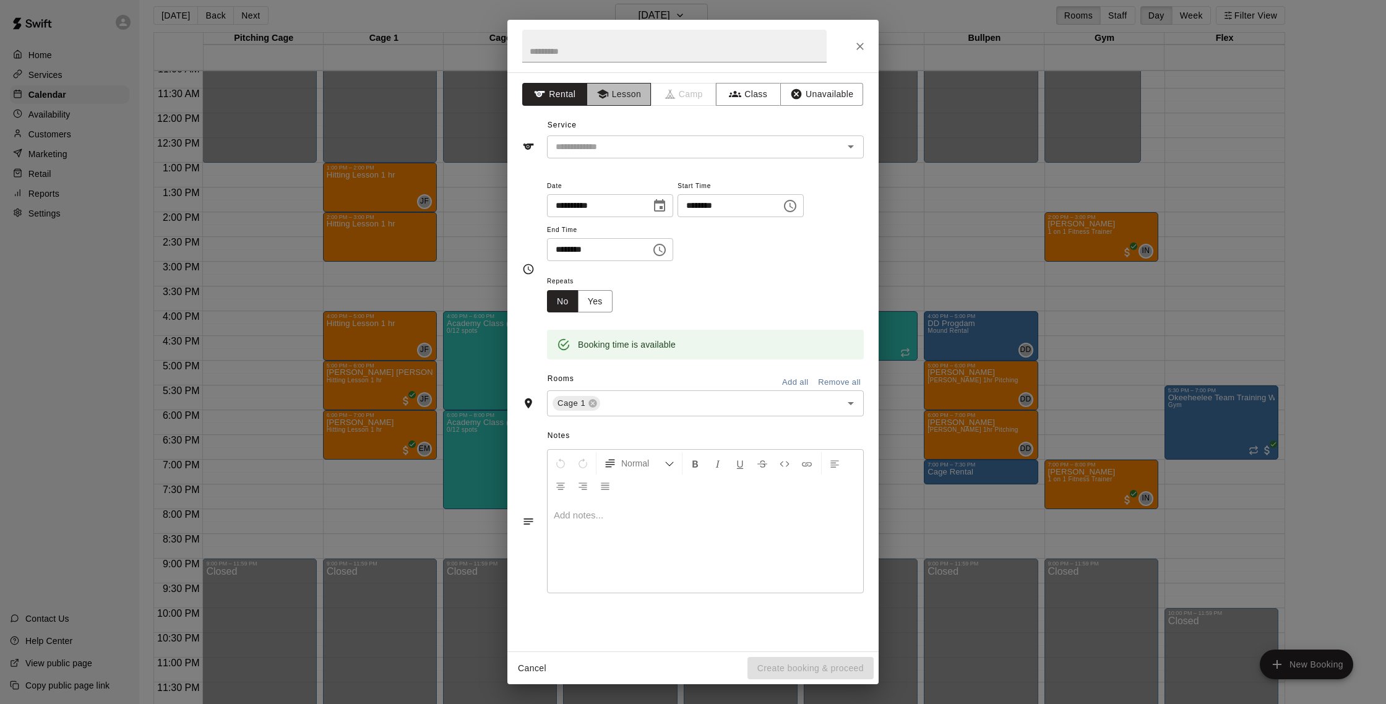
click at [631, 100] on button "Lesson" at bounding box center [618, 94] width 65 height 23
click at [664, 148] on input "text" at bounding box center [687, 146] width 273 height 15
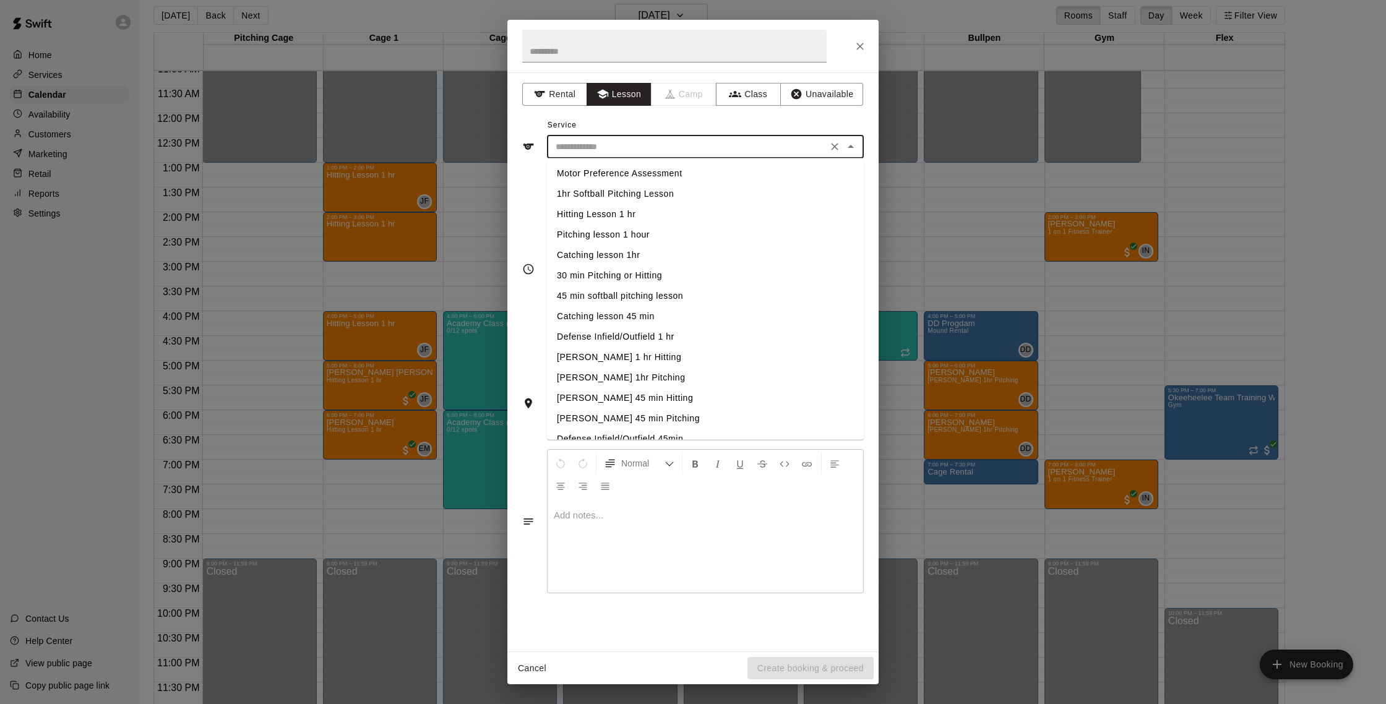
click at [632, 213] on li "Hitting Lesson 1 hr" at bounding box center [705, 214] width 317 height 20
type input "**********"
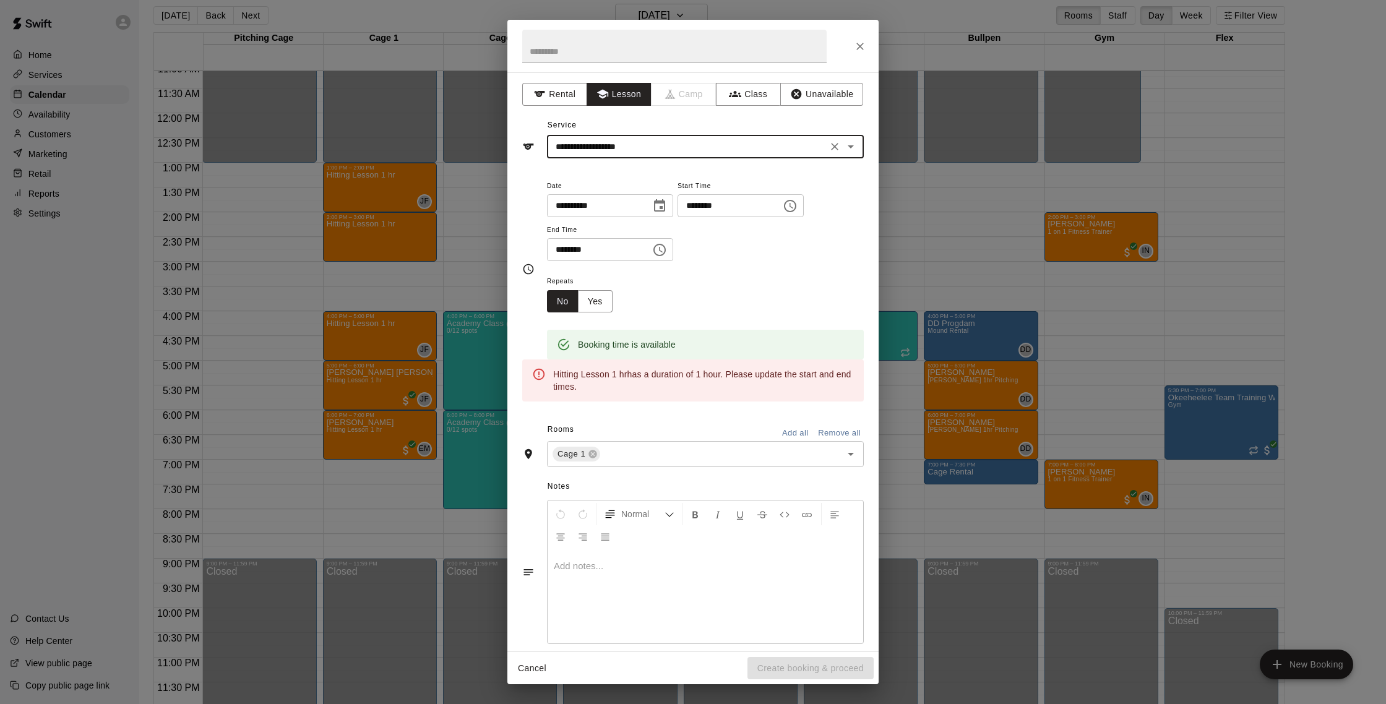
click at [562, 248] on input "********" at bounding box center [594, 249] width 95 height 23
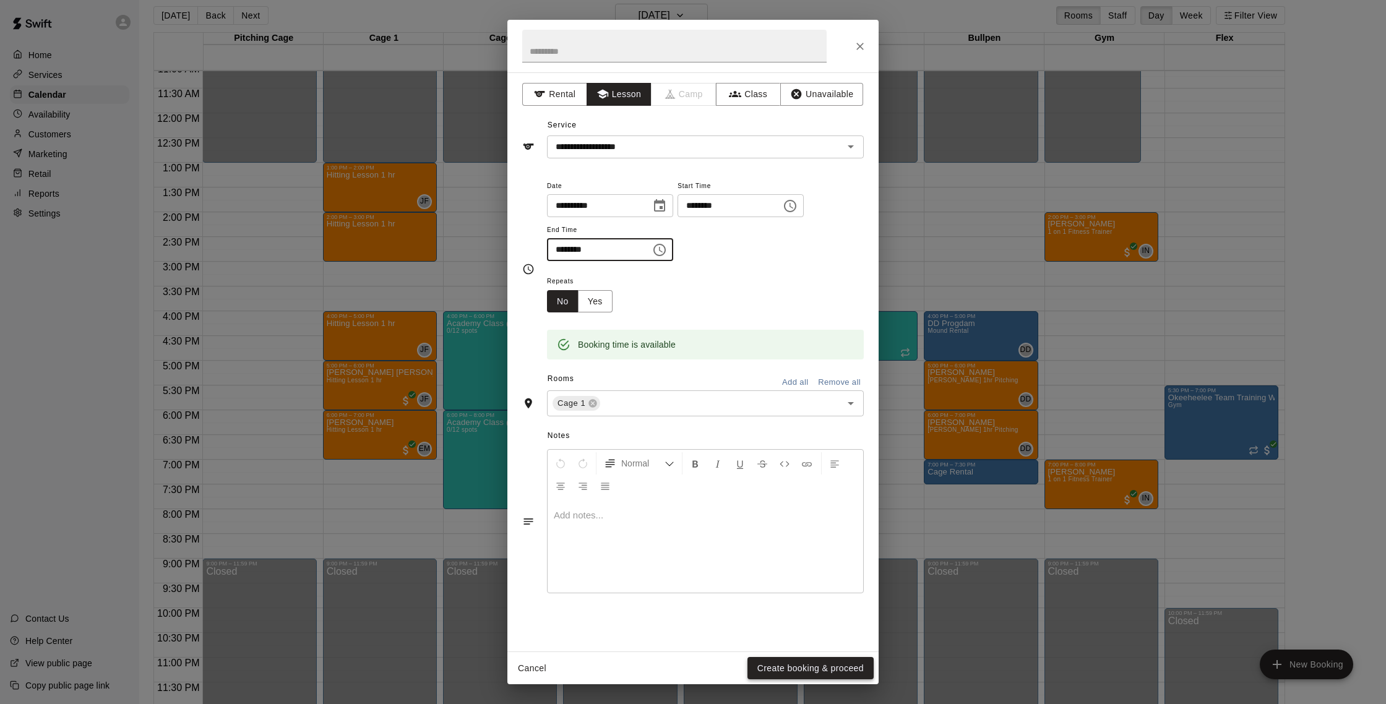
type input "********"
click at [772, 663] on button "Create booking & proceed" at bounding box center [810, 668] width 126 height 23
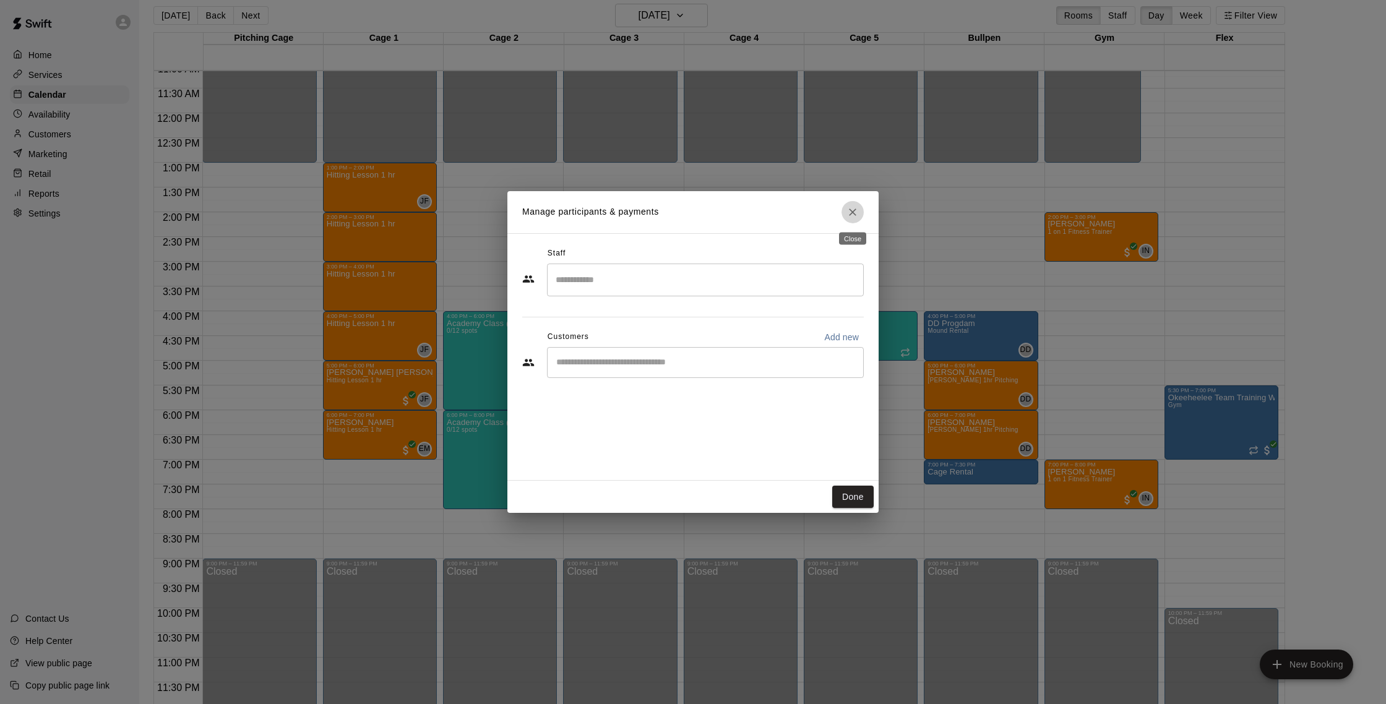
click at [857, 215] on icon "Close" at bounding box center [852, 212] width 12 height 12
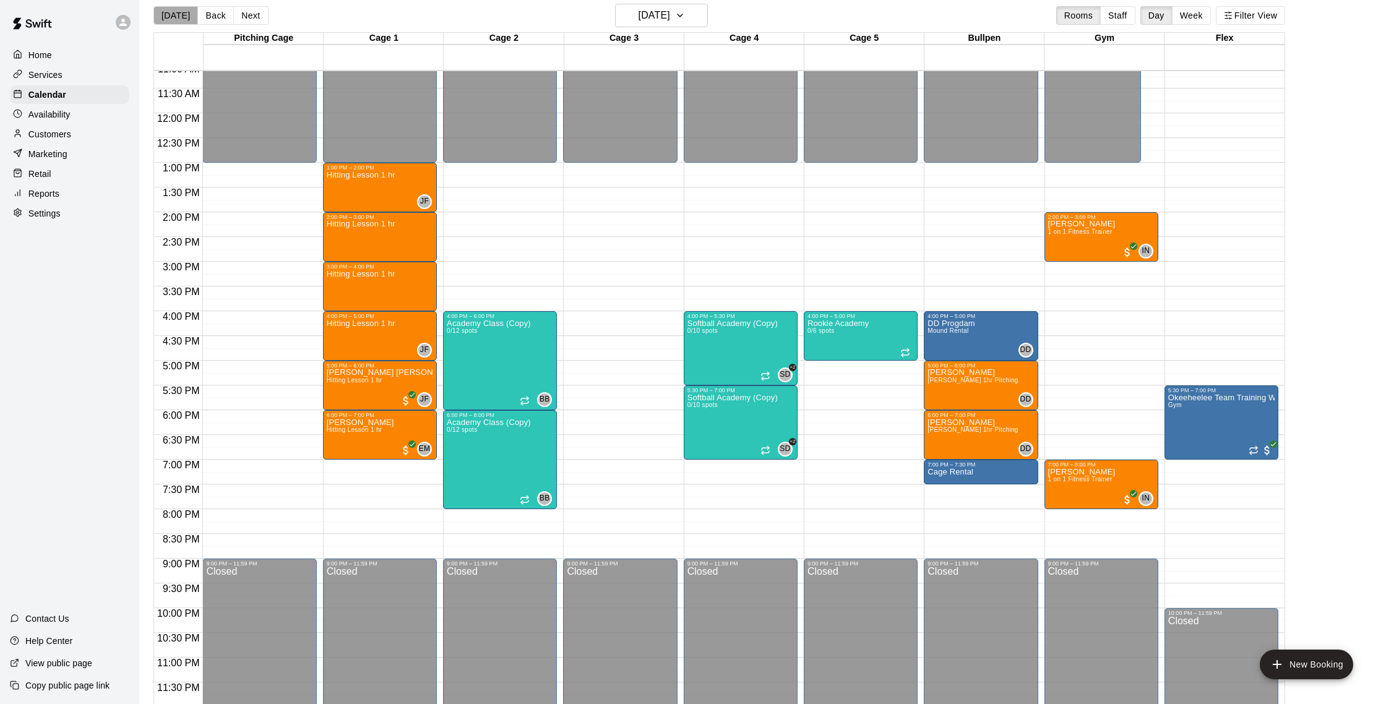
click at [178, 8] on button "[DATE]" at bounding box center [175, 15] width 45 height 19
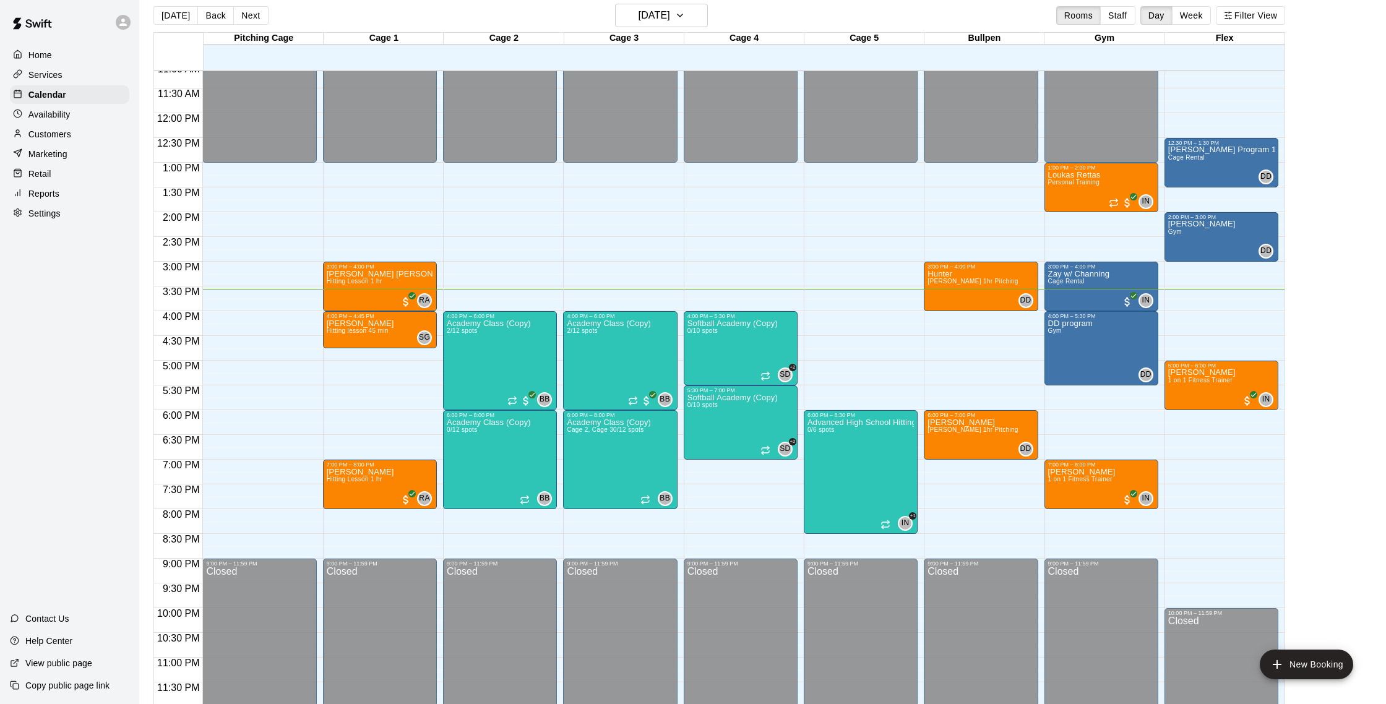
click at [71, 191] on div "Reports" at bounding box center [69, 193] width 119 height 19
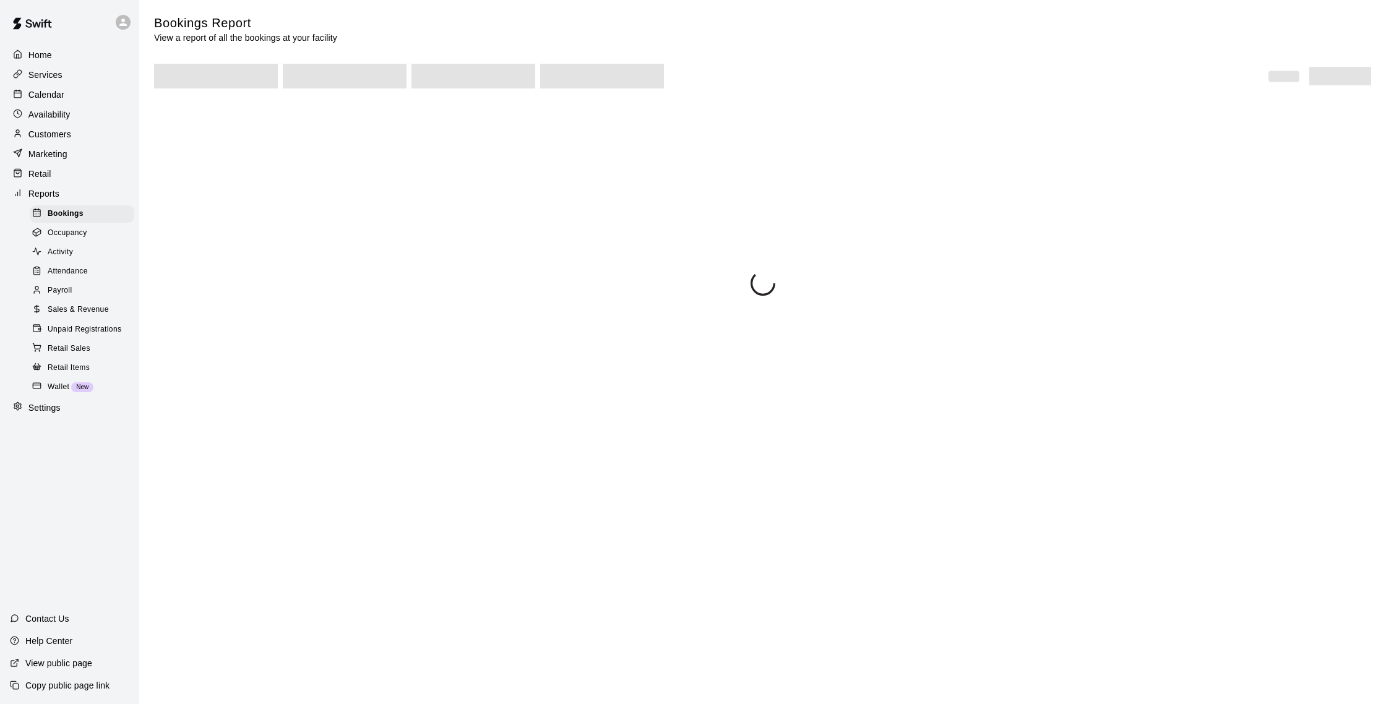
click at [82, 308] on span "Sales & Revenue" at bounding box center [78, 310] width 61 height 12
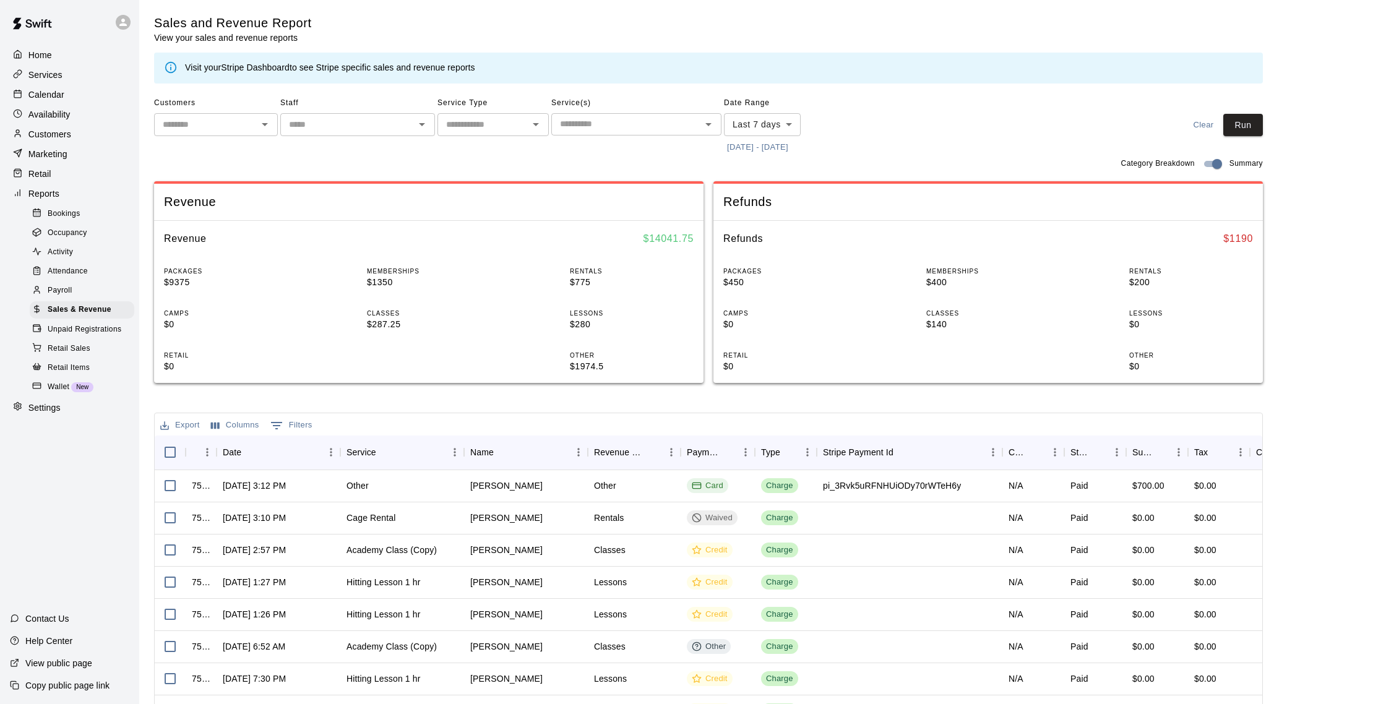
click at [262, 67] on link "Stripe Dashboard" at bounding box center [255, 67] width 69 height 10
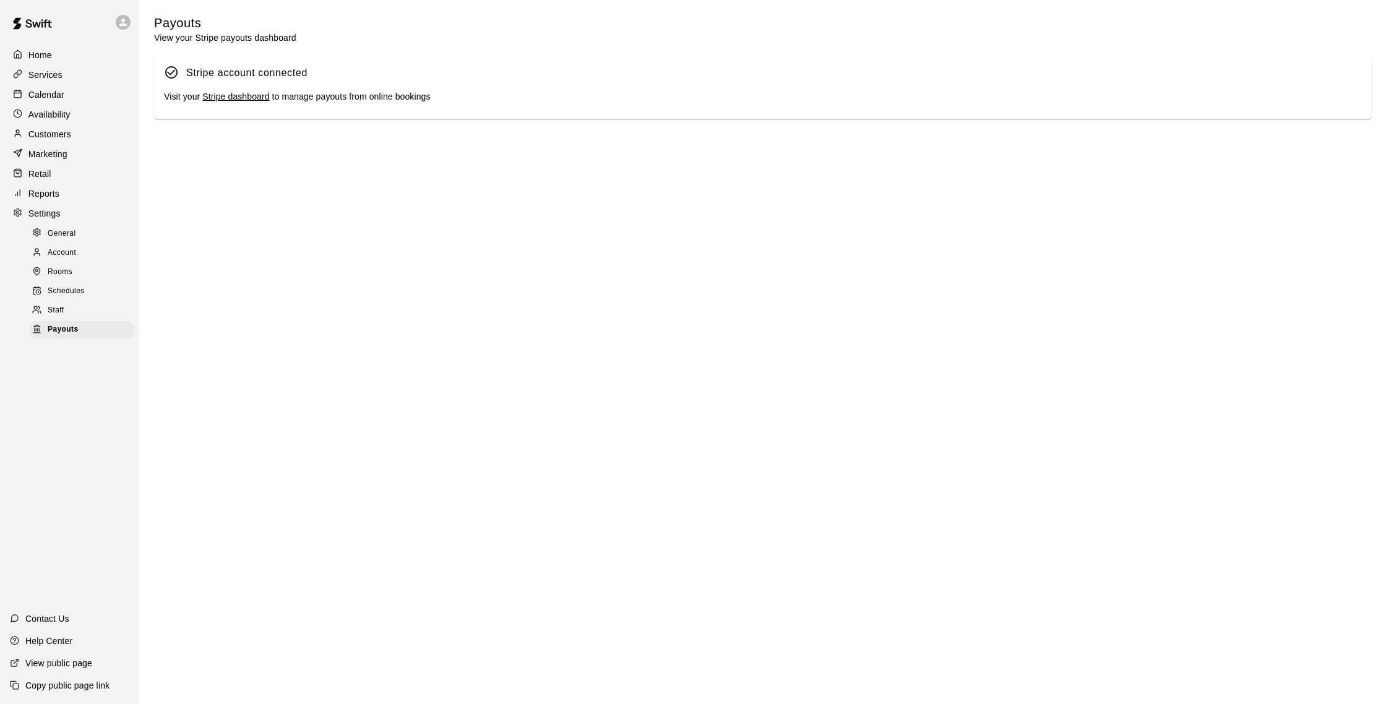
click at [254, 94] on link "Stripe dashboard" at bounding box center [235, 97] width 67 height 10
